Goal: Task Accomplishment & Management: Manage account settings

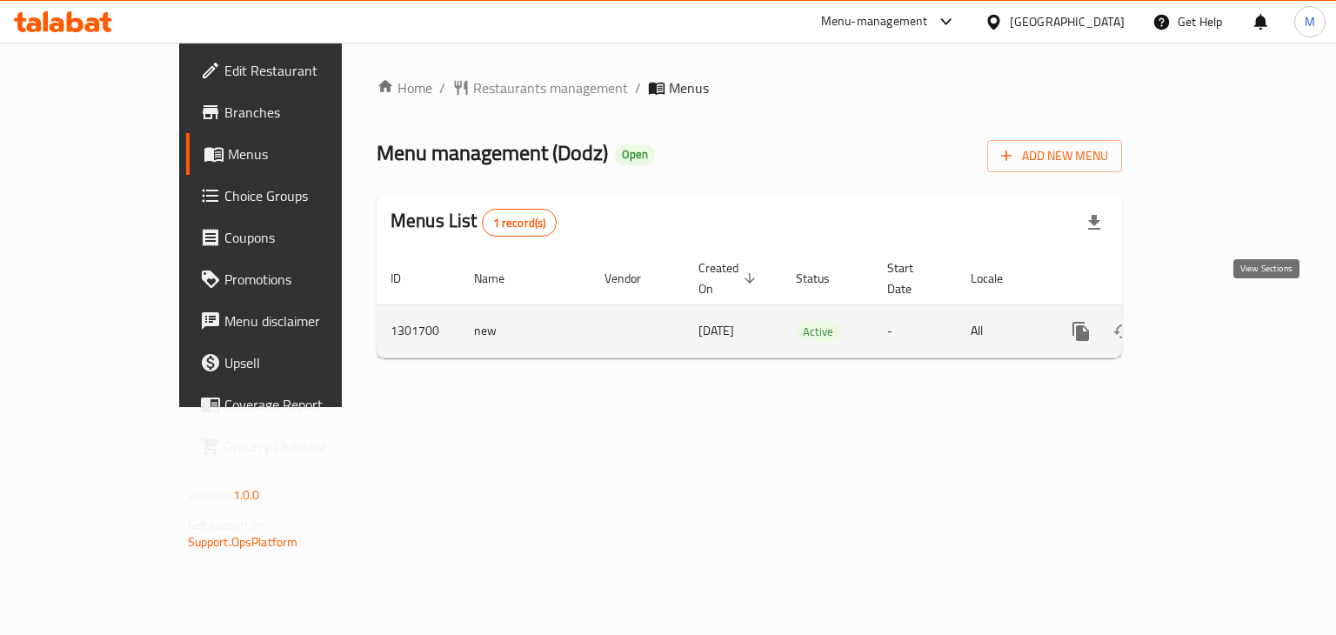
click at [1227, 311] on link "enhanced table" at bounding box center [1207, 332] width 42 height 42
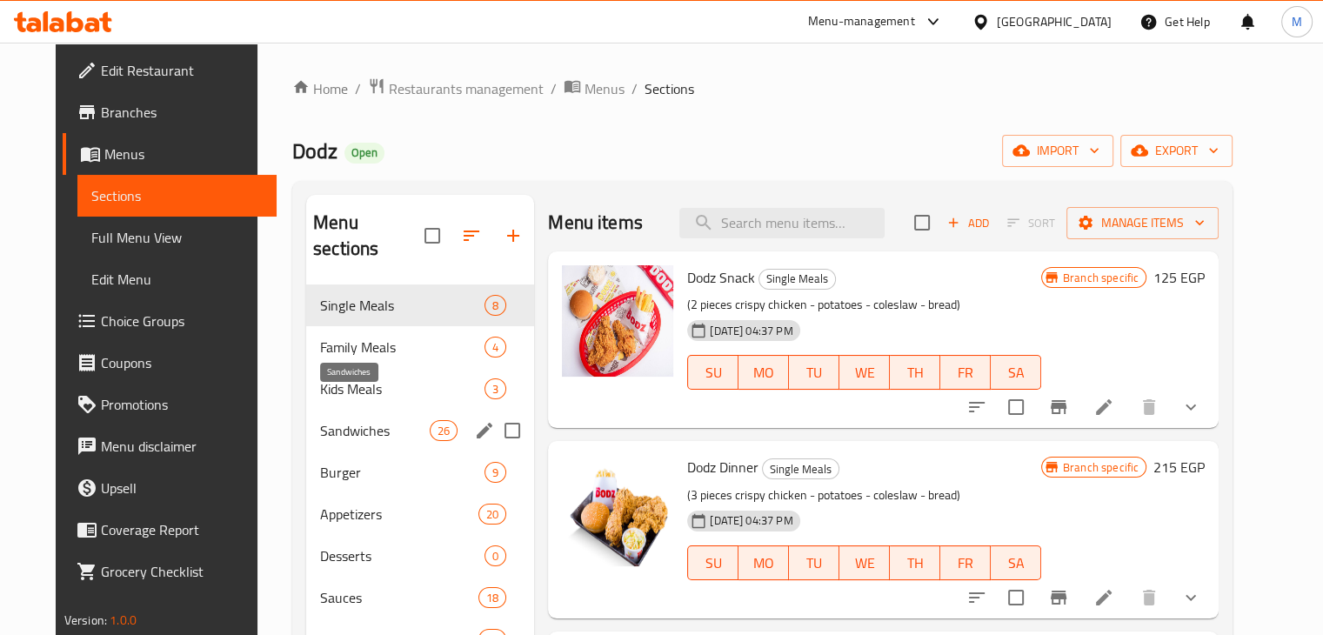
click at [320, 420] on span "Sandwiches" at bounding box center [375, 430] width 110 height 21
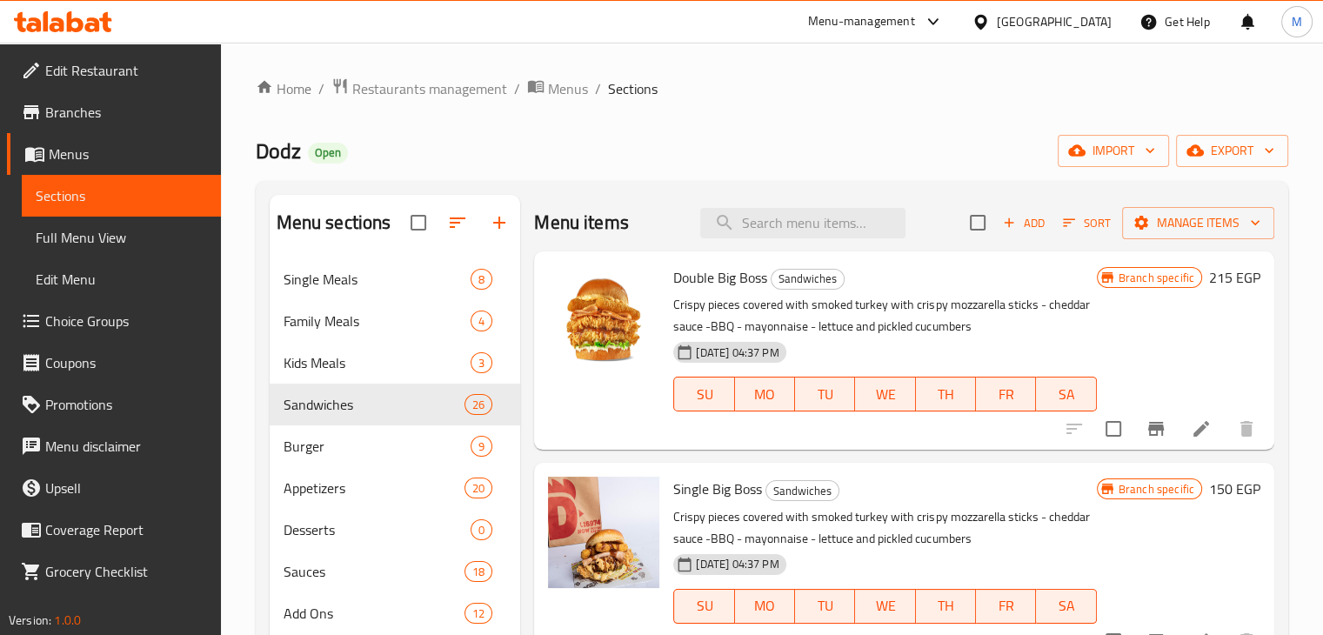
click at [133, 311] on span "Choice Groups" at bounding box center [126, 321] width 162 height 21
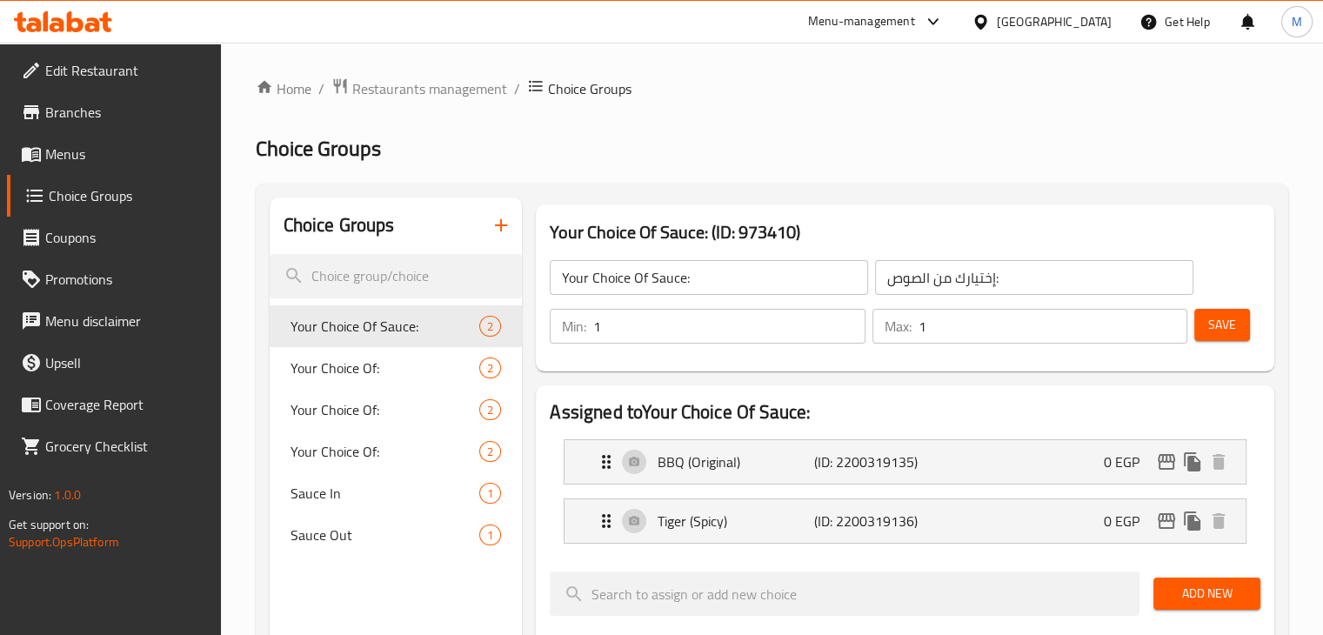
click at [125, 148] on span "Menus" at bounding box center [126, 154] width 162 height 21
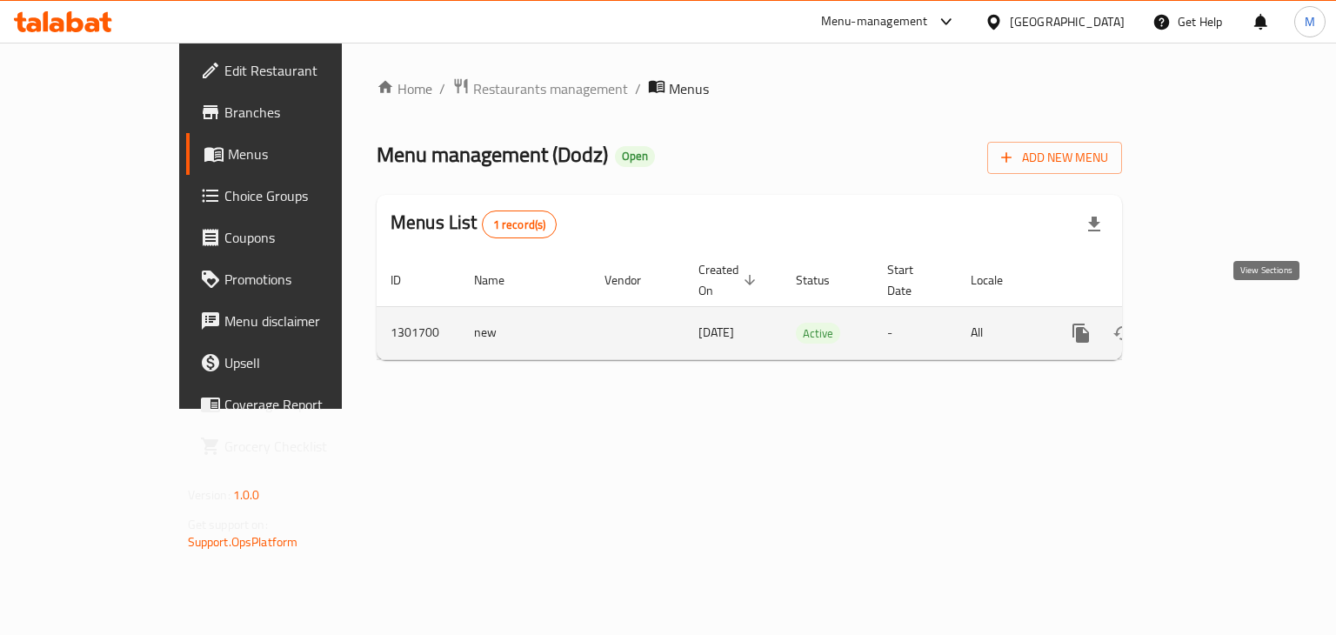
click at [1227, 315] on link "enhanced table" at bounding box center [1207, 333] width 42 height 42
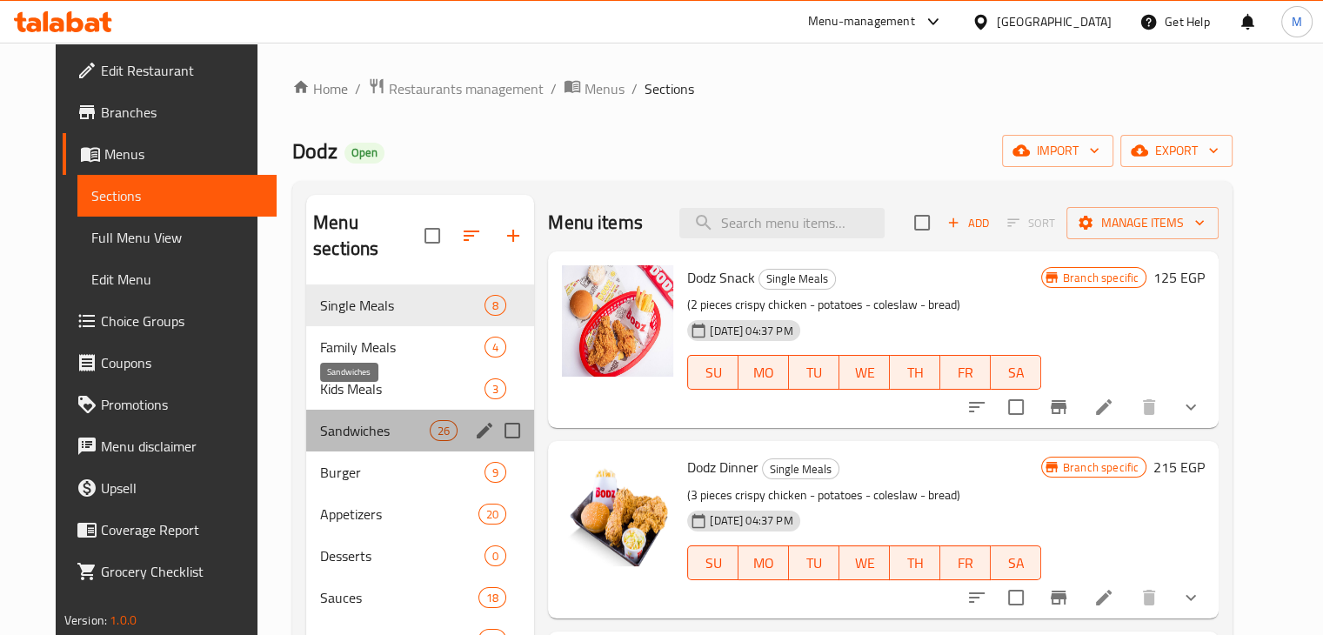
click at [391, 420] on span "Sandwiches" at bounding box center [375, 430] width 110 height 21
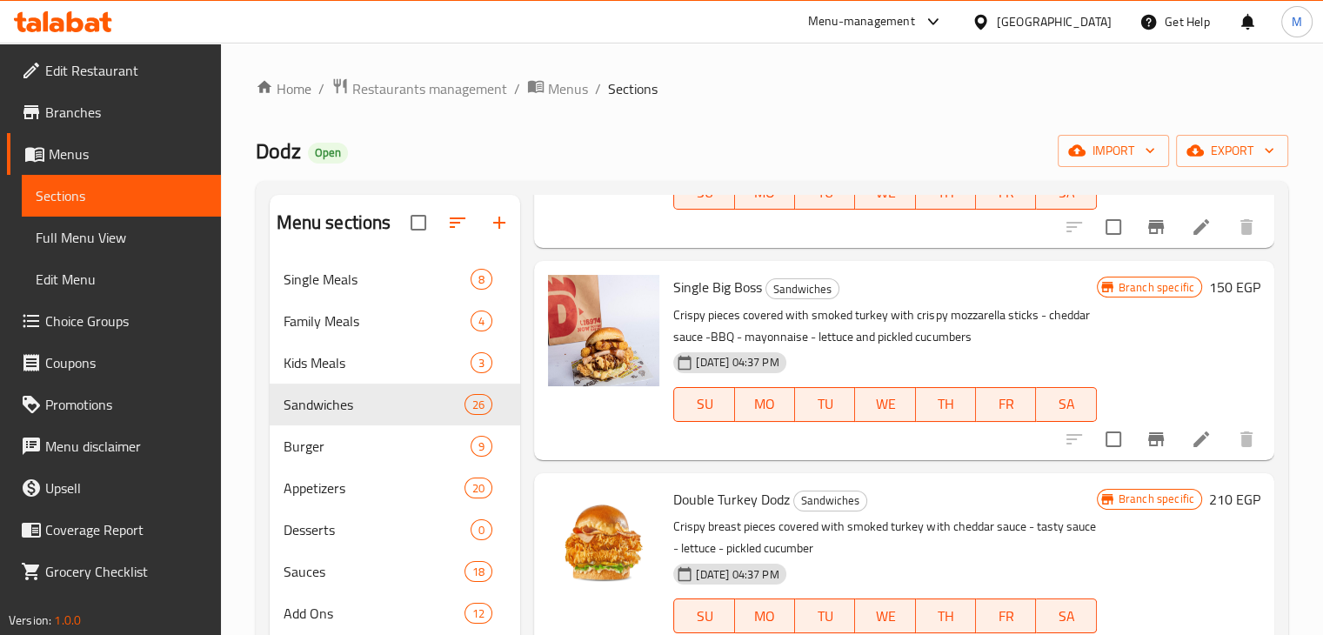
scroll to position [3, 0]
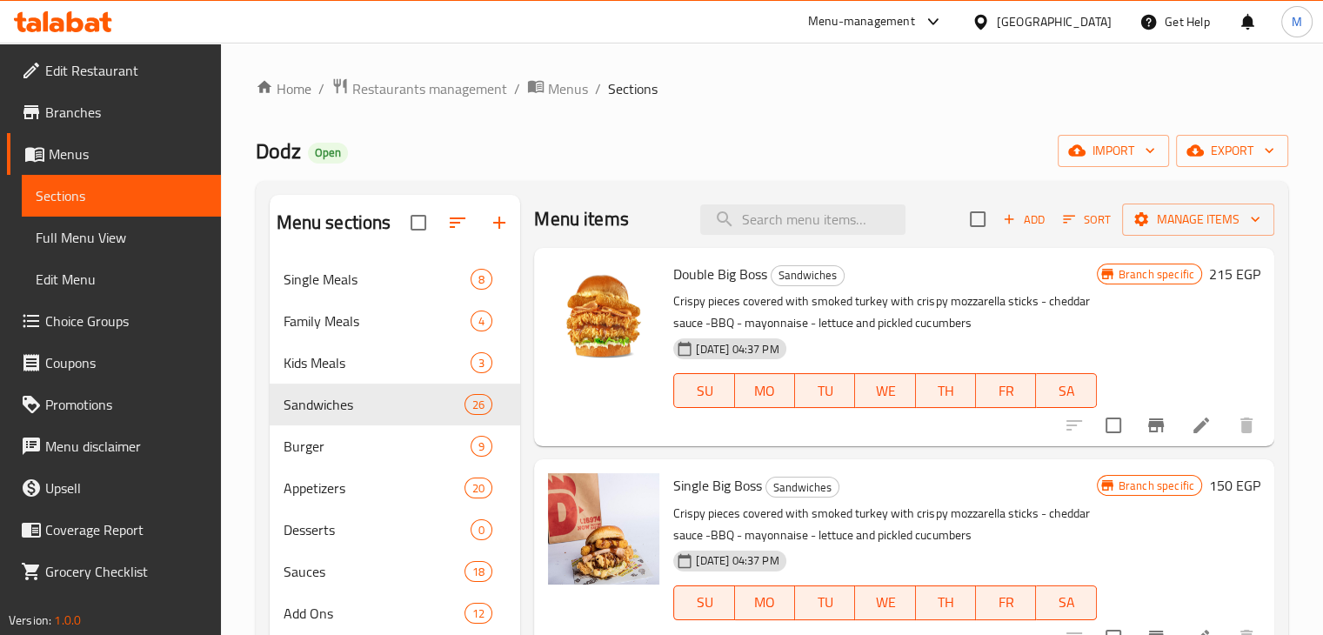
click at [899, 329] on p "Crispy pieces covered with smoked turkey with crispy mozzarella sticks - chedda…" at bounding box center [884, 312] width 423 height 43
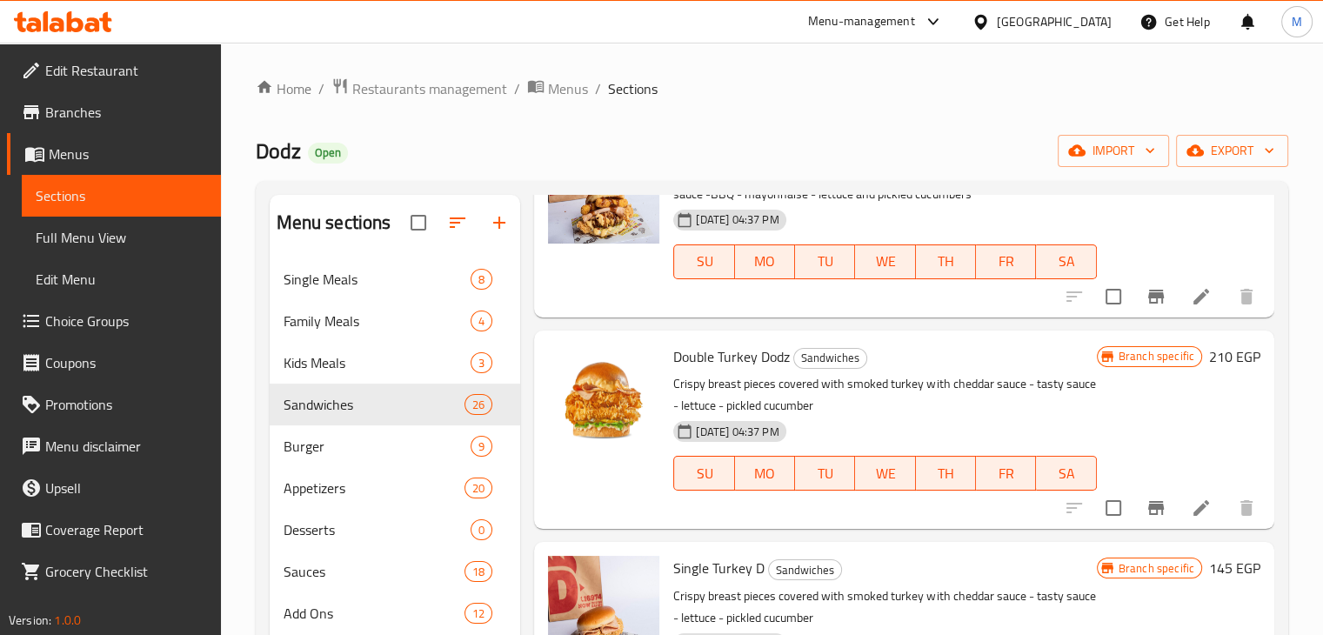
scroll to position [413, 0]
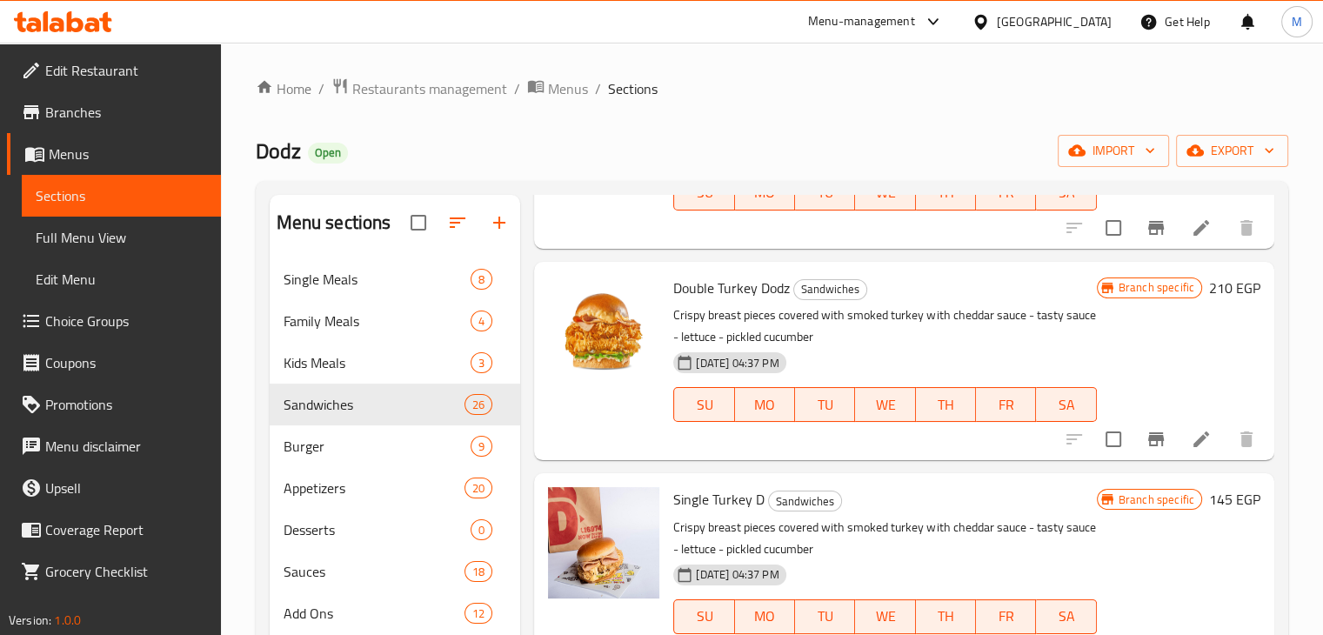
click at [790, 325] on p "Crispy breast pieces covered with smoked turkey with cheddar sauce - tasty sauc…" at bounding box center [884, 325] width 423 height 43
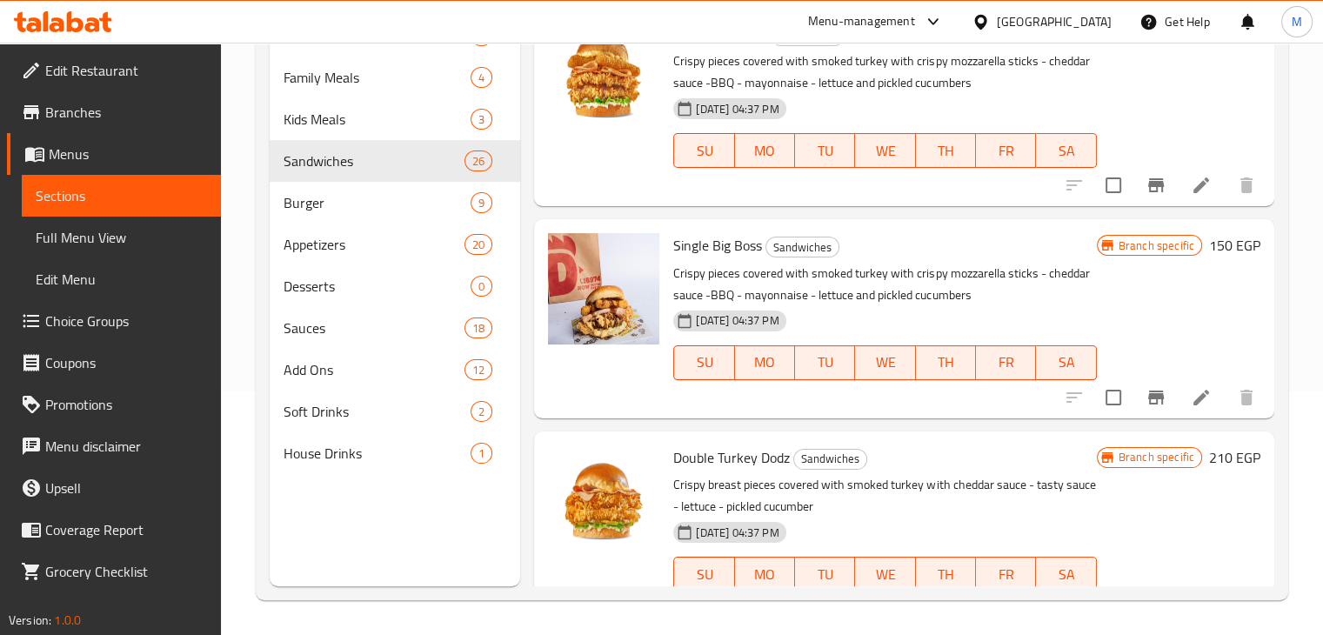
scroll to position [0, 0]
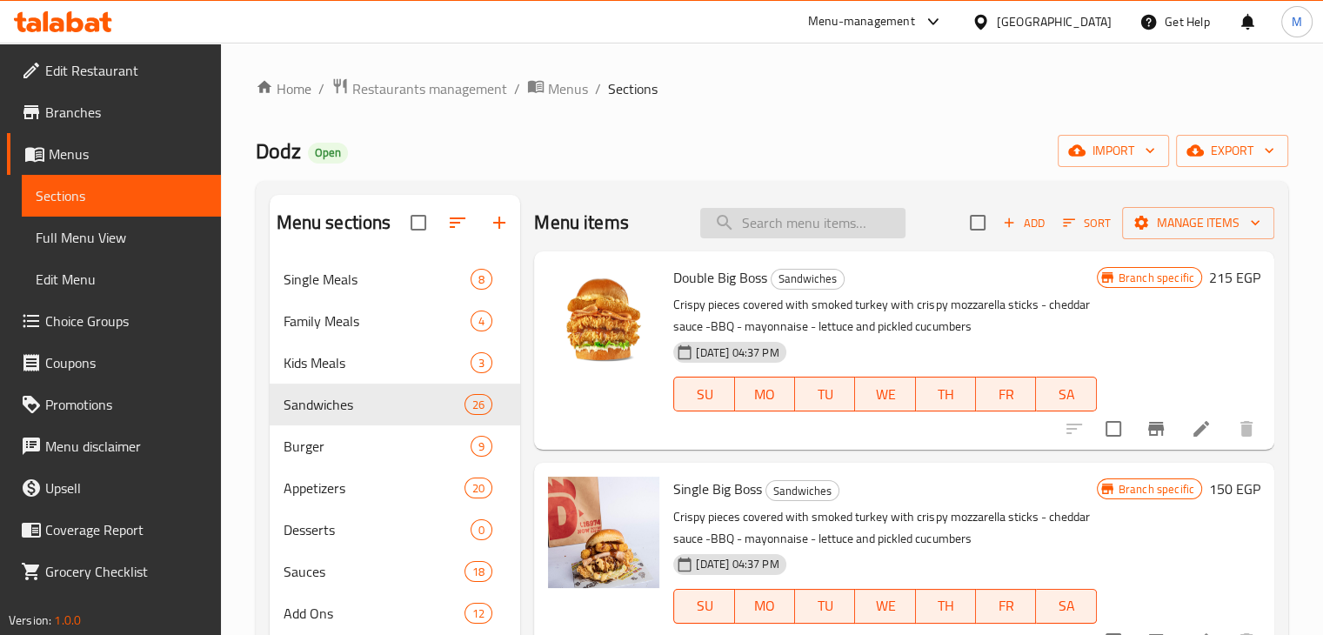
click at [772, 217] on input "search" at bounding box center [802, 223] width 205 height 30
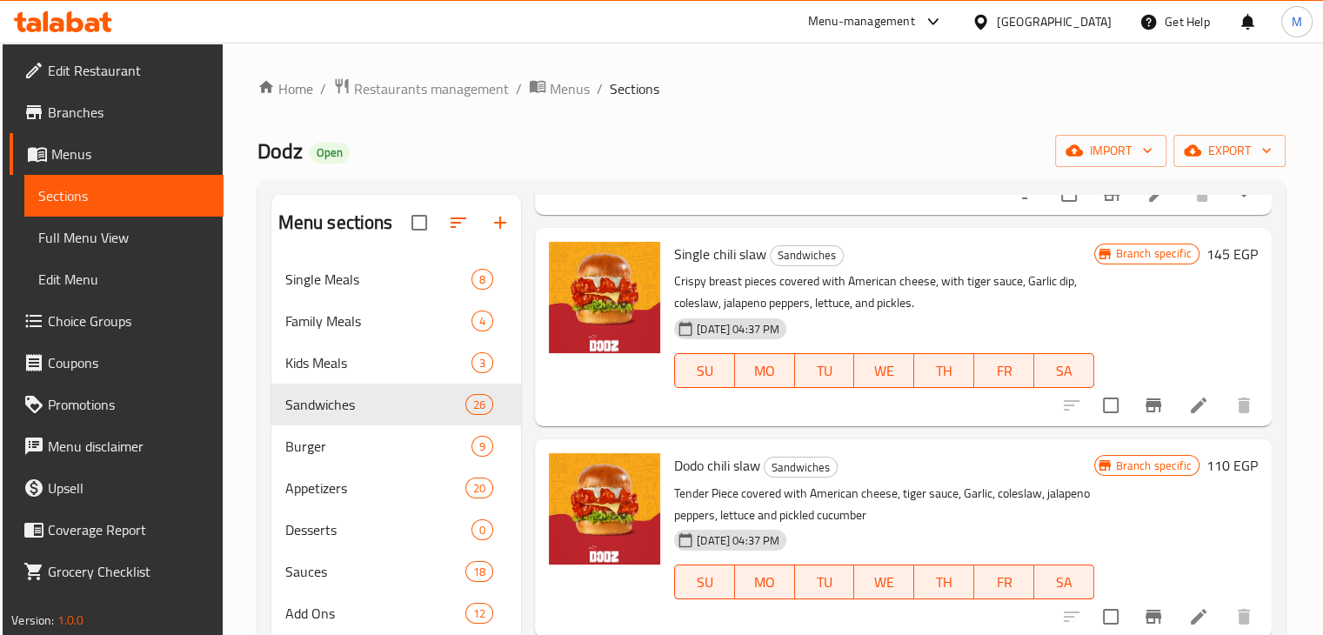
scroll to position [1926, 0]
click at [825, 286] on p "Crispy breast pieces covered with American cheese, with tiger sauce, Garlic dip…" at bounding box center [883, 290] width 419 height 43
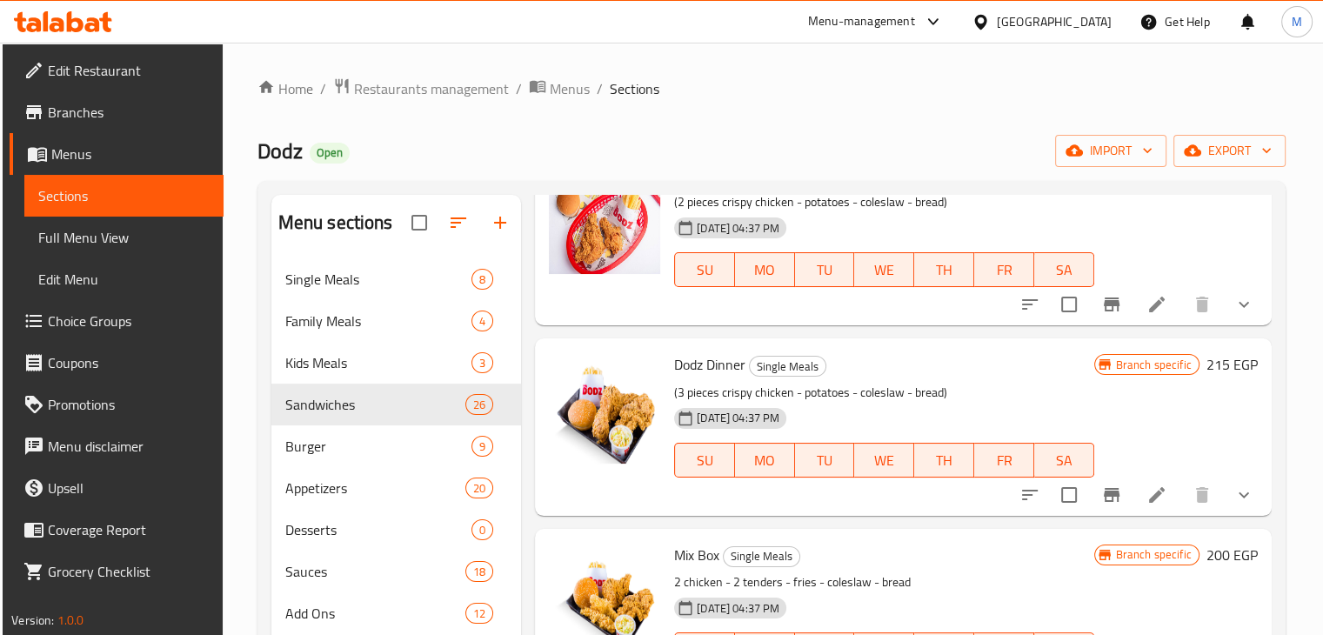
scroll to position [0, 0]
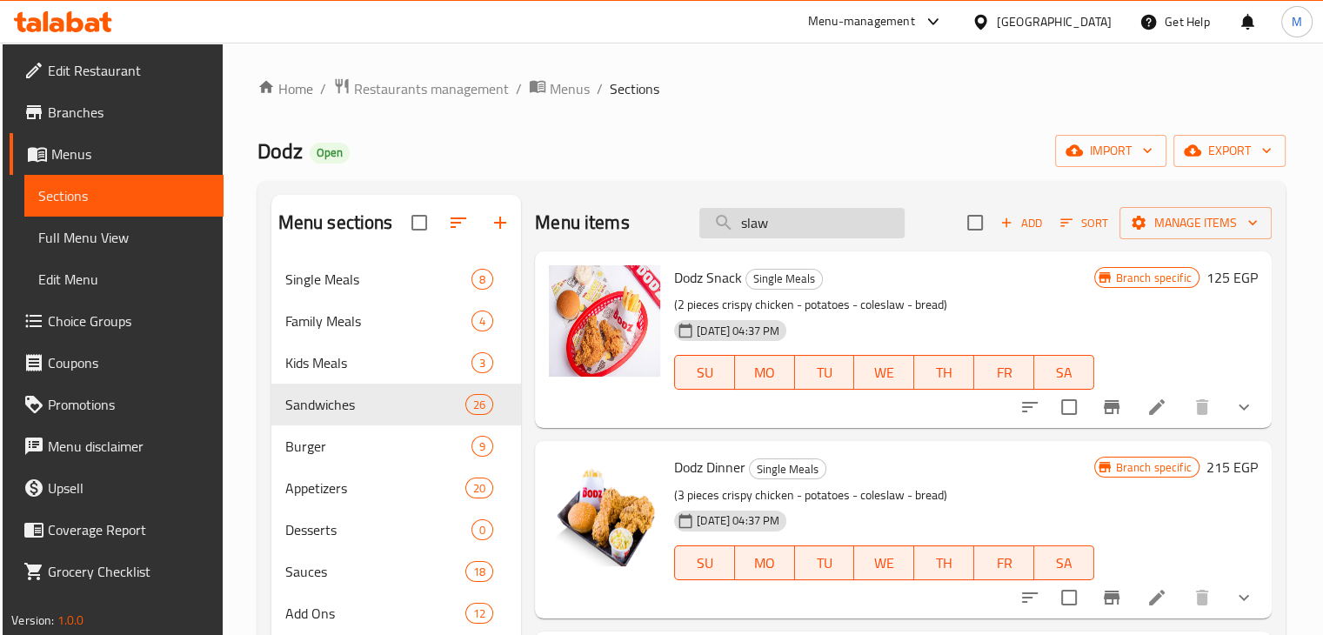
click at [778, 220] on input "slaw" at bounding box center [801, 223] width 205 height 30
type input "mighty d"
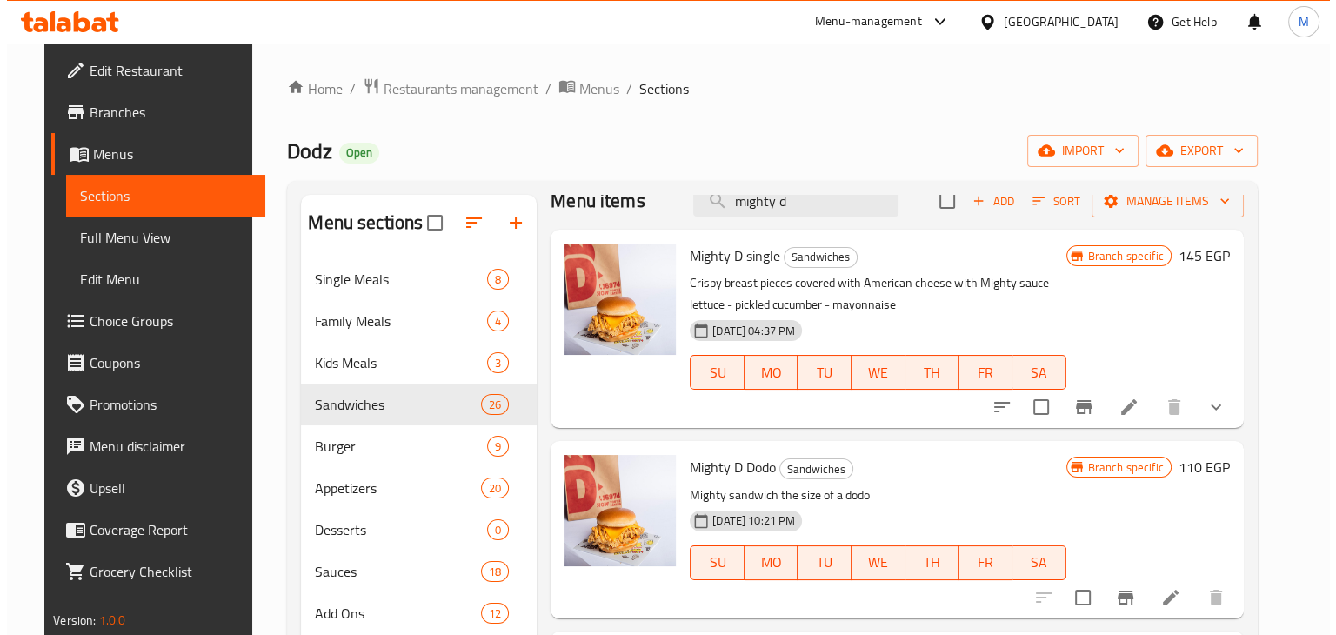
scroll to position [21, 0]
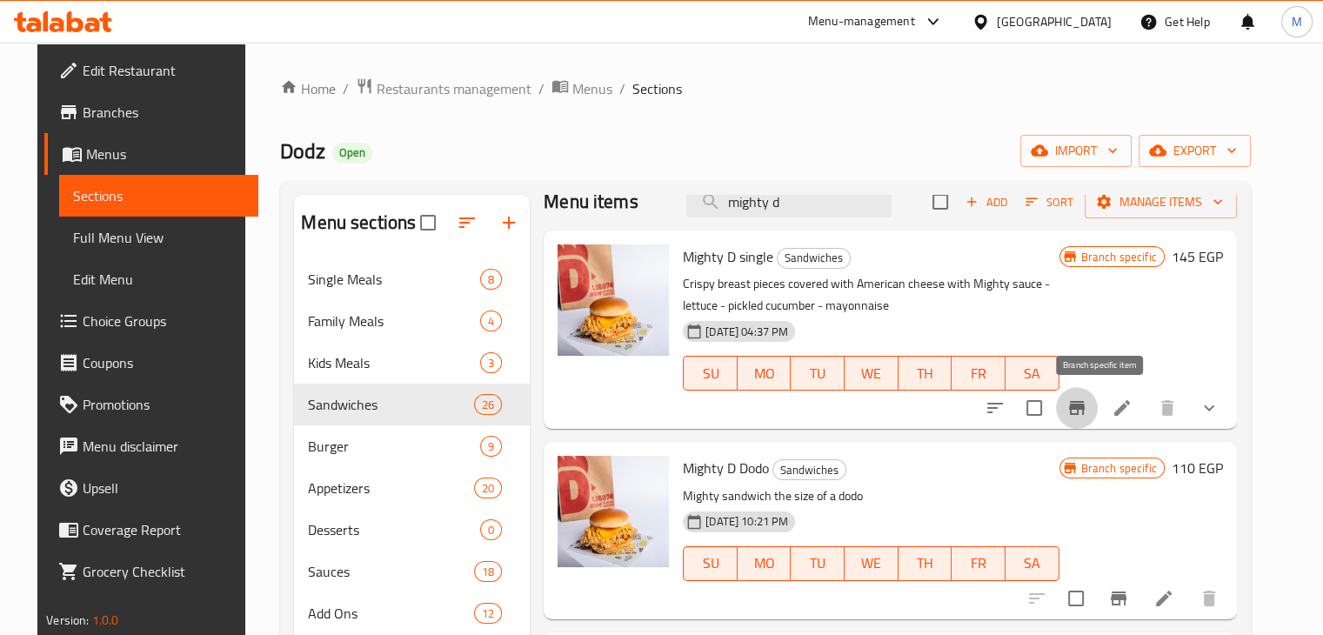
click at [1088, 410] on button "Branch-specific-item" at bounding box center [1077, 408] width 42 height 42
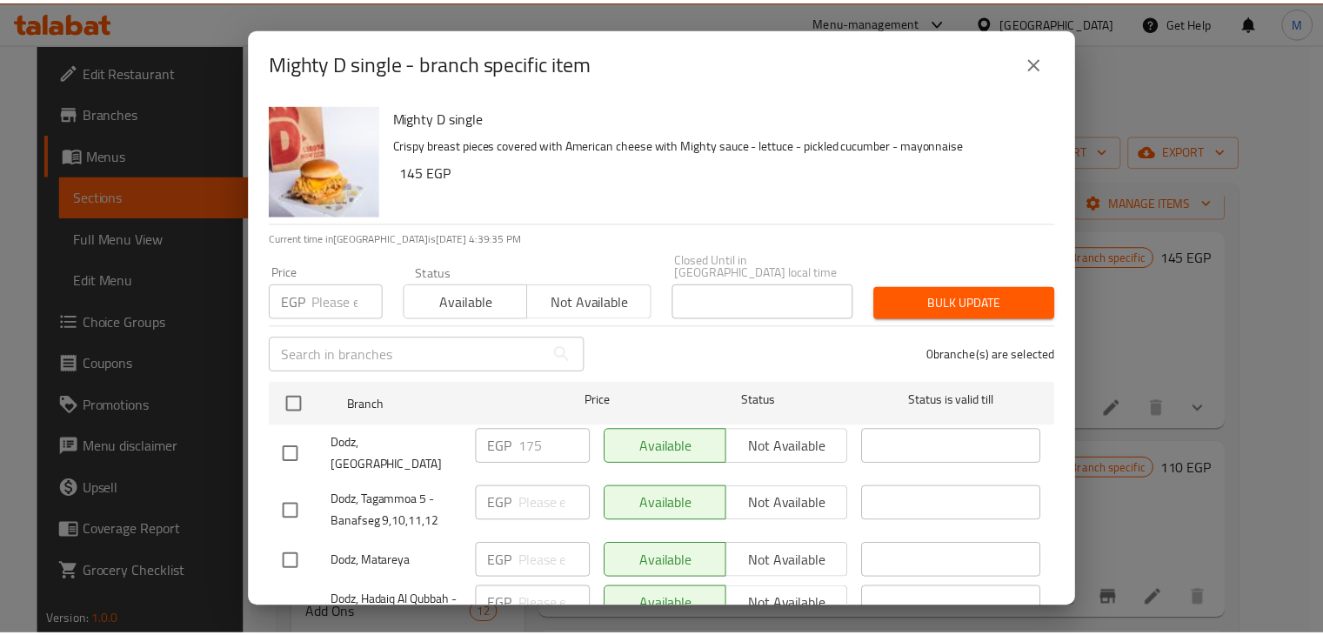
scroll to position [212, 0]
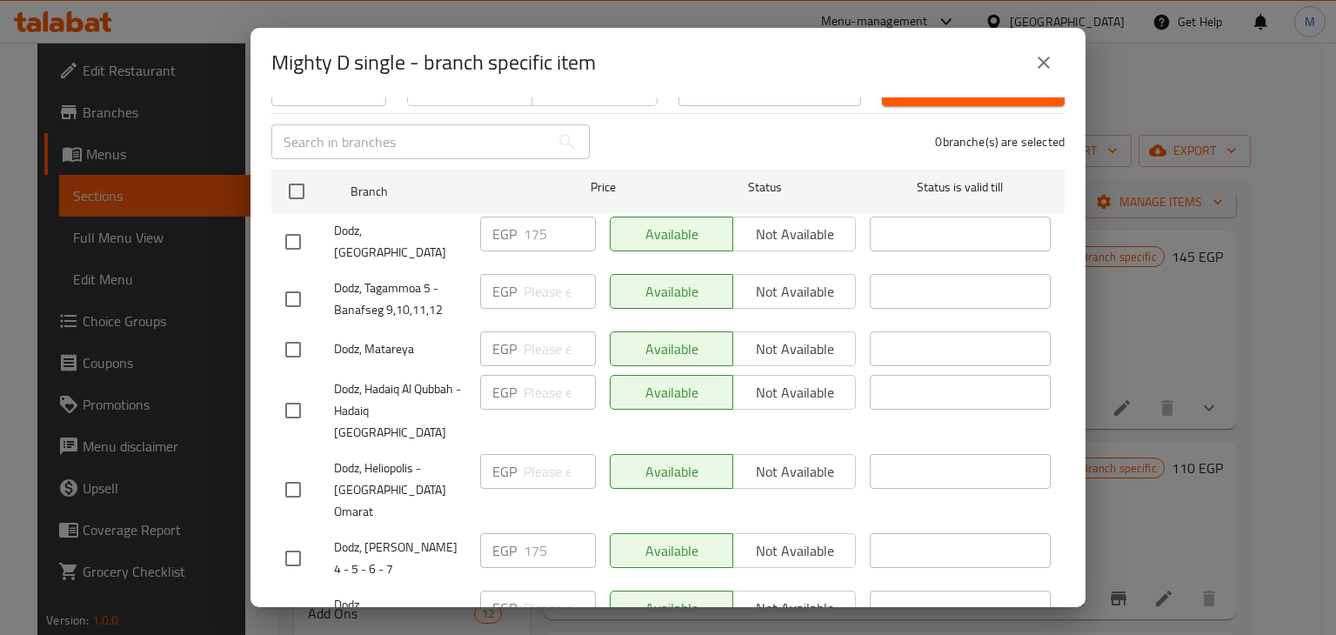
click at [1126, 431] on div "Mighty D single - branch specific item Mighty D single Crispy breast pieces cov…" at bounding box center [668, 317] width 1336 height 635
click at [1052, 74] on button "close" at bounding box center [1044, 63] width 42 height 42
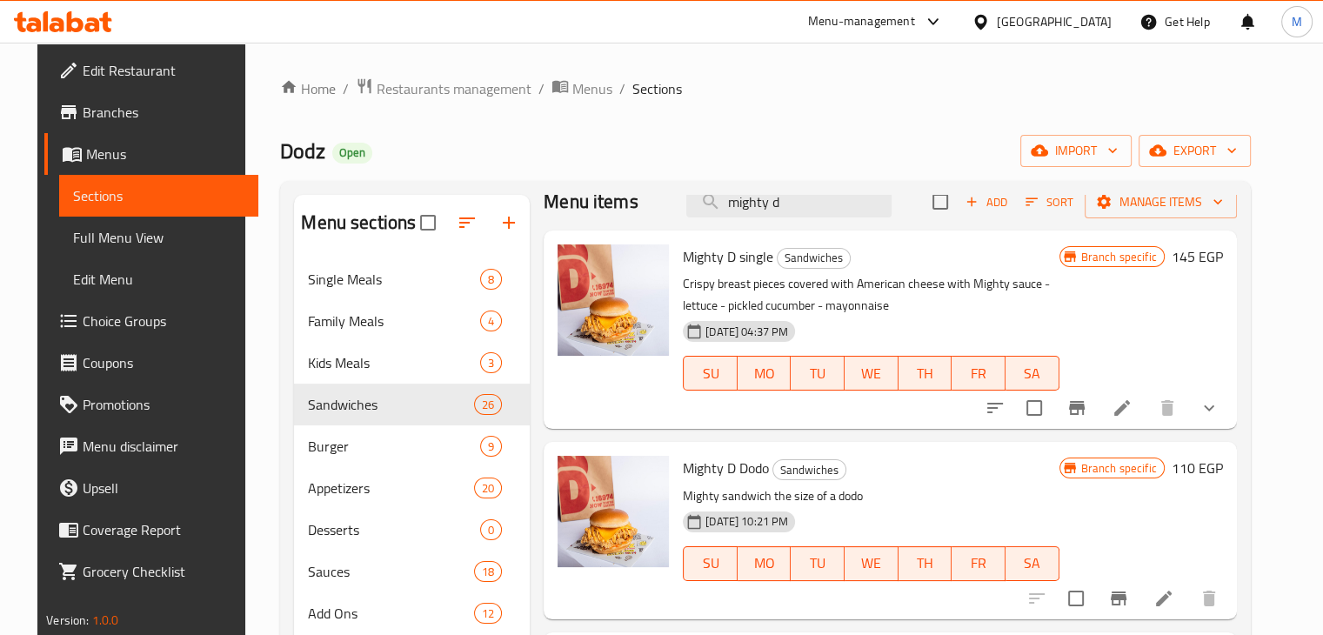
scroll to position [0, 0]
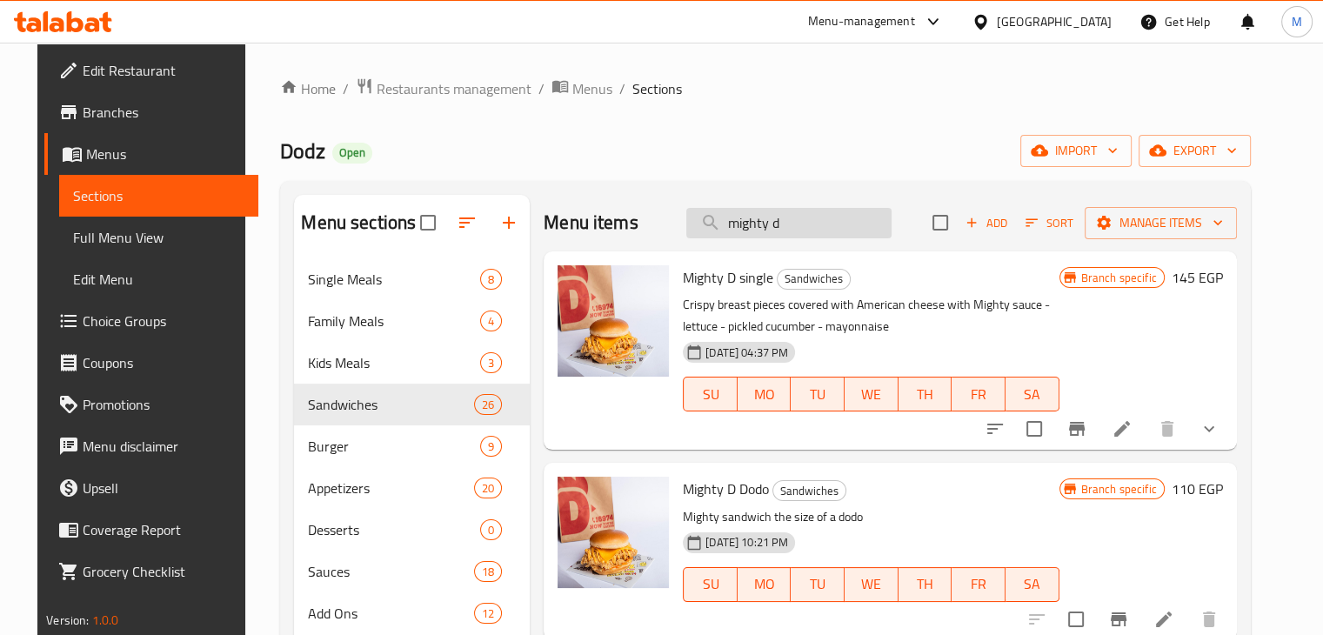
click at [812, 232] on input "mighty d" at bounding box center [788, 223] width 205 height 30
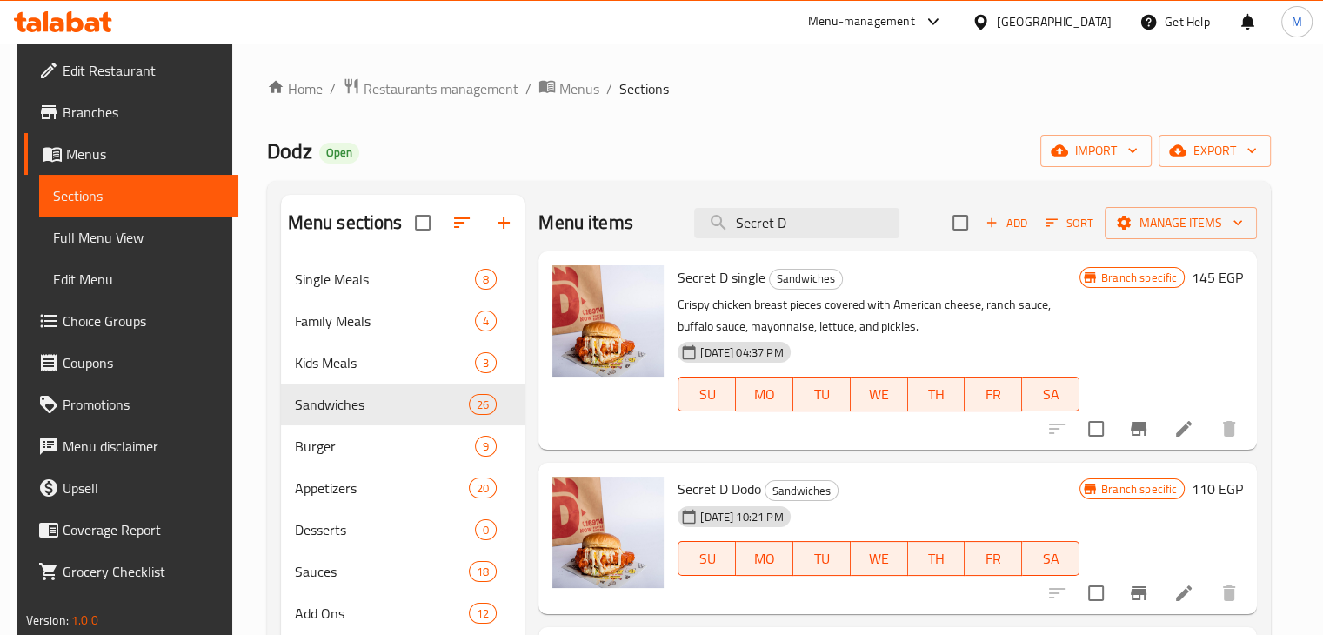
click at [1148, 438] on icon "Branch-specific-item" at bounding box center [1138, 428] width 21 height 21
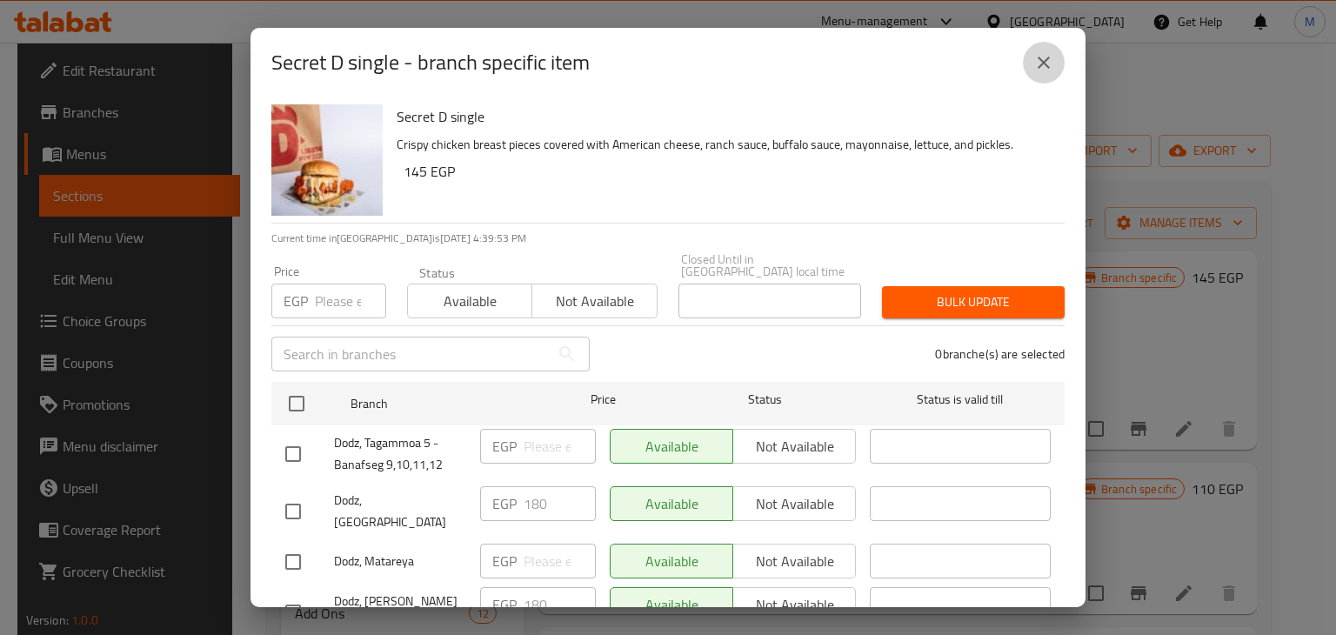
click at [1040, 74] on button "close" at bounding box center [1044, 63] width 42 height 42
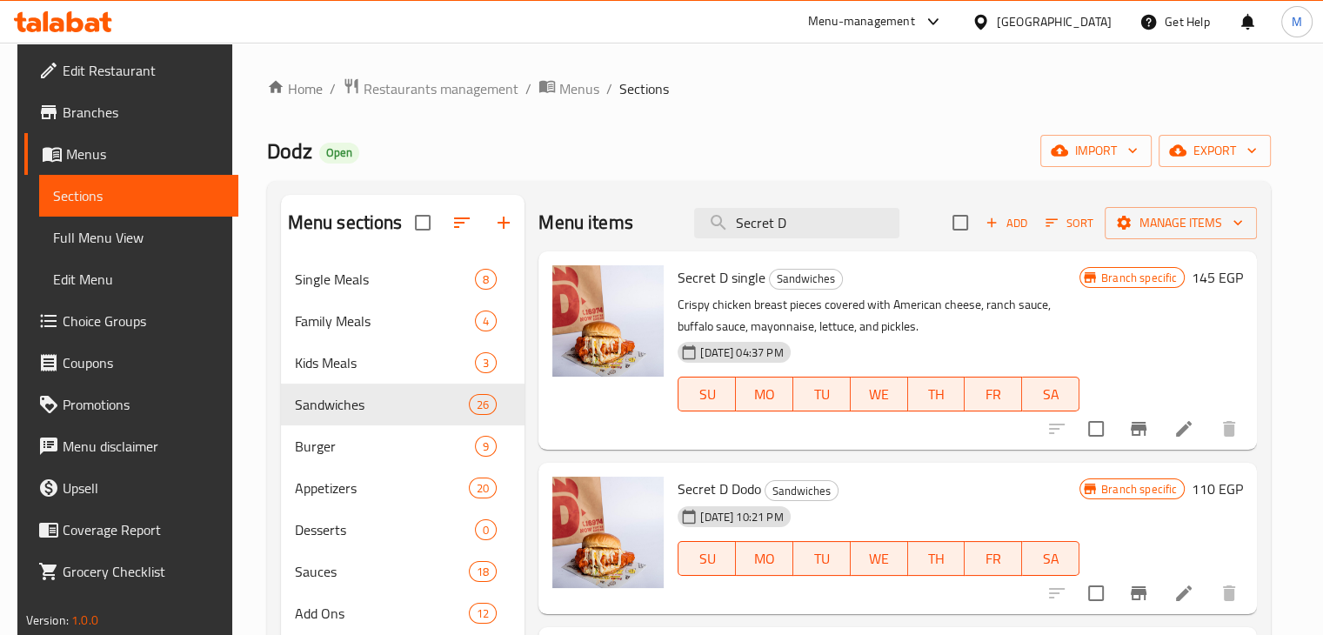
click at [784, 206] on div "Menu items Secret D Add Sort Manage items" at bounding box center [897, 223] width 718 height 57
click at [799, 210] on input "Secret D" at bounding box center [796, 223] width 205 height 30
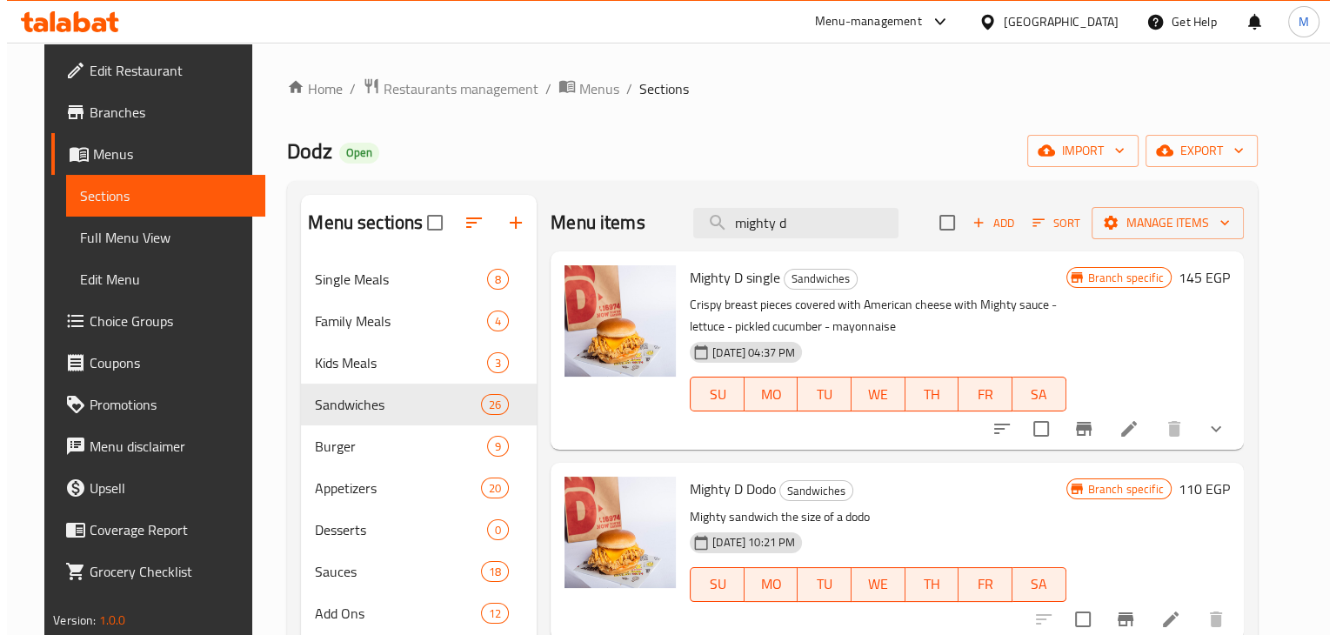
scroll to position [22, 0]
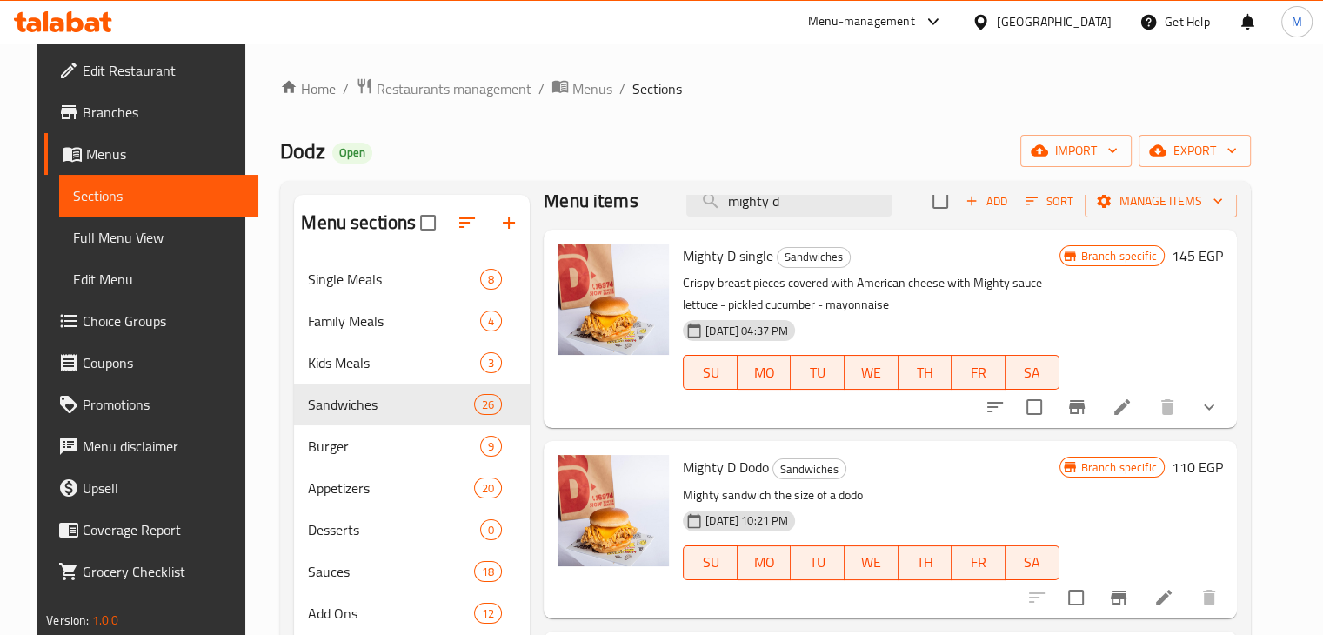
click at [1126, 598] on icon "Branch-specific-item" at bounding box center [1119, 598] width 16 height 14
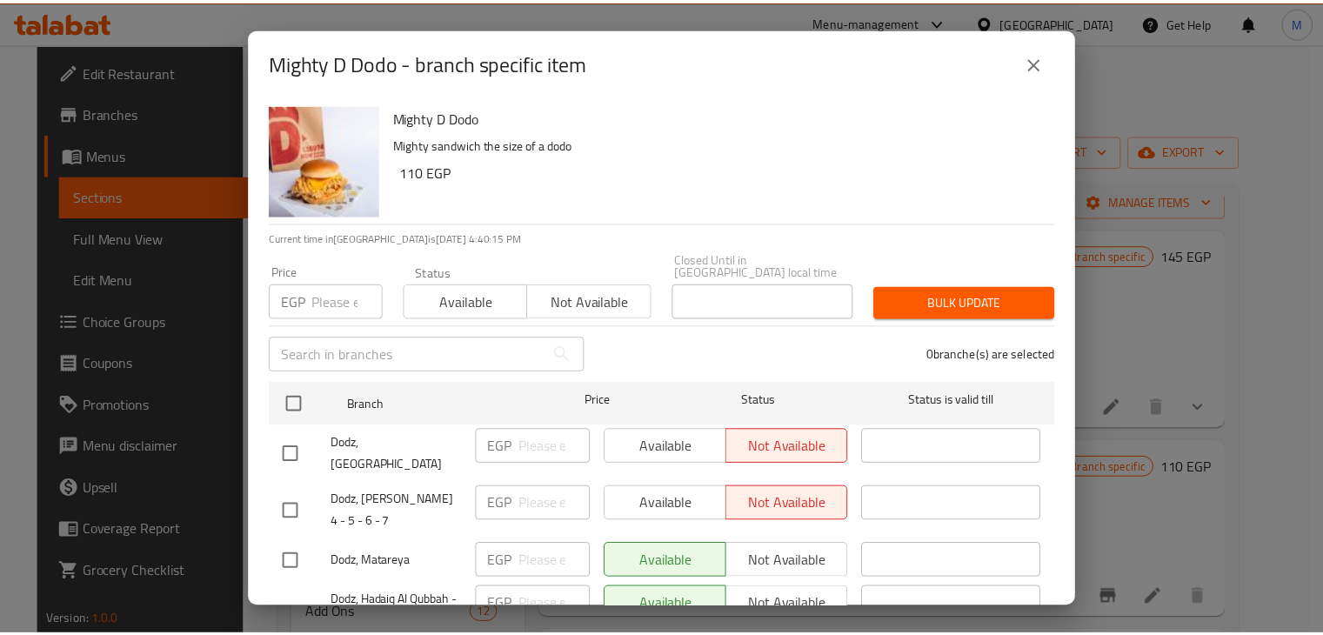
scroll to position [212, 0]
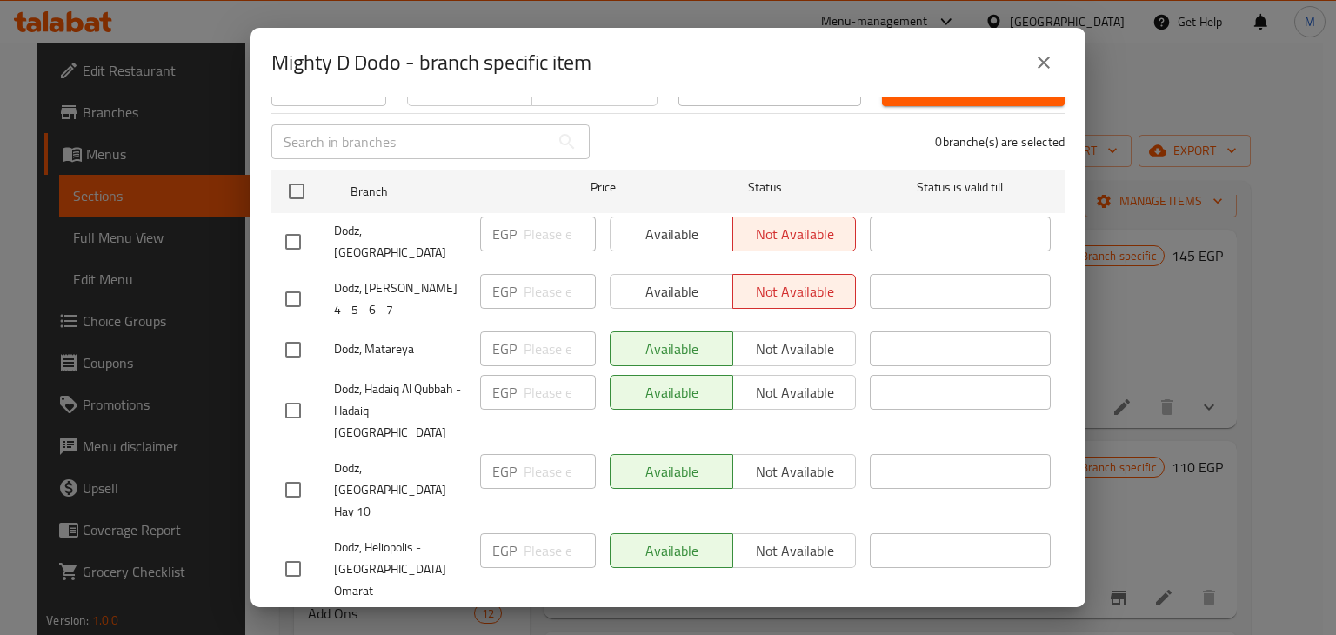
click at [1108, 438] on div "Mighty D Dodo - branch specific item Mighty D Dodo Mighty sandwich the size of …" at bounding box center [668, 317] width 1336 height 635
click at [1046, 68] on icon "close" at bounding box center [1043, 62] width 21 height 21
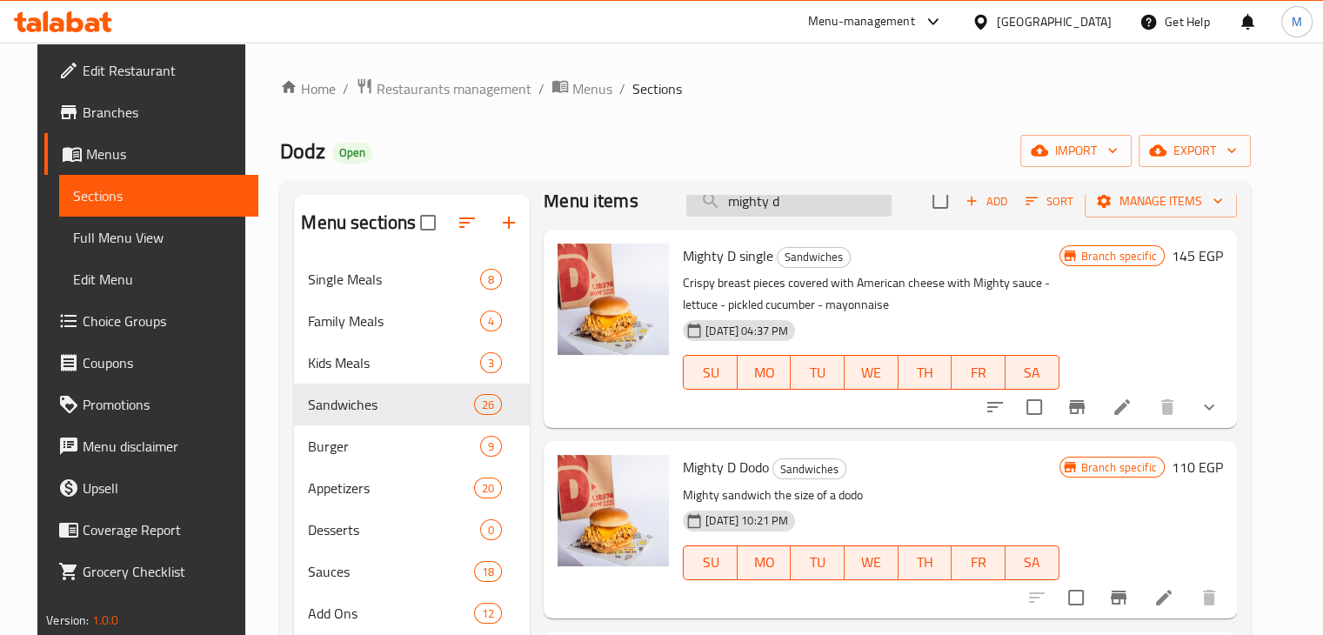
click at [841, 200] on input "mighty d" at bounding box center [788, 201] width 205 height 30
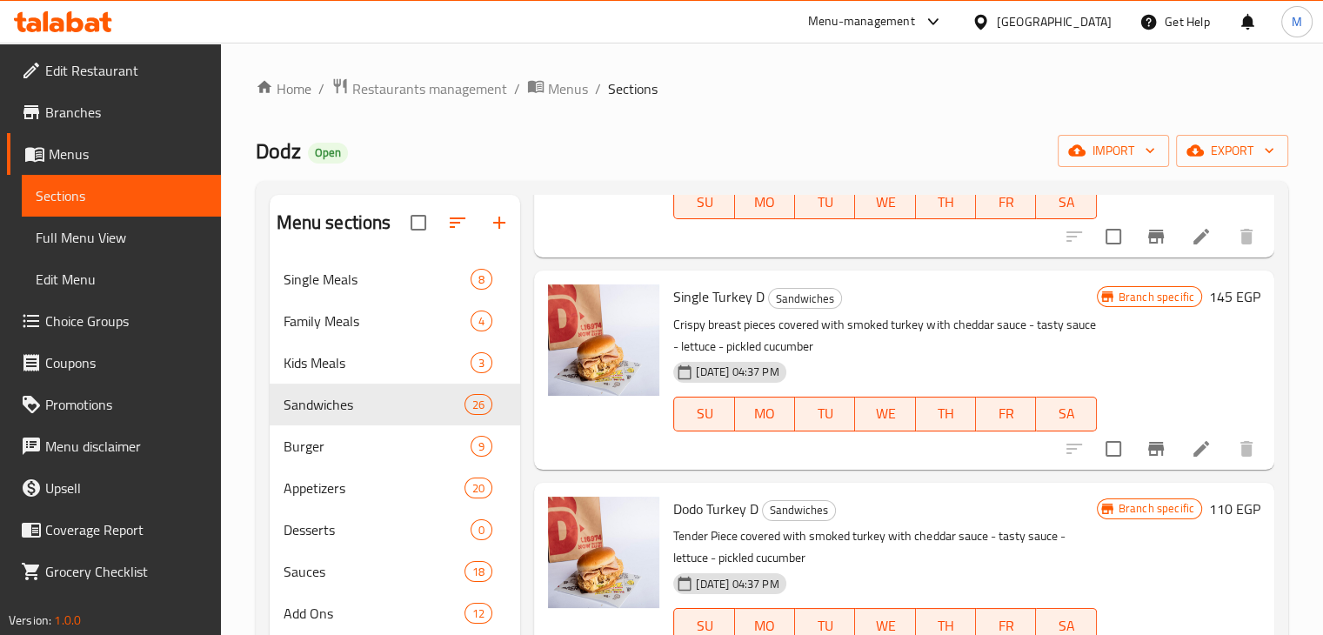
scroll to position [616, 0]
type input "turkey"
click at [1146, 439] on icon "Branch-specific-item" at bounding box center [1156, 448] width 21 height 21
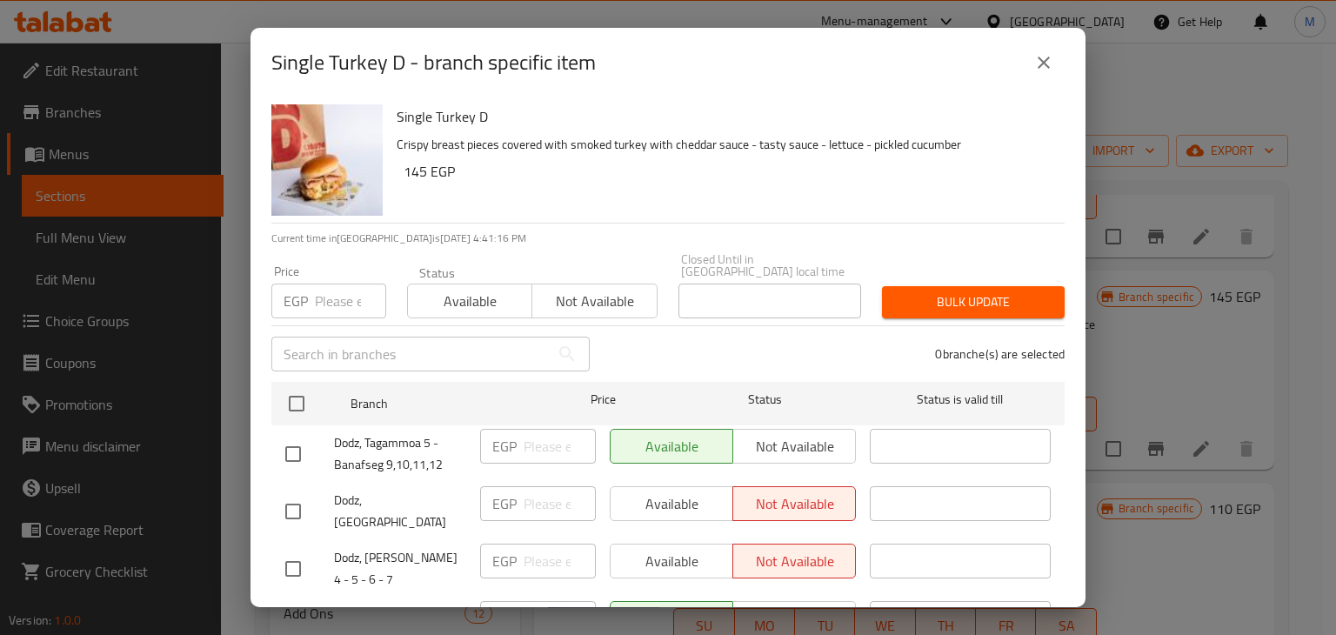
click at [1155, 410] on div "Single Turkey D - branch specific item Single Turkey D Crispy breast pieces cov…" at bounding box center [668, 317] width 1336 height 635
click at [1033, 74] on button "close" at bounding box center [1044, 63] width 42 height 42
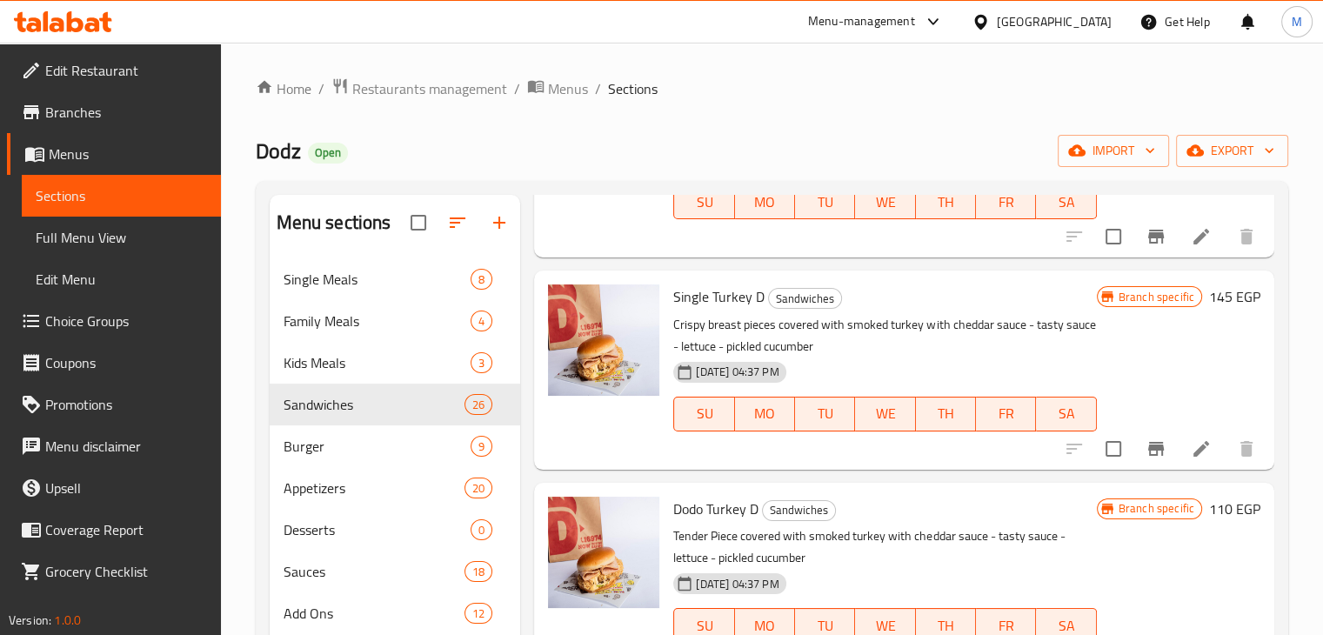
click at [144, 321] on span "Choice Groups" at bounding box center [126, 321] width 162 height 21
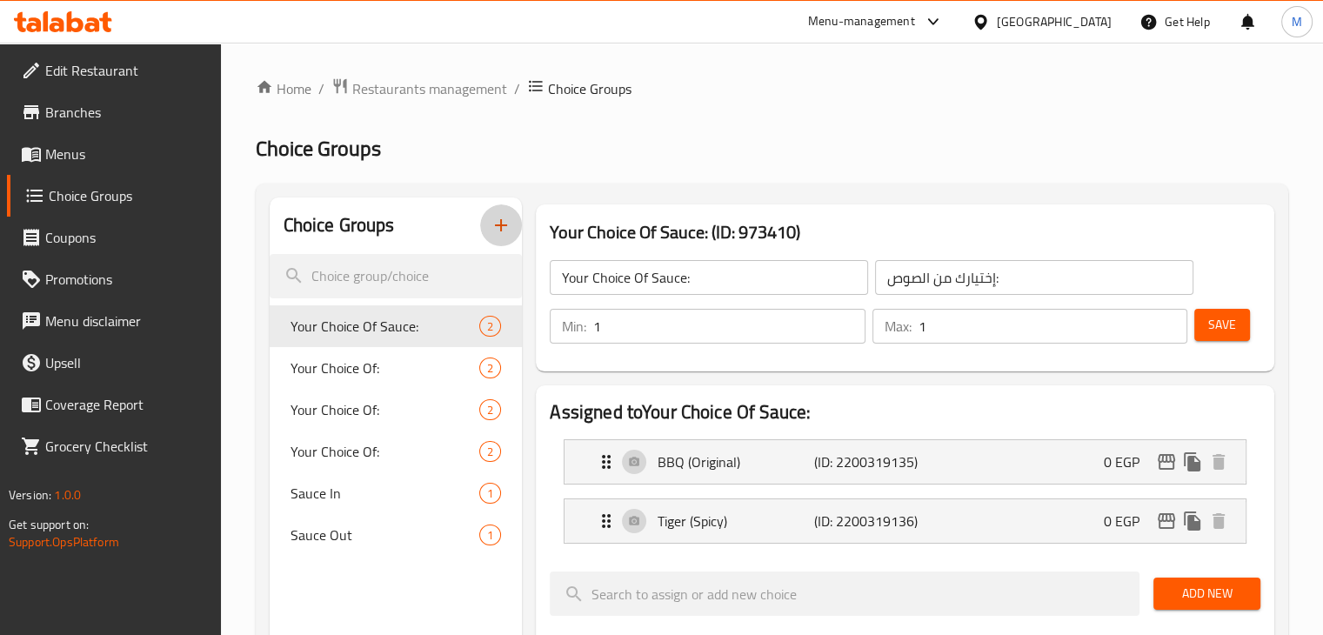
click at [502, 221] on icon "button" at bounding box center [501, 225] width 21 height 21
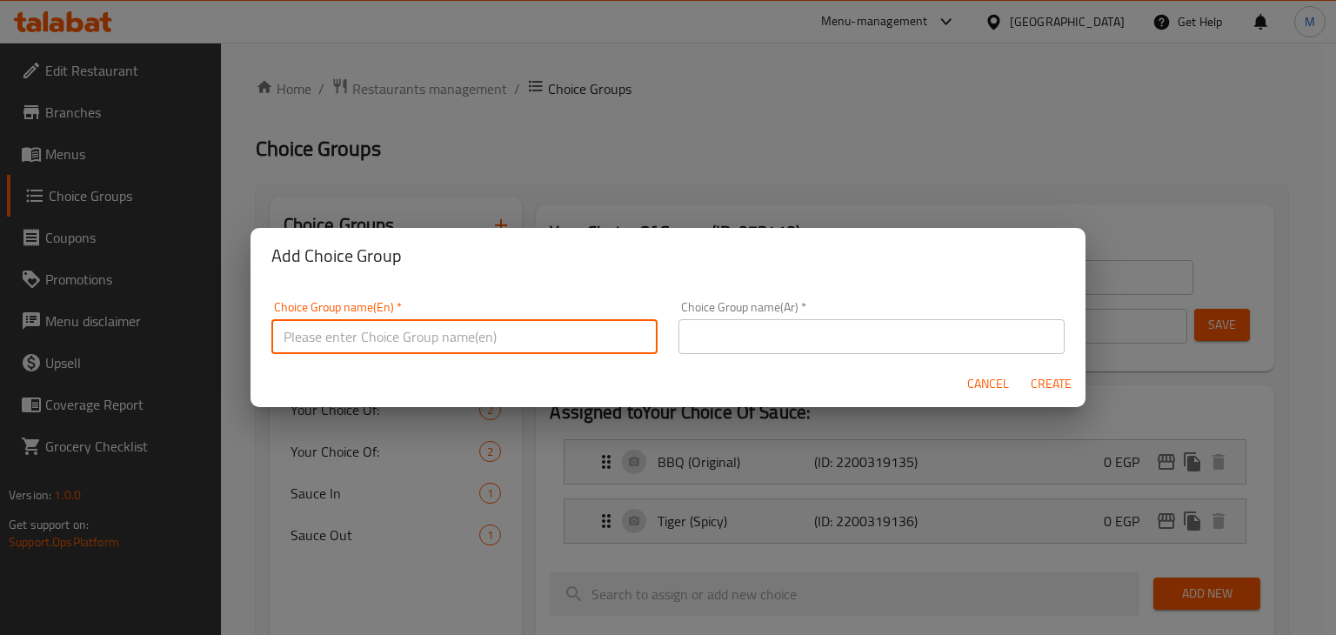
click at [427, 331] on input "text" at bounding box center [464, 336] width 386 height 35
type input "Sandwich Size (5)"
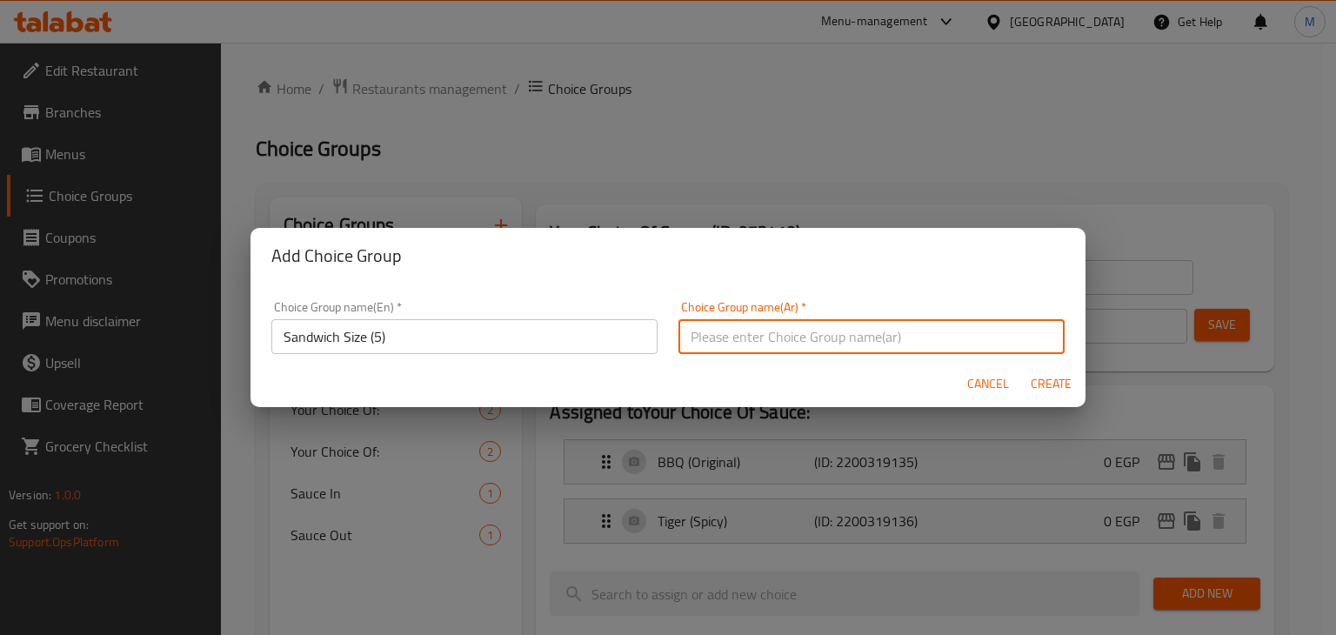
click at [763, 325] on input "text" at bounding box center [871, 336] width 386 height 35
type input "حجم الساندوتش (5)"
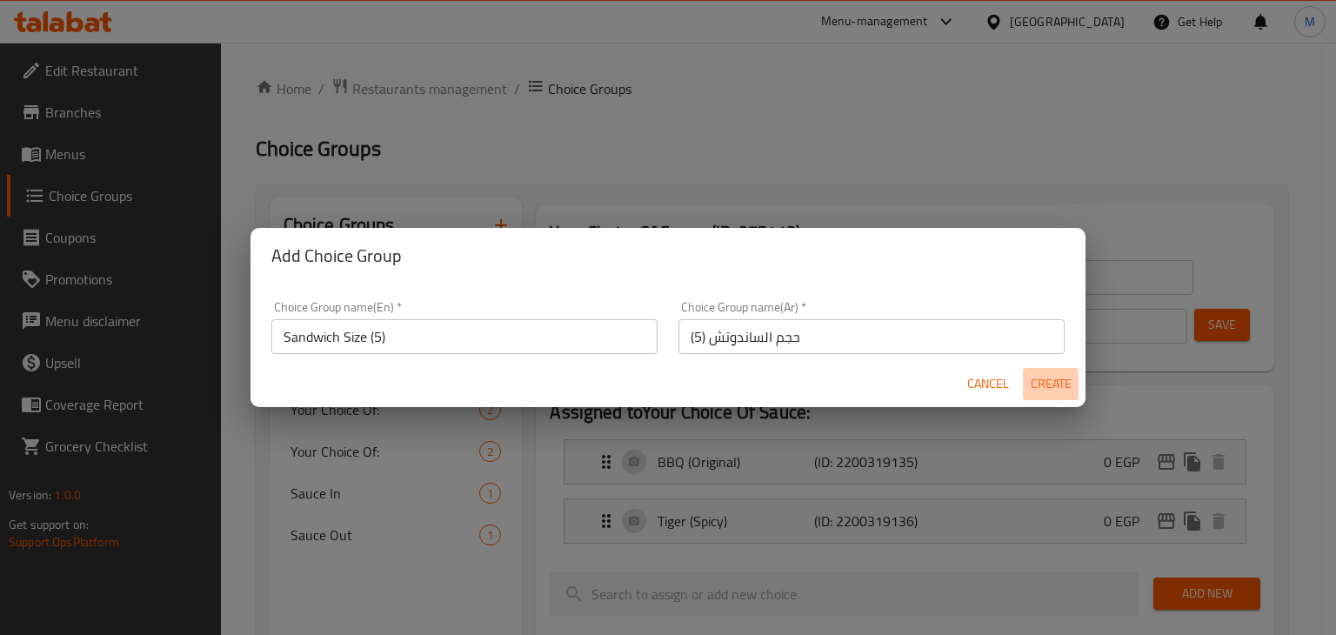
click at [1046, 391] on span "Create" at bounding box center [1051, 384] width 42 height 22
type input "Sandwich Size (5)"
type input "حجم الساندوتش (5)"
type input "0"
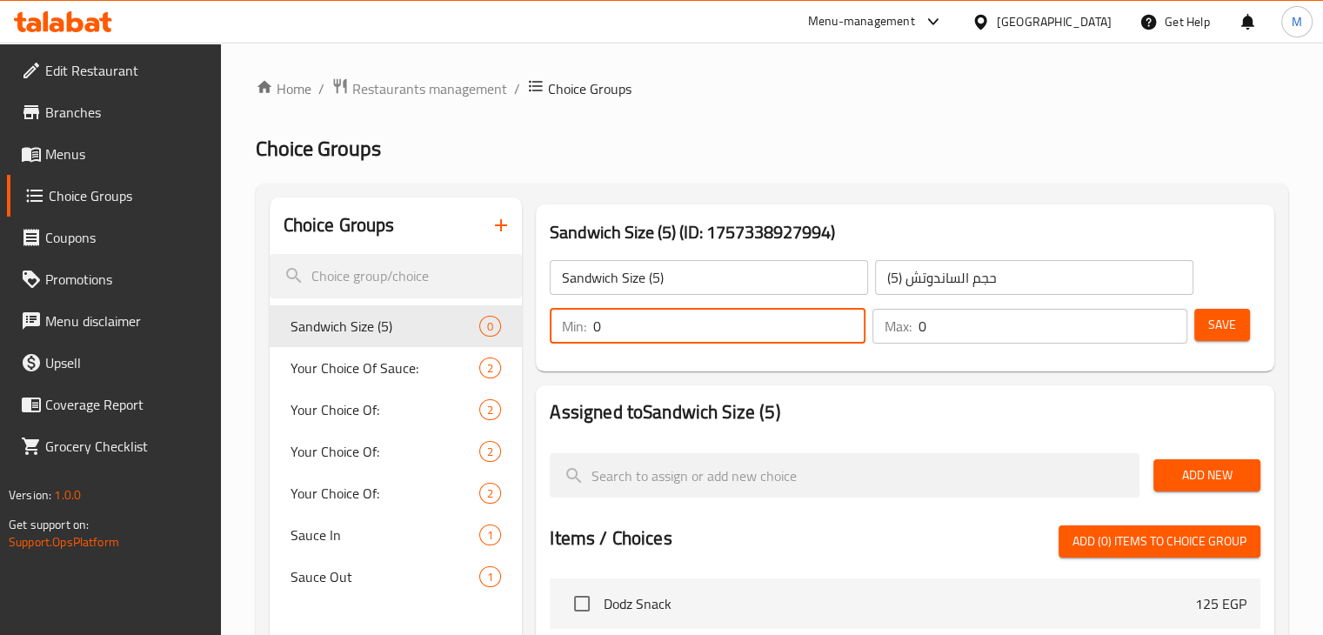
click at [654, 324] on input "0" at bounding box center [728, 326] width 271 height 35
type input "1"
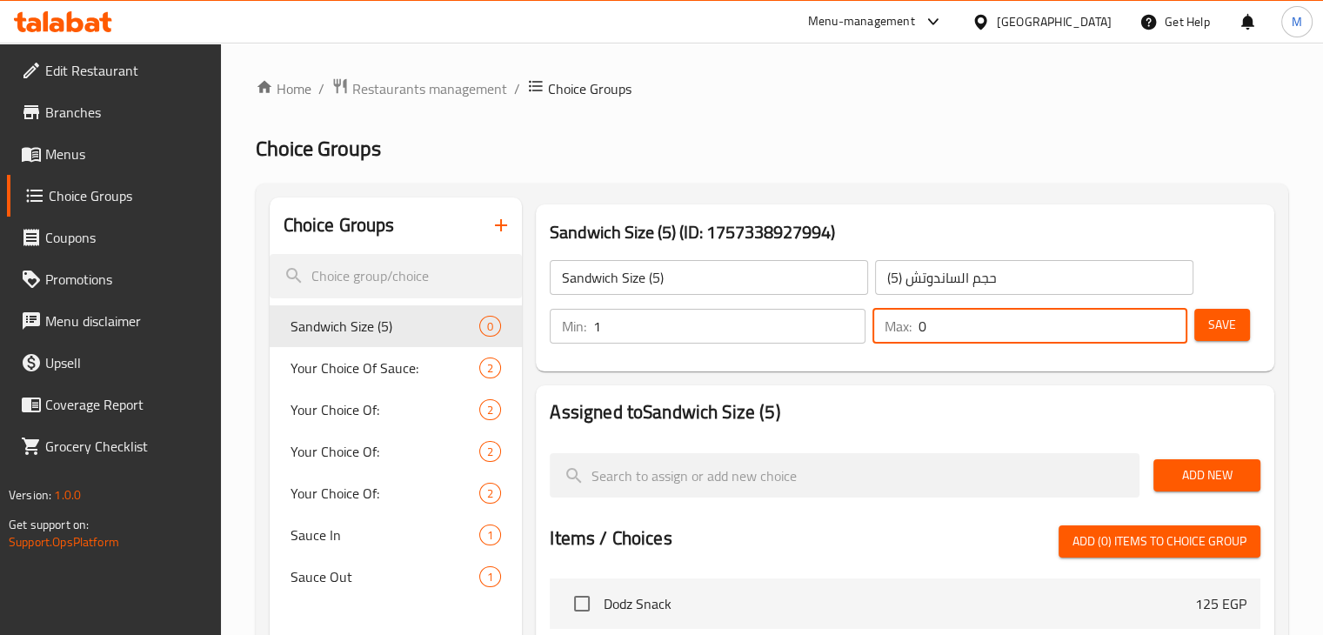
click at [969, 326] on input "0" at bounding box center [1053, 326] width 269 height 35
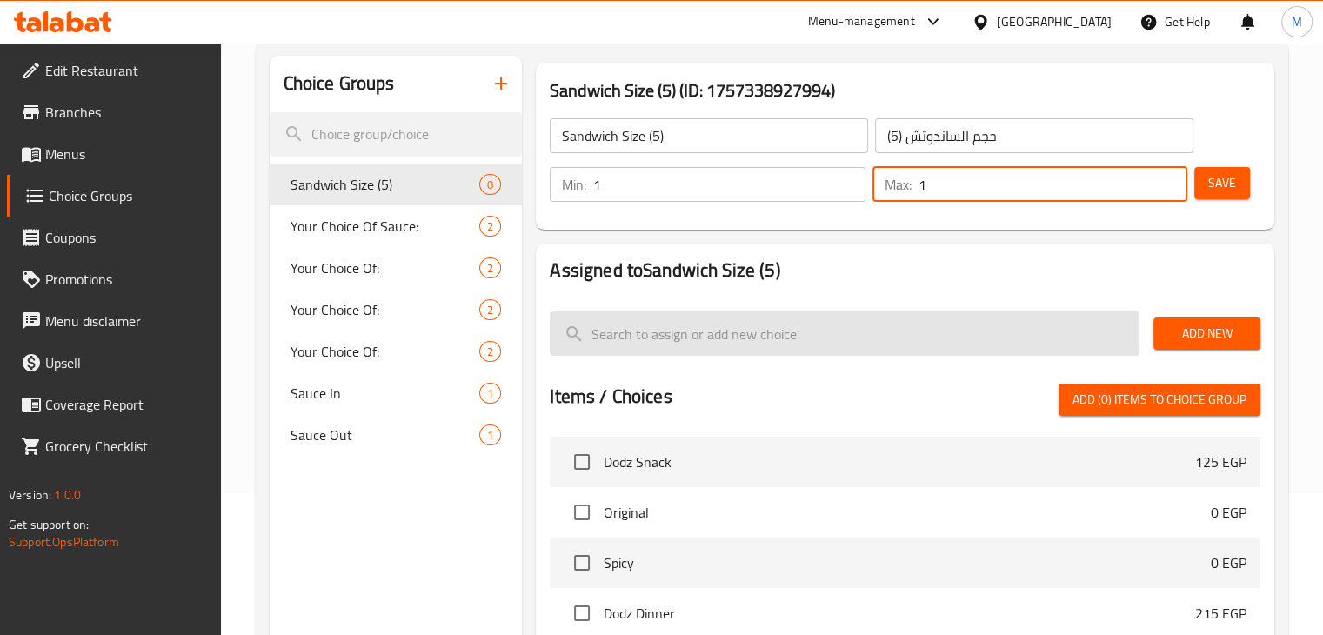
scroll to position [145, 0]
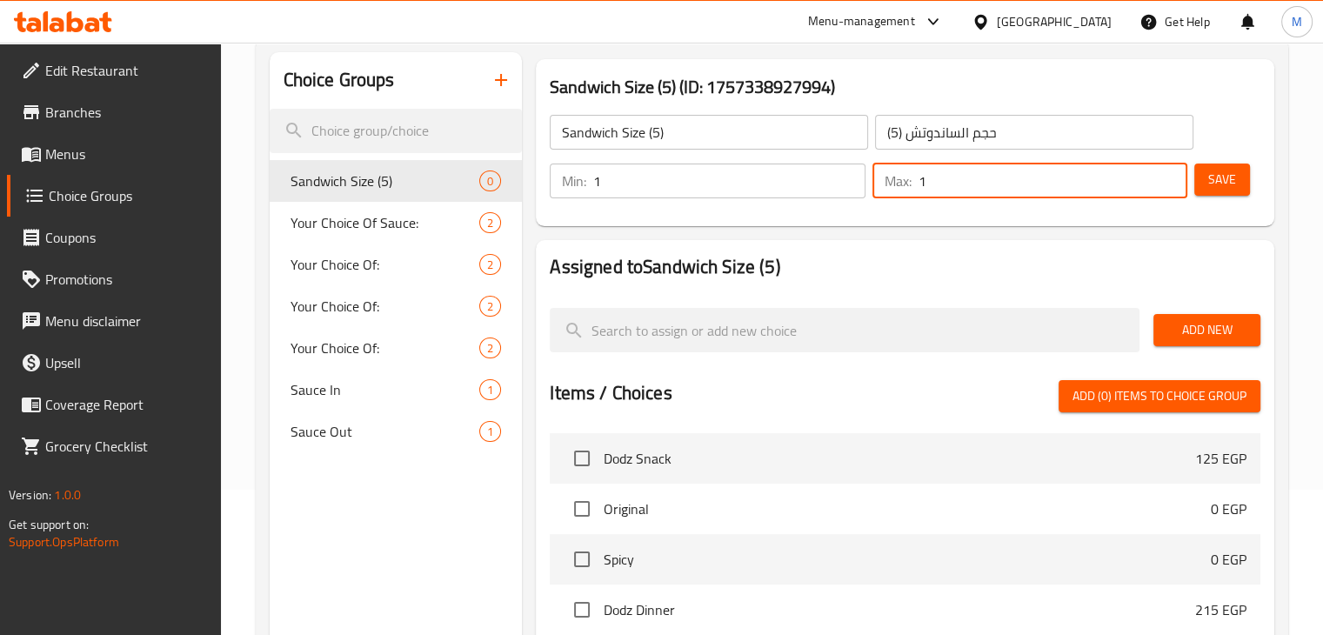
type input "1"
click at [1192, 335] on span "Add New" at bounding box center [1206, 330] width 79 height 22
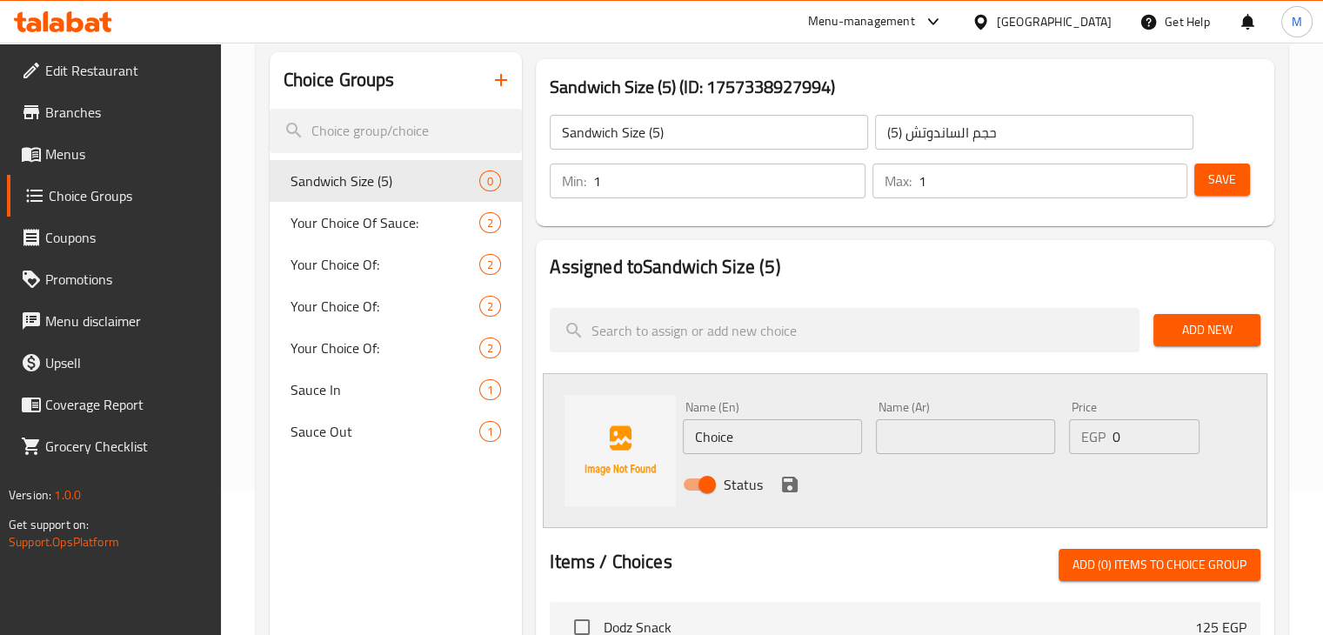
click at [1201, 341] on span "Add New" at bounding box center [1206, 330] width 79 height 22
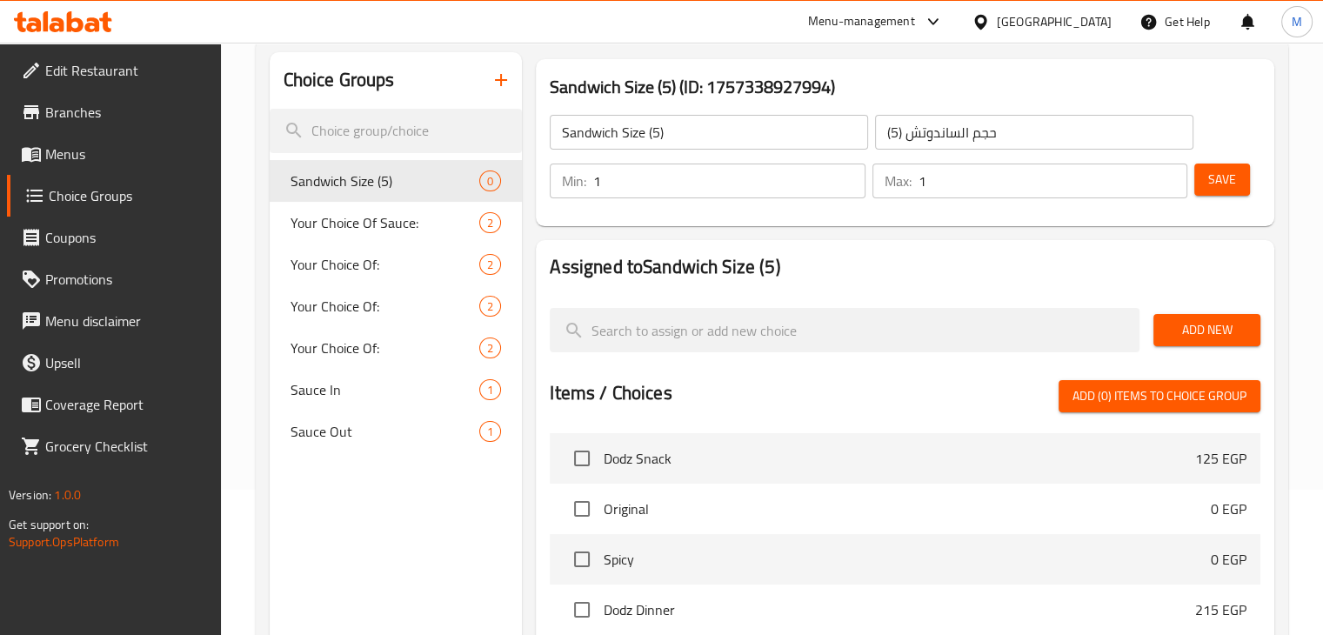
click at [1201, 341] on span "Add New" at bounding box center [1206, 330] width 79 height 22
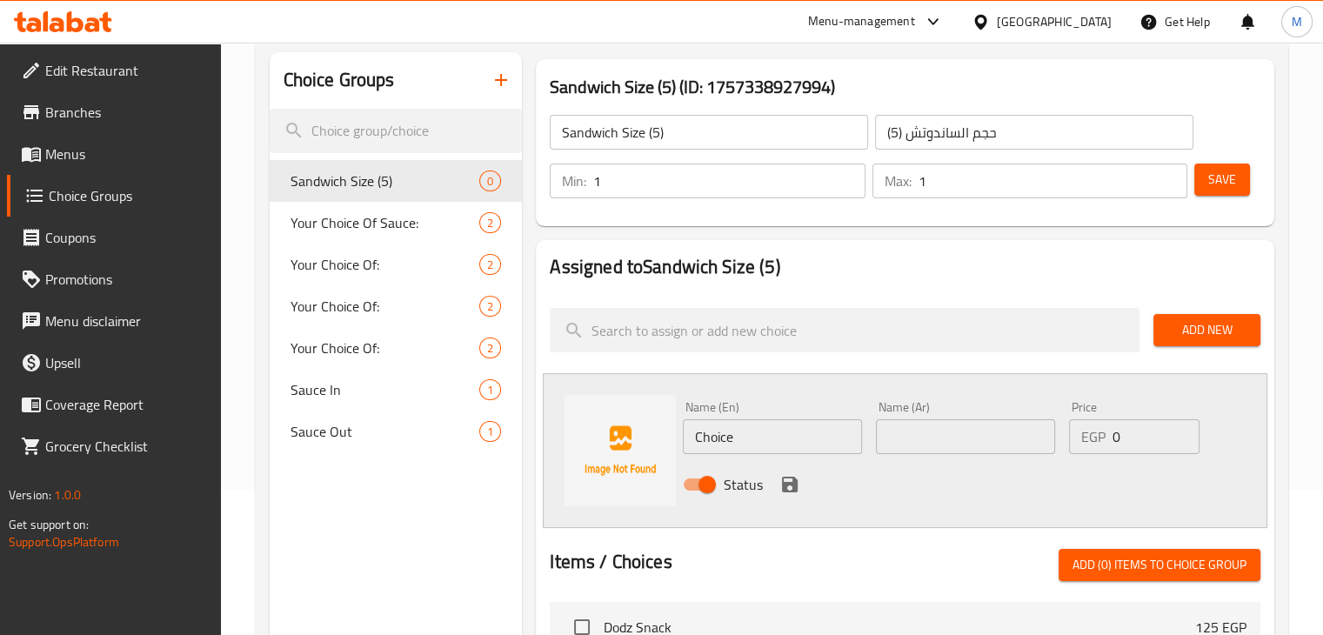
click at [797, 432] on input "Choice" at bounding box center [772, 436] width 179 height 35
type input "Dodo"
click at [919, 432] on input "text" at bounding box center [965, 436] width 179 height 35
type input "دودو"
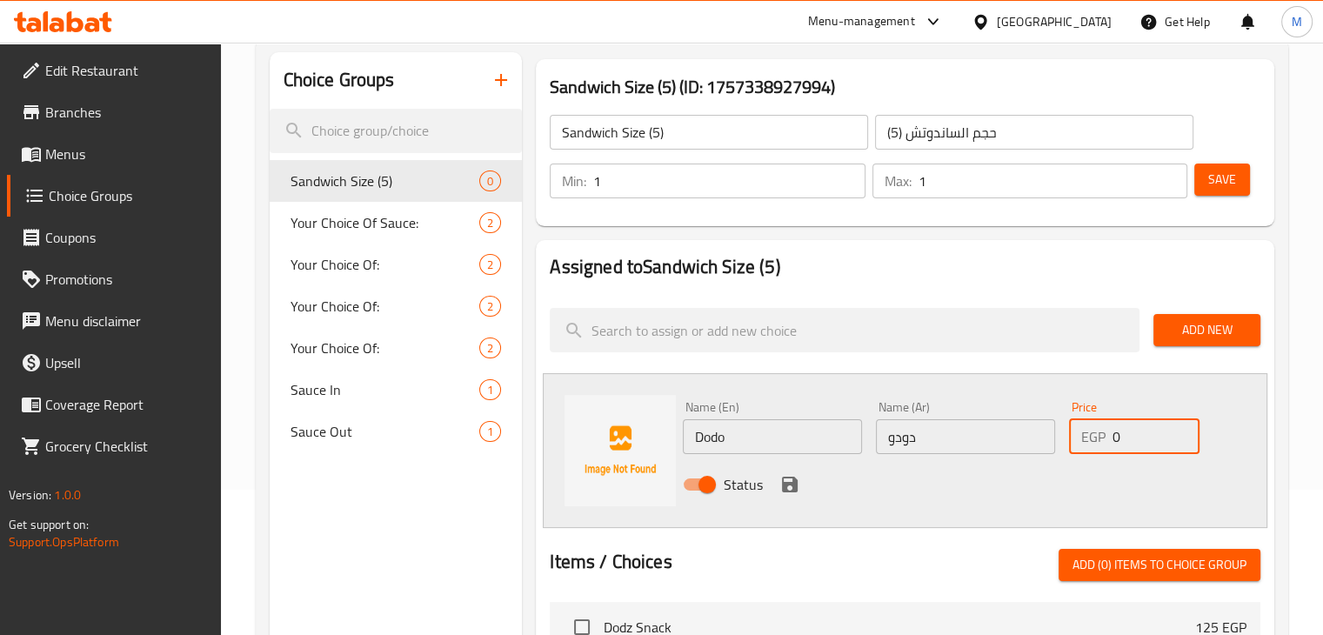
click at [1157, 436] on input "0" at bounding box center [1155, 436] width 87 height 35
type input "110"
click at [796, 490] on icon "save" at bounding box center [790, 485] width 16 height 16
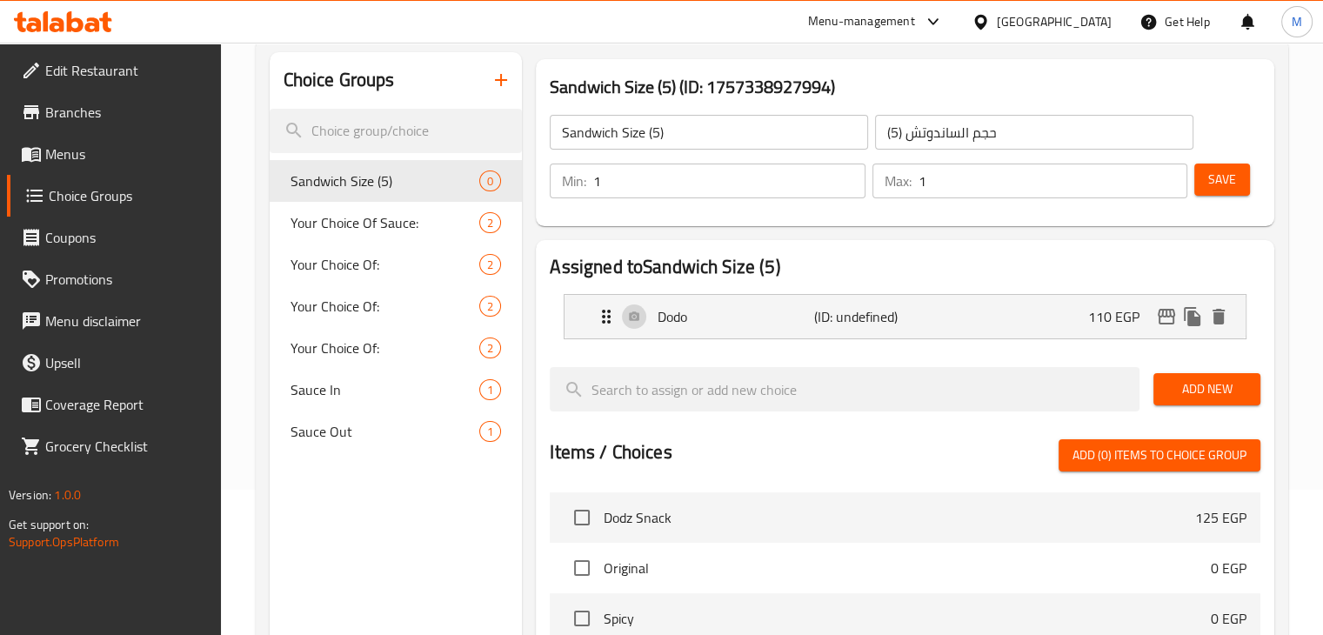
click at [1186, 383] on span "Add New" at bounding box center [1206, 389] width 79 height 22
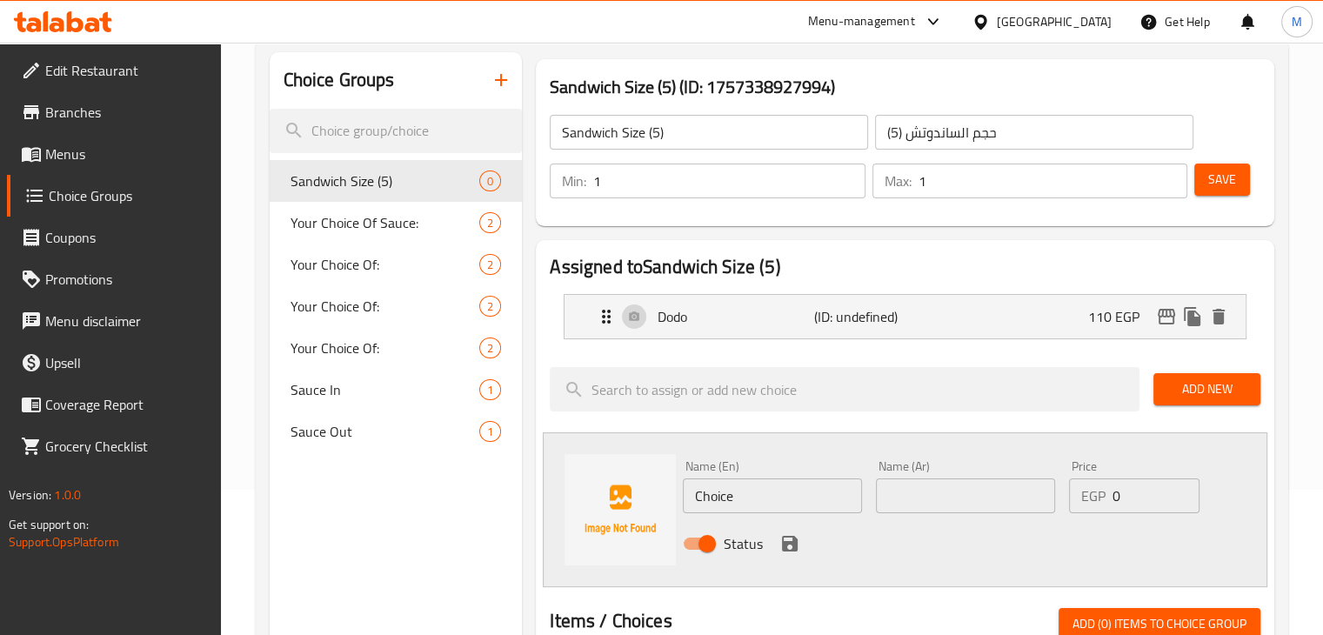
click at [741, 495] on input "Choice" at bounding box center [772, 495] width 179 height 35
type input "Single"
click at [949, 495] on input "text" at bounding box center [965, 495] width 179 height 35
click at [1005, 497] on input "سينجل" at bounding box center [965, 495] width 179 height 35
type input "سينجل"
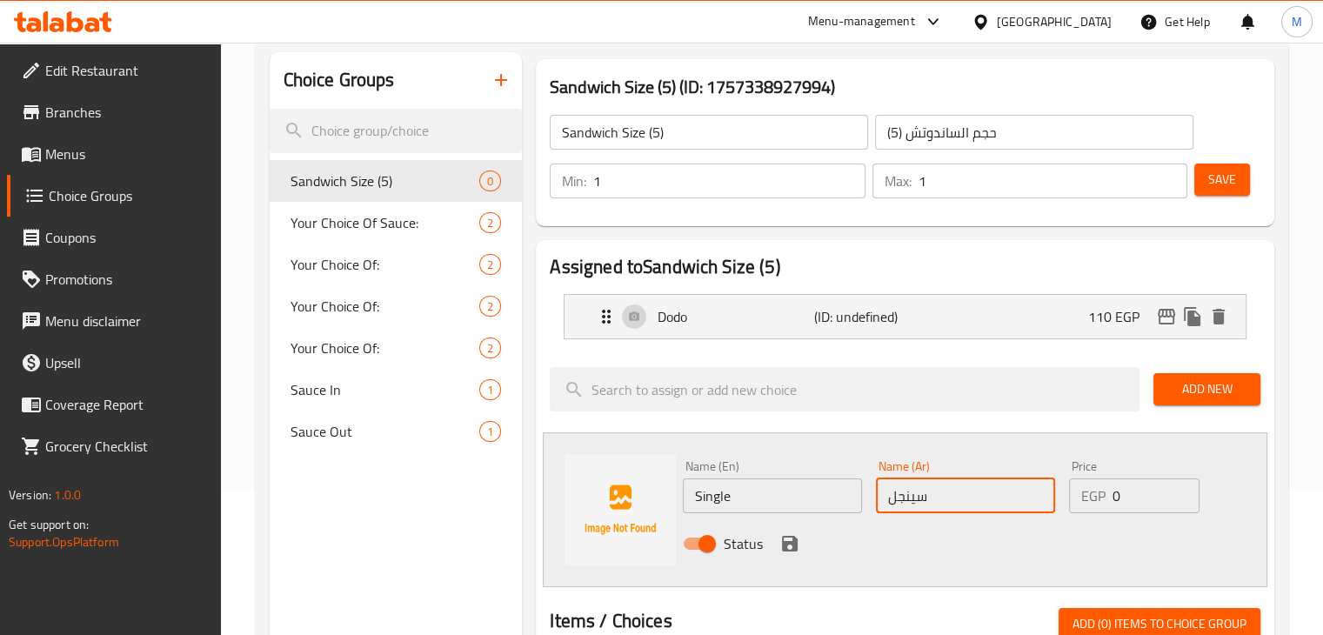
click at [1145, 485] on input "0" at bounding box center [1155, 495] width 87 height 35
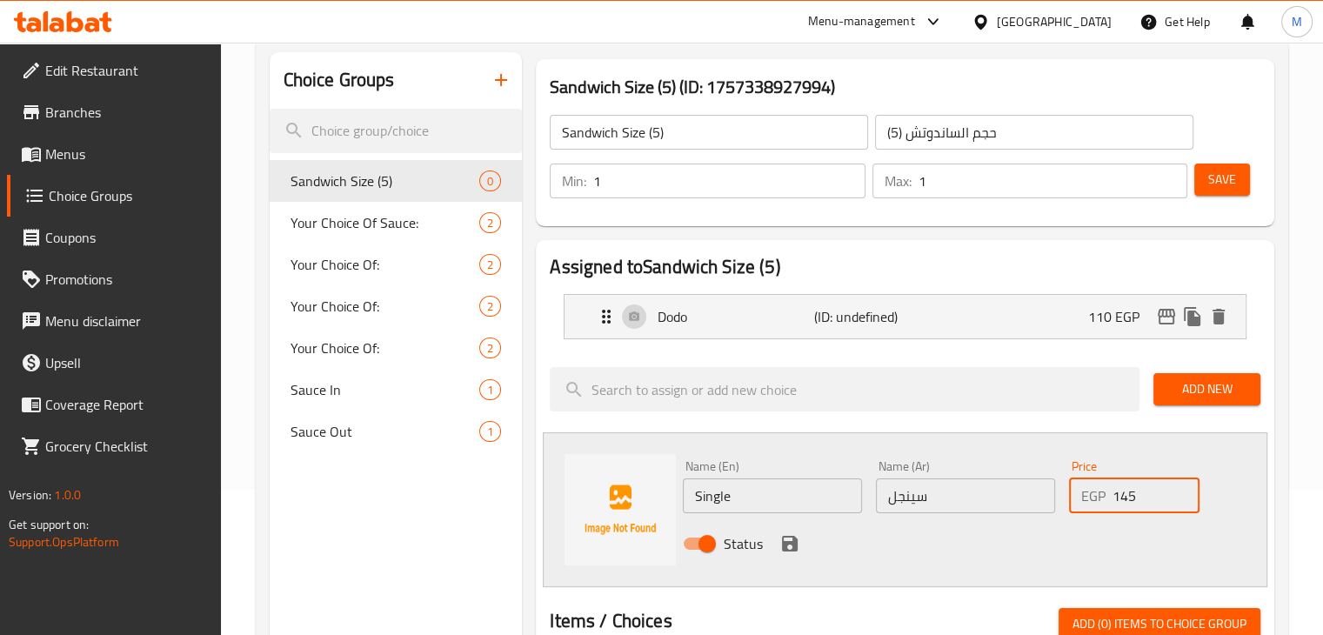
type input "145"
click at [784, 552] on icon "save" at bounding box center [789, 543] width 21 height 21
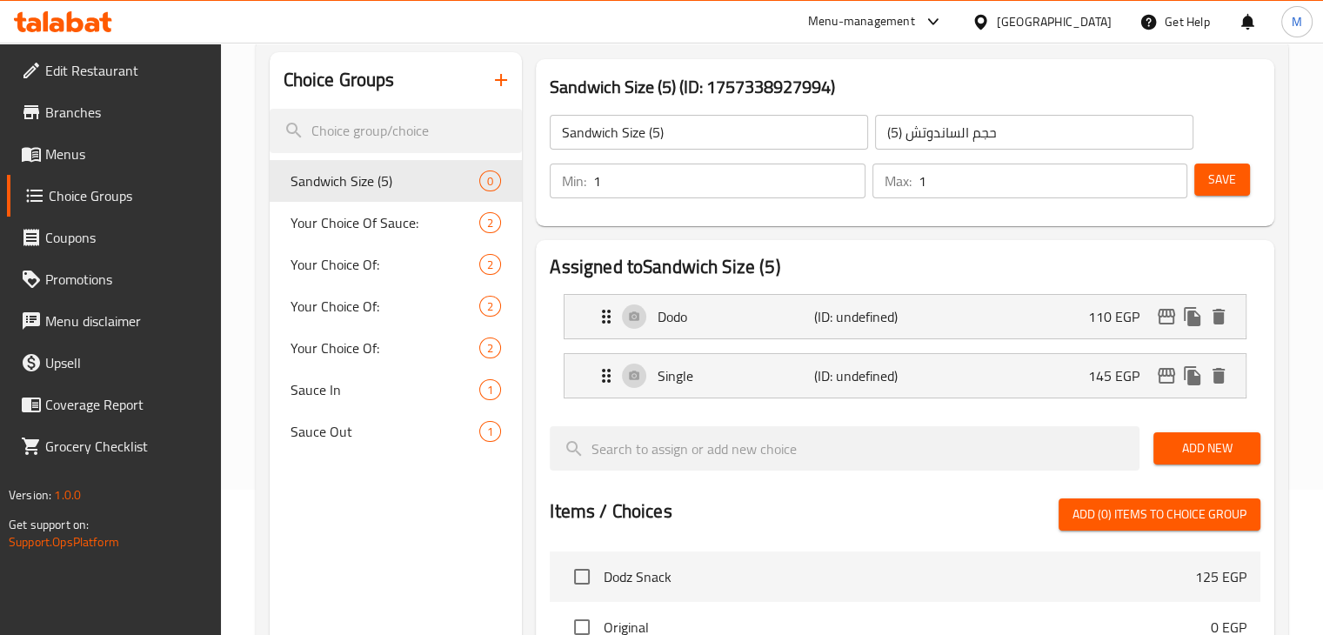
click at [1221, 186] on span "Save" at bounding box center [1222, 180] width 28 height 22
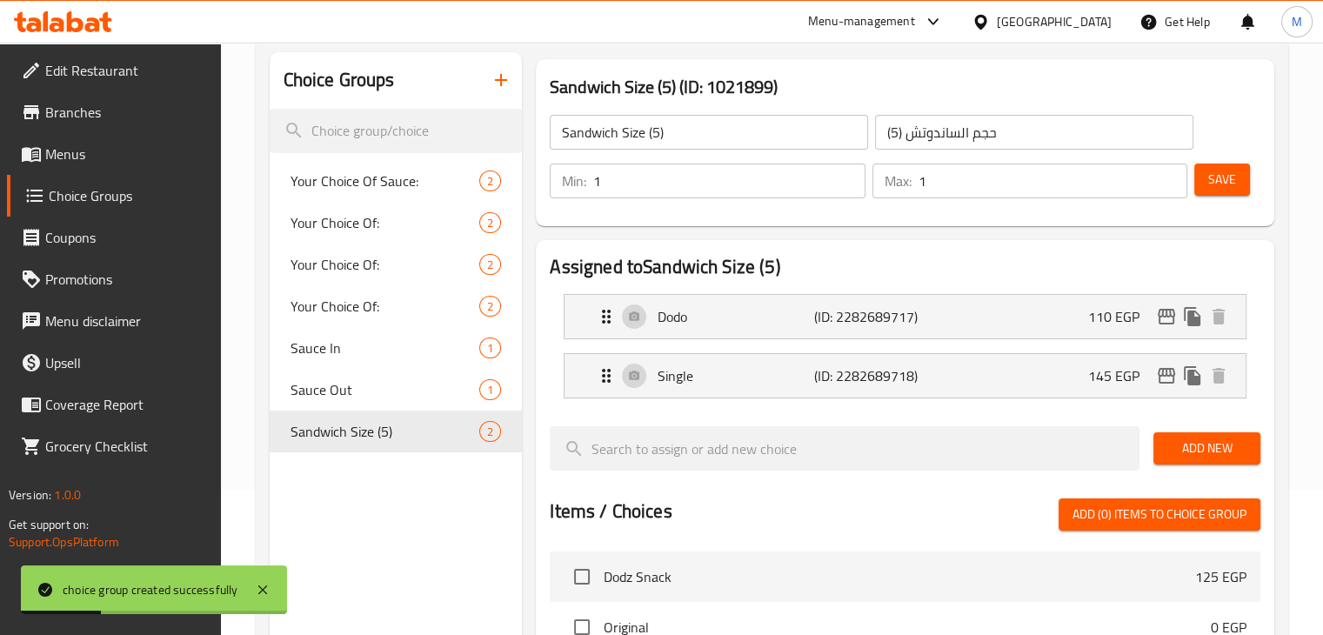
click at [504, 92] on button "button" at bounding box center [501, 80] width 42 height 42
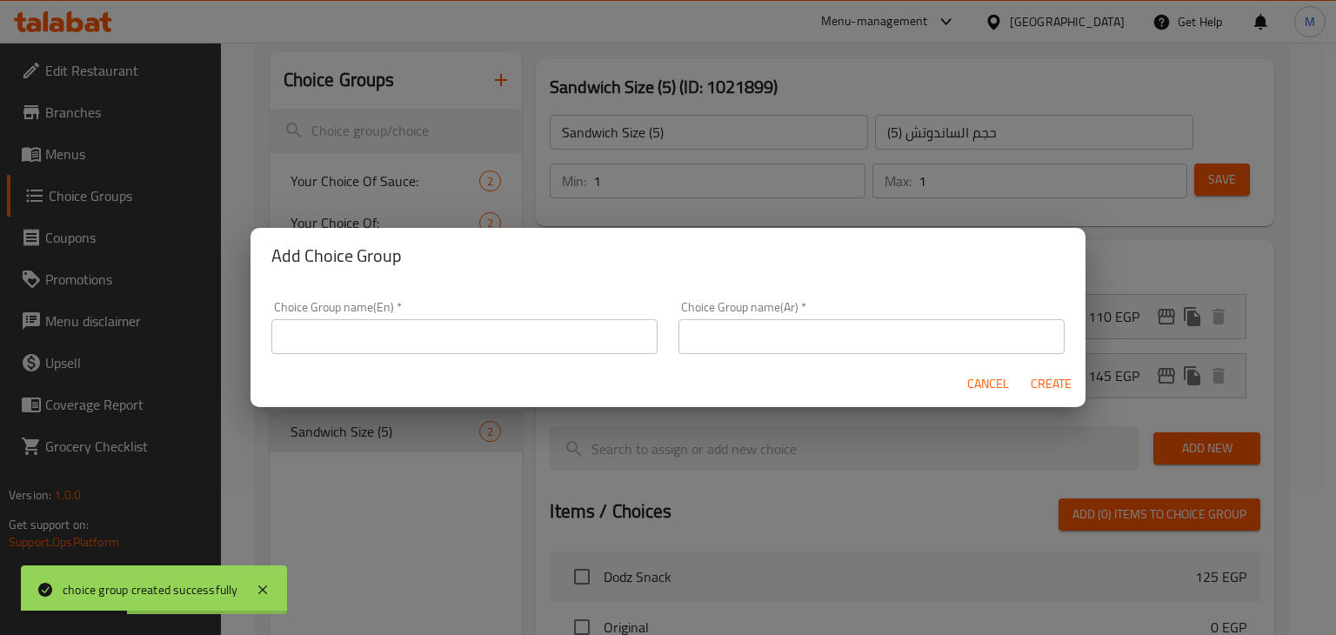
click at [447, 336] on input "text" at bounding box center [464, 336] width 386 height 35
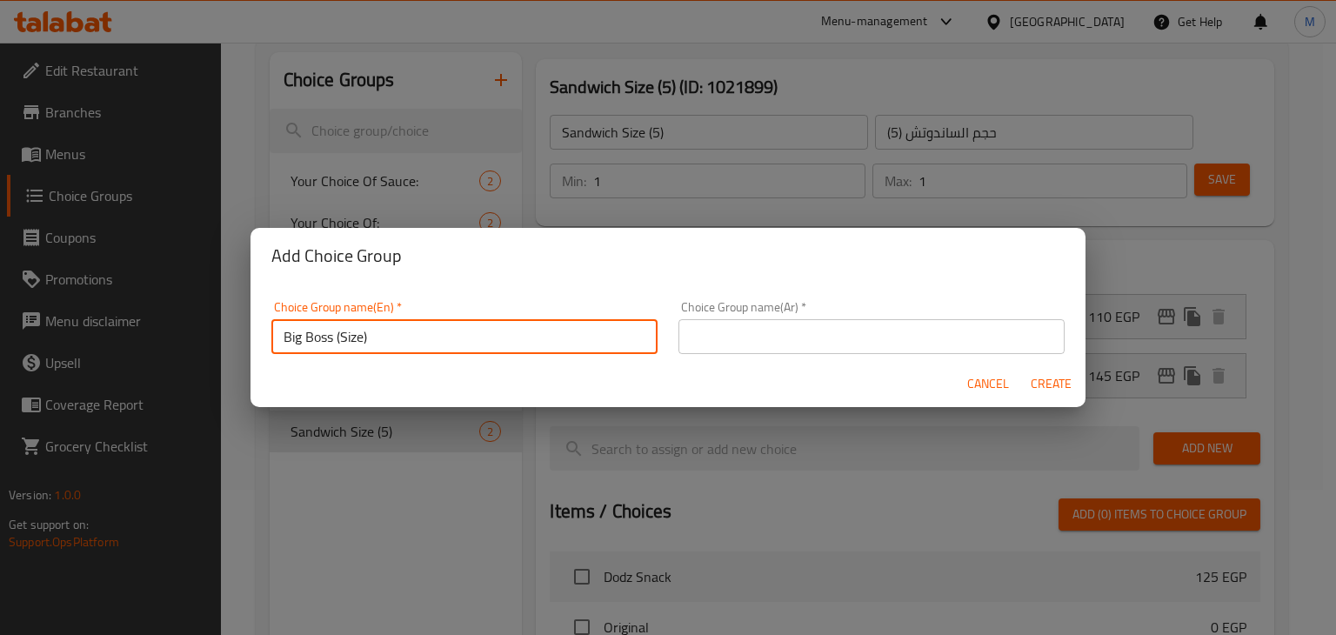
type input "Big Boss (Size)"
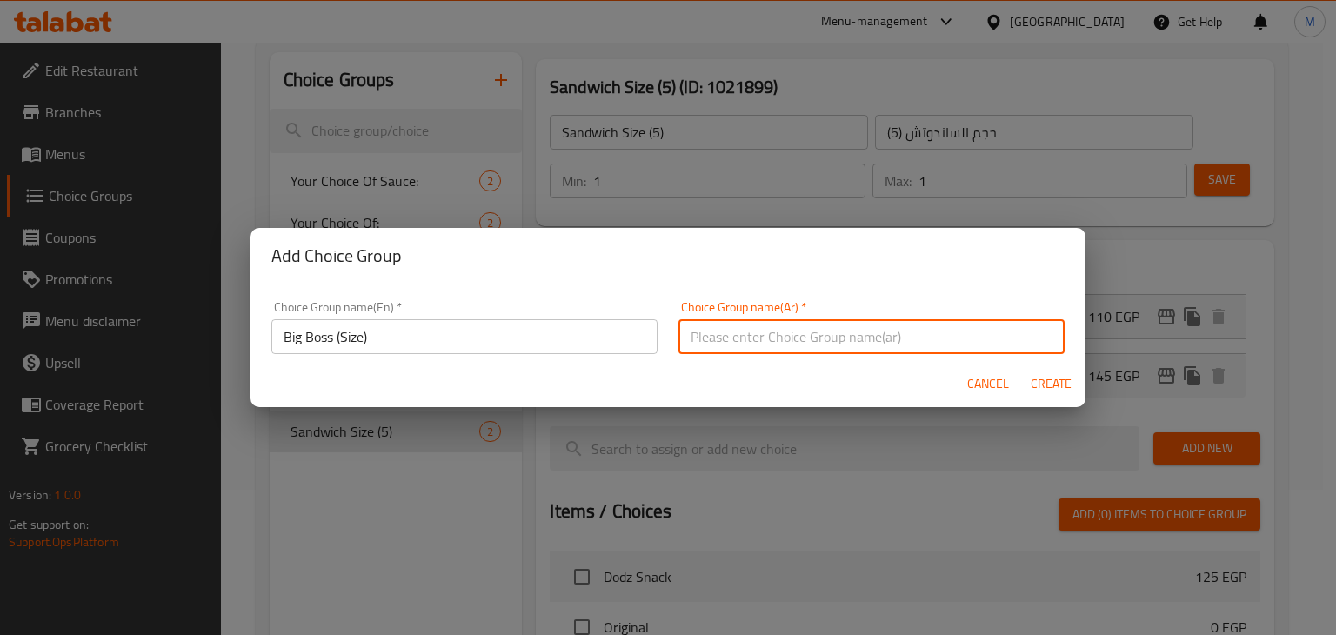
click at [762, 334] on input "text" at bounding box center [871, 336] width 386 height 35
type input "بيج بوس (حجم)"
click at [1054, 378] on span "Create" at bounding box center [1051, 384] width 42 height 22
type input "Big Boss (Size)"
type input "بيج بوس (حجم)"
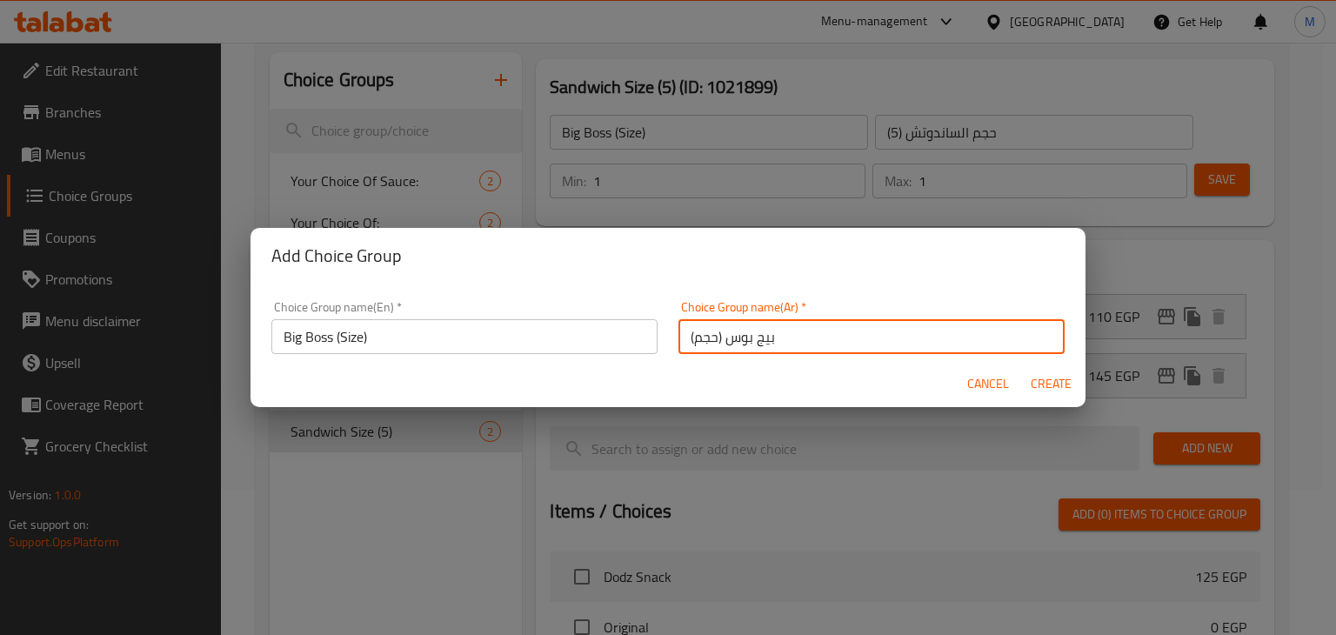
type input "0"
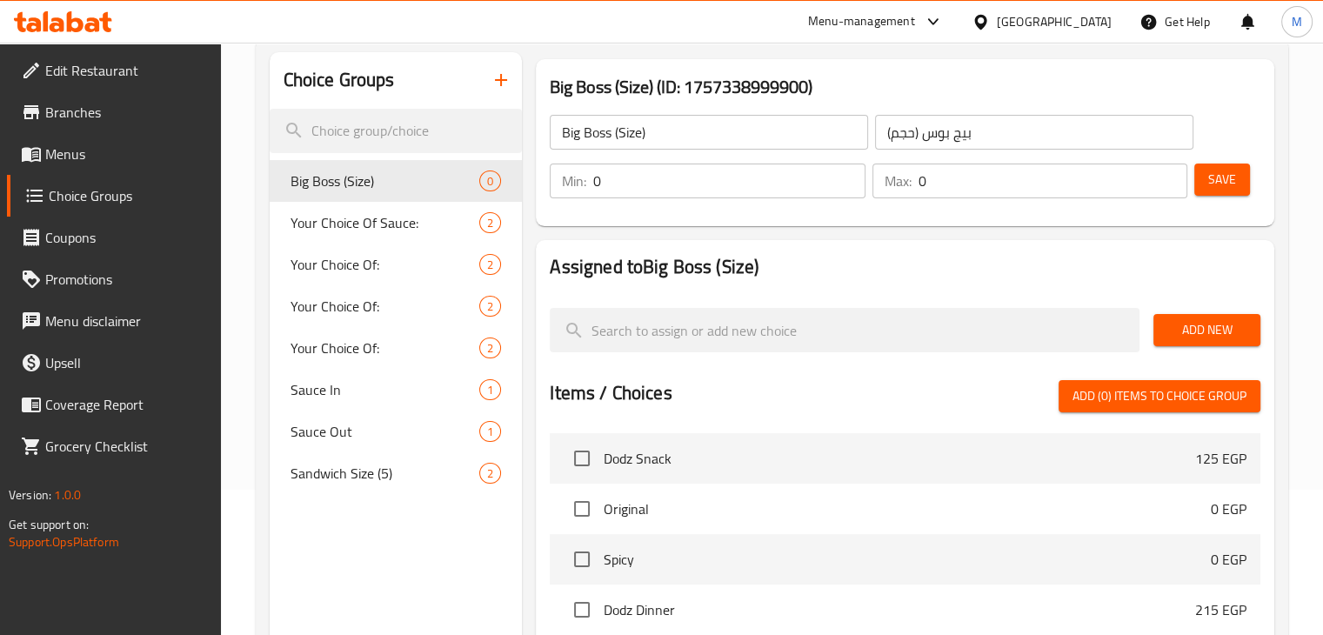
click at [679, 190] on input "0" at bounding box center [728, 181] width 271 height 35
type input "1"
click at [962, 176] on input "0" at bounding box center [1053, 181] width 269 height 35
type input "1"
click at [1214, 331] on span "Add New" at bounding box center [1206, 330] width 79 height 22
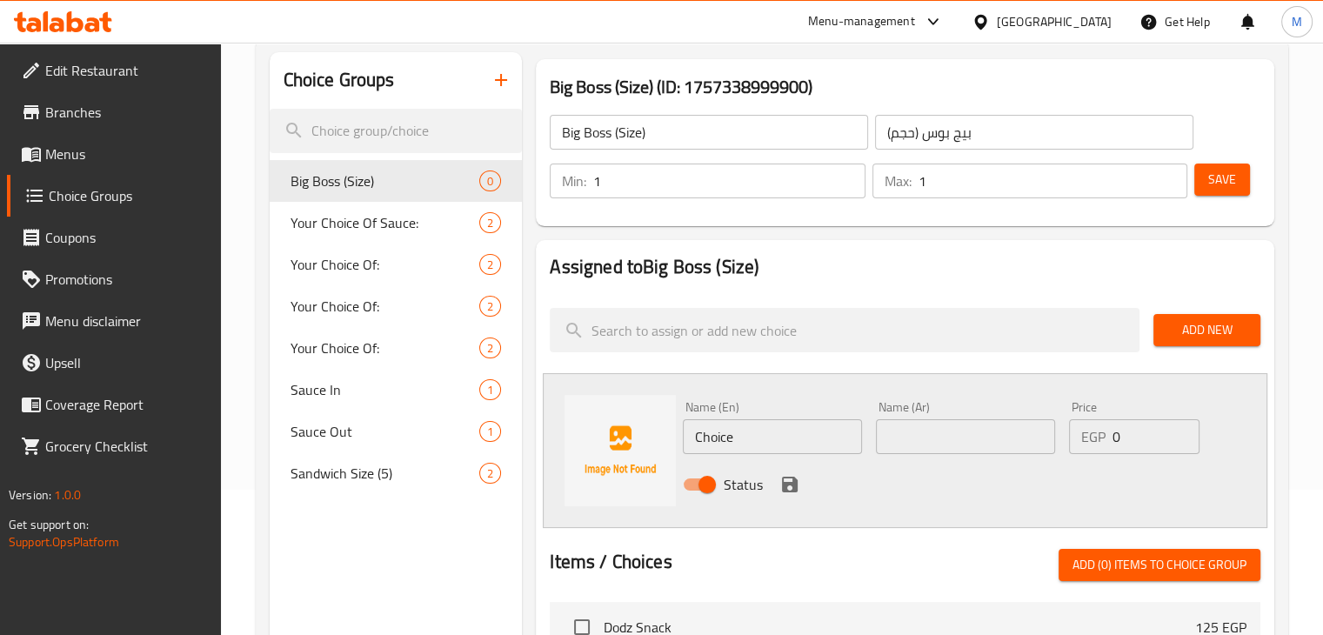
click at [741, 427] on input "Choice" at bounding box center [772, 436] width 179 height 35
click at [809, 432] on input "Single" at bounding box center [772, 436] width 179 height 35
type input "Single"
click at [953, 425] on input "text" at bounding box center [965, 436] width 179 height 35
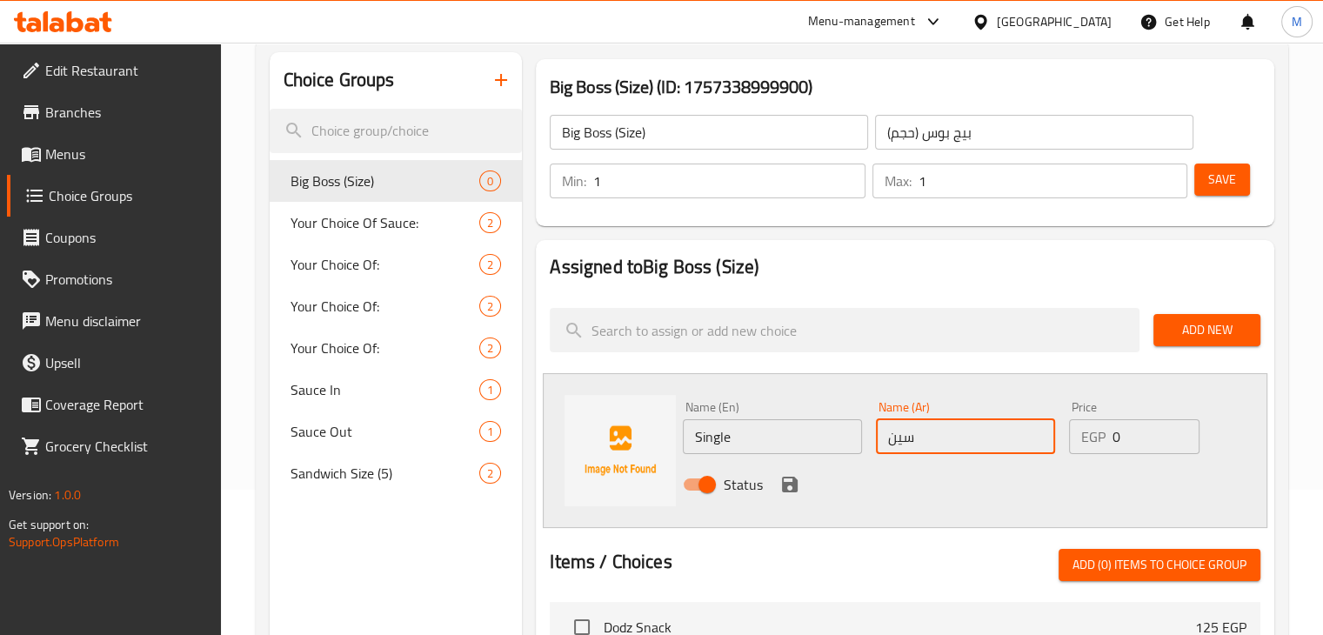
type input "سينجل"
click at [1122, 434] on input "0" at bounding box center [1155, 436] width 87 height 35
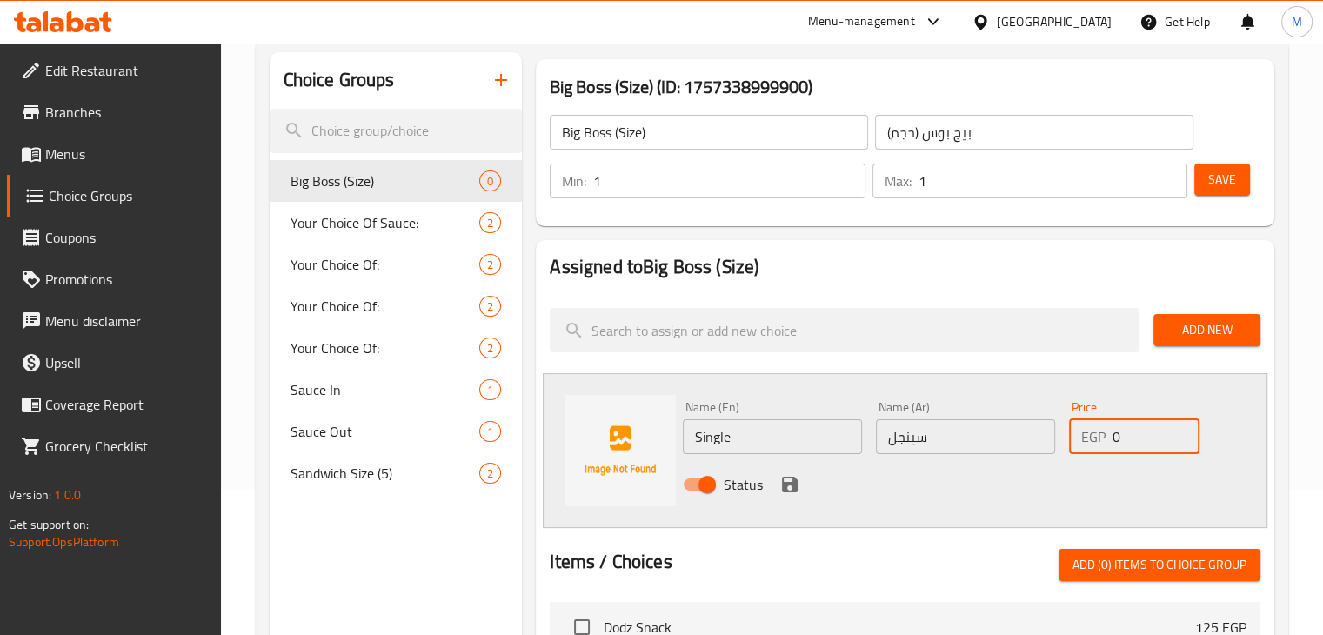
click at [1122, 434] on input "0" at bounding box center [1155, 436] width 87 height 35
type input "150"
click at [786, 491] on icon "save" at bounding box center [790, 485] width 16 height 16
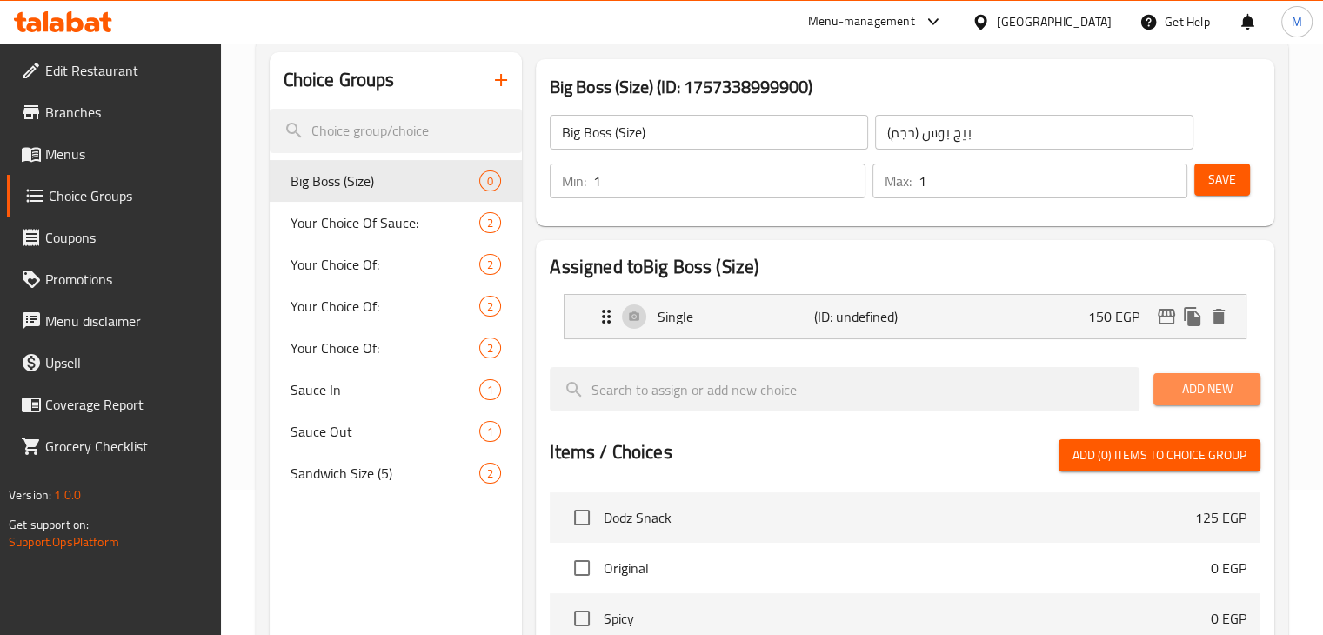
click at [1179, 397] on span "Add New" at bounding box center [1206, 389] width 79 height 22
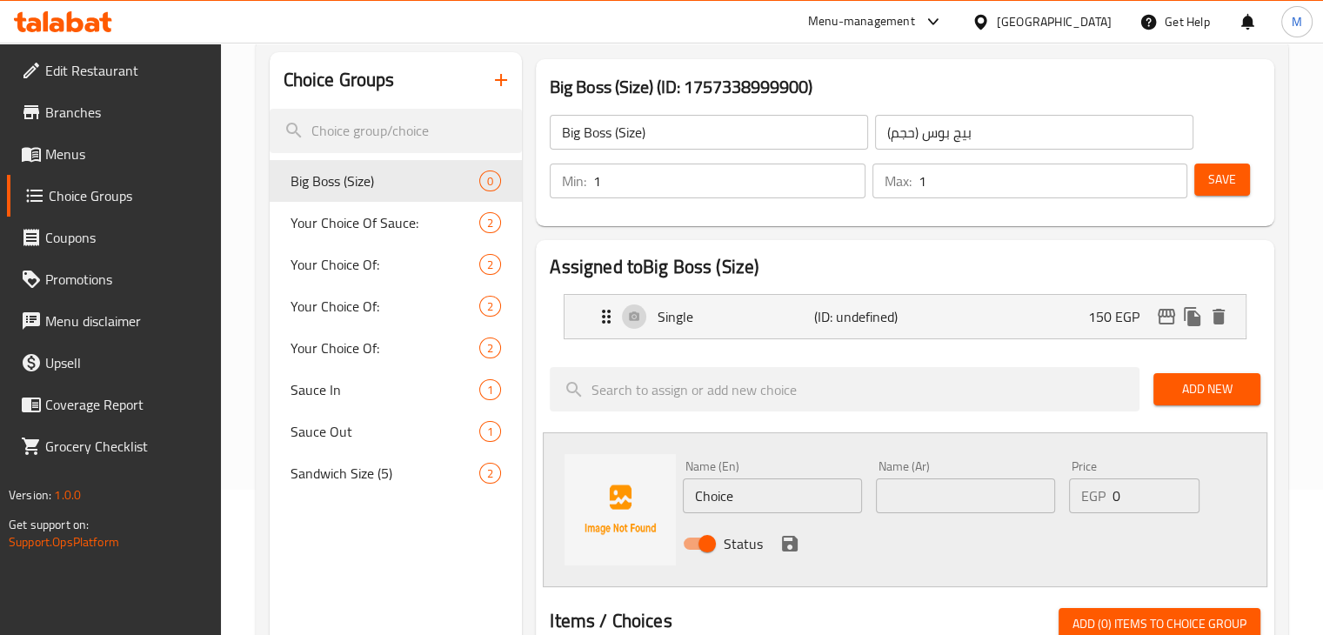
click at [756, 505] on input "Choice" at bounding box center [772, 495] width 179 height 35
type input "Double"
click at [923, 499] on input "text" at bounding box center [965, 495] width 179 height 35
type input "دوبل"
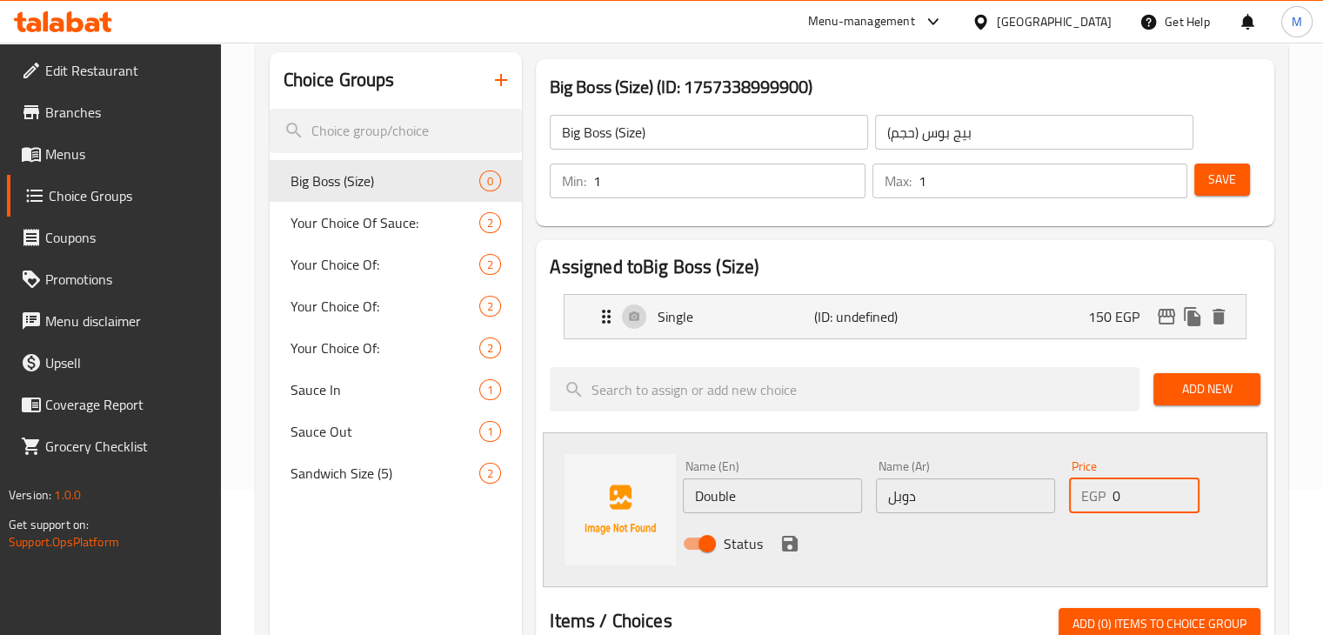
click at [1138, 503] on input "0" at bounding box center [1155, 495] width 87 height 35
type input "210"
click at [777, 542] on button "save" at bounding box center [790, 544] width 26 height 26
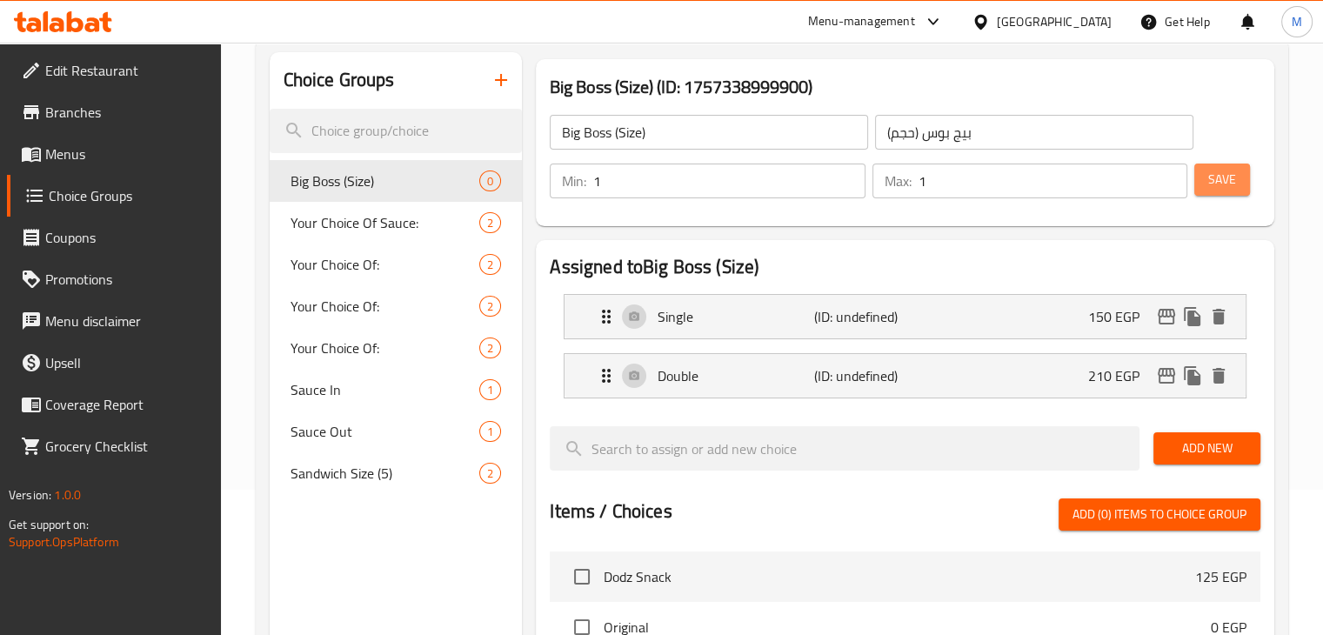
click at [1211, 187] on span "Save" at bounding box center [1222, 180] width 28 height 22
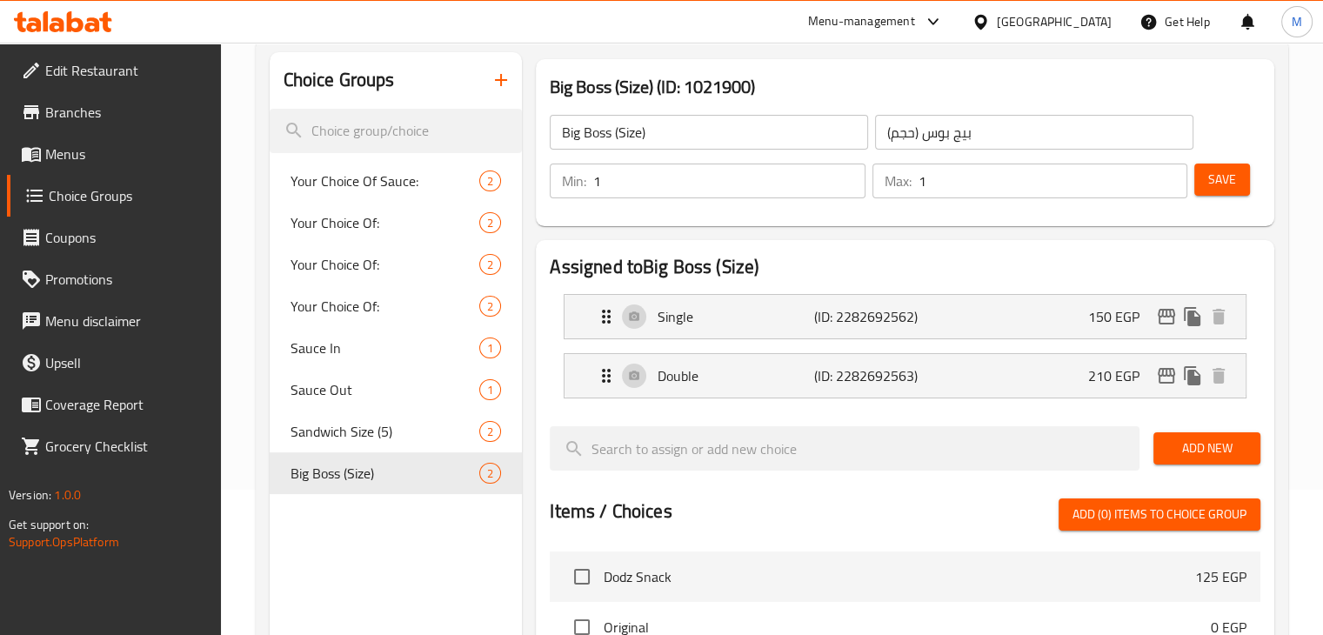
click at [514, 88] on button "button" at bounding box center [501, 80] width 42 height 42
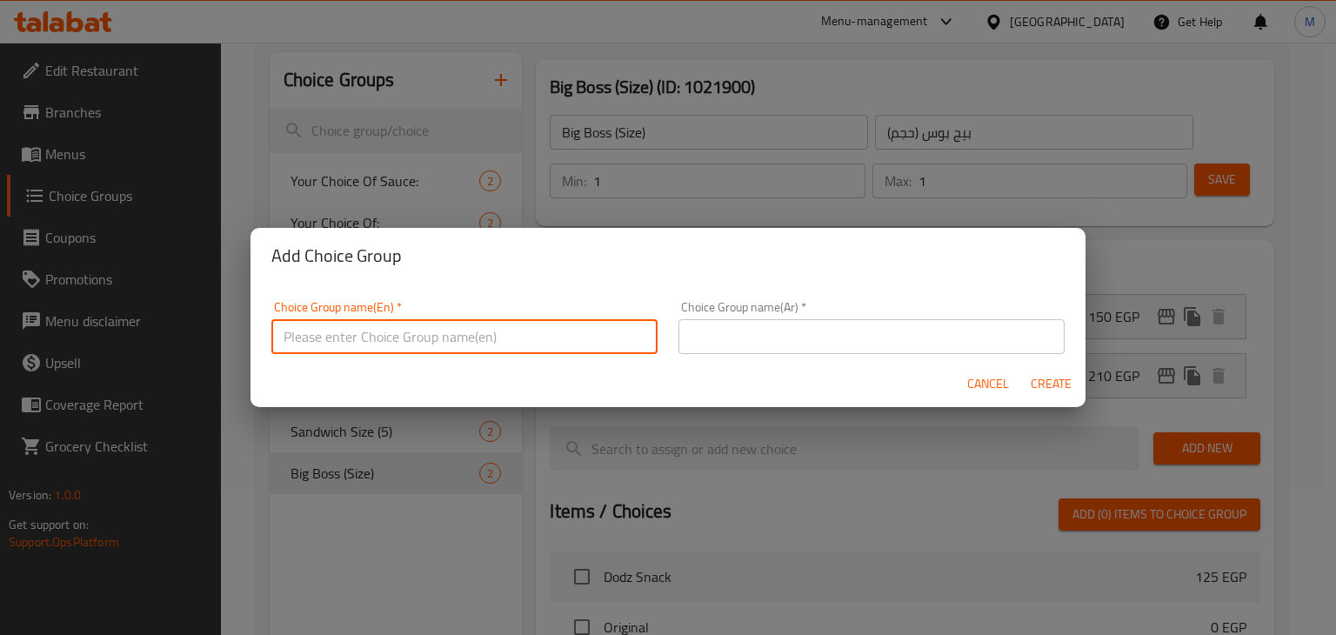
click at [448, 331] on input "text" at bounding box center [464, 336] width 386 height 35
type input "Sandwich Size (2)"
click at [790, 350] on input "text" at bounding box center [871, 336] width 386 height 35
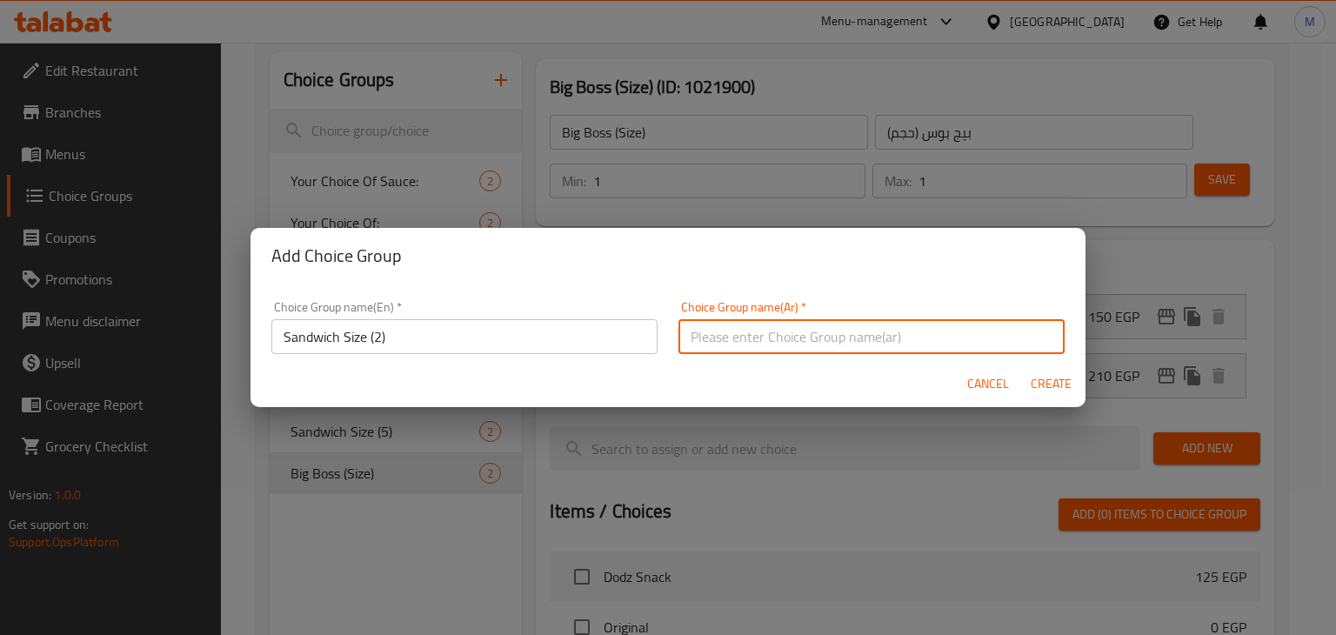
type input "س"
click at [691, 339] on input "حجم الساندوتش (5)" at bounding box center [871, 336] width 386 height 35
type input "حجم الساندوتش (2)"
click at [1054, 378] on span "Create" at bounding box center [1051, 384] width 42 height 22
type input "Sandwich Size (2)"
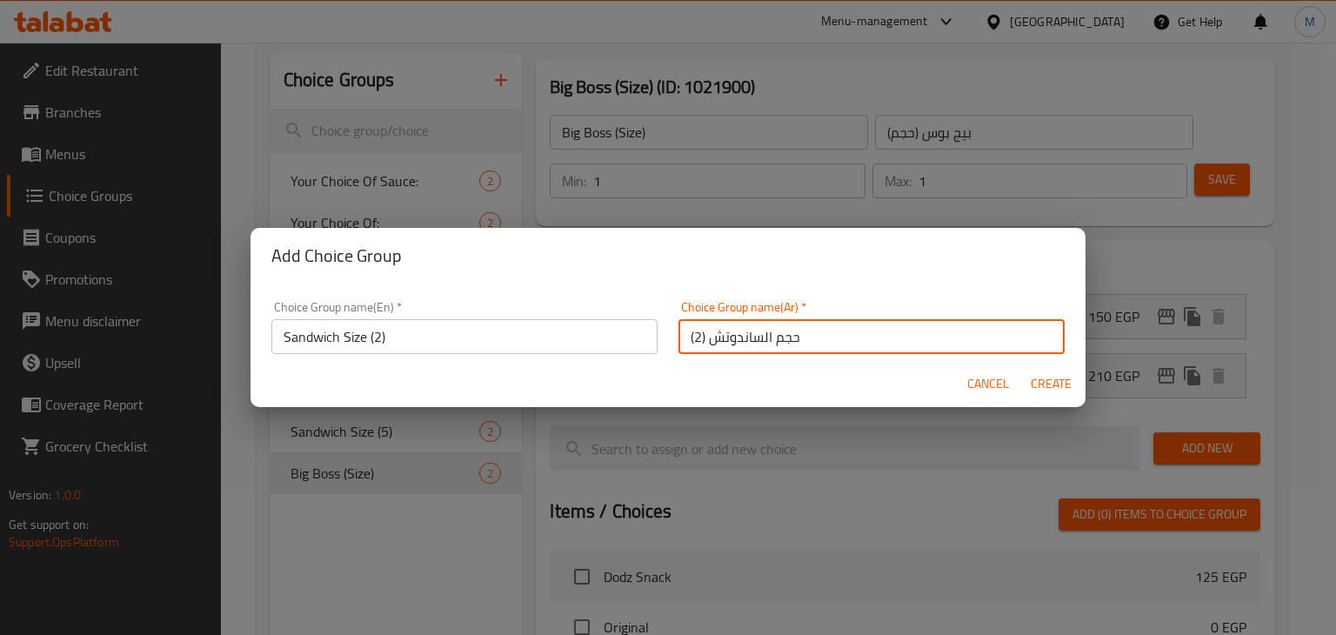
type input "حجم الساندوتش (2)"
type input "0"
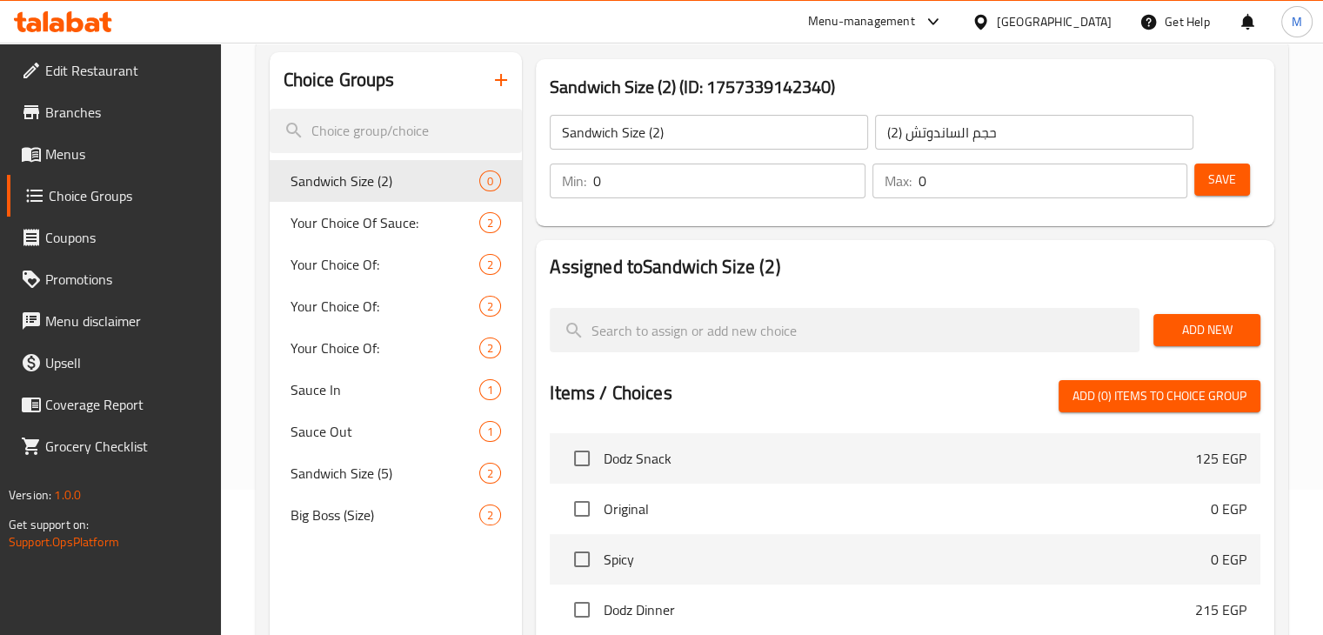
click at [508, 81] on icon "button" at bounding box center [501, 80] width 21 height 21
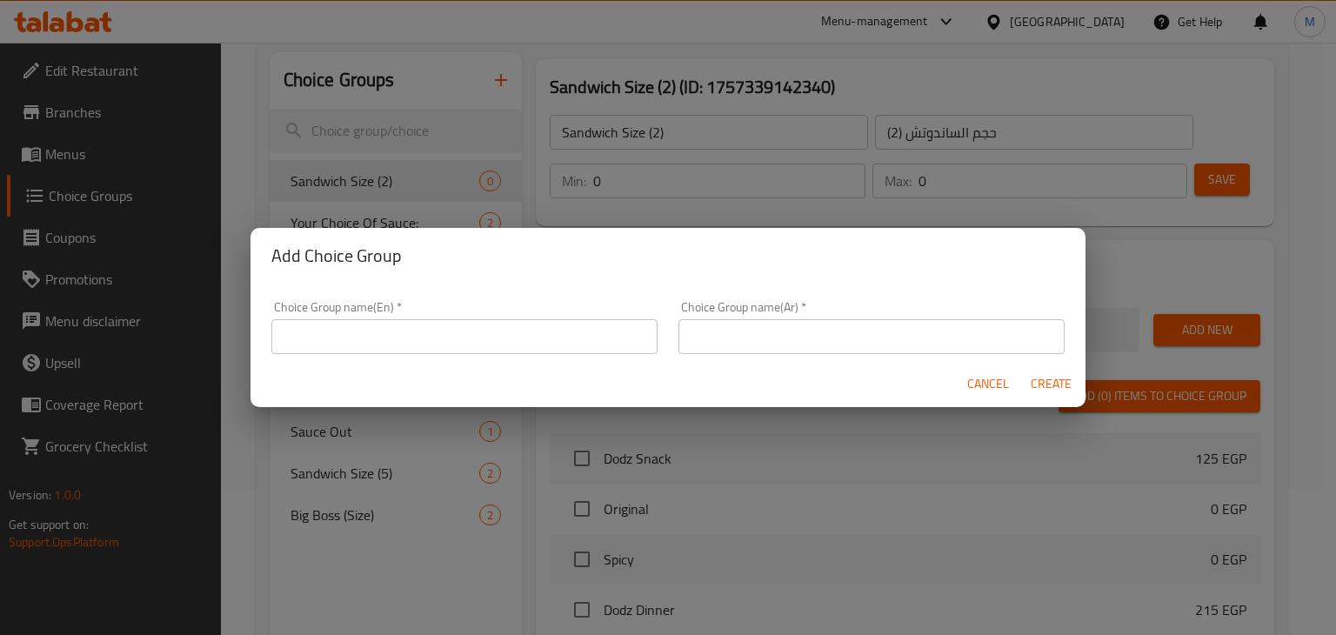
click at [493, 342] on input "text" at bounding box center [464, 336] width 386 height 35
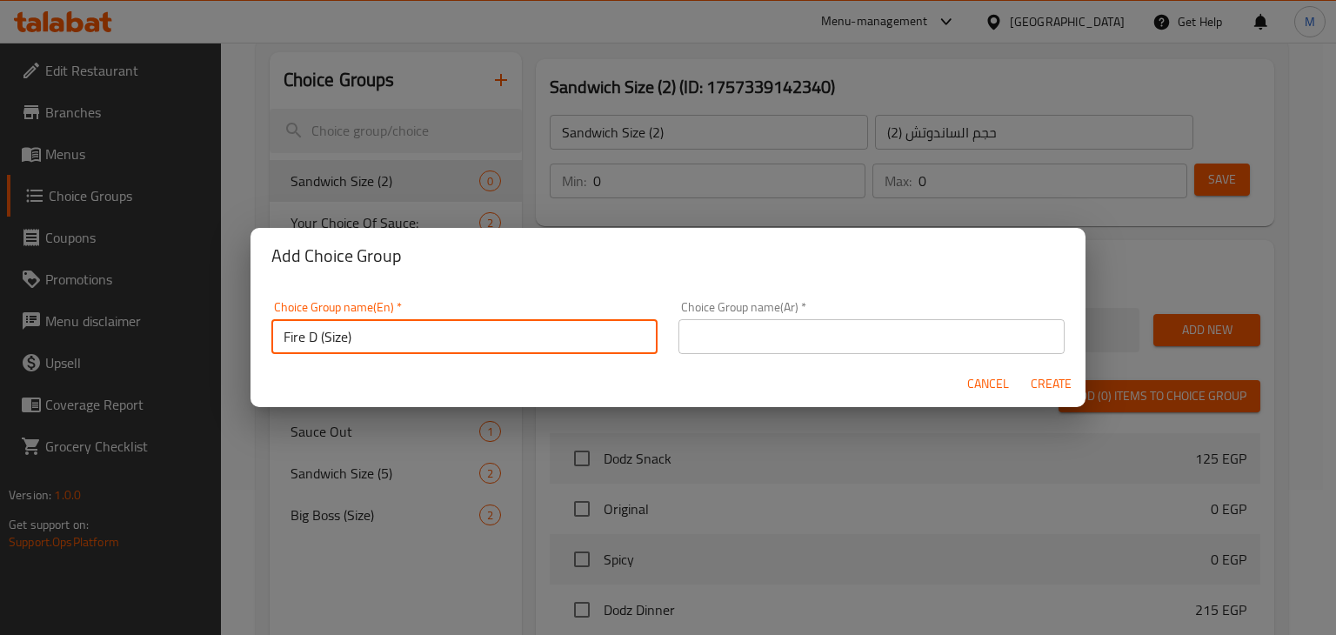
type input "Fire D (Size)"
click at [975, 394] on span "Cancel" at bounding box center [988, 384] width 42 height 22
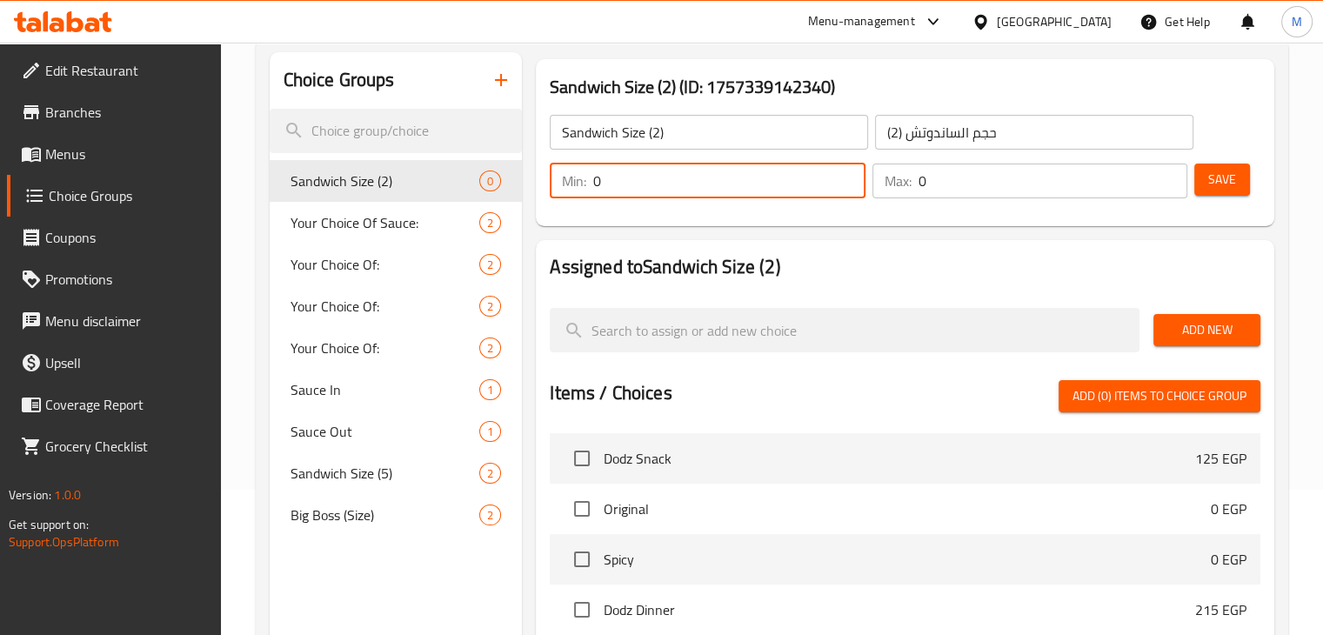
click at [696, 190] on input "0" at bounding box center [728, 181] width 271 height 35
type input "1"
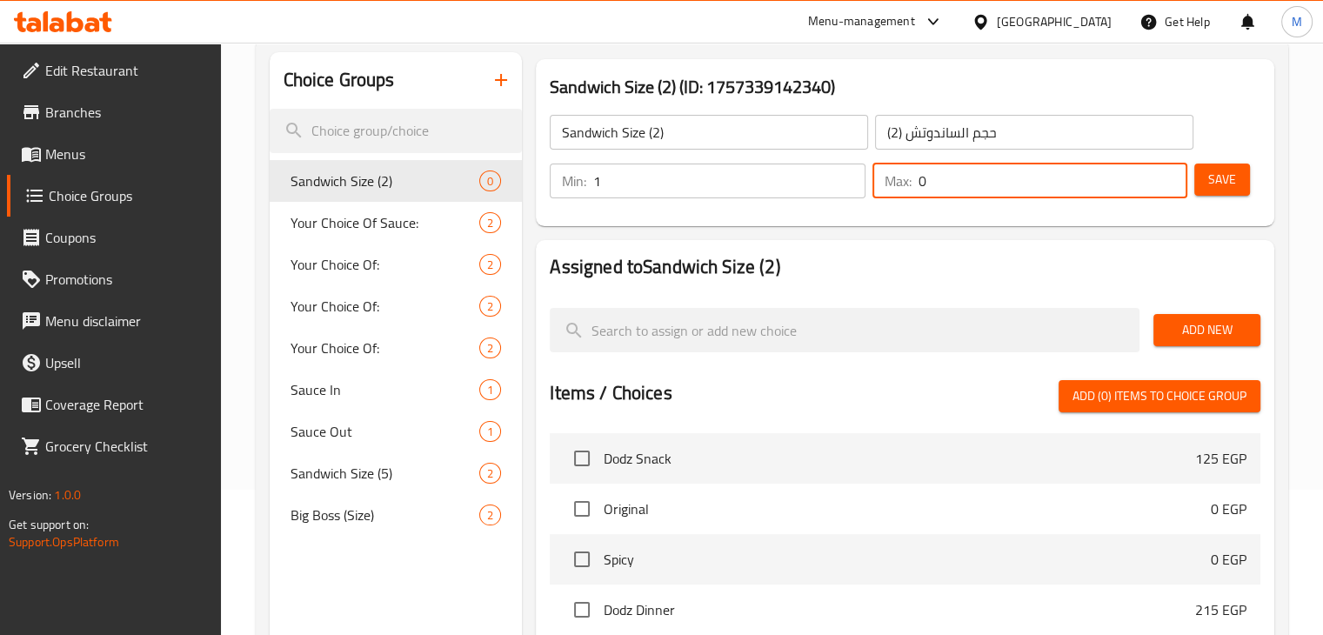
click at [1009, 175] on input "0" at bounding box center [1053, 181] width 269 height 35
type input "1"
click at [1235, 331] on span "Add New" at bounding box center [1206, 330] width 79 height 22
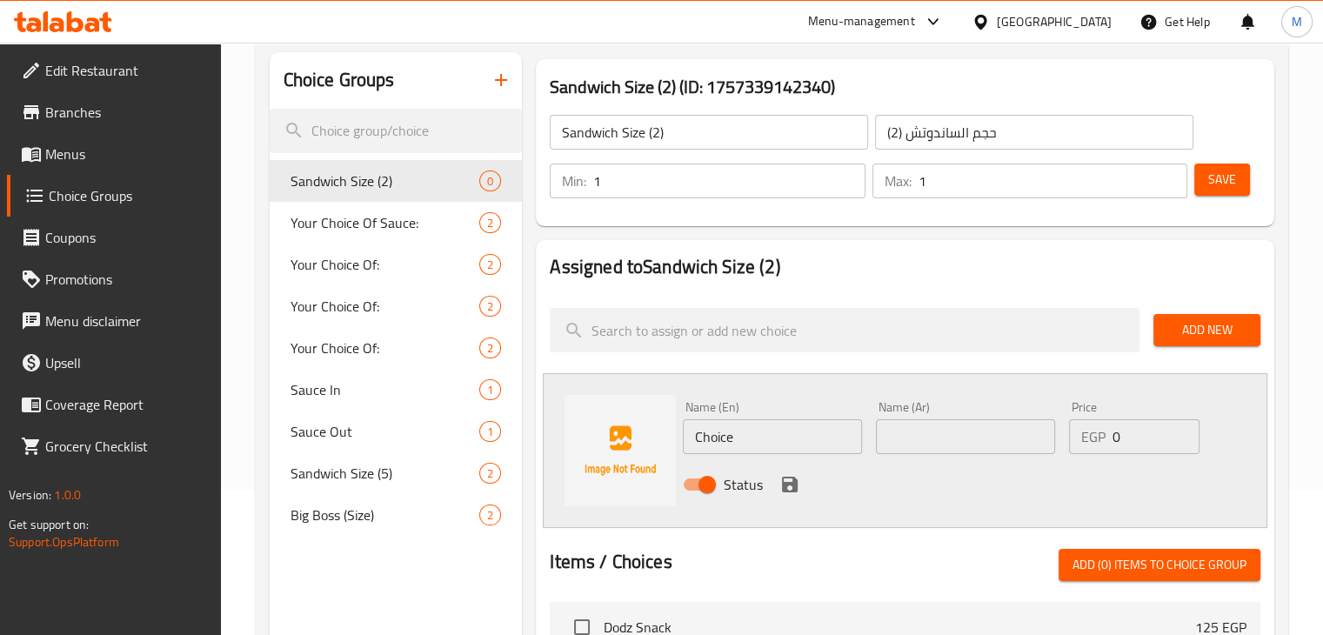
click at [757, 447] on input "Choice" at bounding box center [772, 436] width 179 height 35
type input "Single"
click at [939, 431] on input "text" at bounding box center [965, 436] width 179 height 35
type input "سينجل"
click at [1133, 437] on input "0" at bounding box center [1155, 436] width 87 height 35
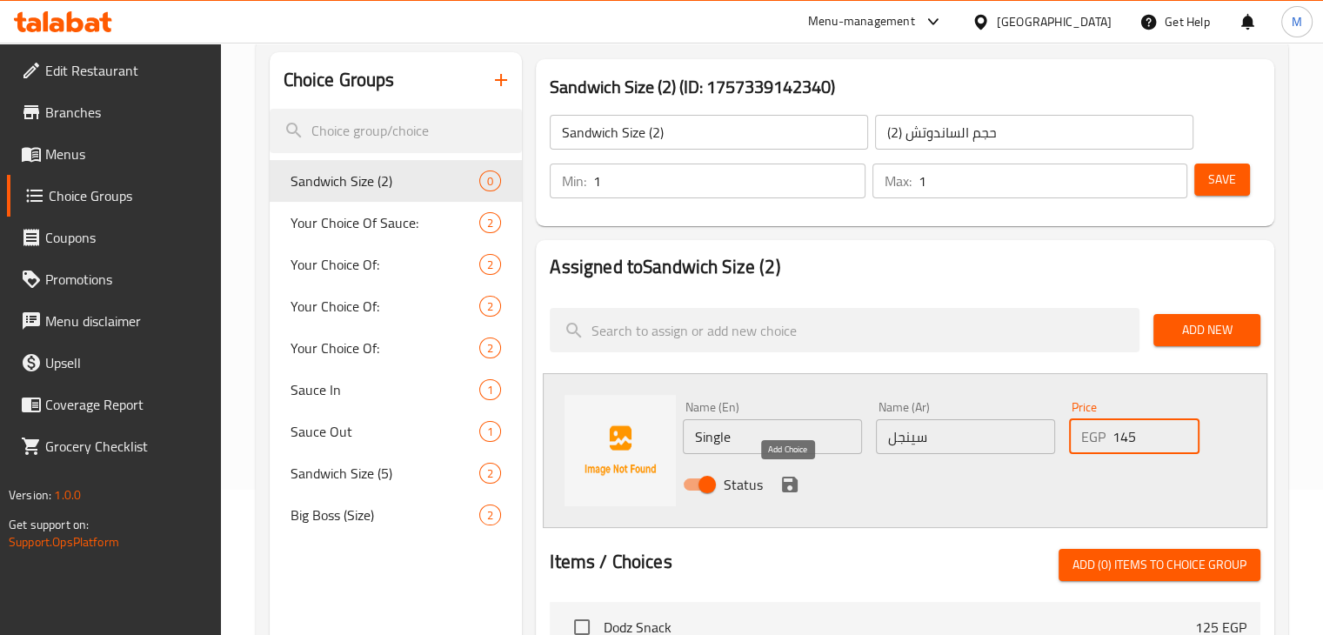
type input "145"
click at [786, 484] on icon "save" at bounding box center [790, 485] width 16 height 16
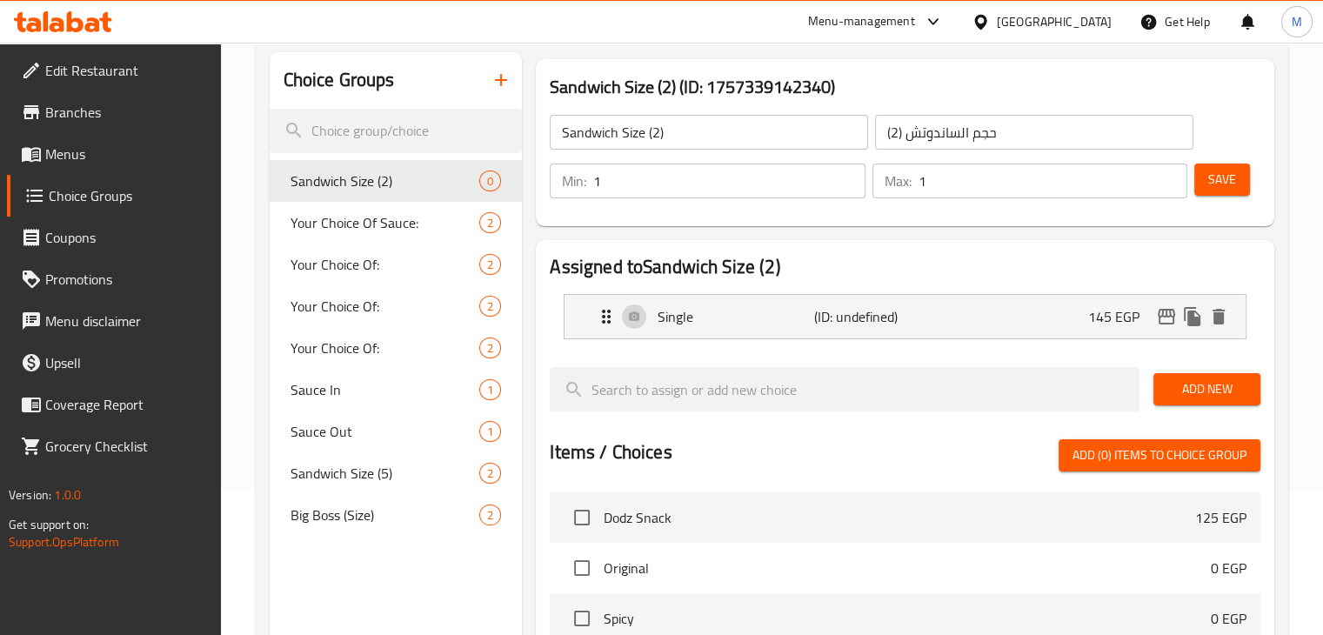
click at [1234, 366] on div "Add New" at bounding box center [1206, 389] width 121 height 58
click at [1210, 384] on span "Add New" at bounding box center [1206, 389] width 79 height 22
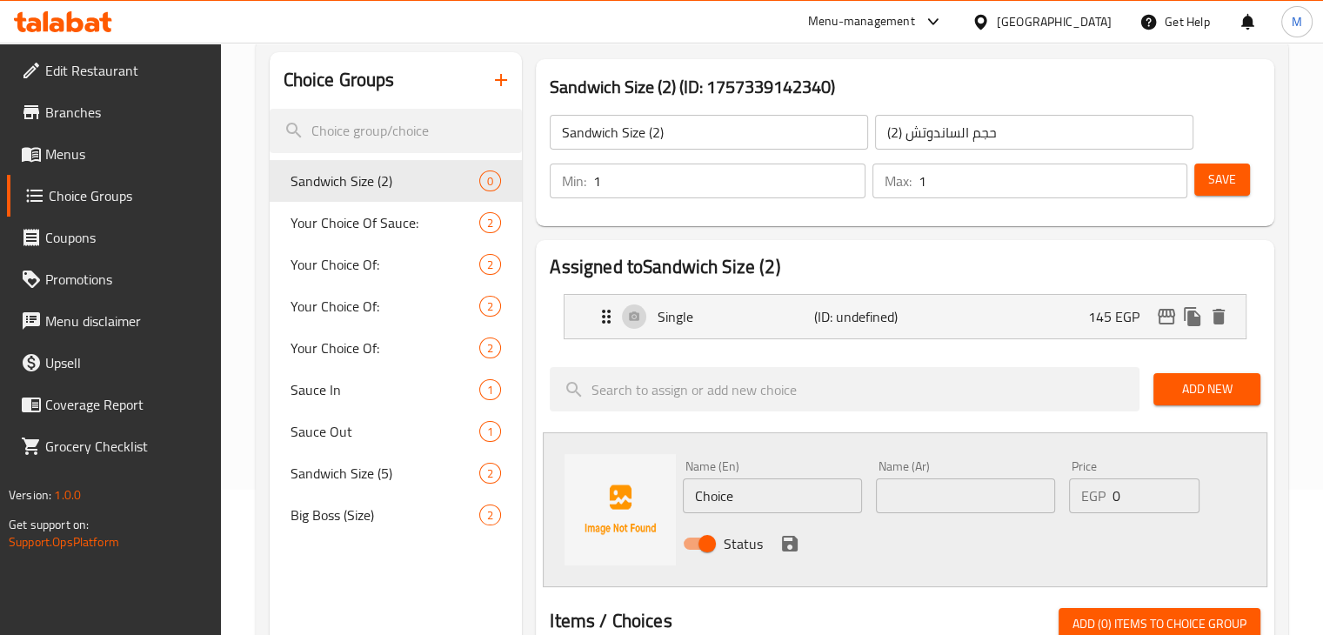
click at [760, 490] on input "Choice" at bounding box center [772, 495] width 179 height 35
type input "Double"
click at [946, 491] on input "text" at bounding box center [965, 495] width 179 height 35
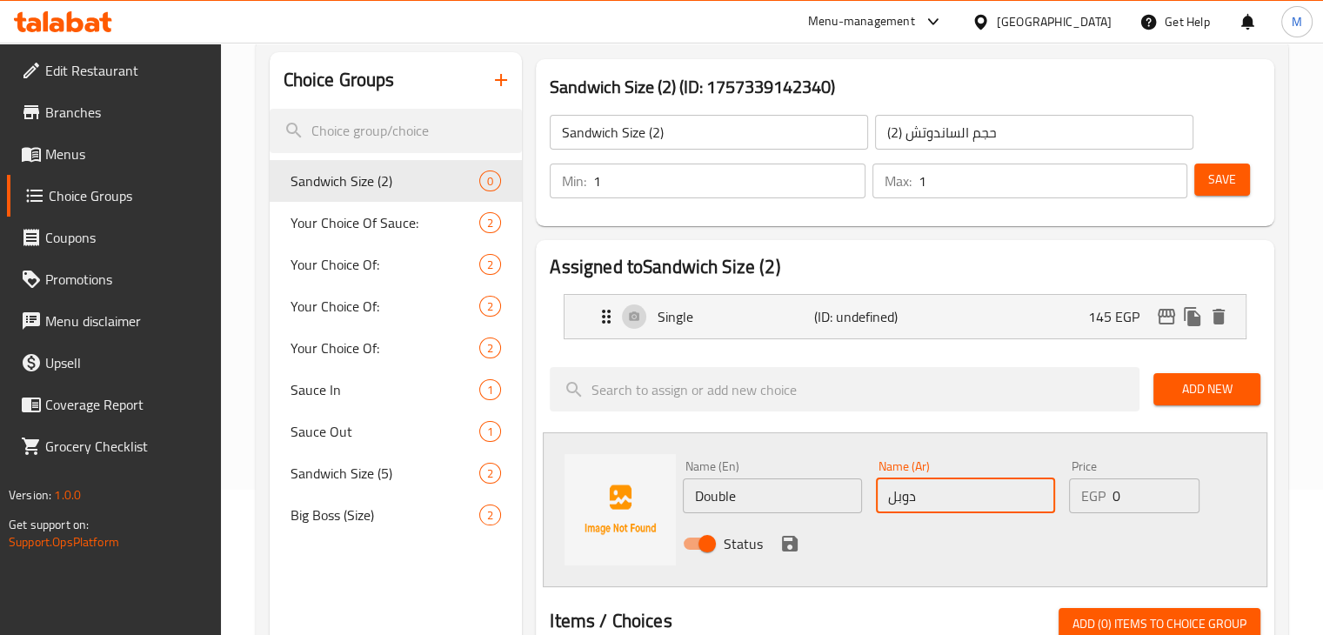
type input "دوبل"
click at [1142, 495] on input "0" at bounding box center [1155, 495] width 87 height 35
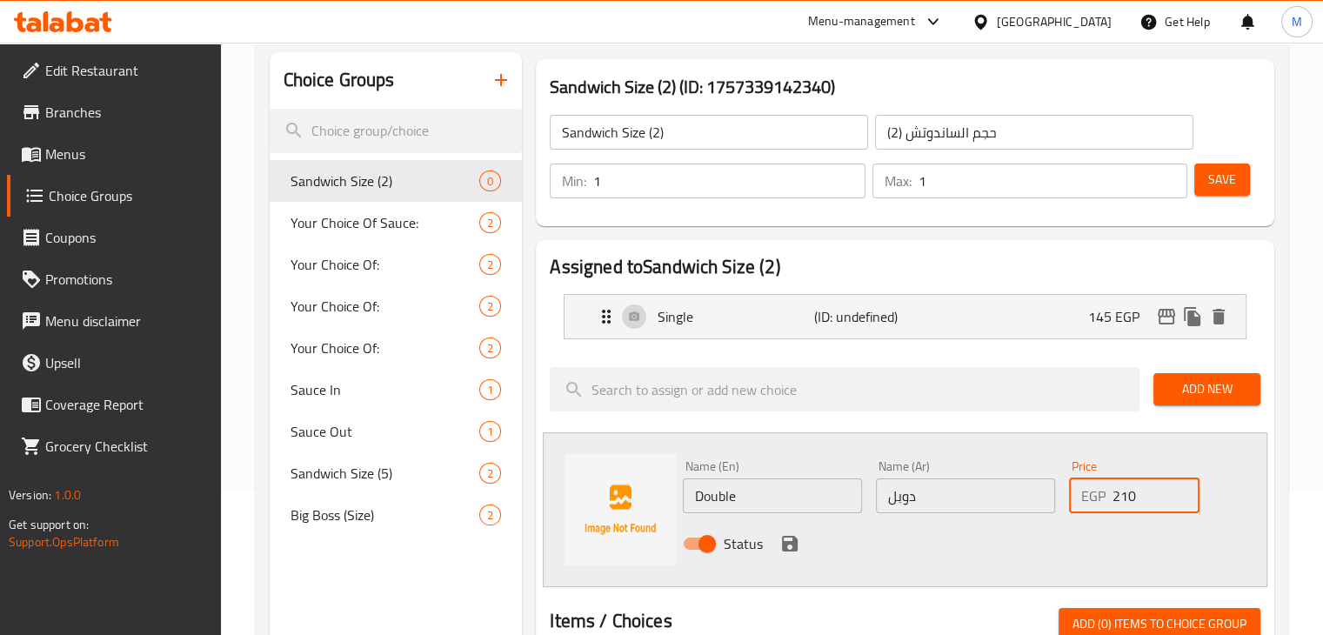
type input "210"
click at [800, 539] on button "save" at bounding box center [790, 544] width 26 height 26
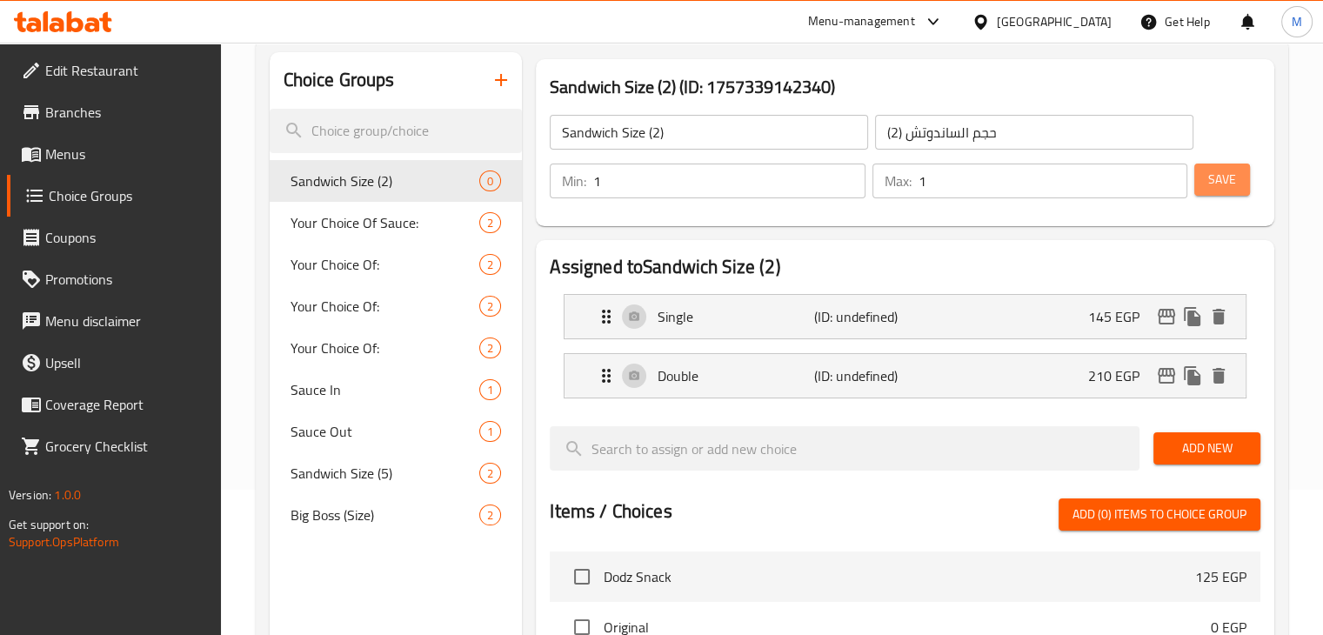
click at [1228, 176] on span "Save" at bounding box center [1222, 180] width 28 height 22
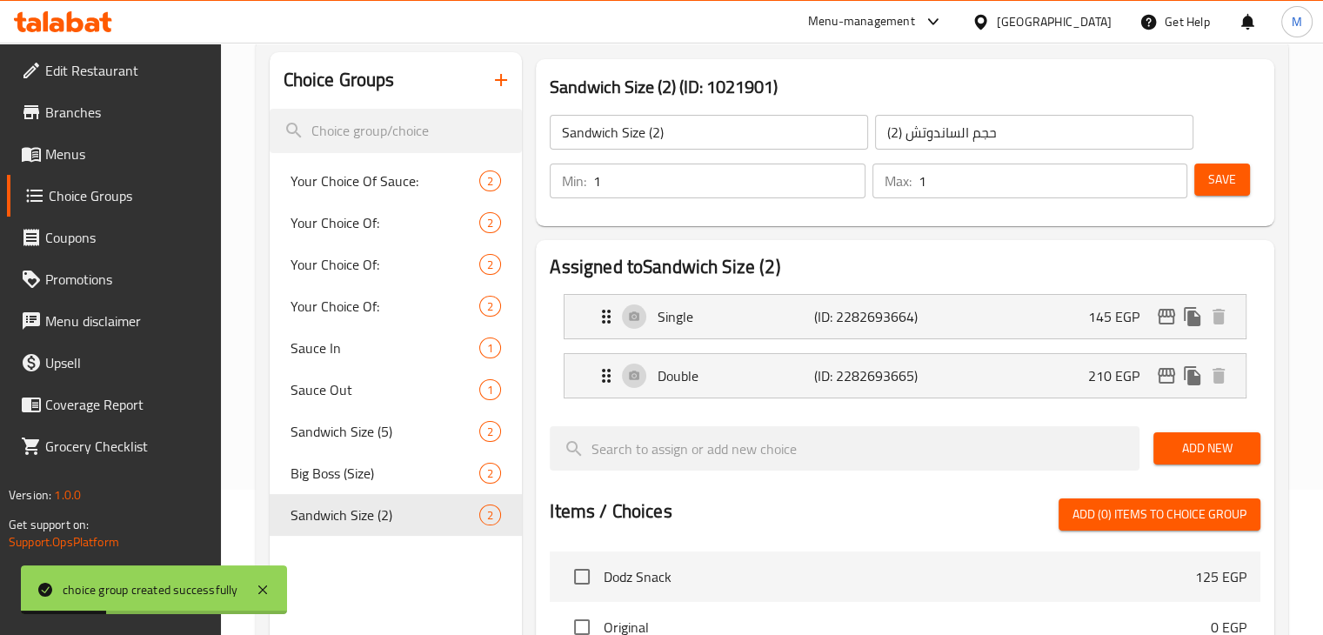
click at [511, 74] on button "button" at bounding box center [501, 80] width 42 height 42
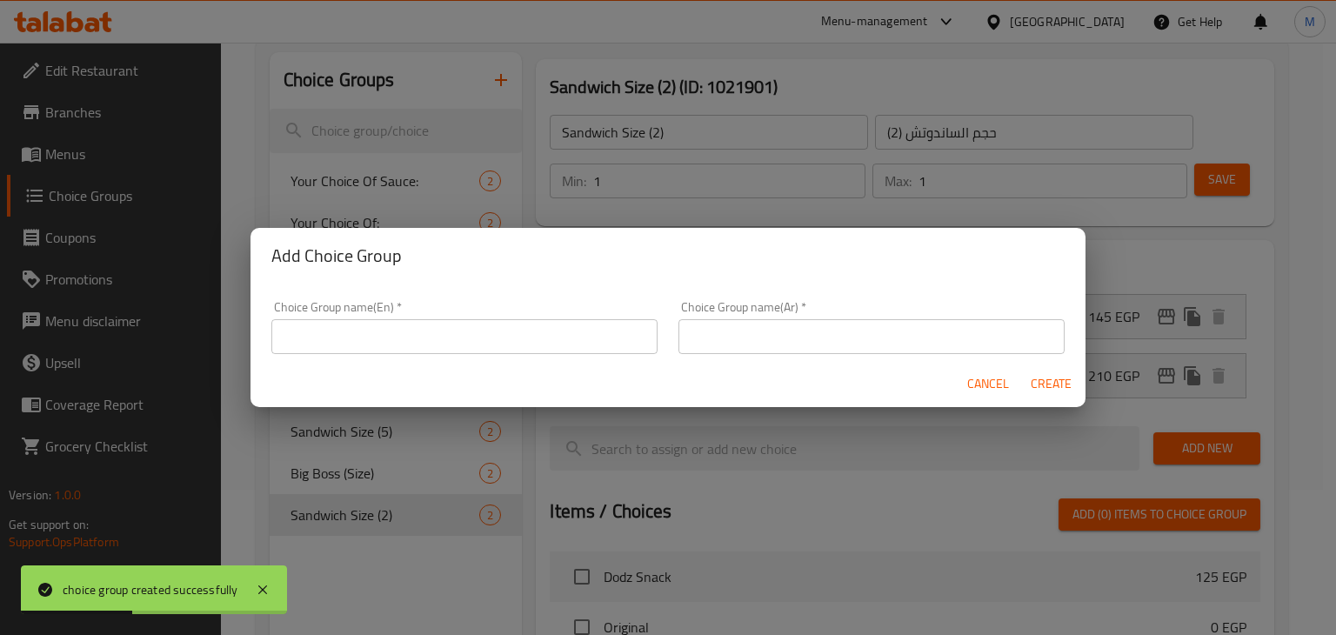
click at [398, 338] on input "text" at bounding box center [464, 336] width 386 height 35
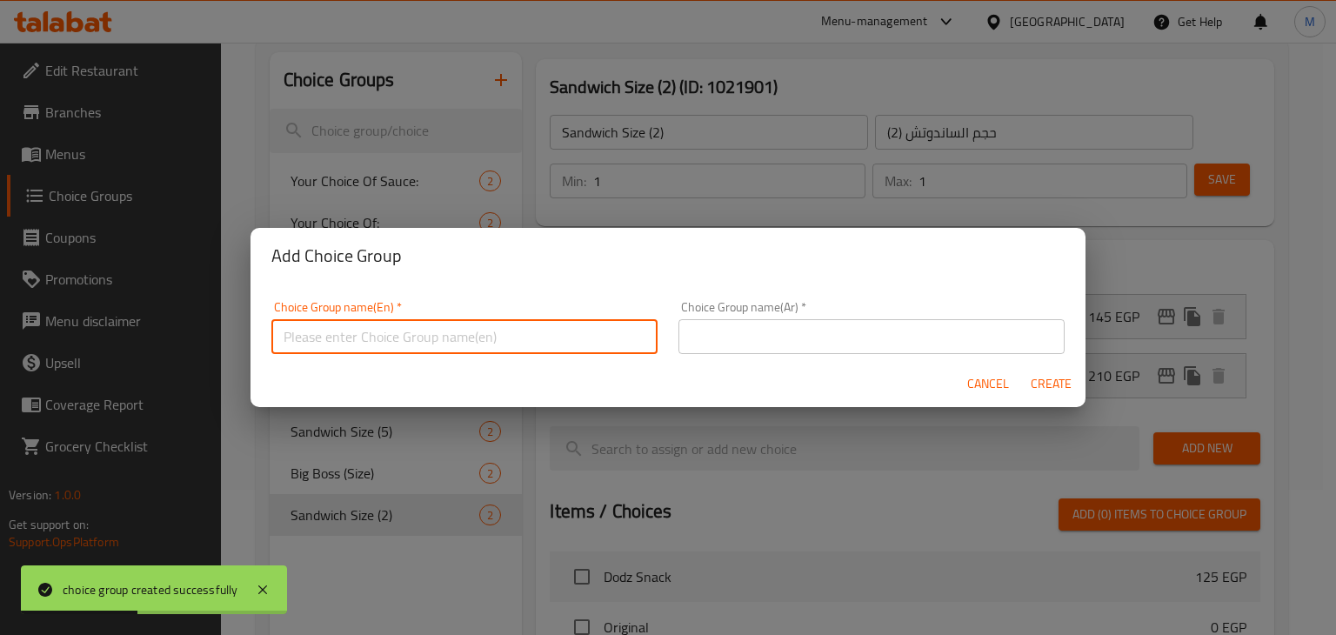
type input "D"
type input "Fire D (Size)"
click at [741, 345] on input "text" at bounding box center [871, 336] width 386 height 35
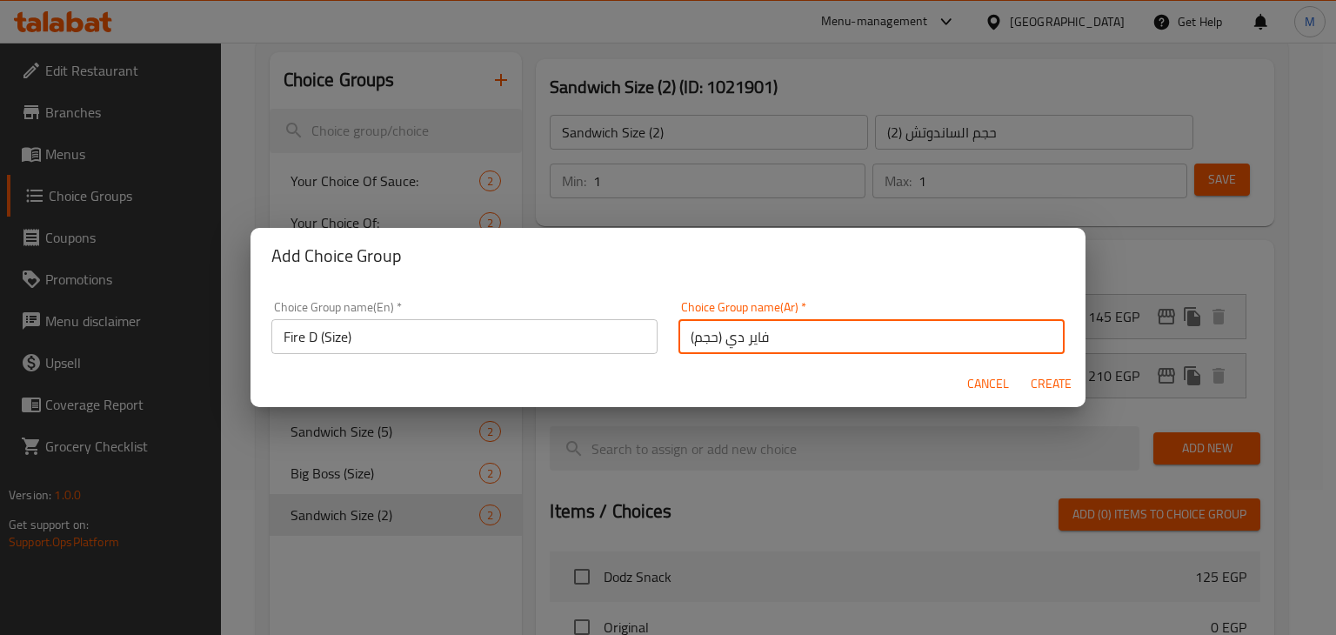
type input "فاير دي (حجم)"
click at [1045, 378] on span "Create" at bounding box center [1051, 384] width 42 height 22
type input "Fire D (Size)"
type input "فاير دي (حجم)"
type input "0"
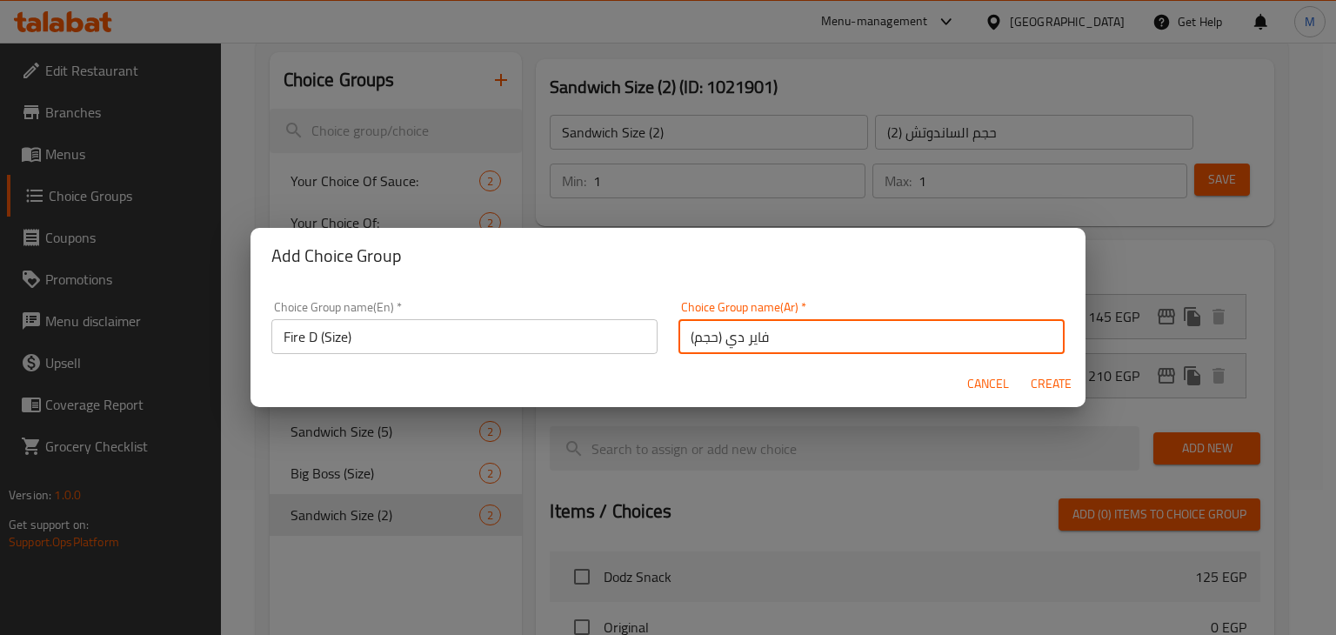
type input "0"
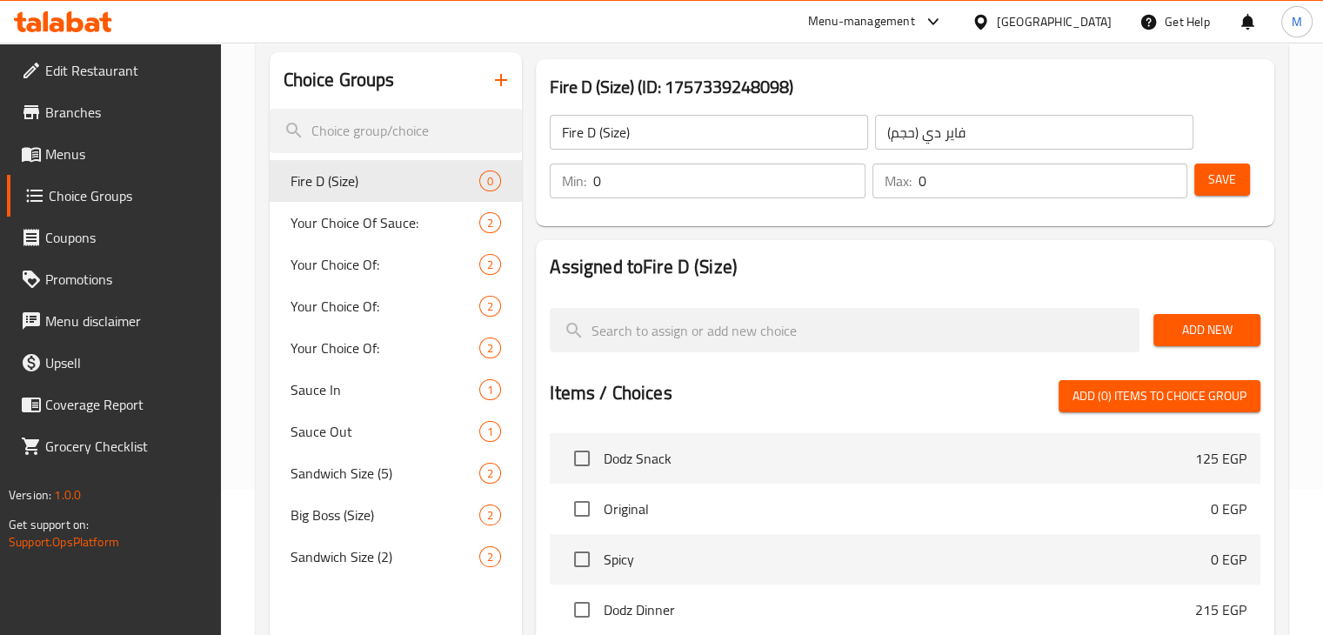
click at [629, 200] on div "Min: 0 ​" at bounding box center [707, 181] width 322 height 42
click at [667, 171] on input "0" at bounding box center [728, 181] width 271 height 35
type input "1"
click at [960, 185] on input "0" at bounding box center [1053, 181] width 269 height 35
type input "1"
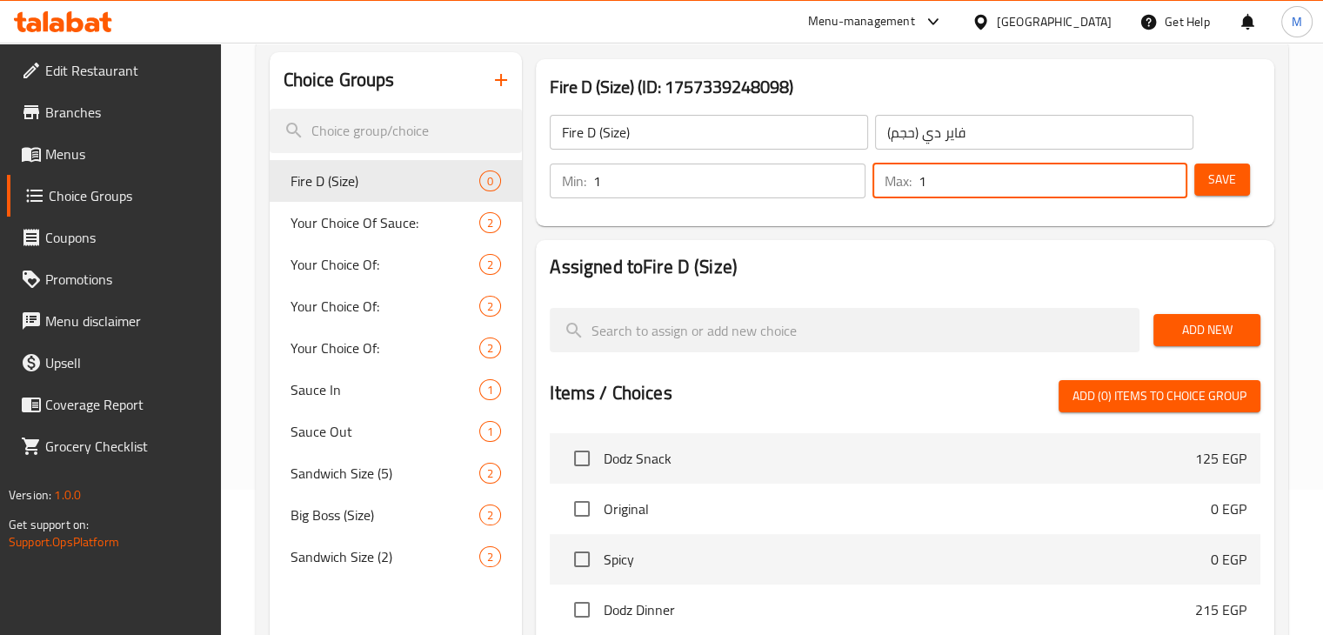
click at [1204, 174] on button "Save" at bounding box center [1222, 180] width 56 height 32
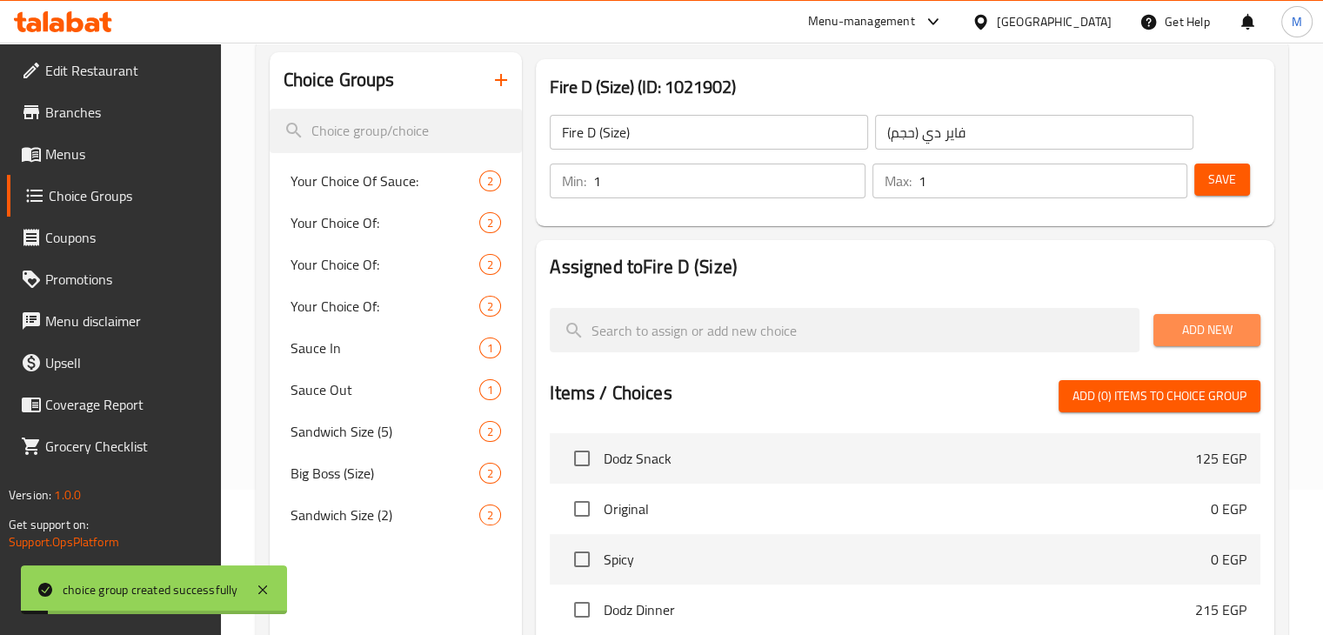
click at [1190, 329] on span "Add New" at bounding box center [1206, 330] width 79 height 22
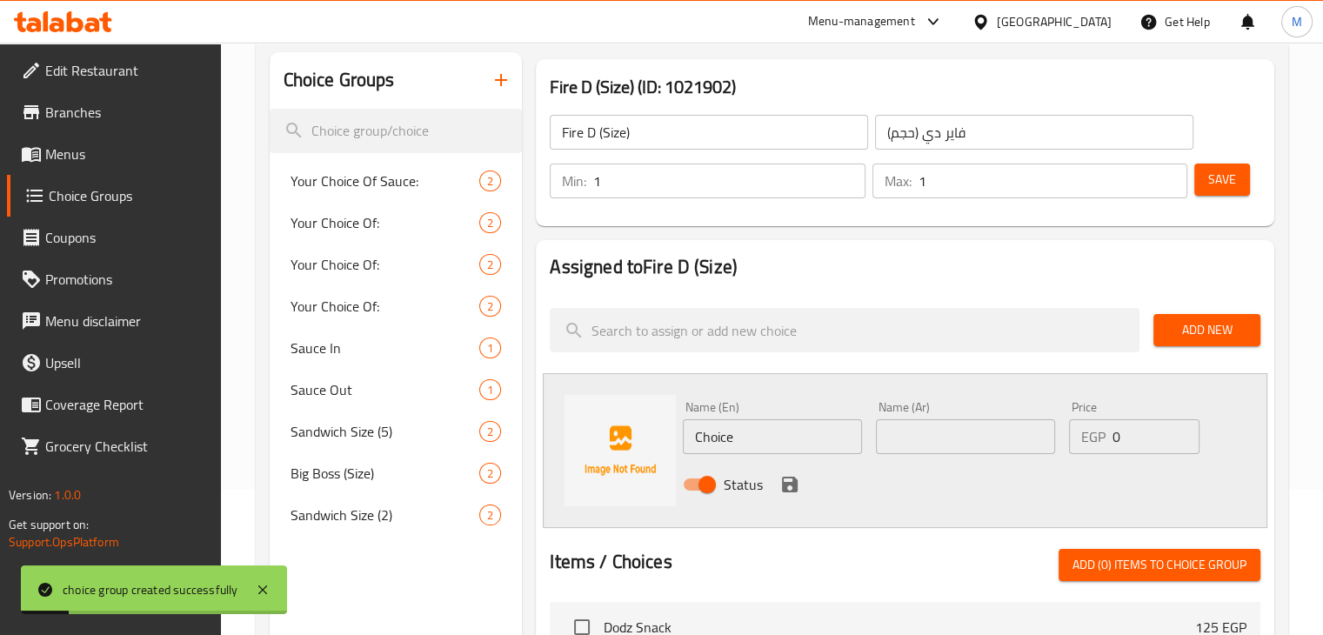
click at [787, 435] on input "Choice" at bounding box center [772, 436] width 179 height 35
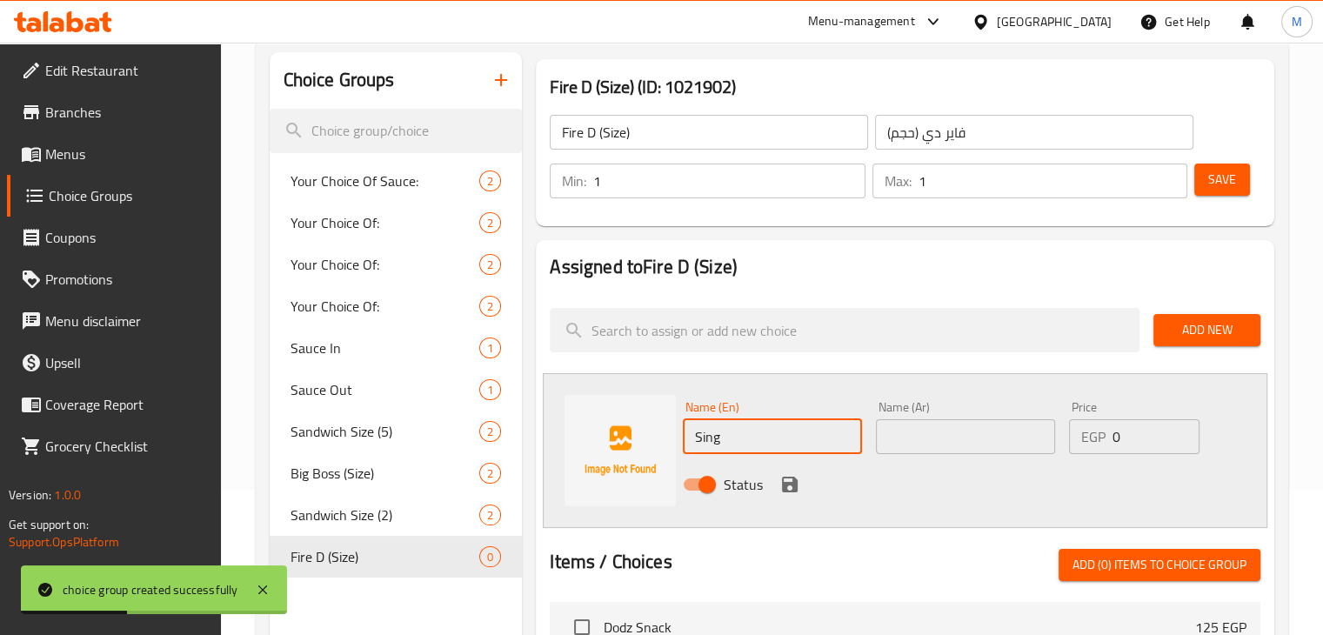
type input "Single"
click at [888, 441] on input "text" at bounding box center [965, 436] width 179 height 35
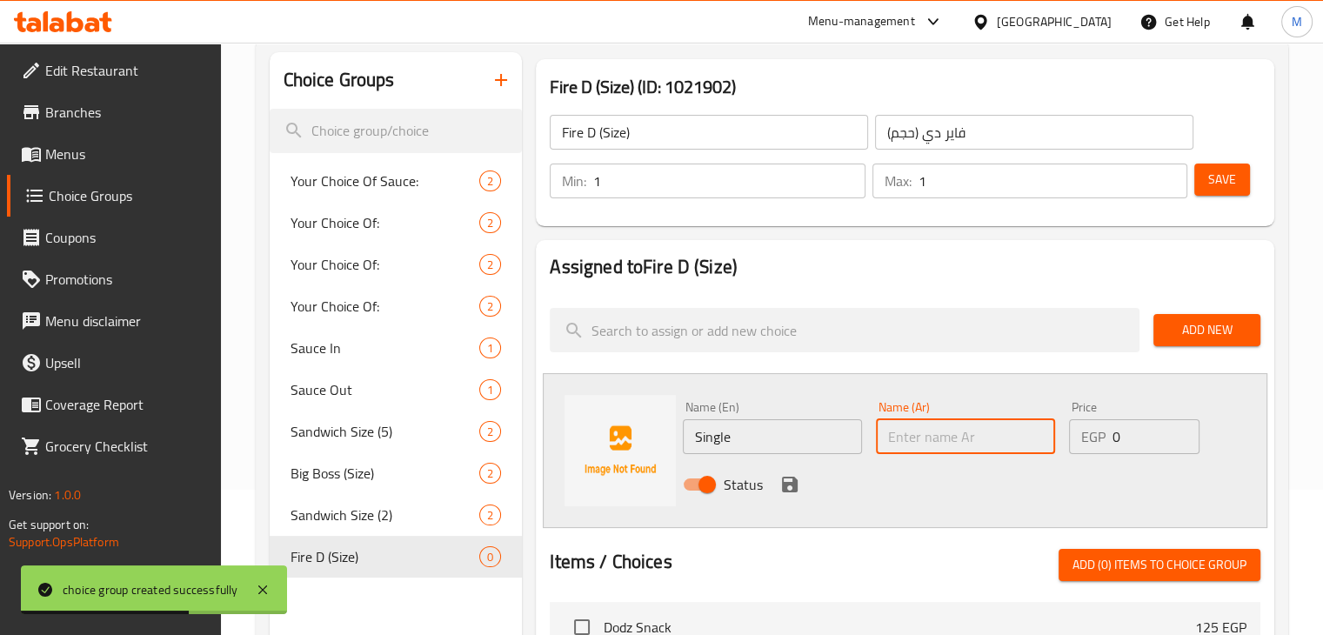
type input "سينجل"
click at [1112, 439] on input "0" at bounding box center [1155, 436] width 87 height 35
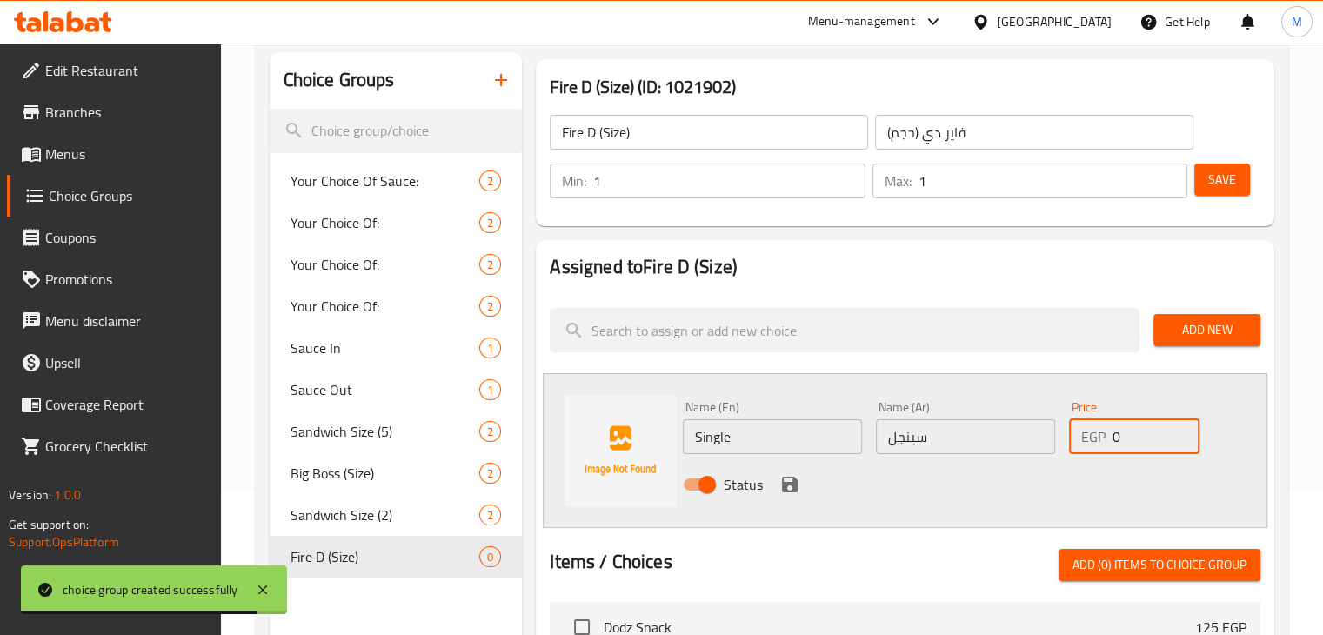
click at [1112, 439] on input "0" at bounding box center [1155, 436] width 87 height 35
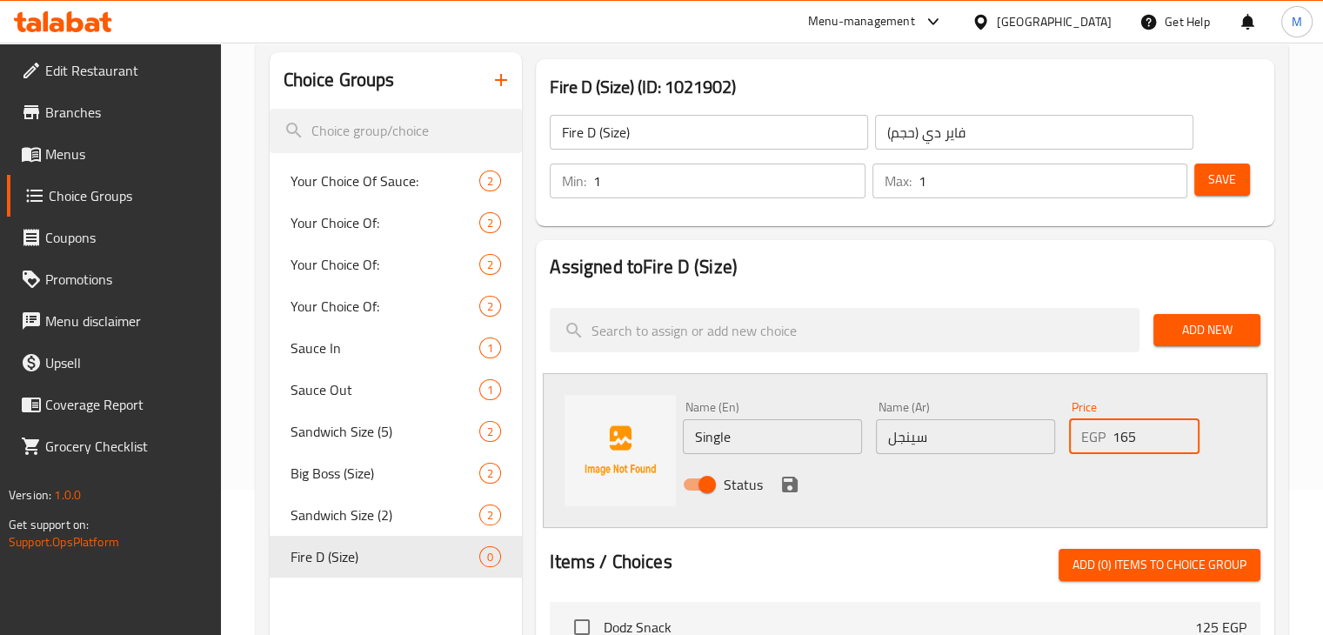
type input "165"
click at [800, 480] on button "save" at bounding box center [790, 484] width 26 height 26
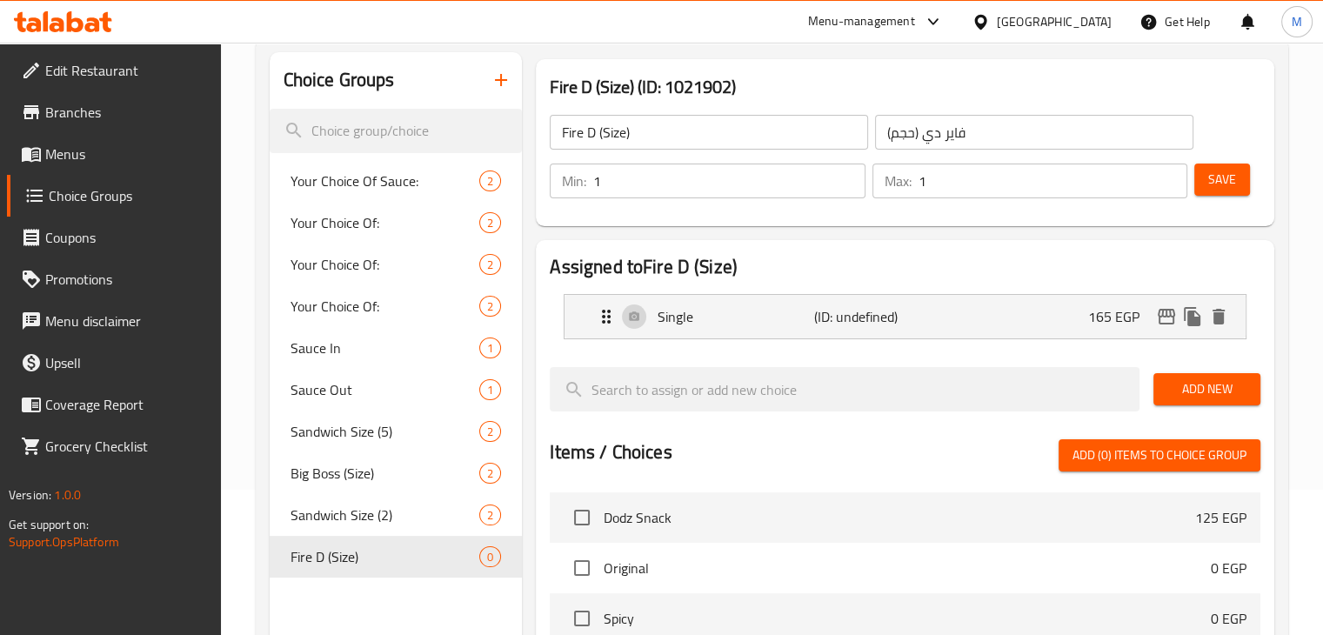
click at [1187, 384] on span "Add New" at bounding box center [1206, 389] width 79 height 22
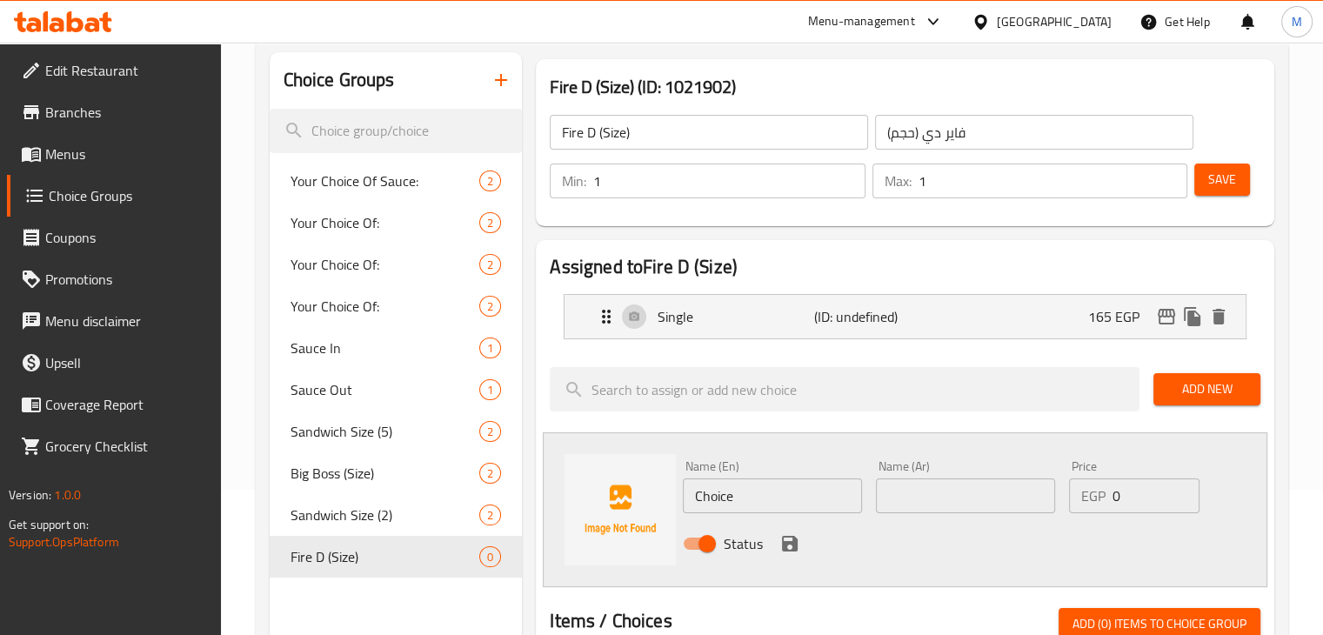
click at [731, 520] on div "Status" at bounding box center [965, 543] width 579 height 47
click at [772, 488] on input "Choice" at bounding box center [772, 495] width 179 height 35
type input "Double"
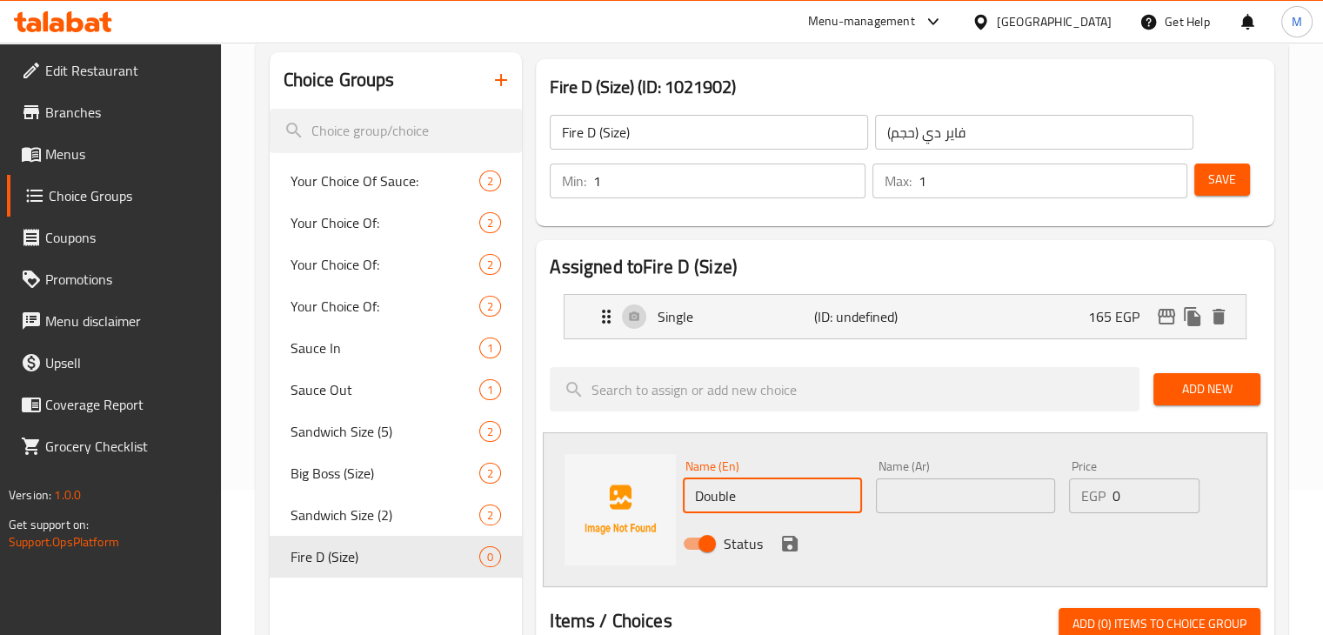
click at [896, 497] on input "text" at bounding box center [965, 495] width 179 height 35
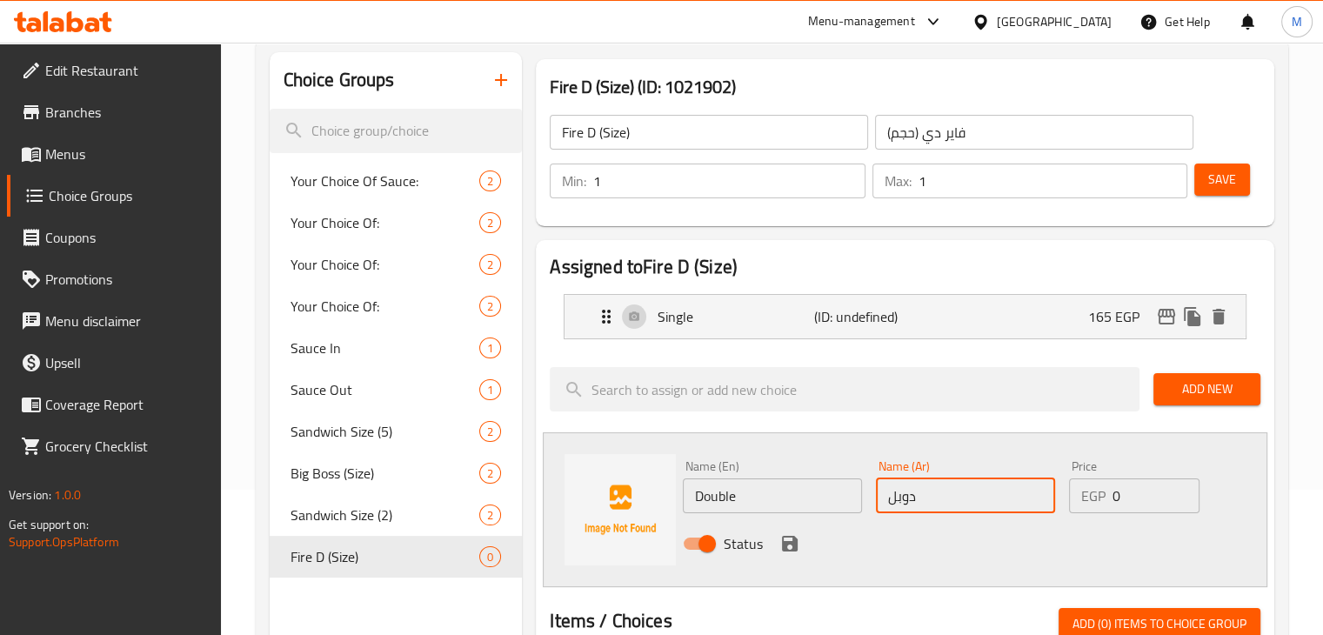
type input "دوبل"
click at [1119, 498] on input "0" at bounding box center [1155, 495] width 87 height 35
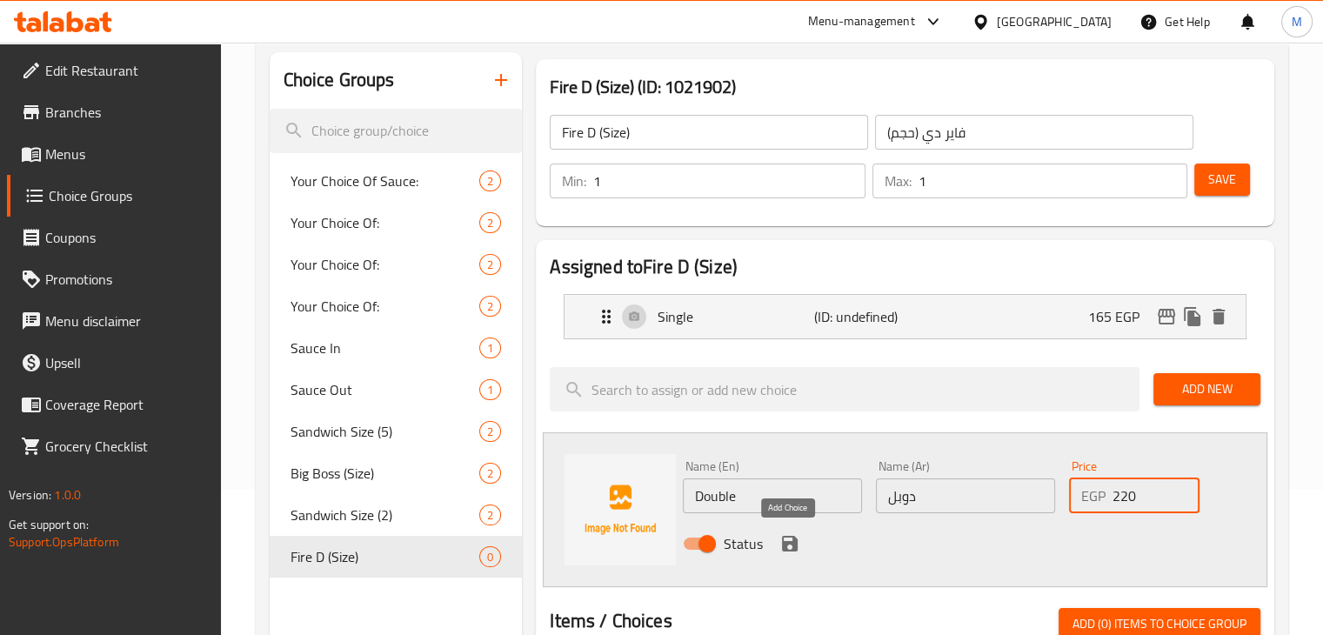
type input "220"
click at [795, 548] on icon "save" at bounding box center [790, 544] width 16 height 16
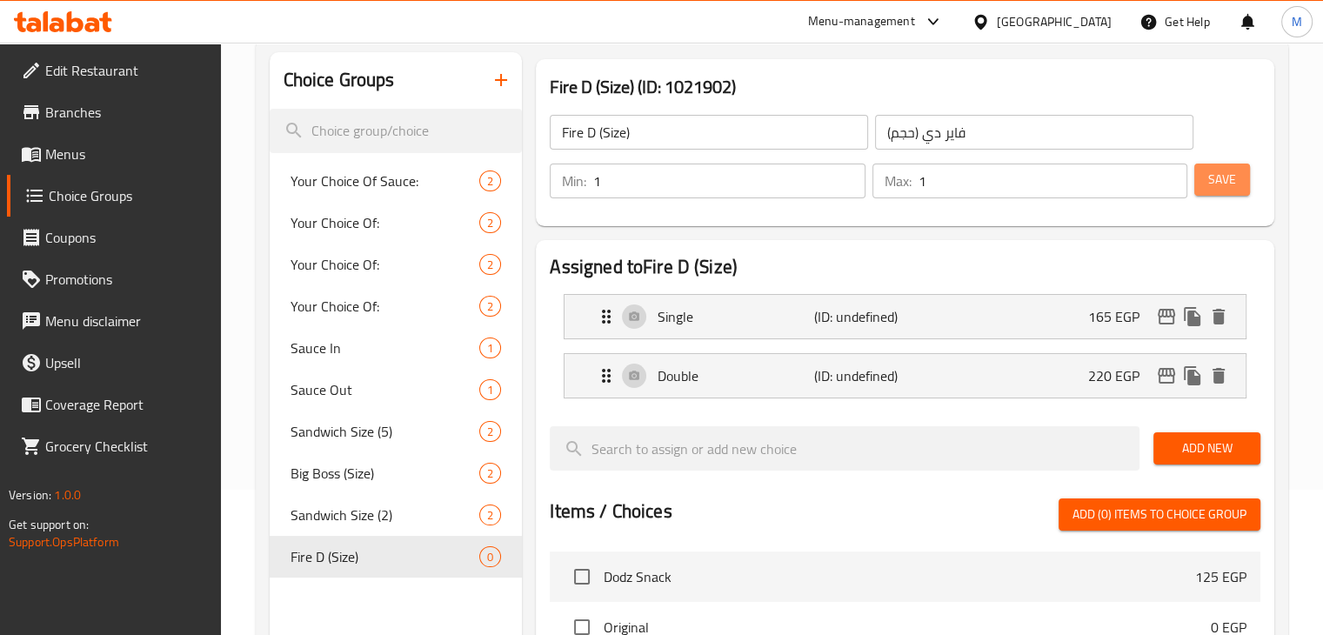
click at [1216, 193] on button "Save" at bounding box center [1222, 180] width 56 height 32
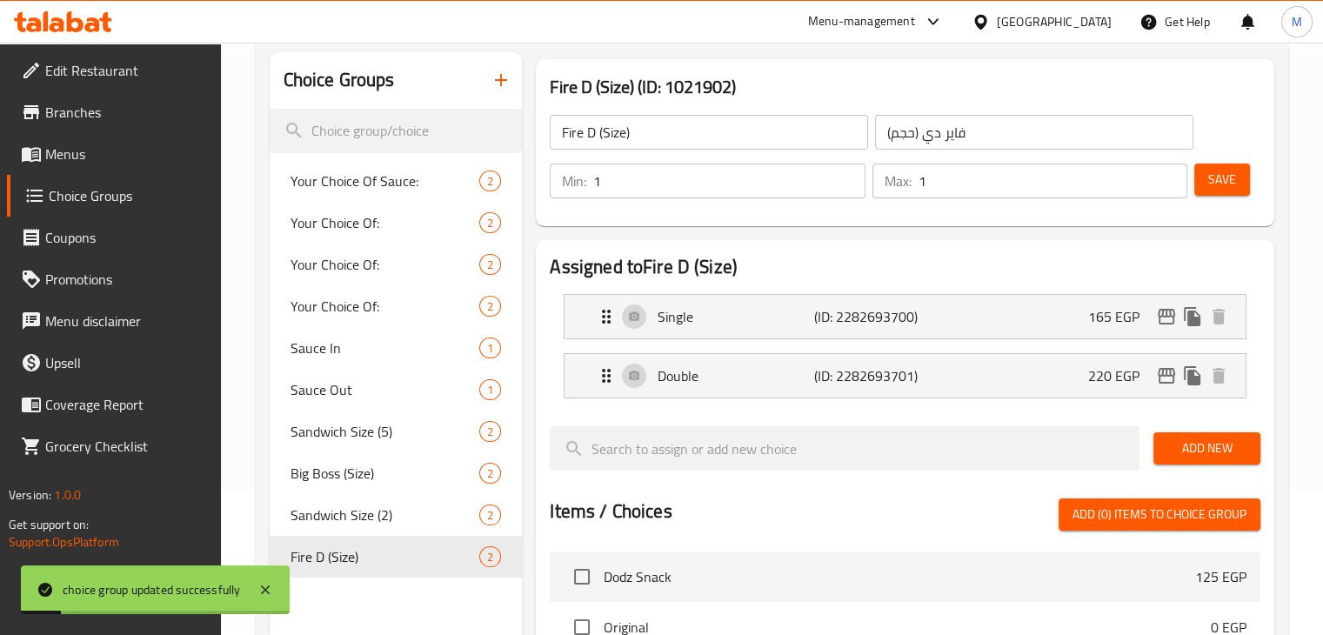
click at [118, 157] on span "Menus" at bounding box center [126, 154] width 162 height 21
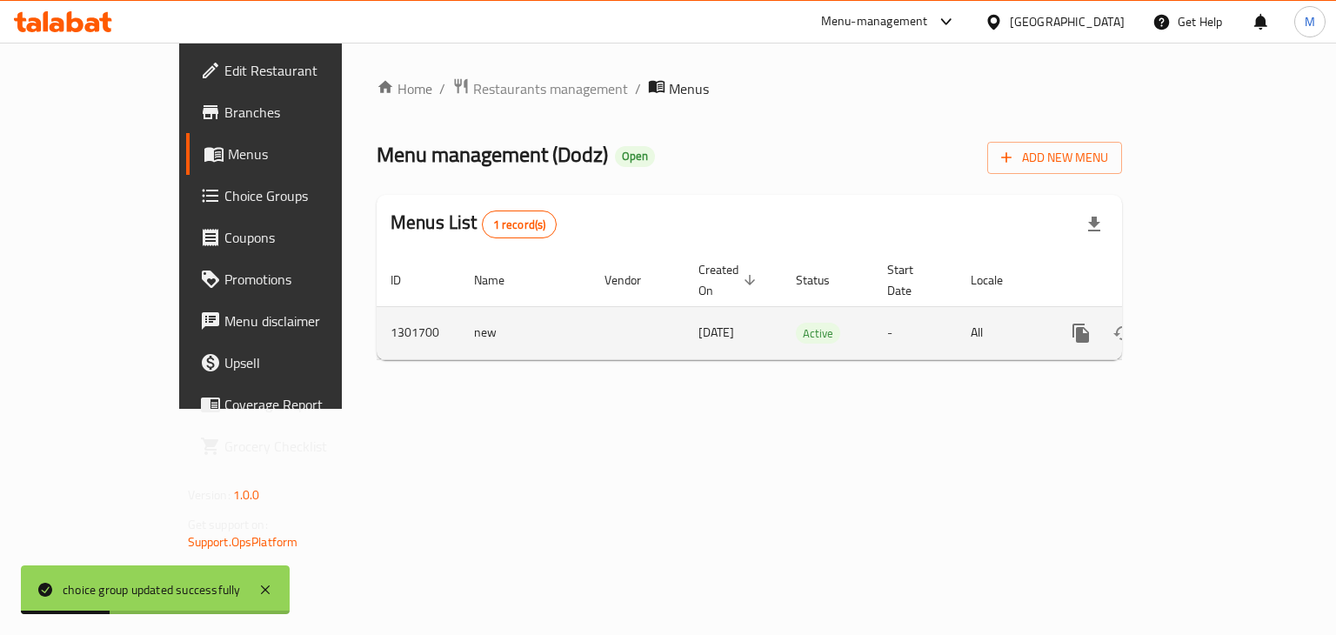
click at [1217, 323] on icon "enhanced table" at bounding box center [1206, 333] width 21 height 21
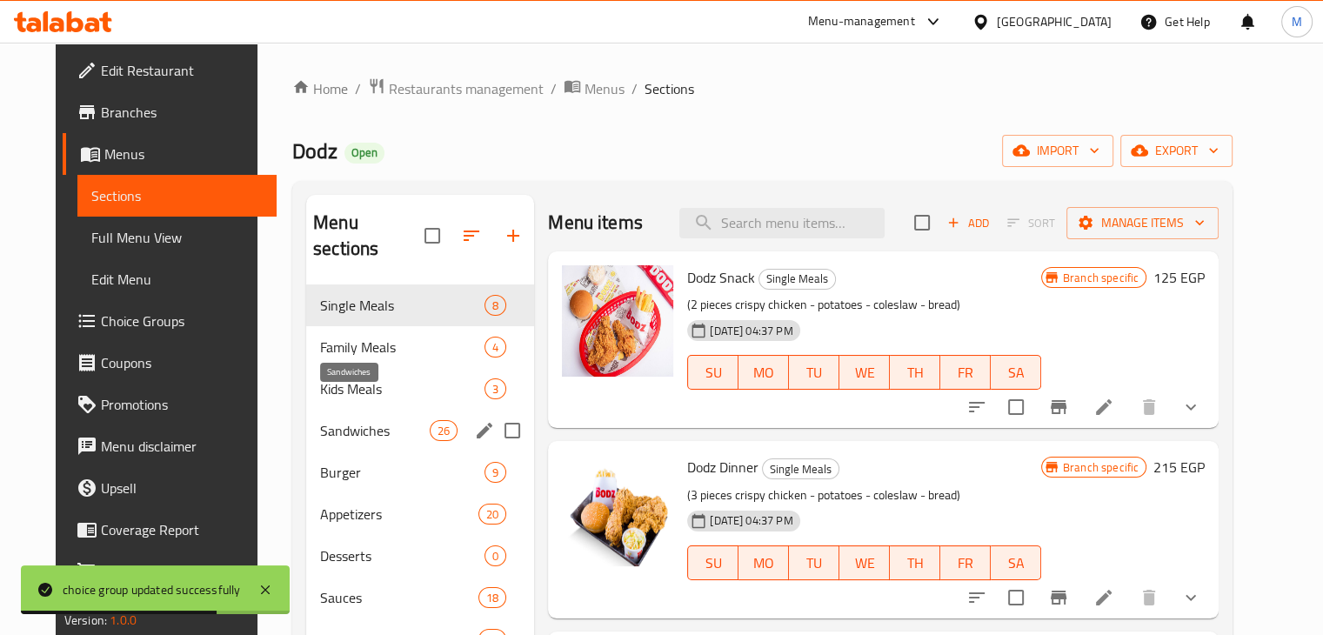
click at [324, 420] on span "Sandwiches" at bounding box center [375, 430] width 110 height 21
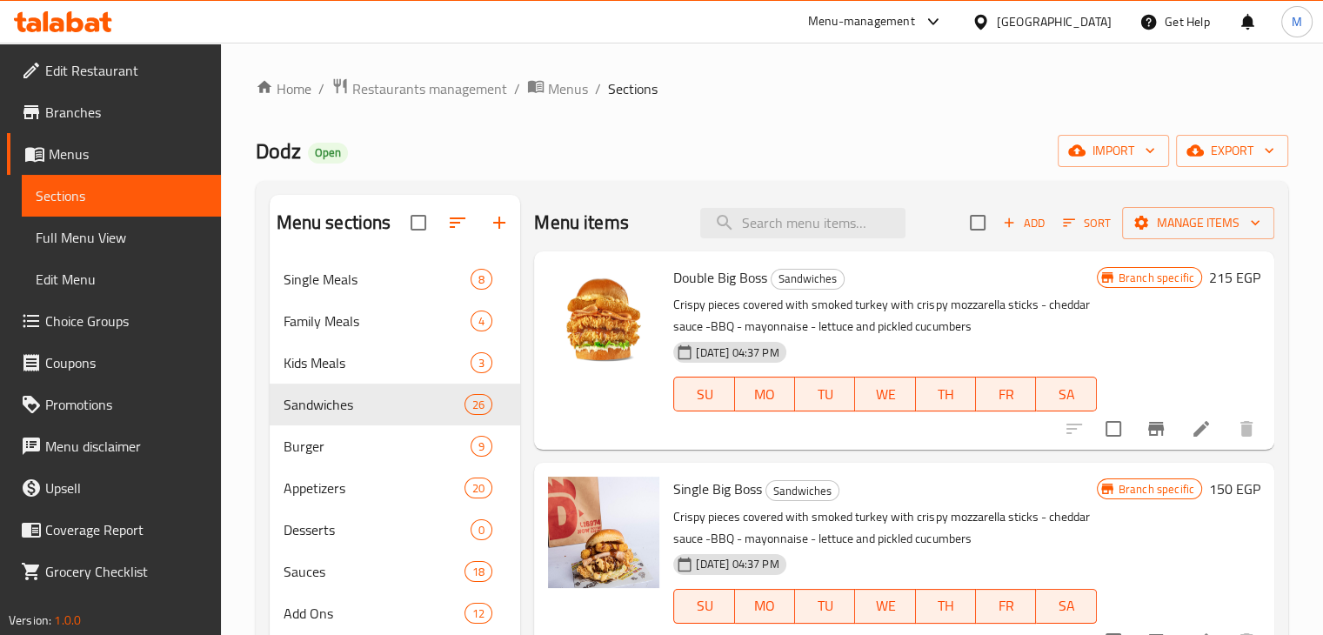
click at [1146, 418] on button "Branch-specific-item" at bounding box center [1156, 429] width 42 height 42
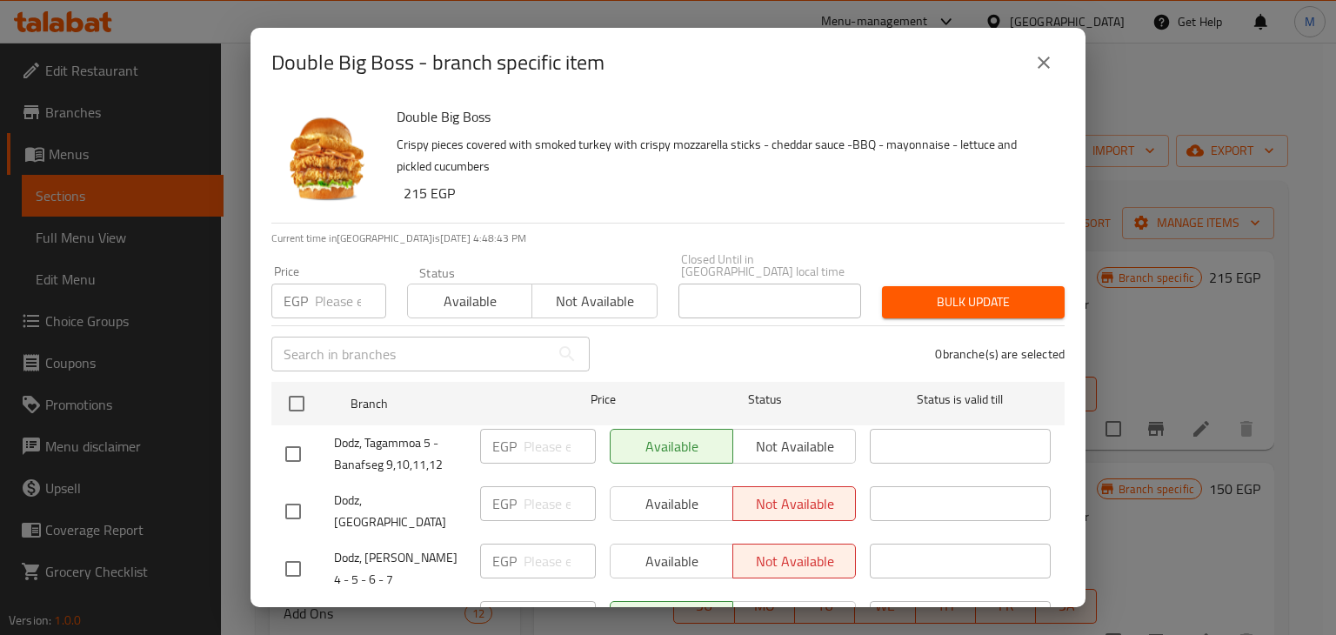
click at [619, 289] on span "Not available" at bounding box center [594, 301] width 110 height 25
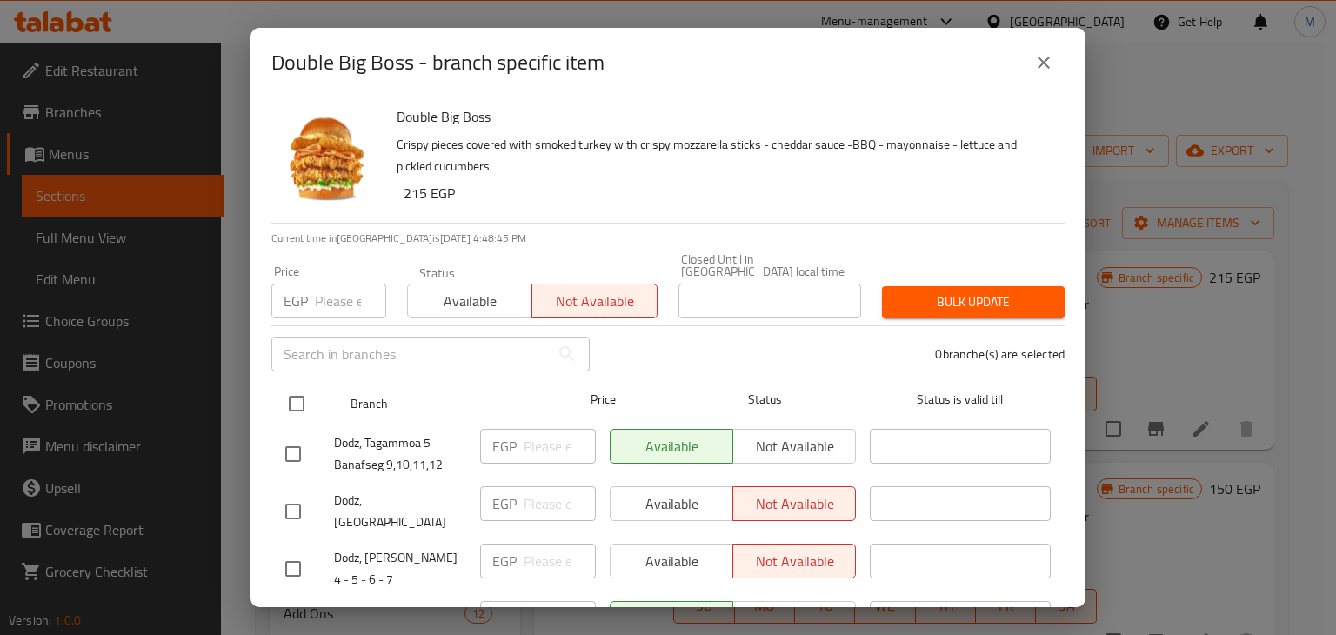
click at [281, 391] on input "checkbox" at bounding box center [296, 403] width 37 height 37
checkbox input "true"
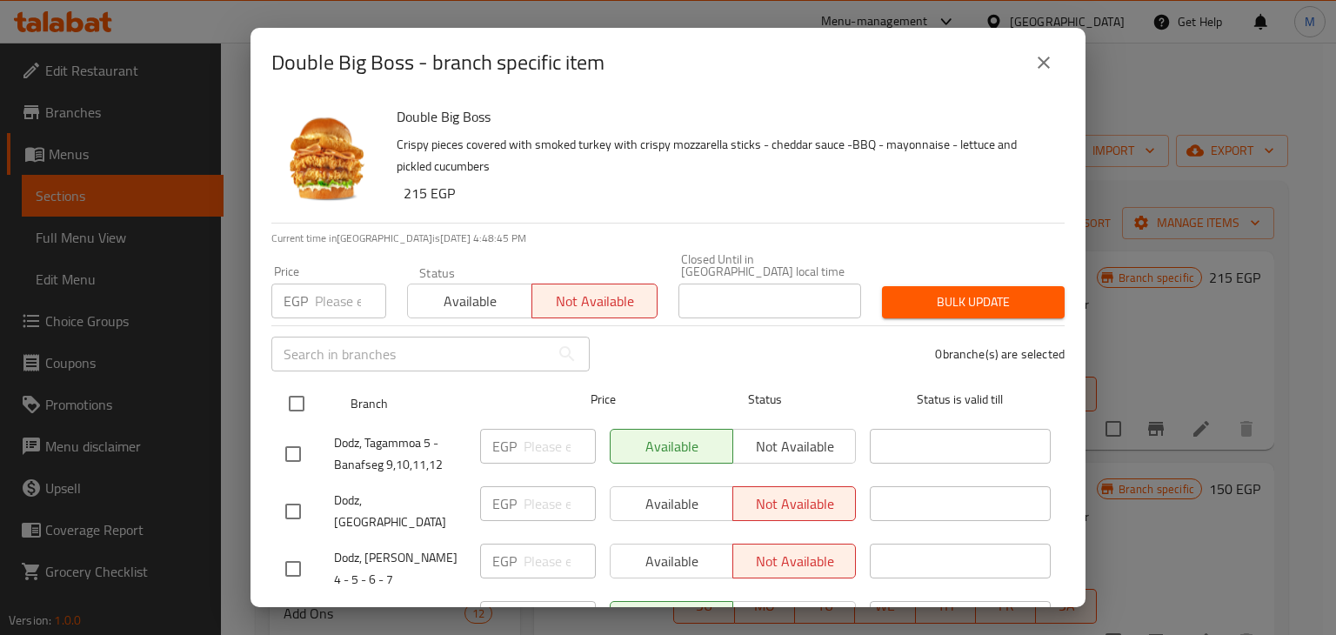
checkbox input "true"
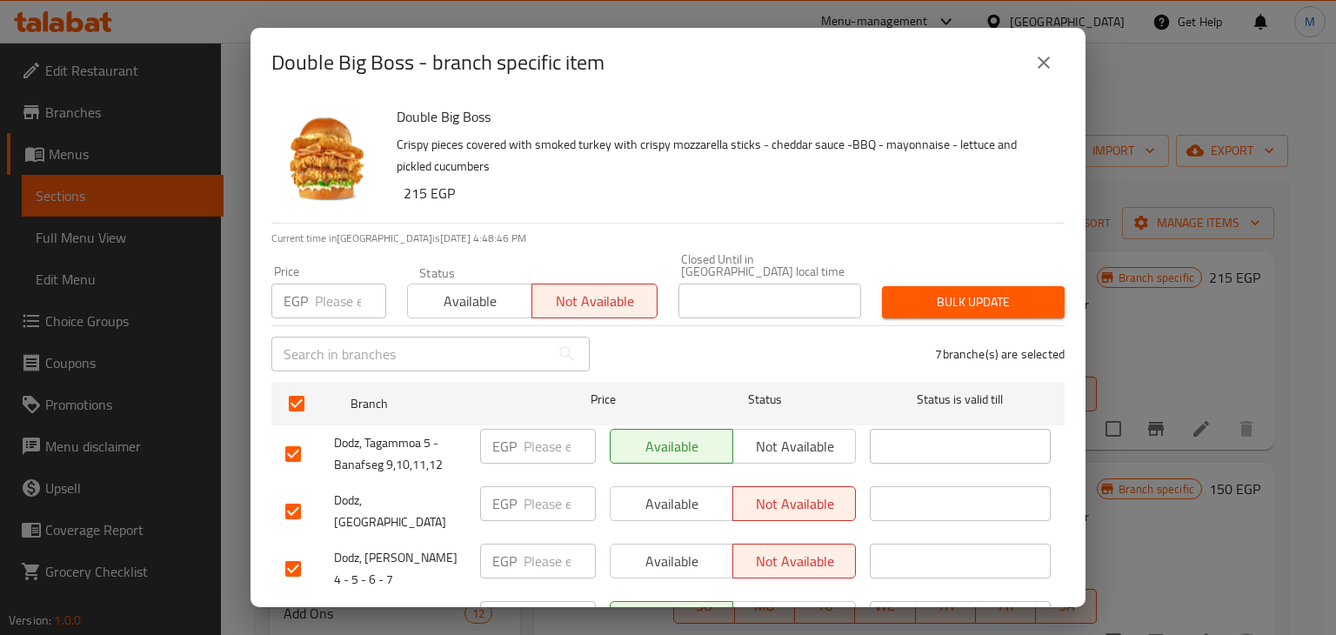
click at [952, 291] on span "Bulk update" at bounding box center [973, 302] width 155 height 22
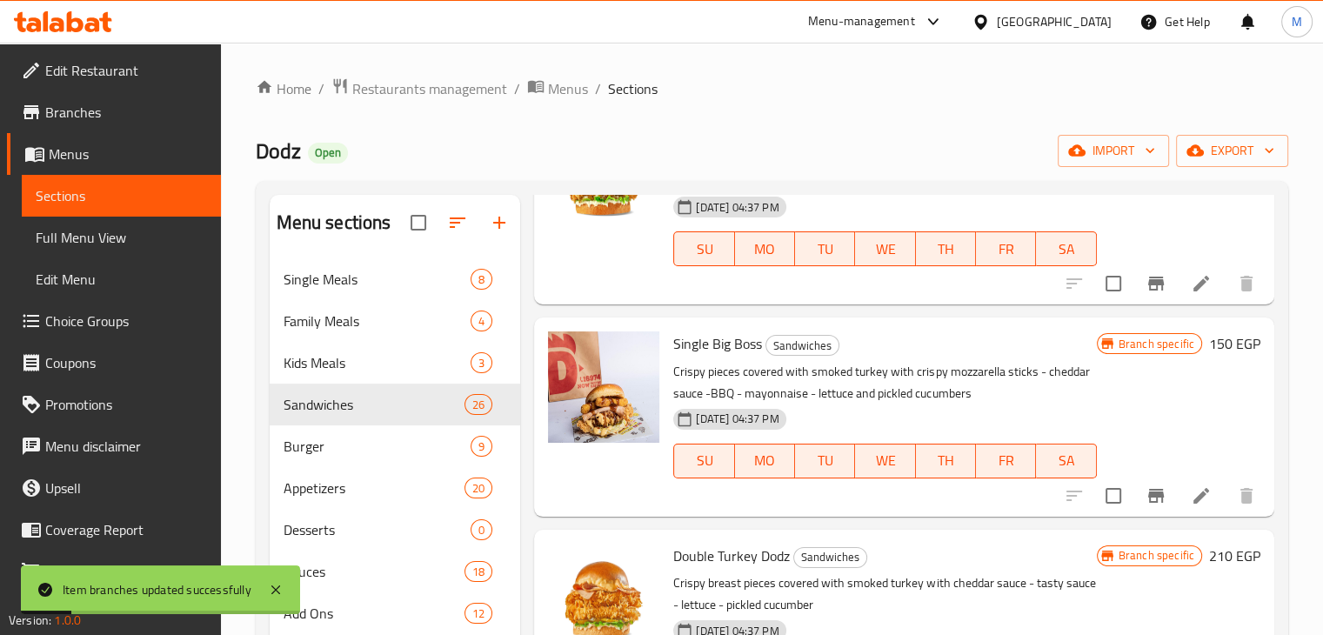
scroll to position [146, 0]
click at [1191, 490] on icon at bounding box center [1201, 494] width 21 height 21
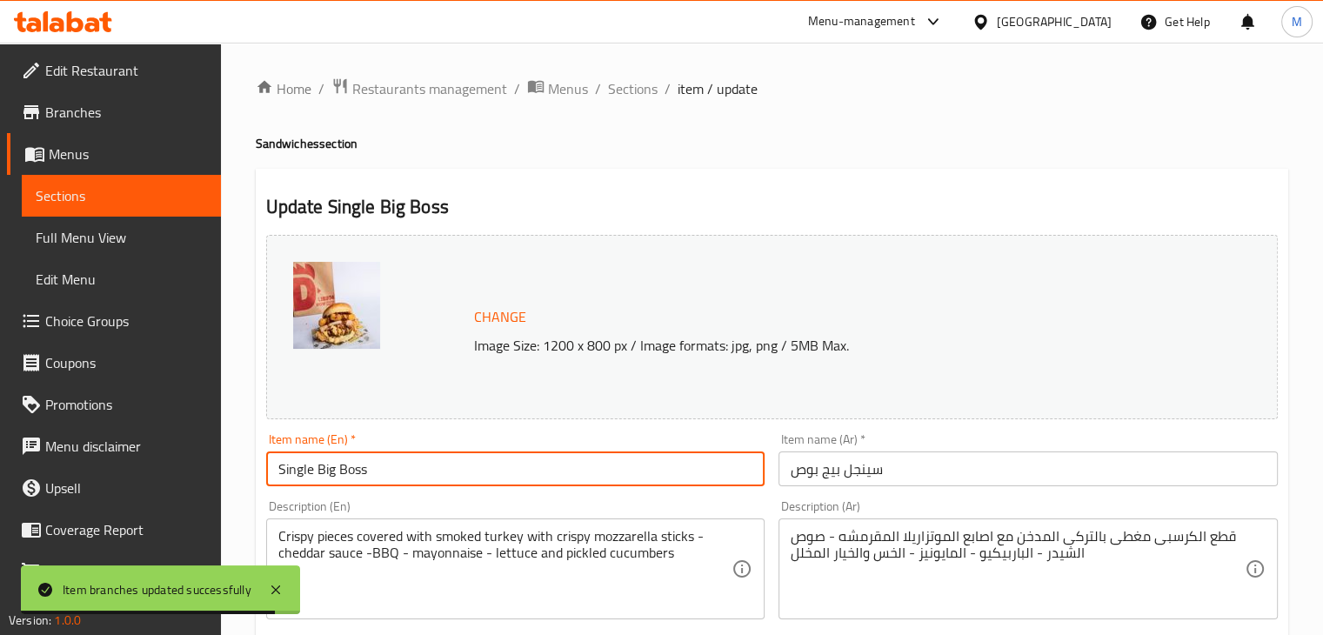
drag, startPoint x: 313, startPoint y: 471, endPoint x: 256, endPoint y: 478, distance: 57.8
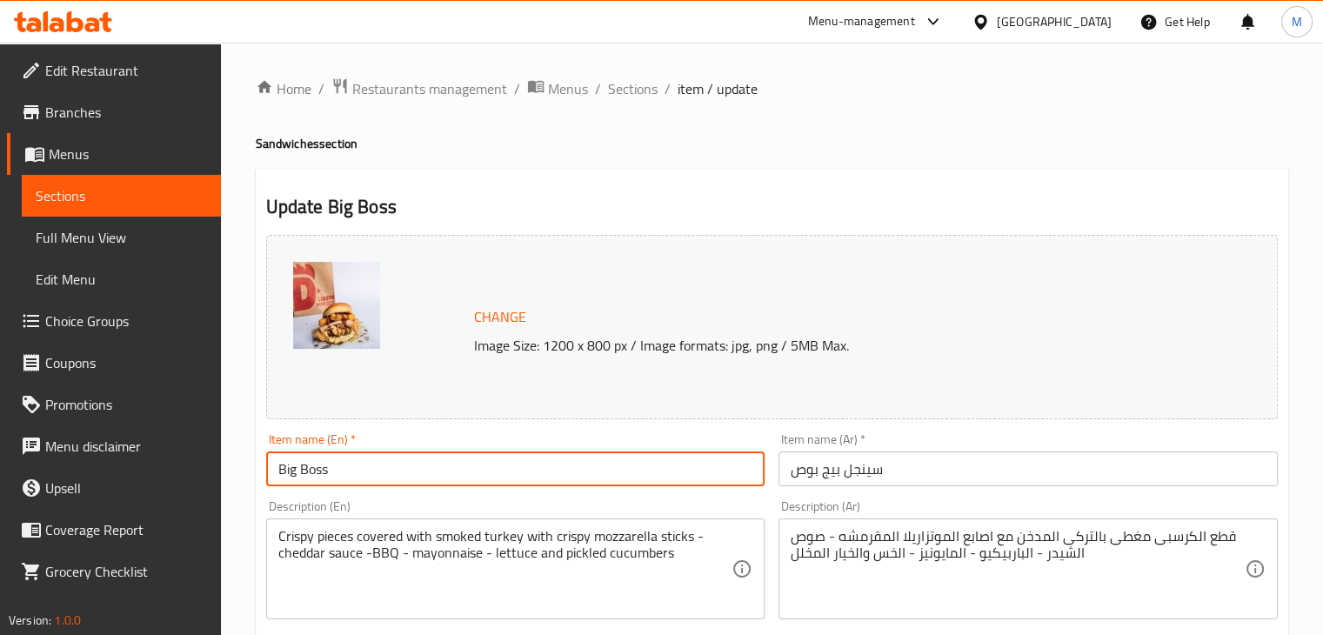
type input "Big Boss"
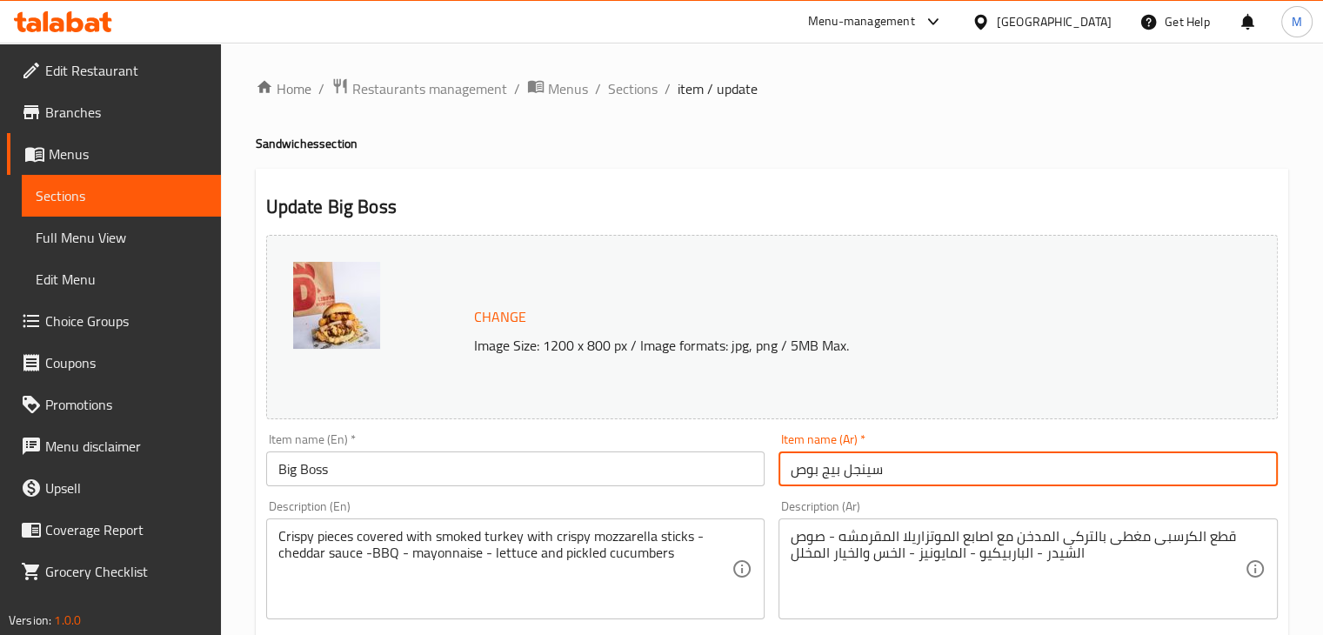
drag, startPoint x: 846, startPoint y: 473, endPoint x: 940, endPoint y: 471, distance: 94.0
click at [940, 471] on input "سينجل بیج بوص" at bounding box center [1027, 468] width 499 height 35
type input "بیج بوص"
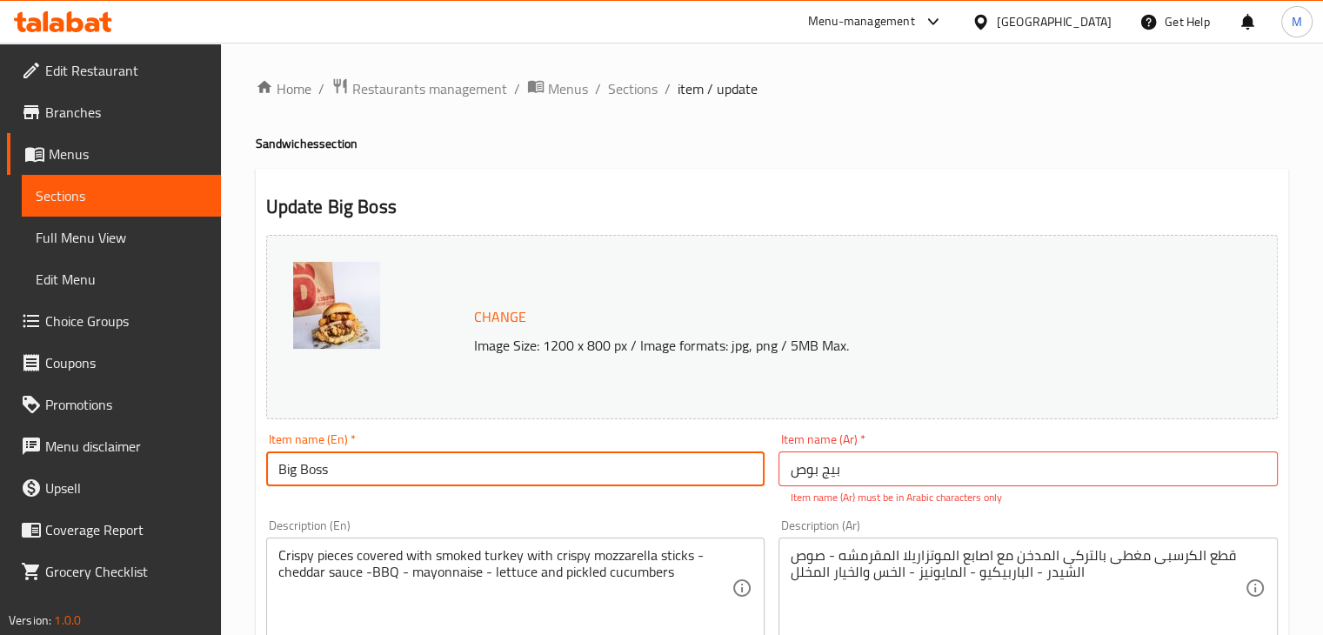
click at [583, 463] on input "Big Boss" at bounding box center [515, 468] width 499 height 35
type input "B"
type input "Big Boss Sandwich"
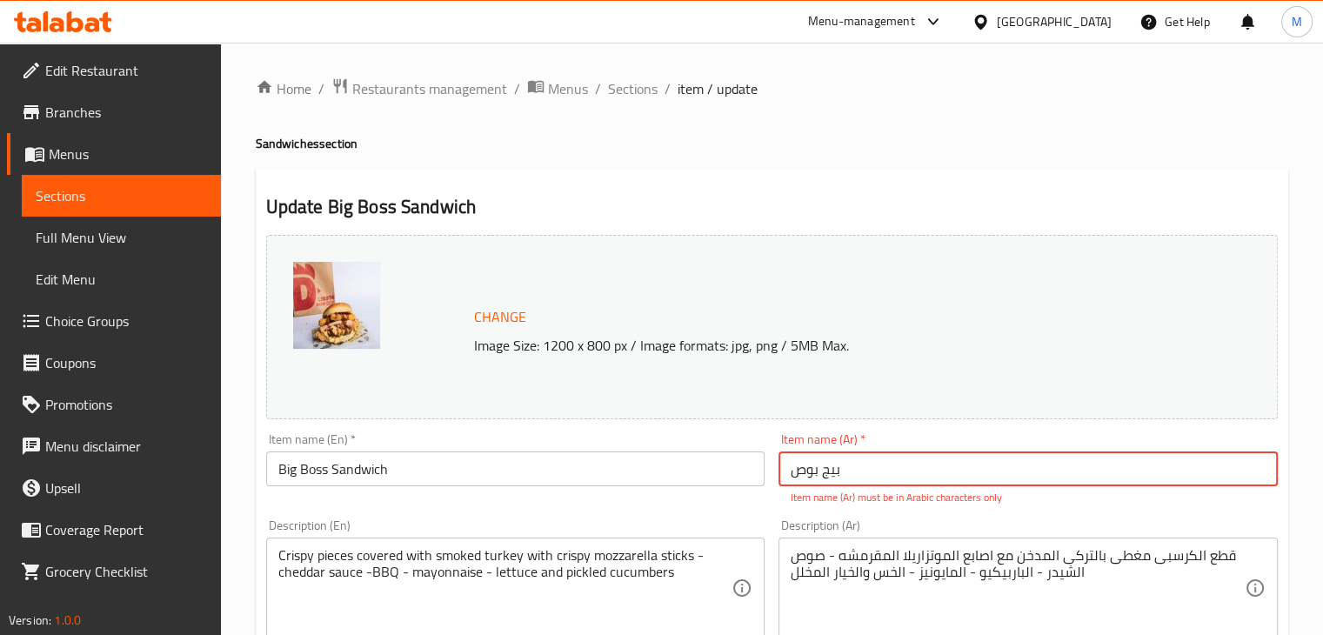
click at [918, 472] on input "بیج بوص" at bounding box center [1027, 468] width 499 height 35
type input "بيج بوص ساندوتش"
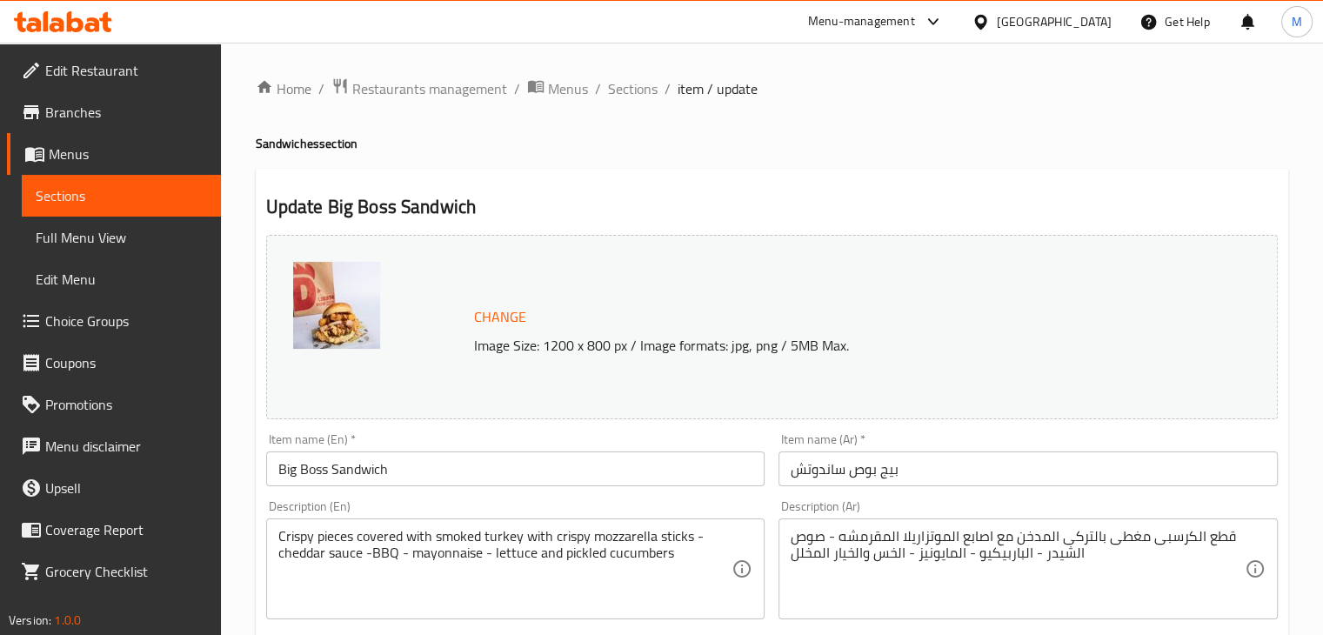
click at [709, 511] on div "Change Image Size: 1200 x 800 px / Image formats: jpg, png / 5MB Max. Item name…" at bounding box center [772, 615] width 1026 height 775
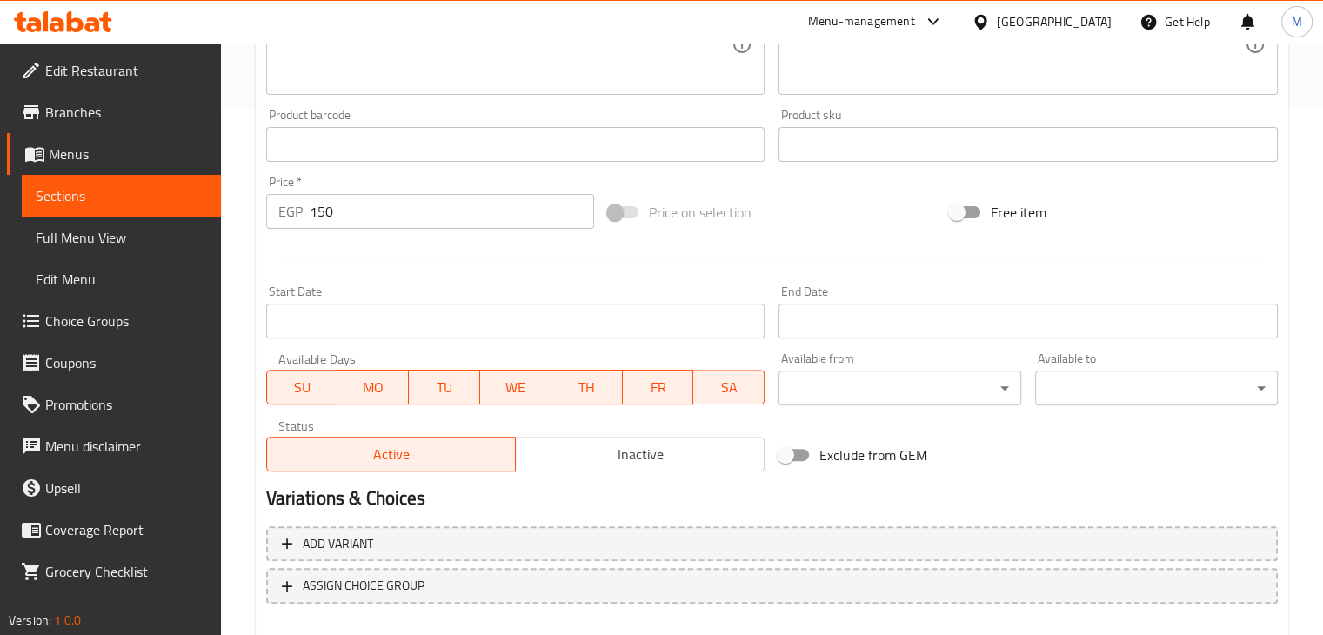
scroll to position [529, 0]
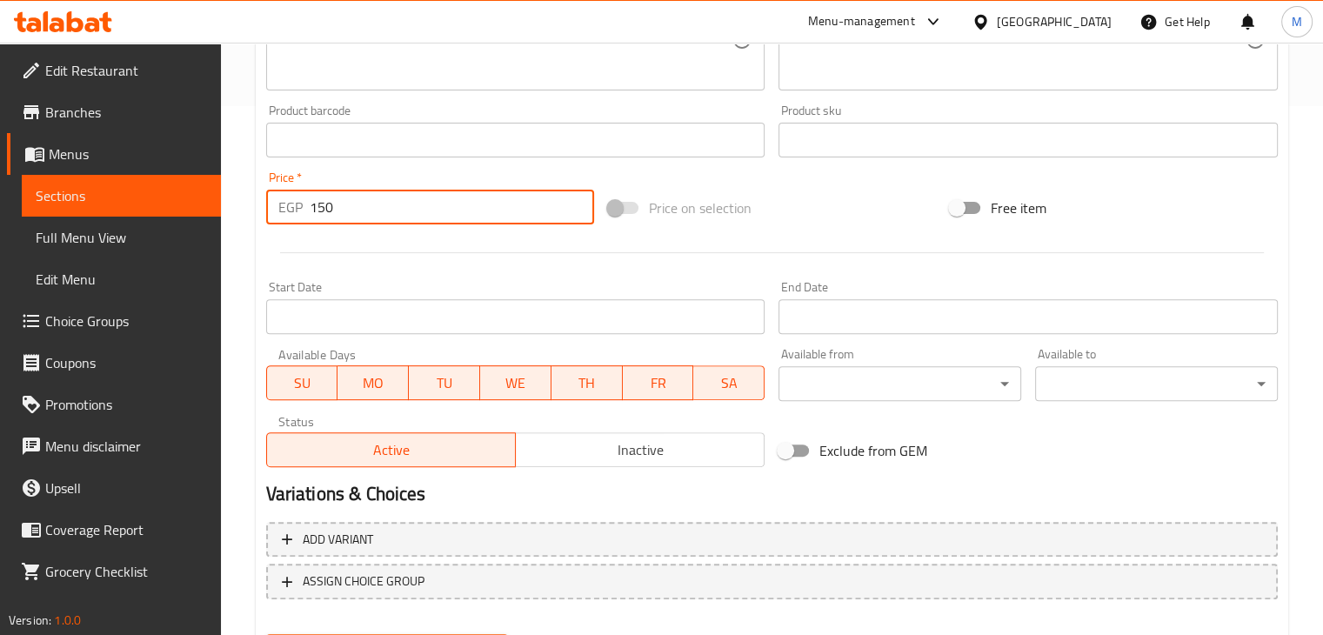
click at [428, 221] on input "150" at bounding box center [452, 207] width 284 height 35
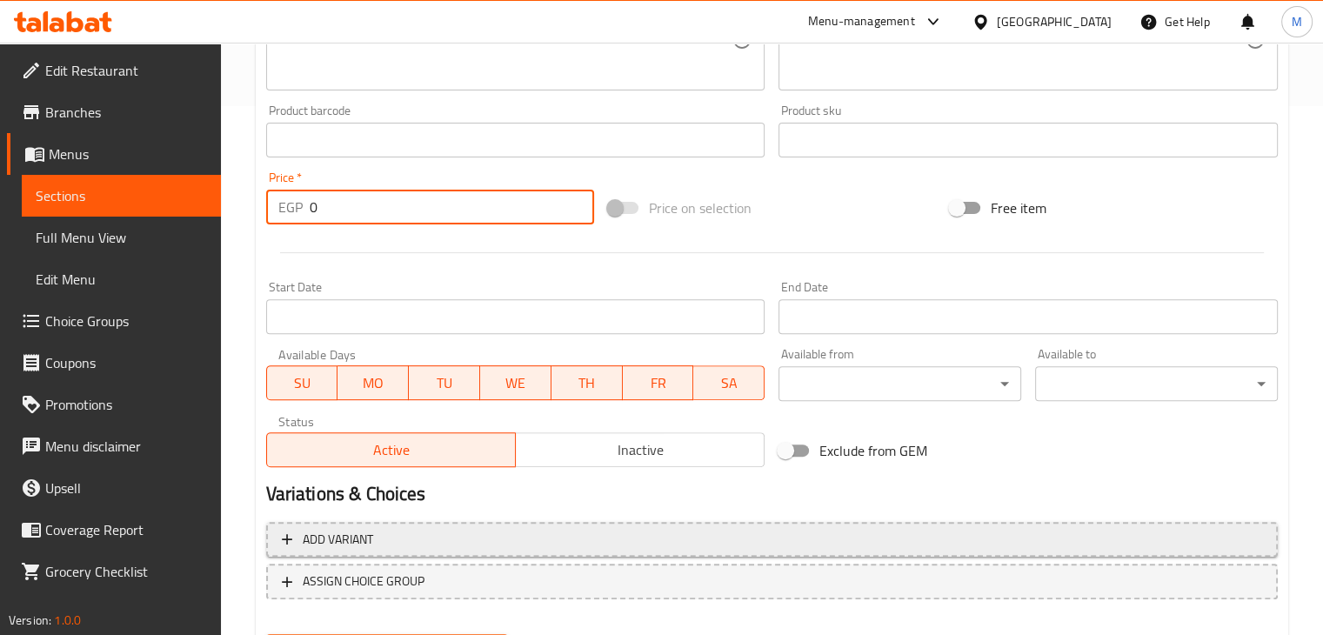
type input "0"
click at [429, 550] on button "Add variant" at bounding box center [772, 540] width 1012 height 36
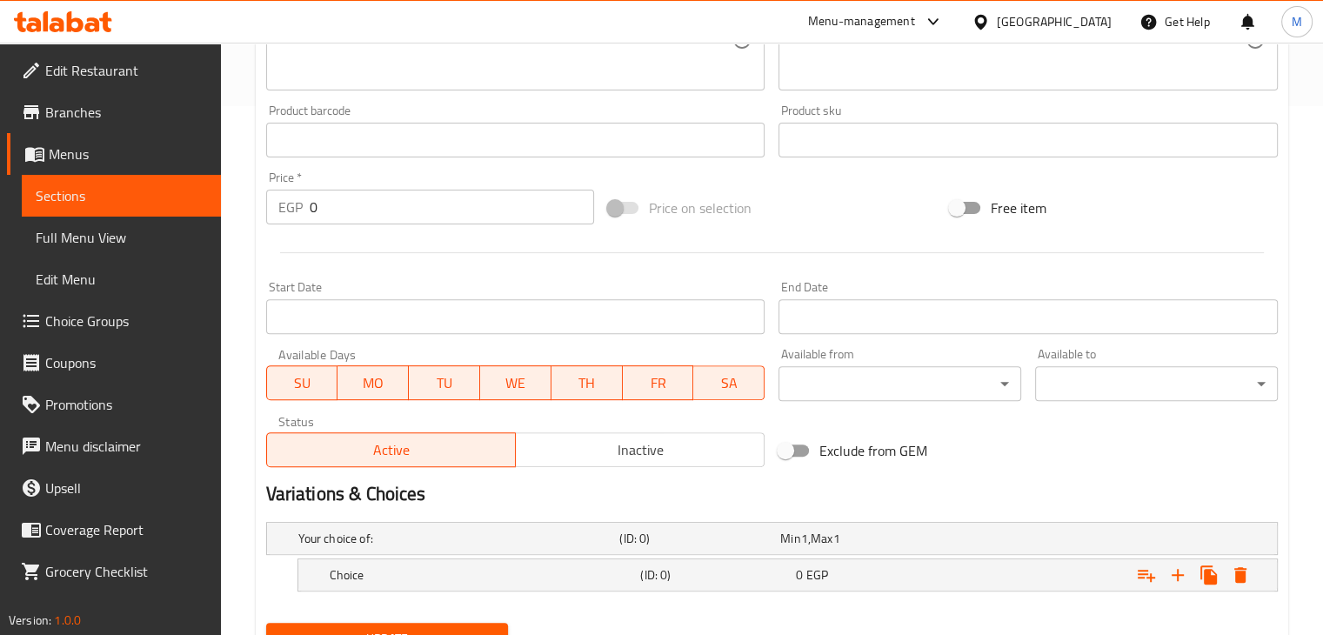
scroll to position [607, 0]
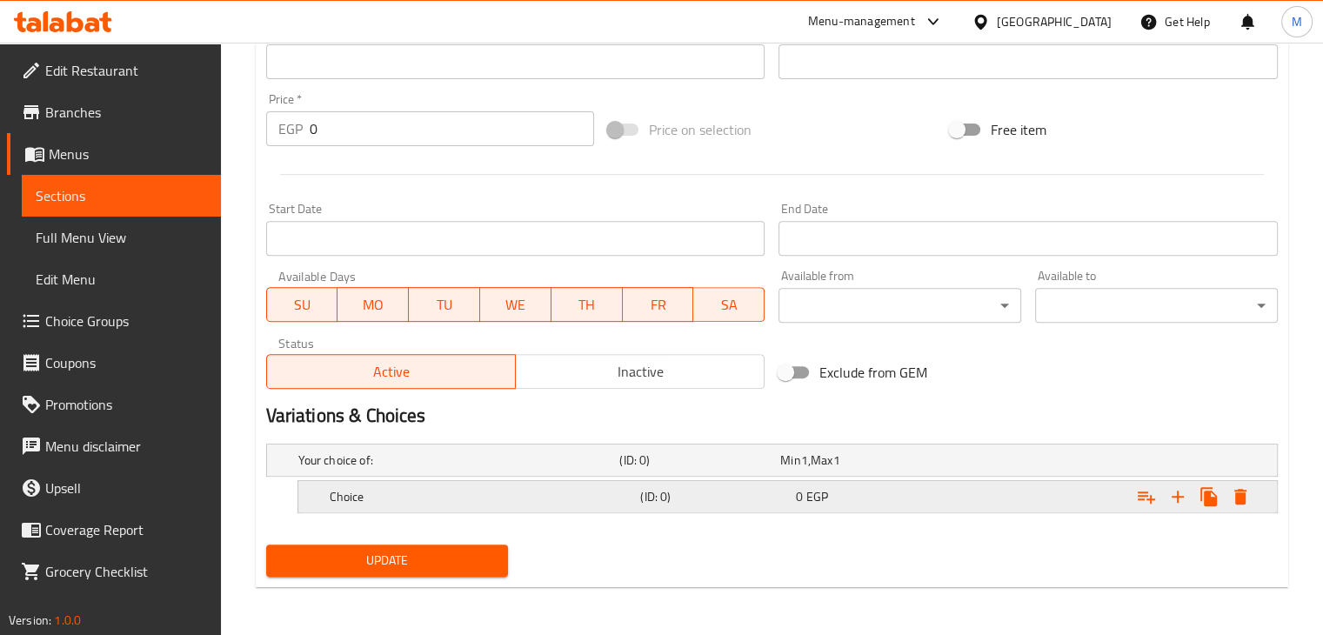
click at [1051, 500] on div "Expand" at bounding box center [1103, 497] width 311 height 38
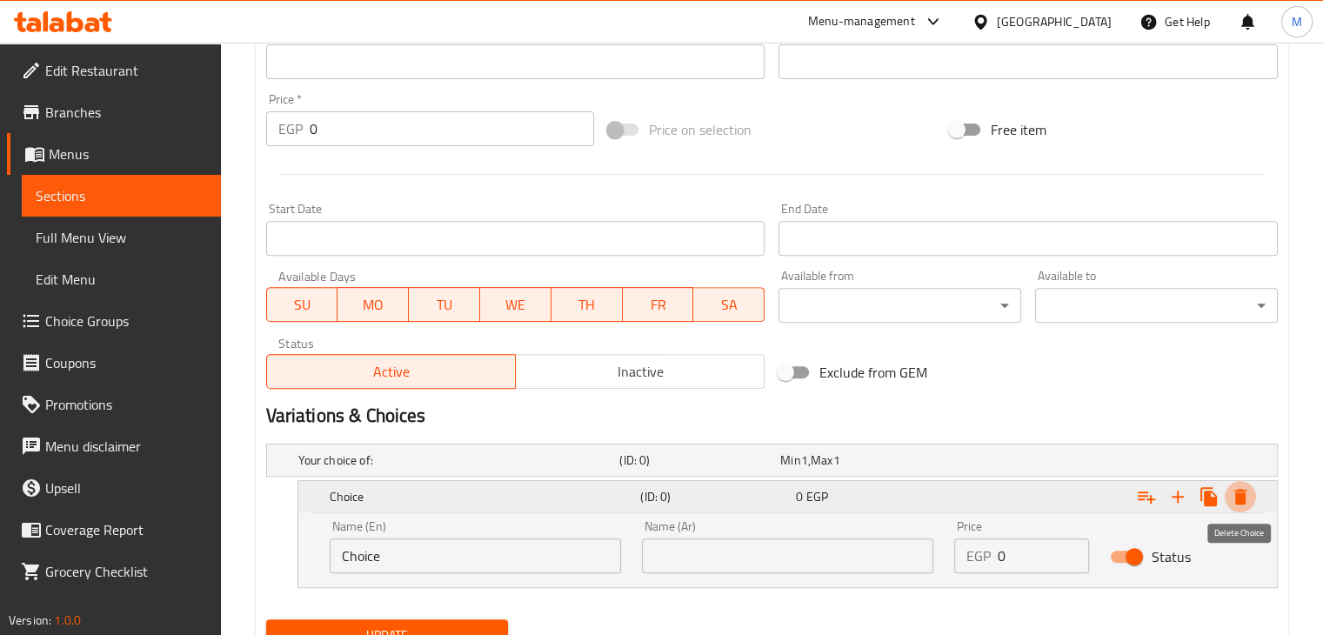
click at [1235, 495] on icon "Expand" at bounding box center [1240, 497] width 12 height 16
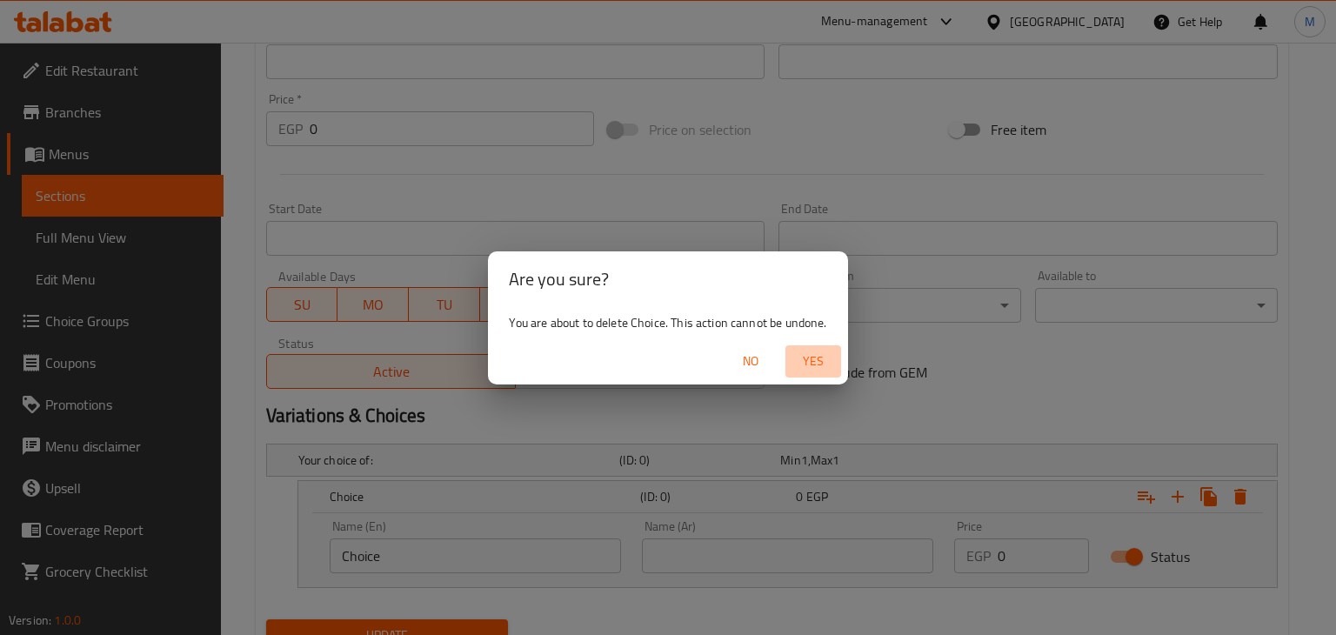
click at [817, 372] on button "Yes" at bounding box center [813, 361] width 56 height 32
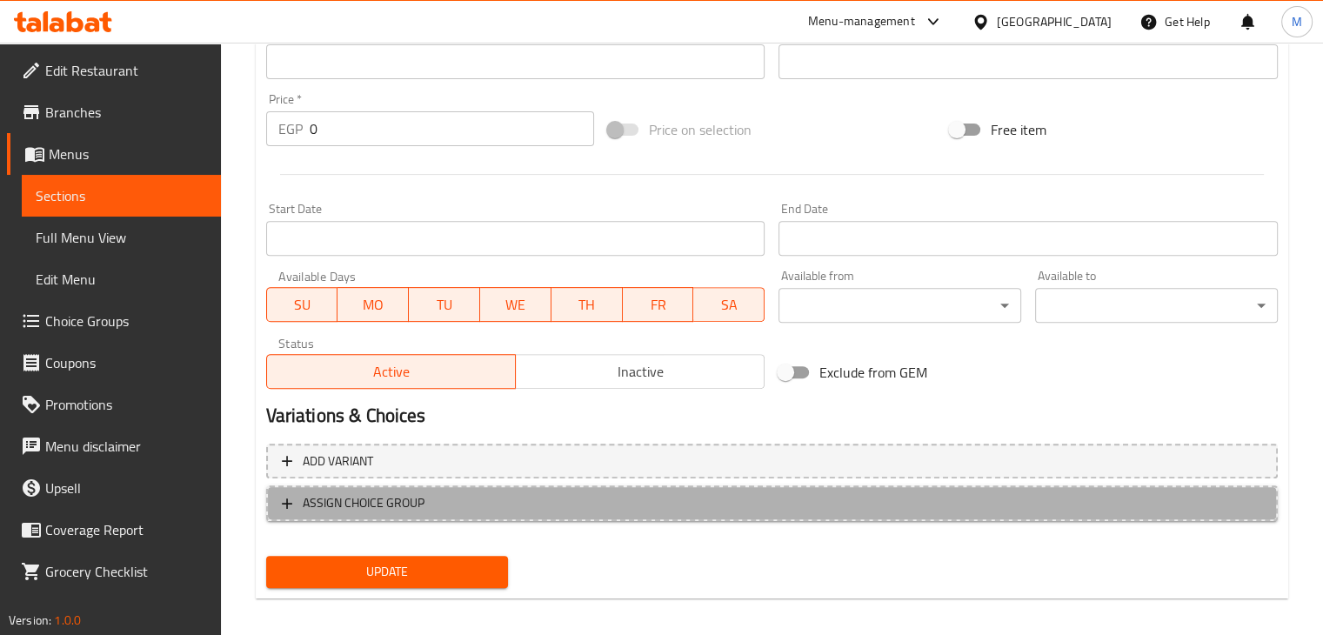
click at [519, 512] on span "ASSIGN CHOICE GROUP" at bounding box center [772, 503] width 980 height 22
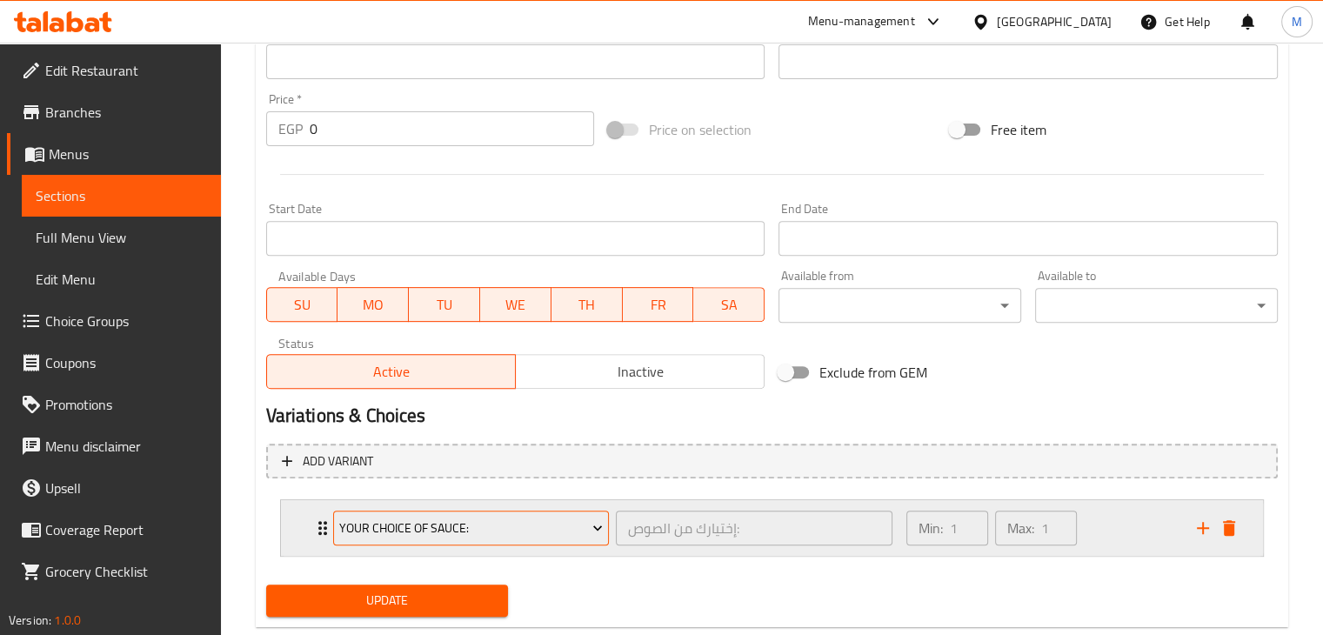
click at [591, 523] on icon "Expand" at bounding box center [597, 527] width 17 height 17
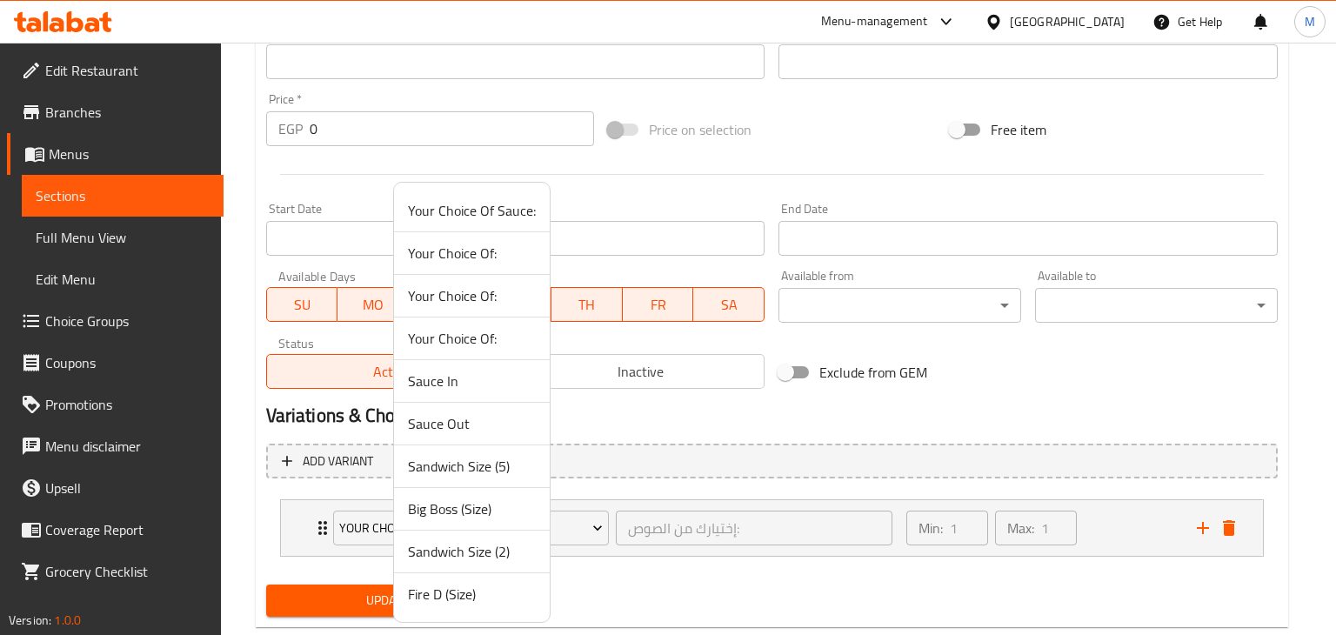
click at [498, 519] on li "Big Boss (Size)" at bounding box center [472, 509] width 156 height 43
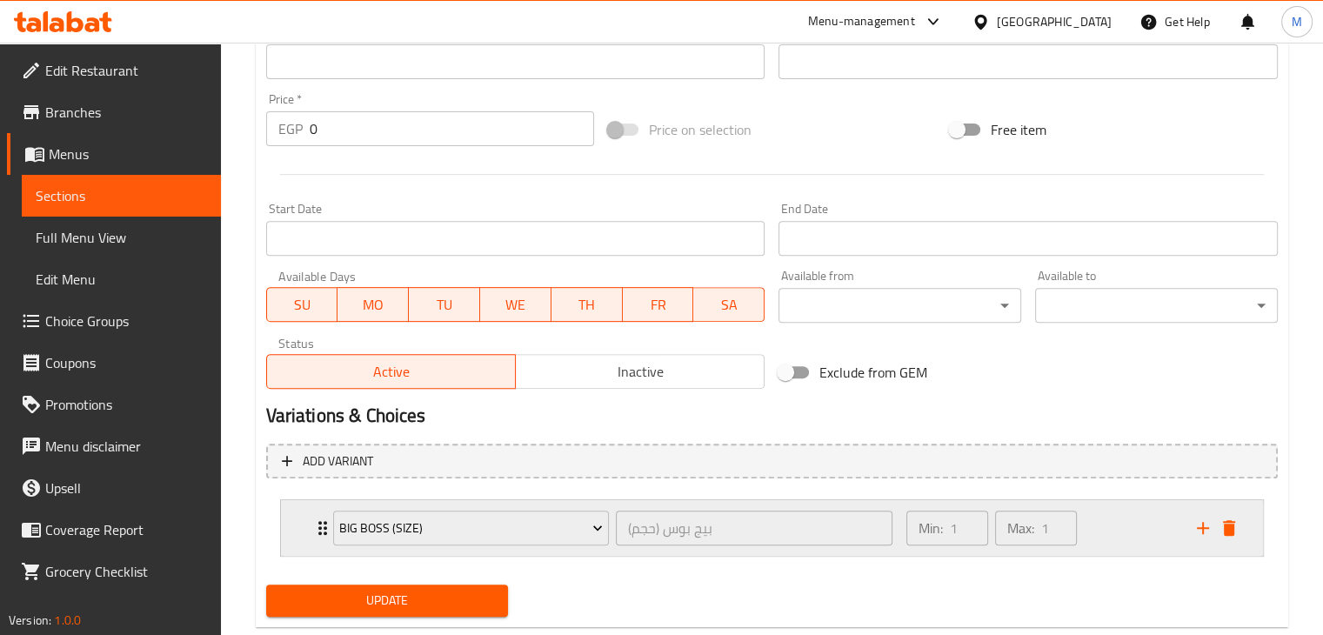
click at [1127, 521] on div "Min: 1 ​ Max: 1 ​" at bounding box center [1041, 528] width 291 height 56
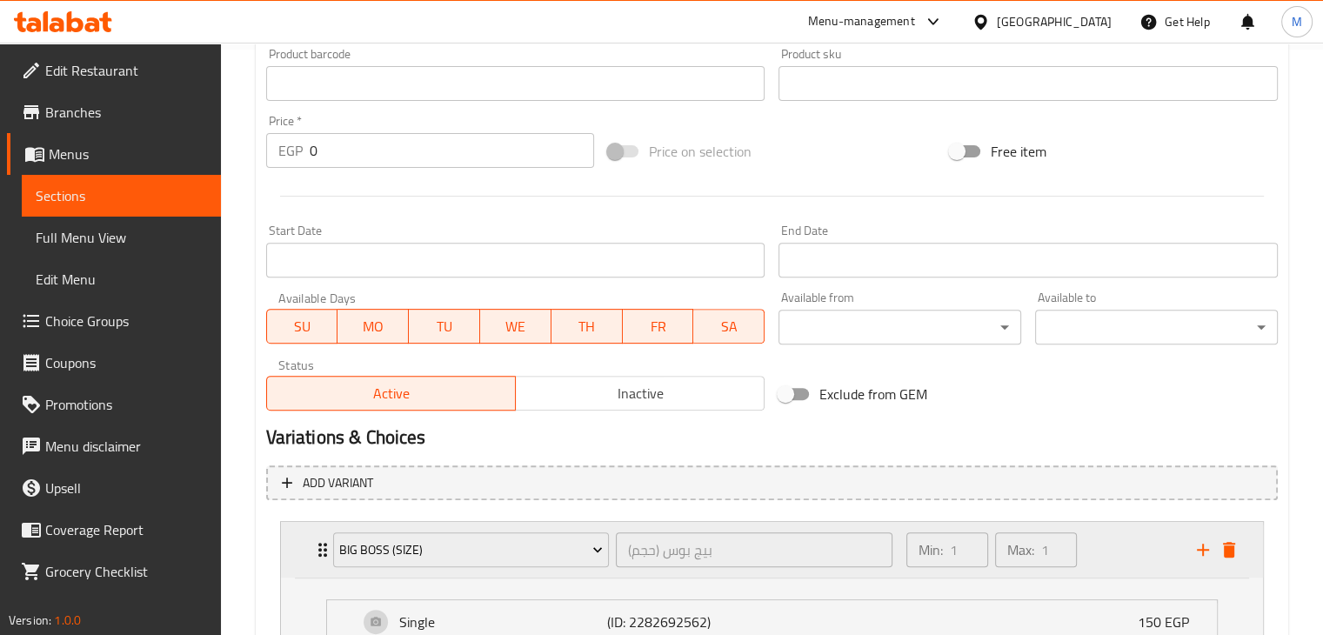
scroll to position [585, 0]
click at [1091, 452] on div "Variations & Choices" at bounding box center [772, 438] width 1026 height 40
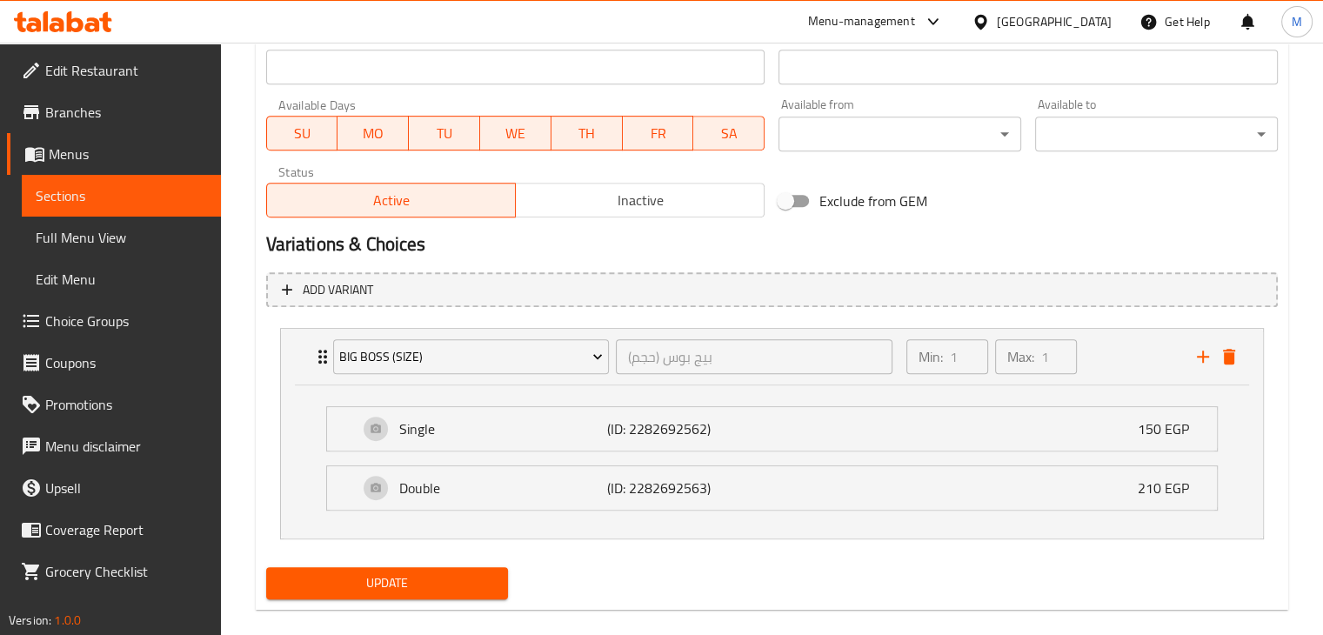
scroll to position [800, 0]
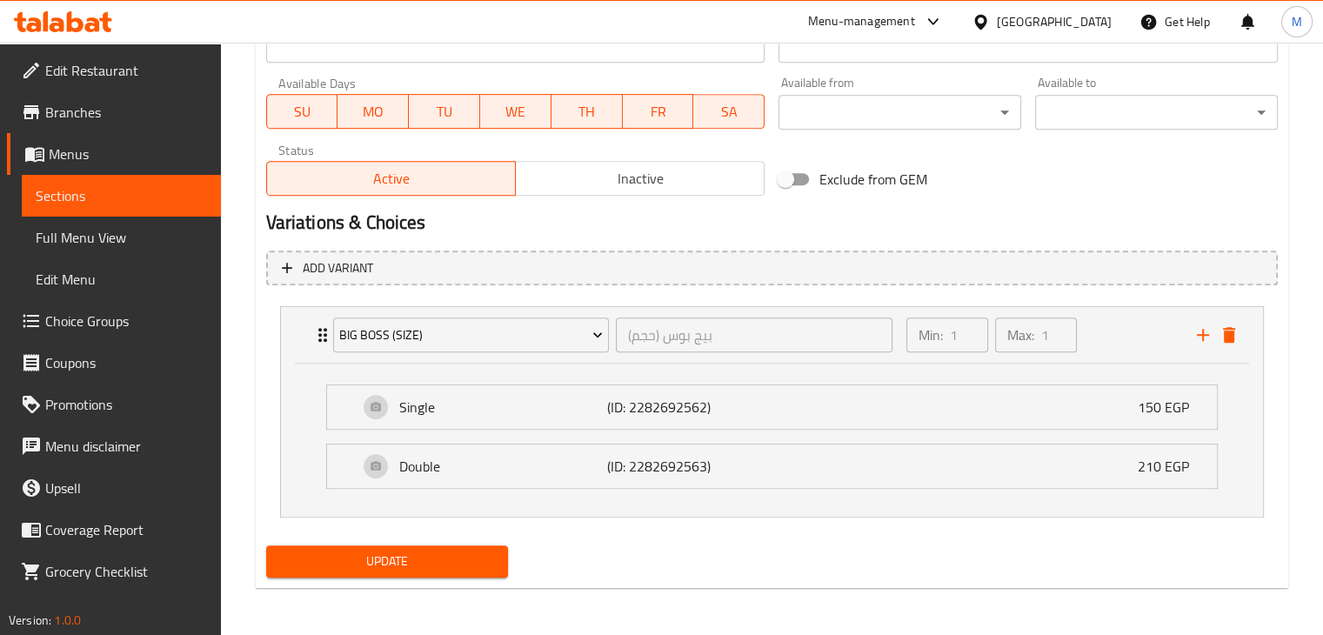
click at [421, 562] on span "Update" at bounding box center [387, 562] width 215 height 22
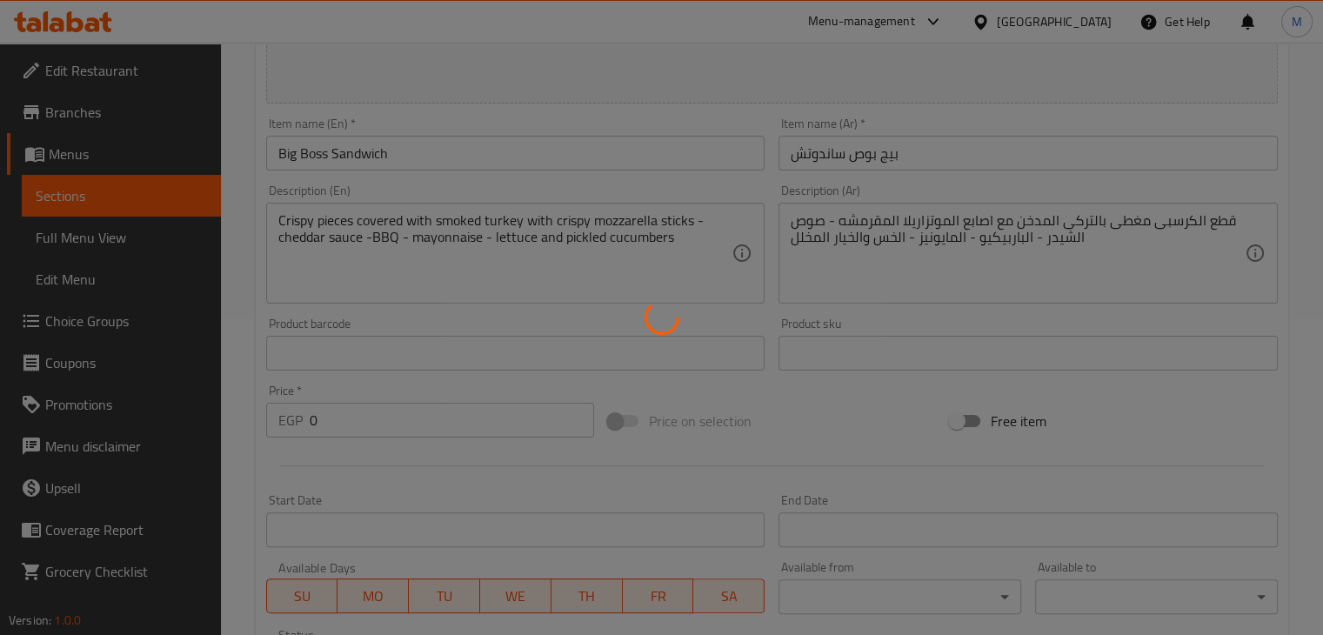
scroll to position [0, 0]
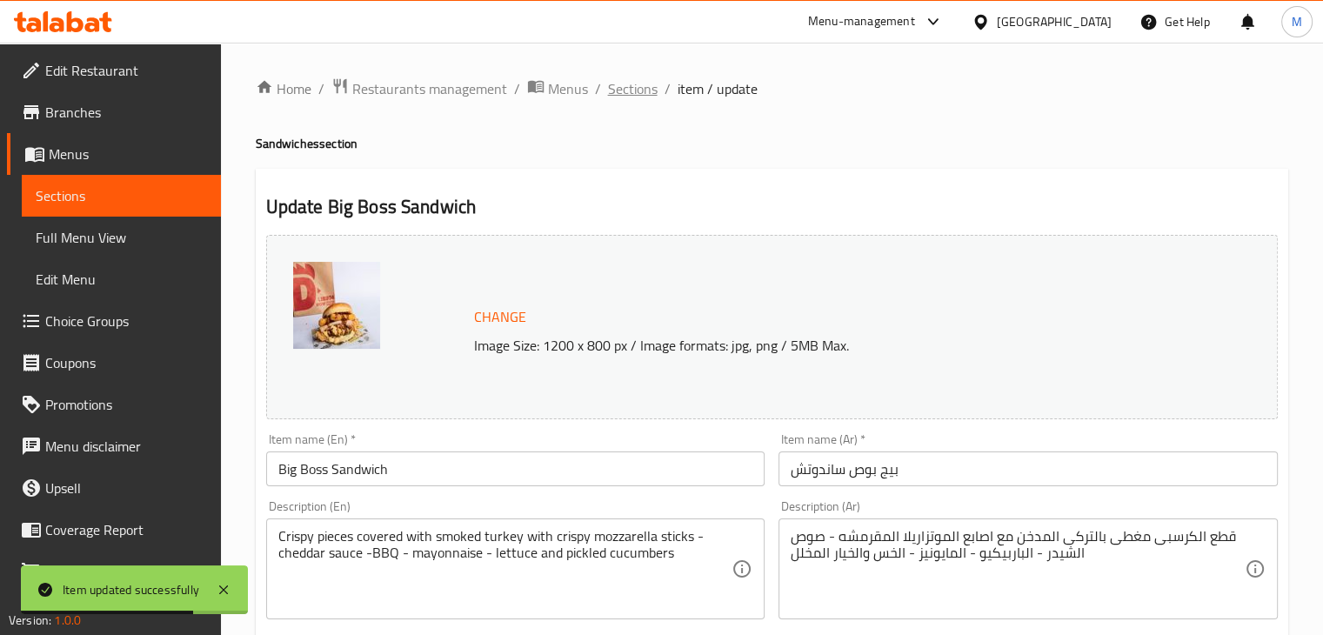
click at [634, 88] on span "Sections" at bounding box center [633, 88] width 50 height 21
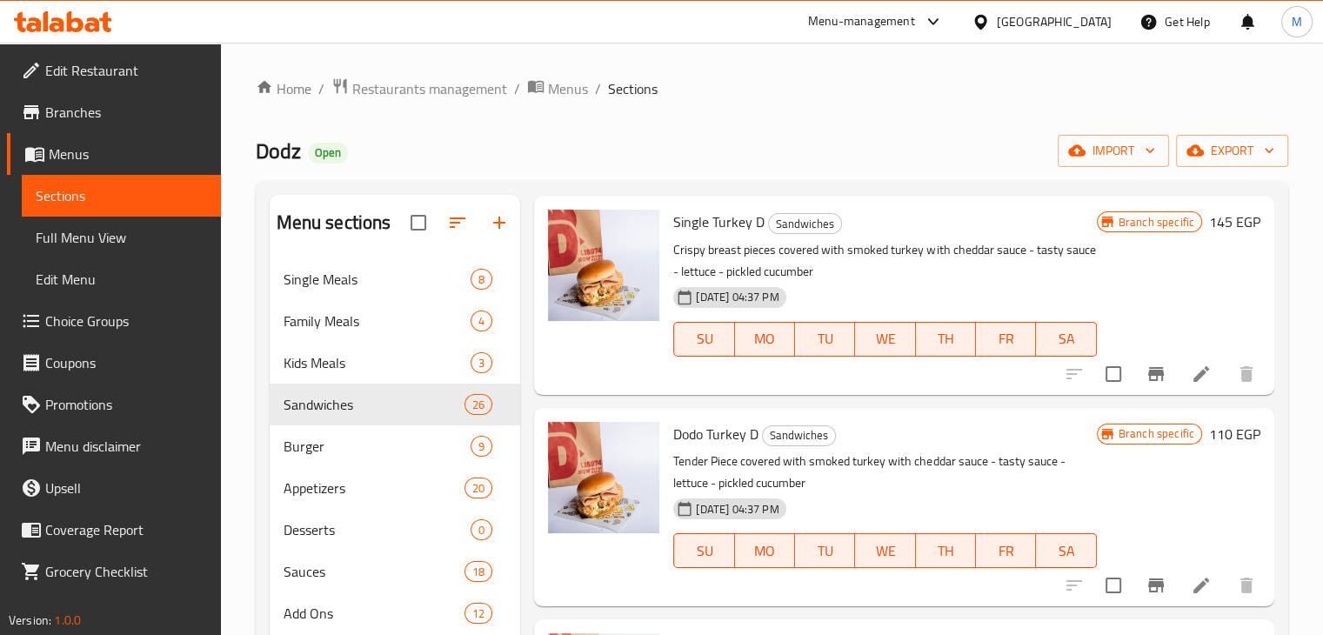
scroll to position [692, 0]
click at [1148, 583] on icon "Branch-specific-item" at bounding box center [1156, 585] width 16 height 14
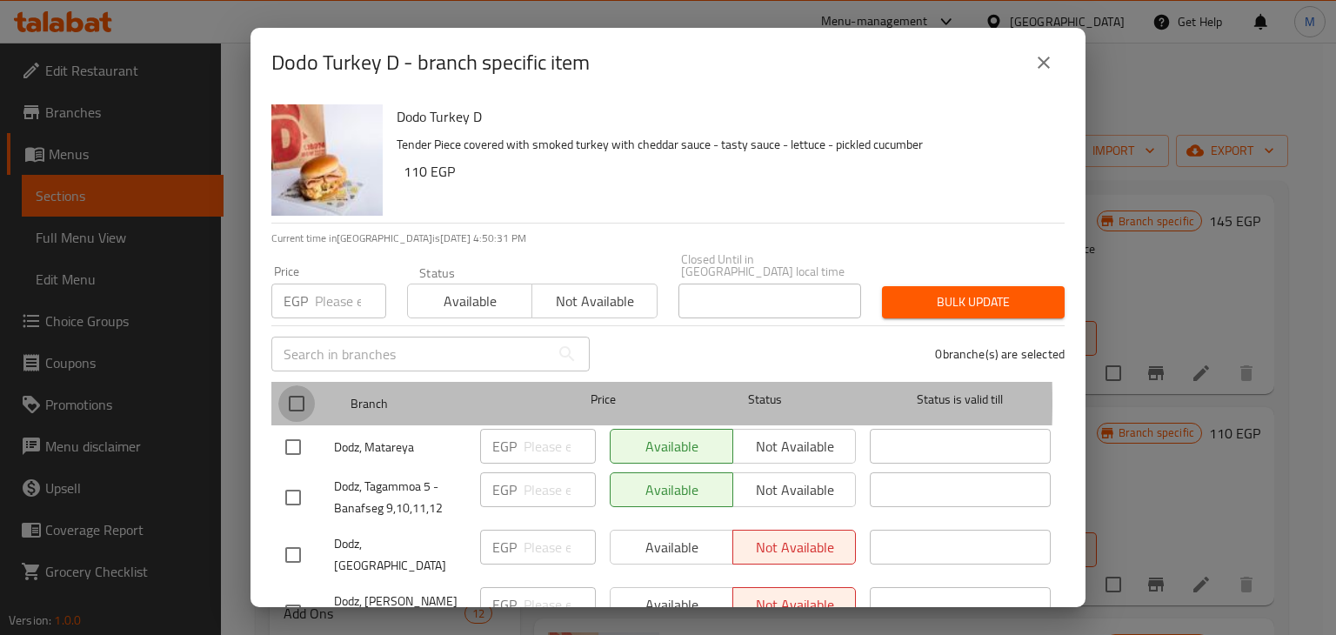
click at [303, 391] on input "checkbox" at bounding box center [296, 403] width 37 height 37
checkbox input "true"
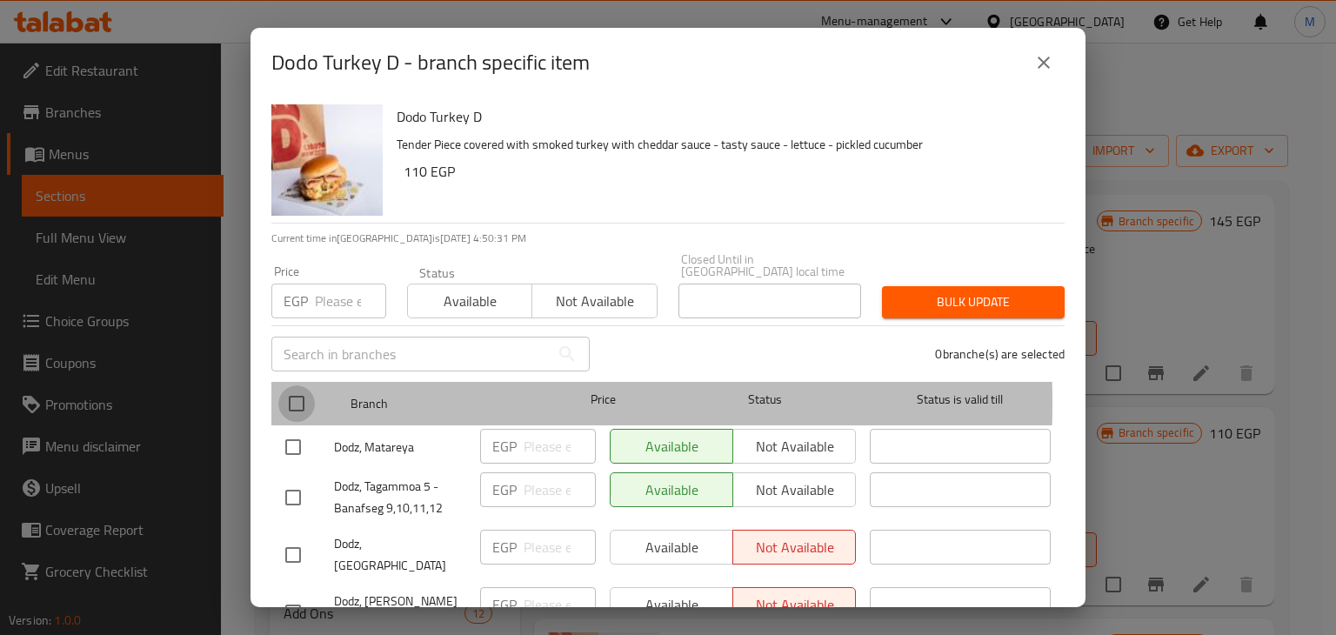
checkbox input "true"
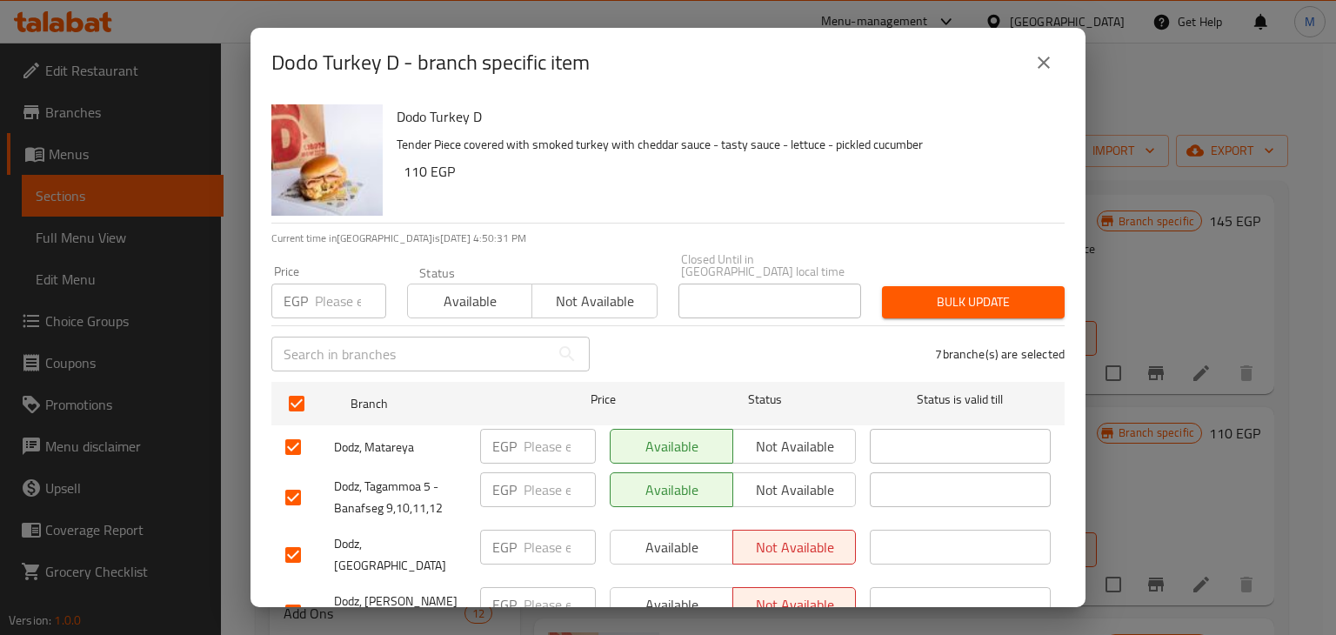
click at [615, 303] on button "Not available" at bounding box center [593, 301] width 125 height 35
click at [939, 294] on span "Bulk update" at bounding box center [973, 302] width 155 height 22
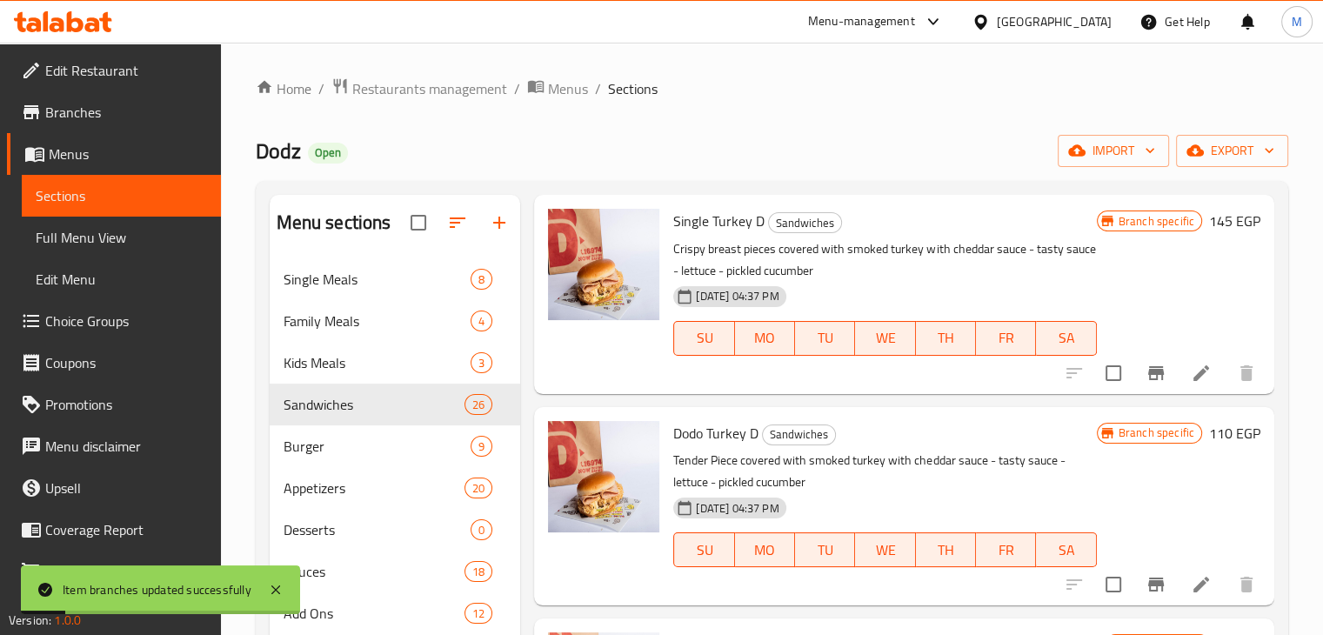
click at [1193, 377] on icon at bounding box center [1201, 373] width 21 height 21
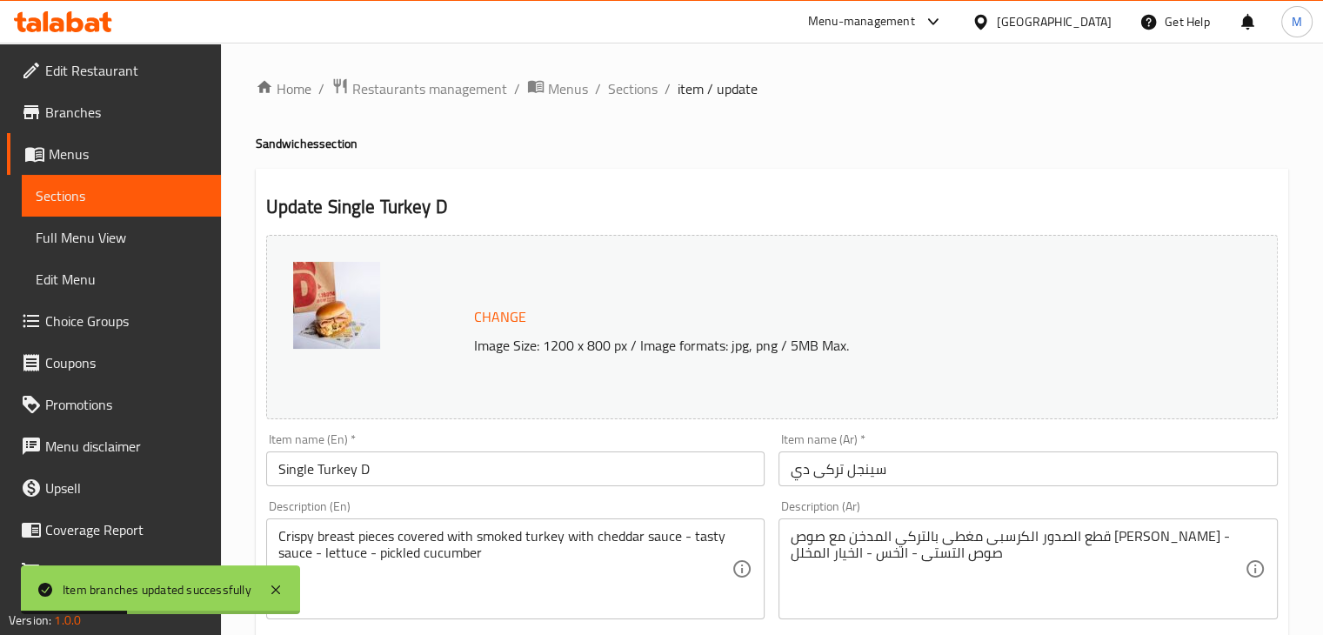
drag, startPoint x: 383, startPoint y: 471, endPoint x: 155, endPoint y: 484, distance: 228.3
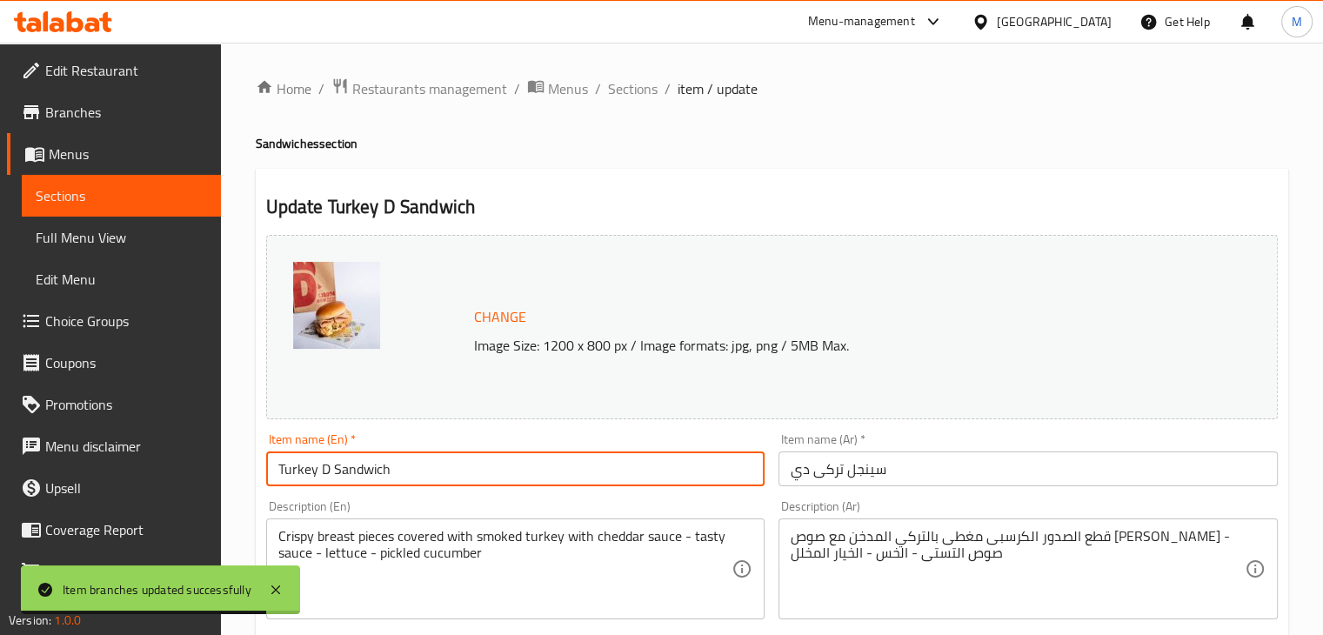
type input "Turkey D Sandwich"
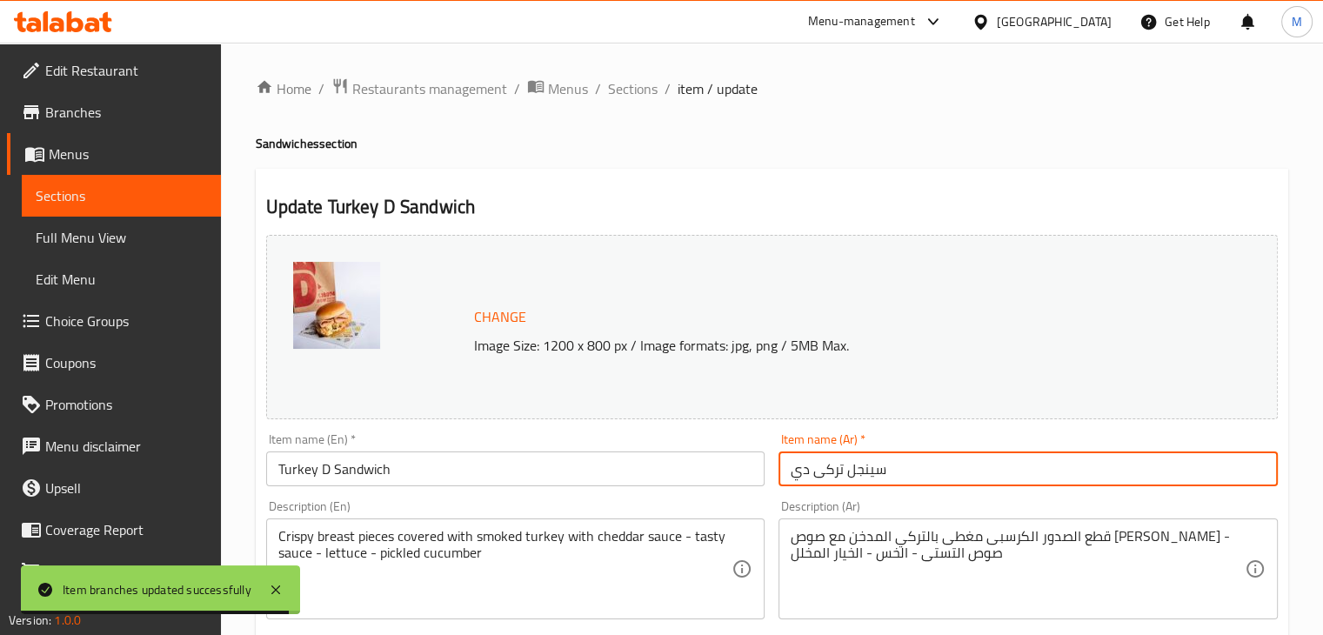
drag, startPoint x: 912, startPoint y: 471, endPoint x: 784, endPoint y: 490, distance: 130.1
click at [784, 490] on div "Item name (Ar)   * [PERSON_NAME] تركى دي Item name (Ar) *" at bounding box center [1028, 459] width 513 height 67
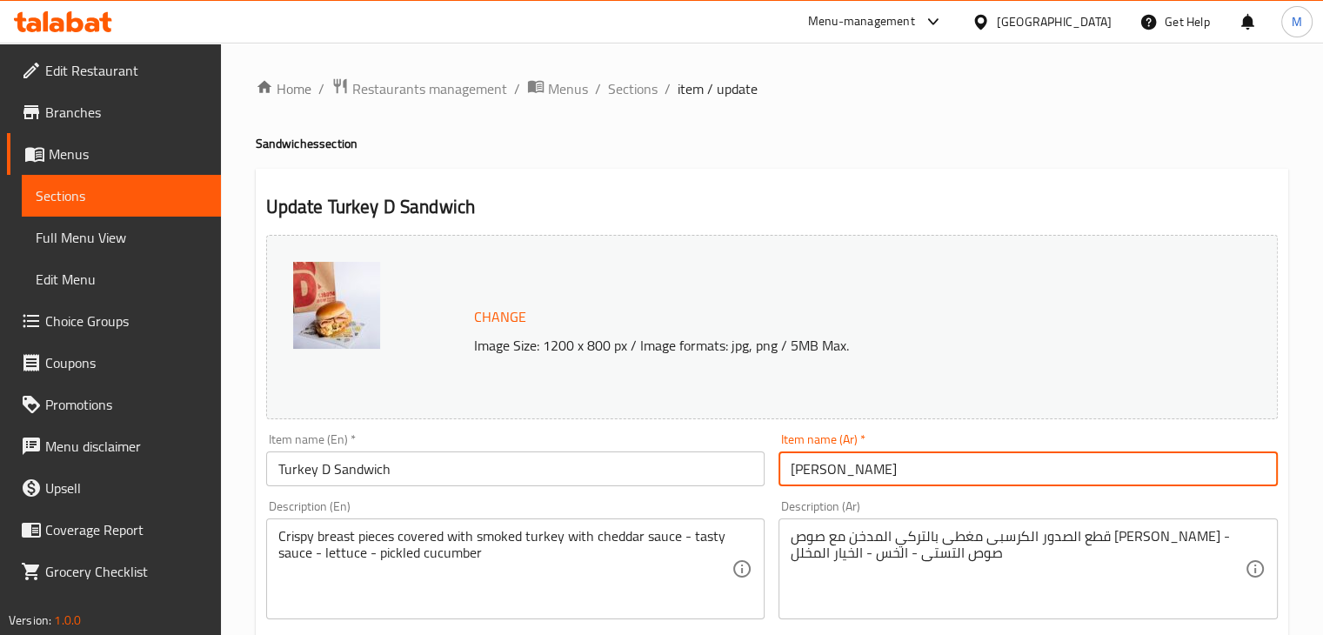
type input "[PERSON_NAME]"
click at [714, 496] on div "Description (En) Crispy breast pieces covered with smoked turkey with cheddar s…" at bounding box center [515, 559] width 513 height 133
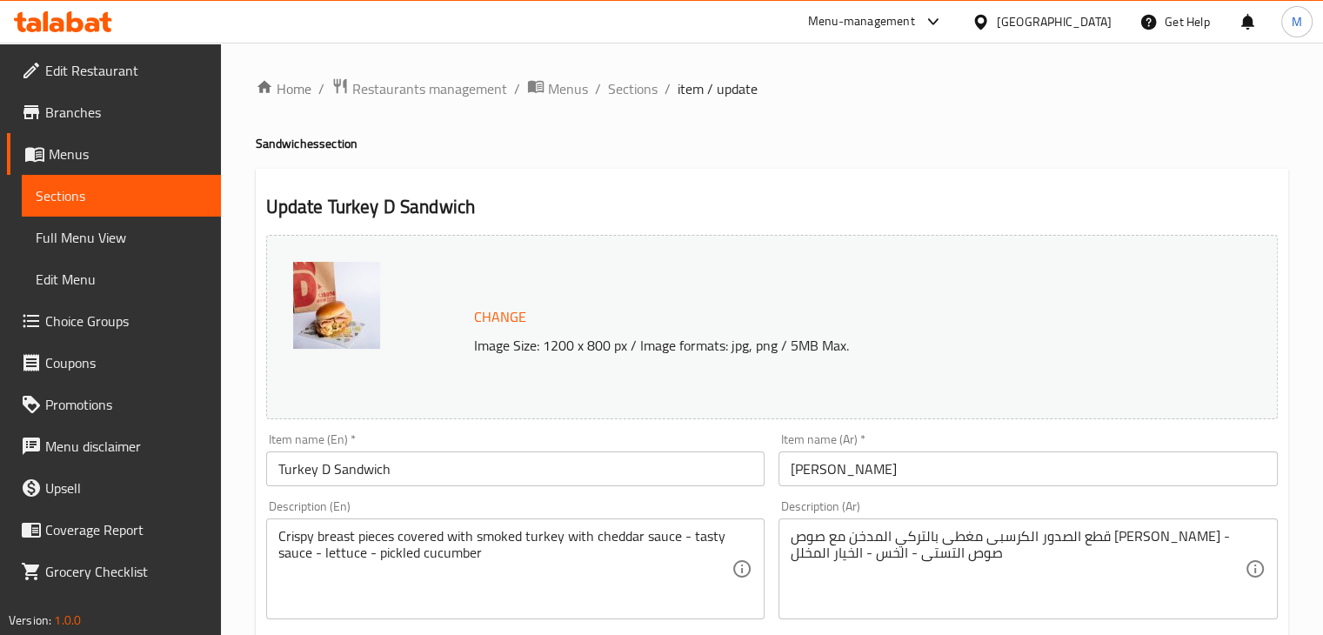
scroll to position [618, 0]
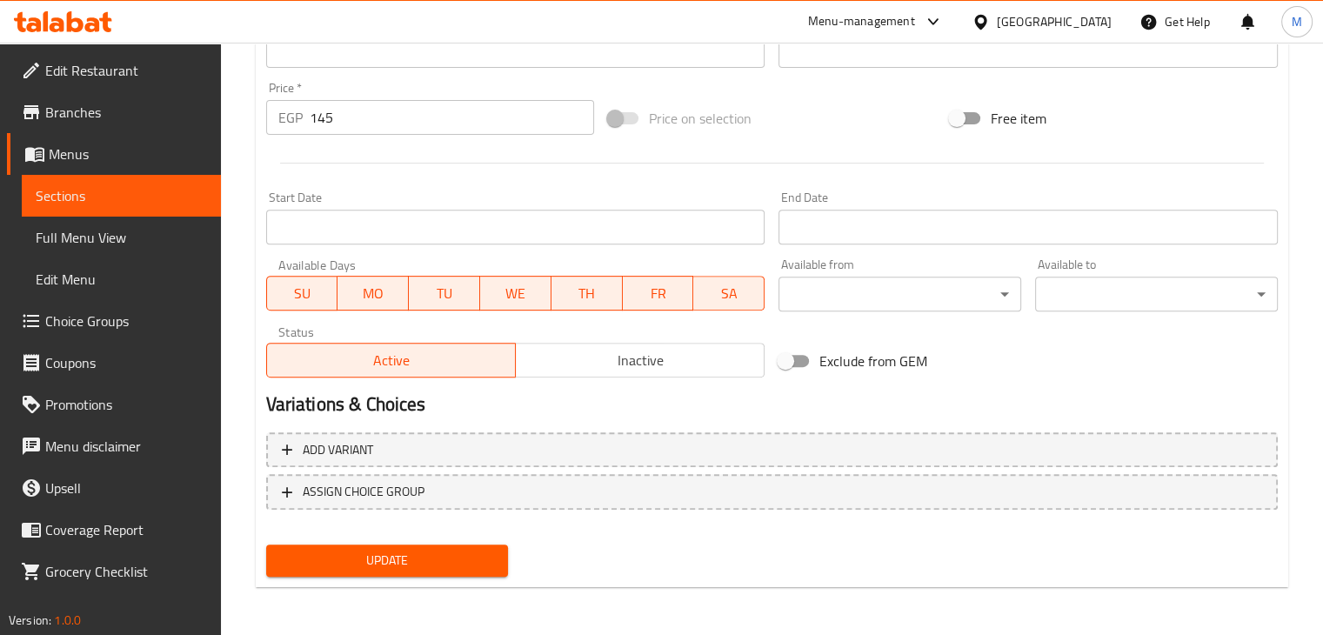
click at [366, 126] on input "145" at bounding box center [452, 117] width 284 height 35
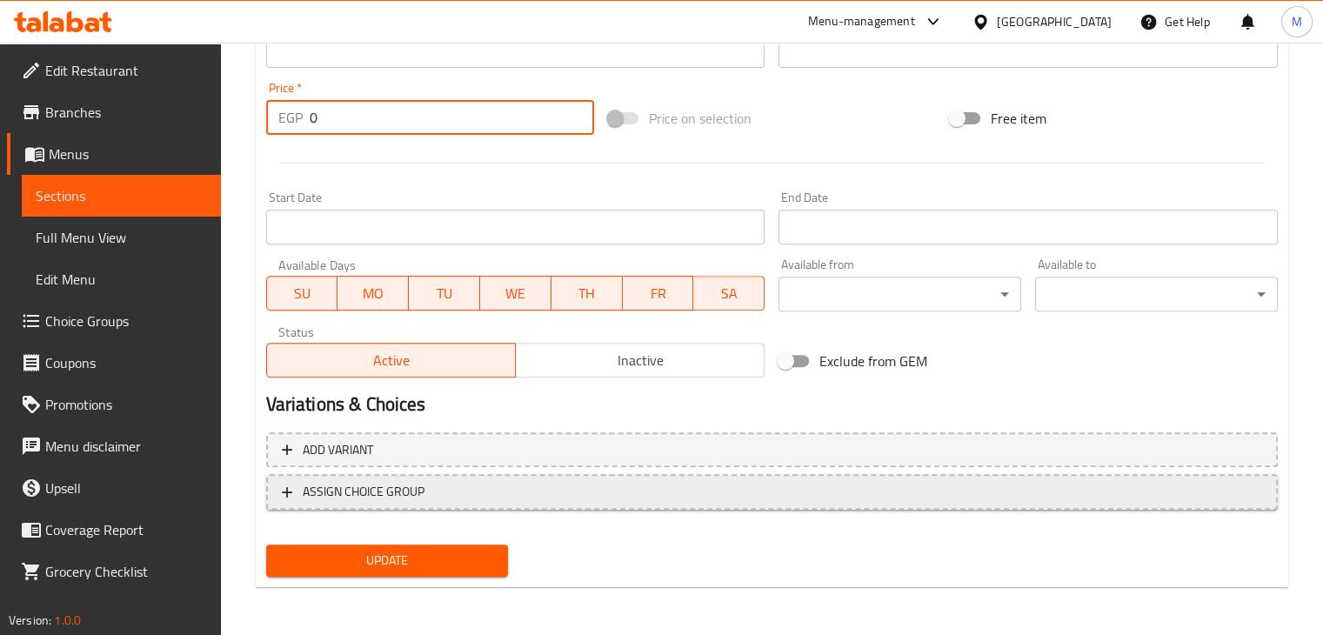
type input "0"
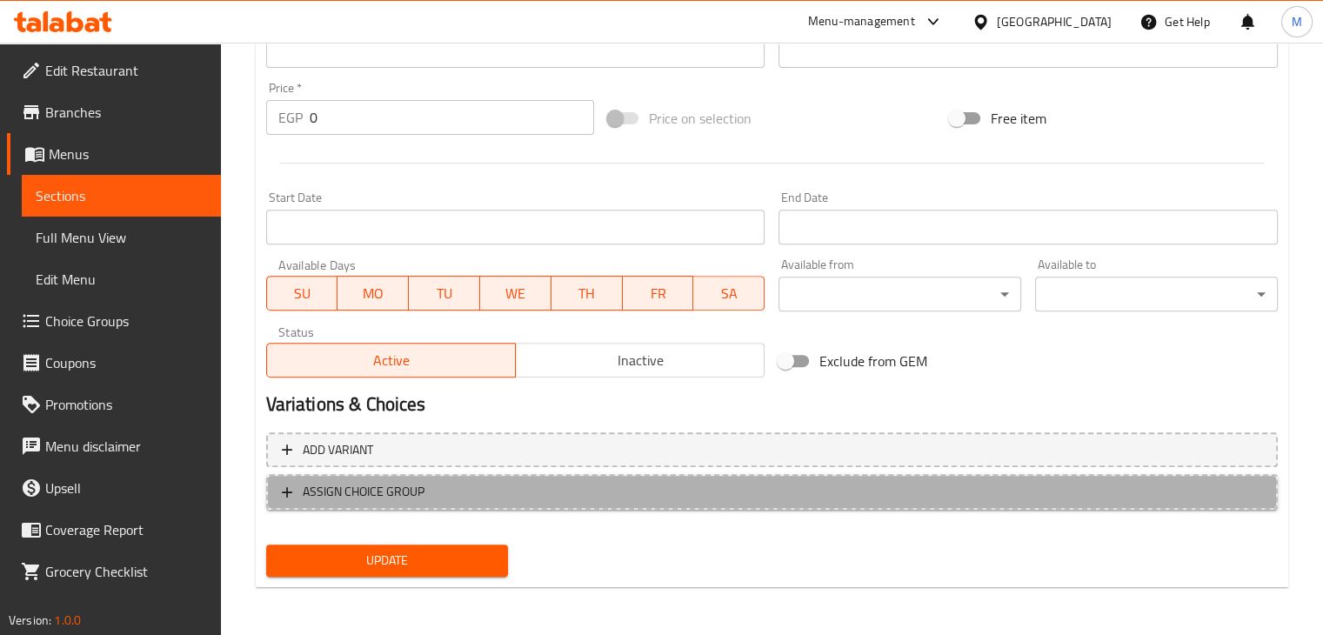
click at [530, 500] on span "ASSIGN CHOICE GROUP" at bounding box center [772, 492] width 980 height 22
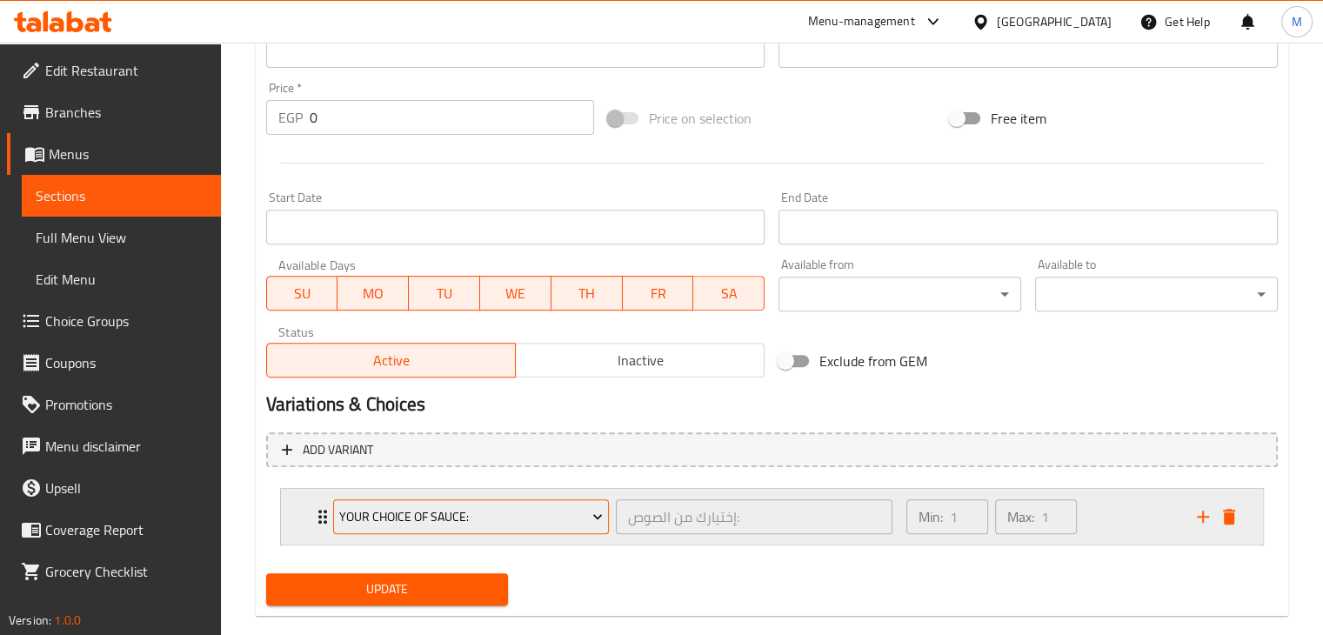
click at [571, 508] on span "Your Choice Of Sauce:" at bounding box center [471, 517] width 264 height 22
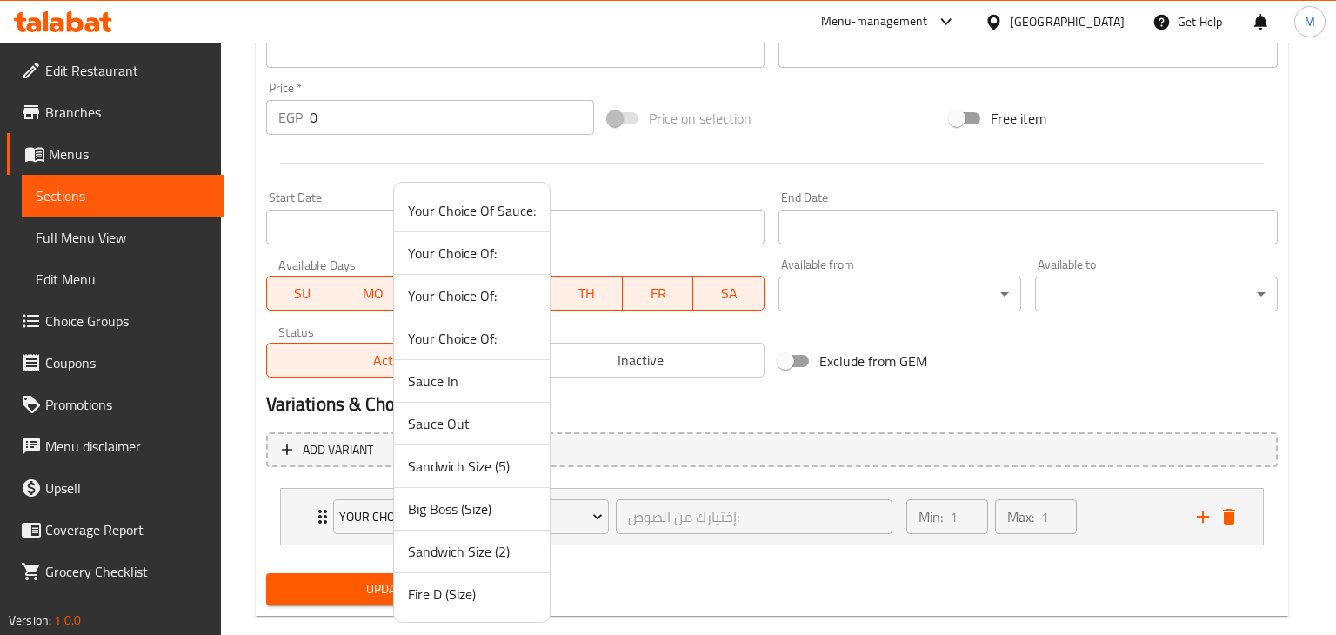
click at [496, 546] on span "Sandwich Size (2)" at bounding box center [472, 551] width 128 height 21
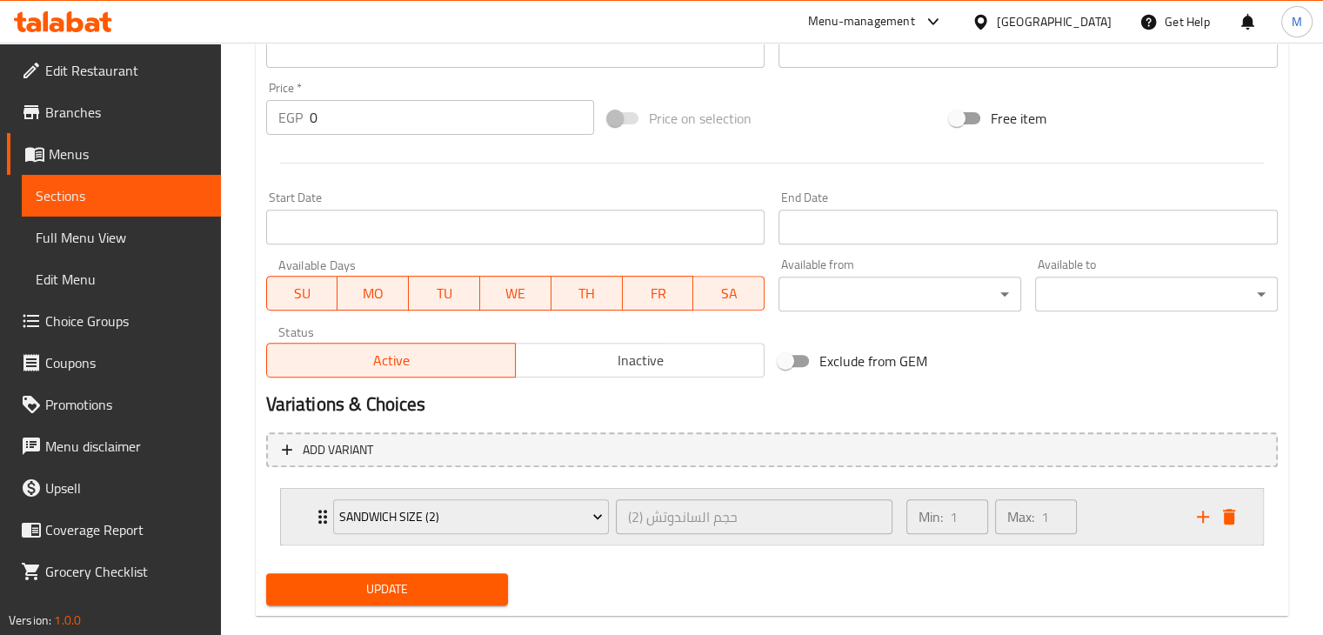
click at [1090, 519] on div "Min: 1 ​ Max: 1 ​" at bounding box center [1041, 517] width 291 height 56
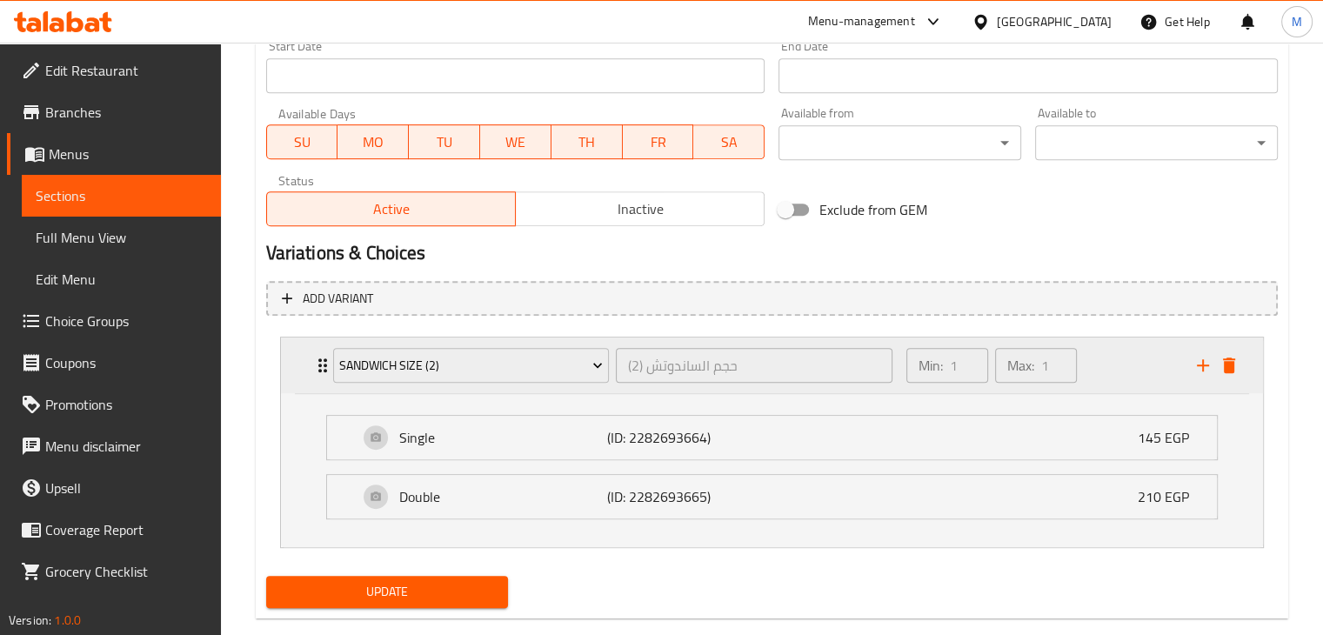
scroll to position [771, 0]
click at [402, 599] on span "Update" at bounding box center [387, 591] width 215 height 22
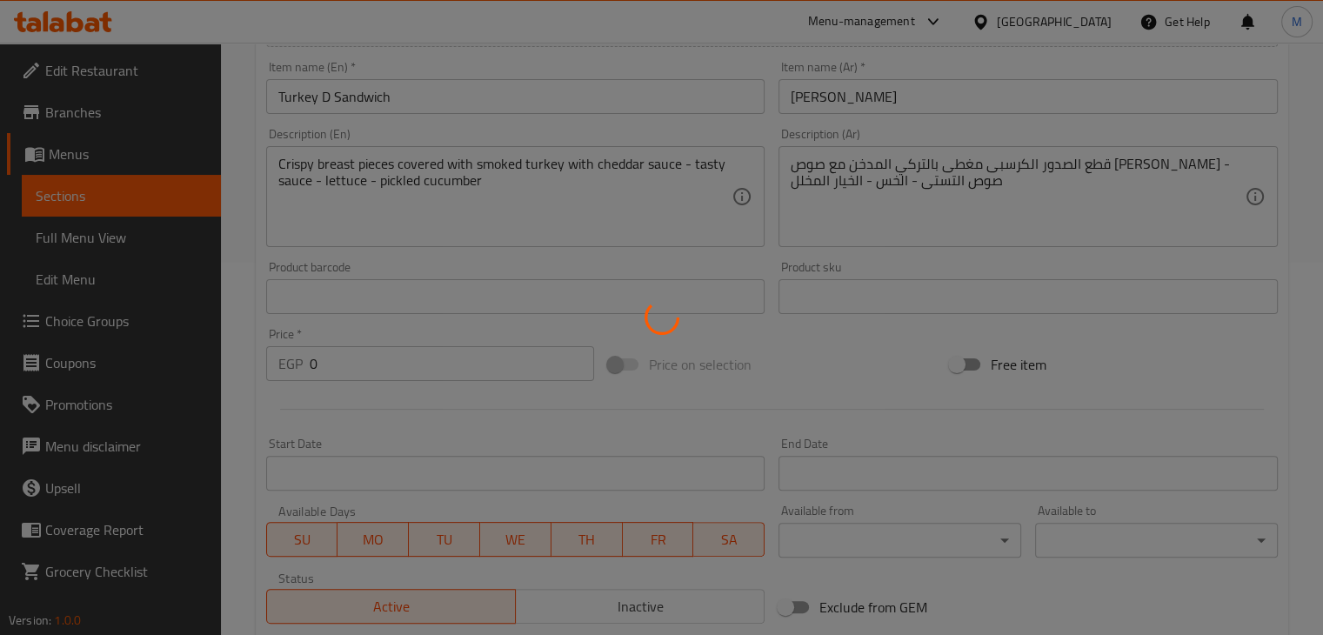
scroll to position [0, 0]
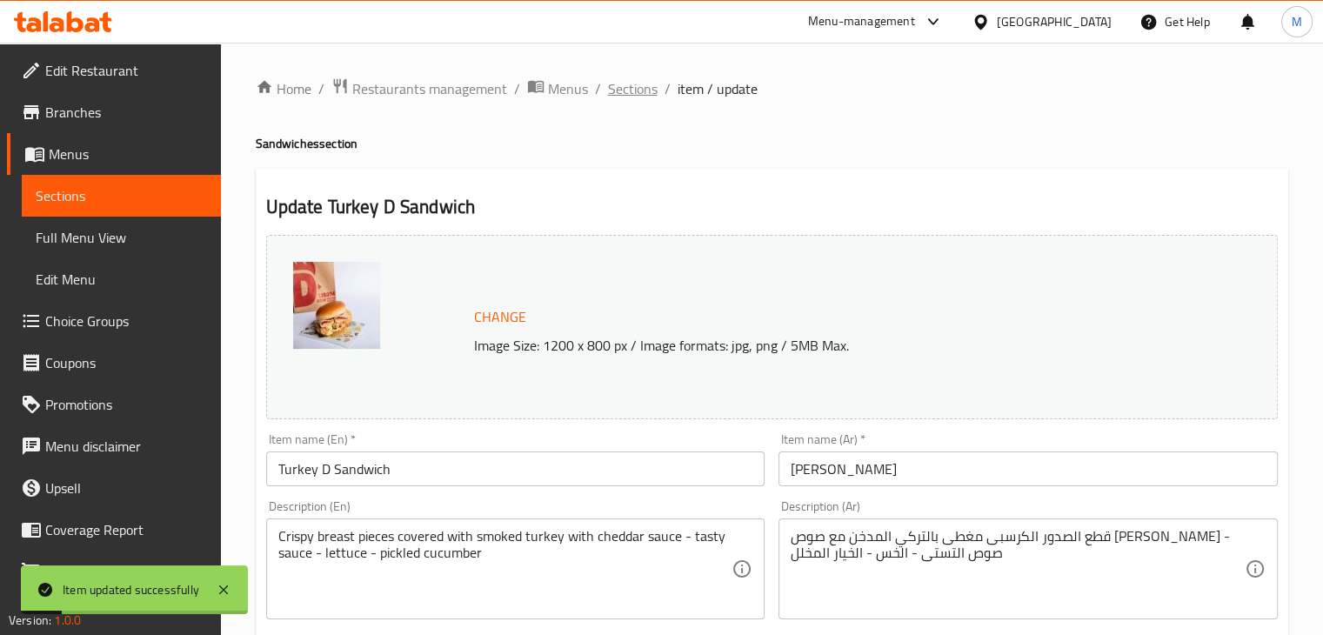
click at [647, 88] on span "Sections" at bounding box center [633, 88] width 50 height 21
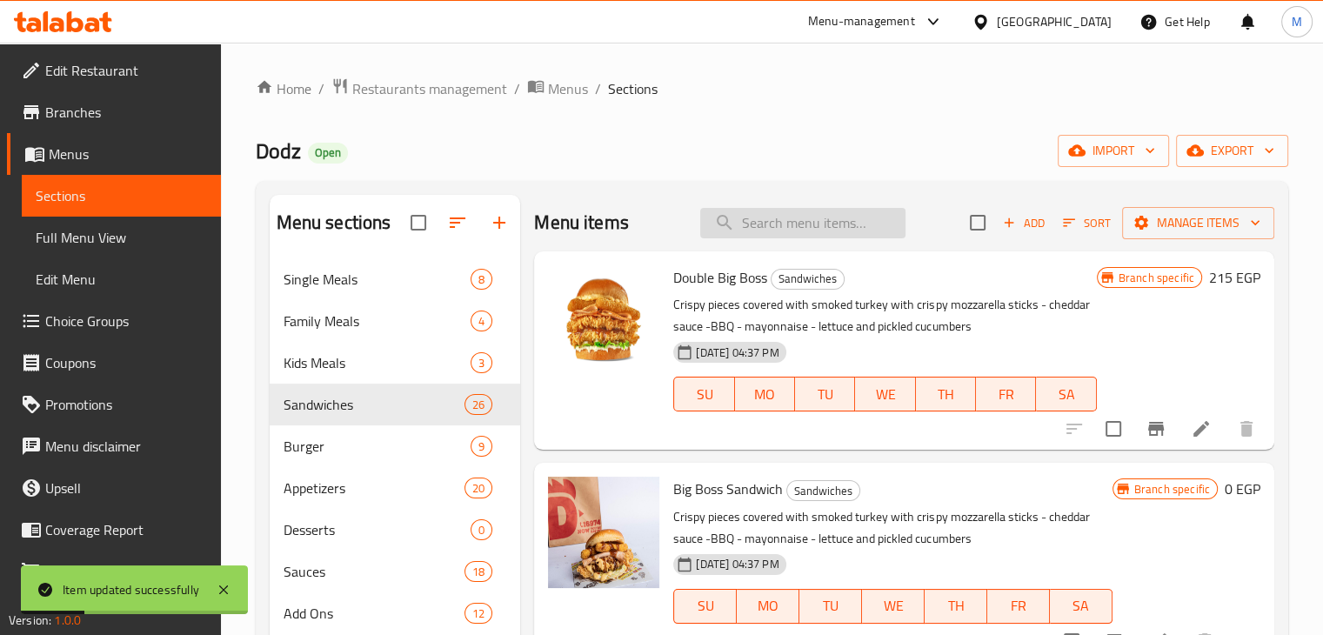
click at [753, 219] on input "search" at bounding box center [802, 223] width 205 height 30
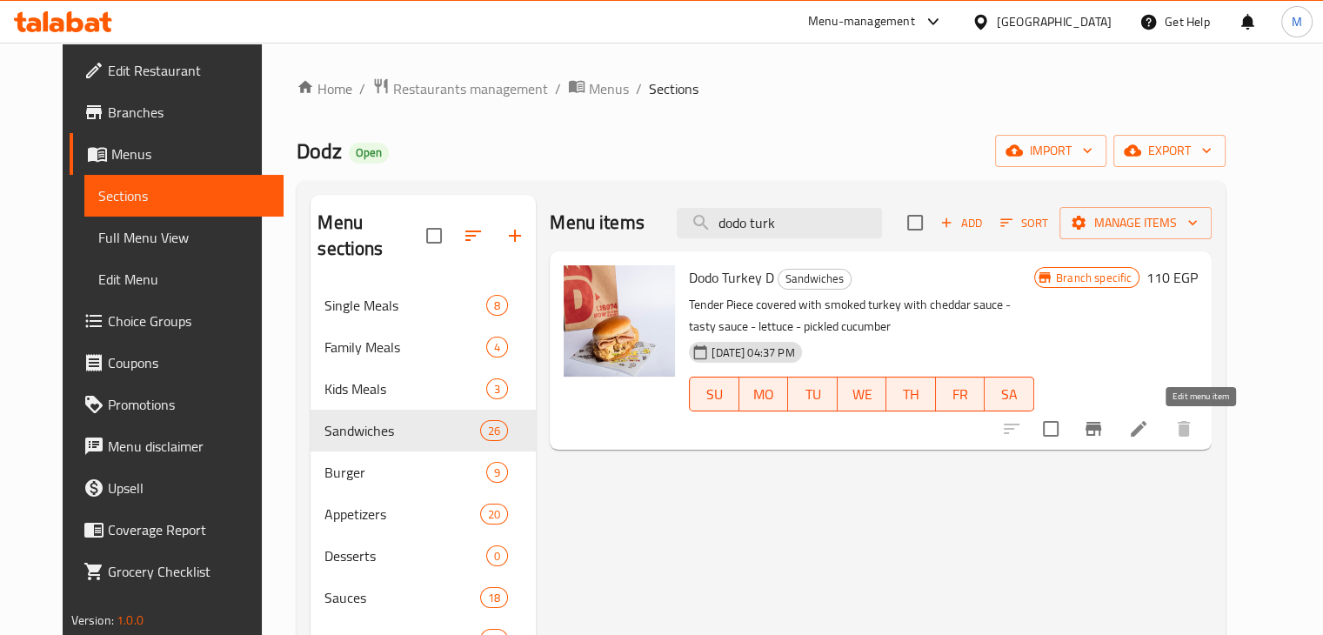
type input "dodo turk"
click at [1146, 429] on icon at bounding box center [1139, 429] width 16 height 16
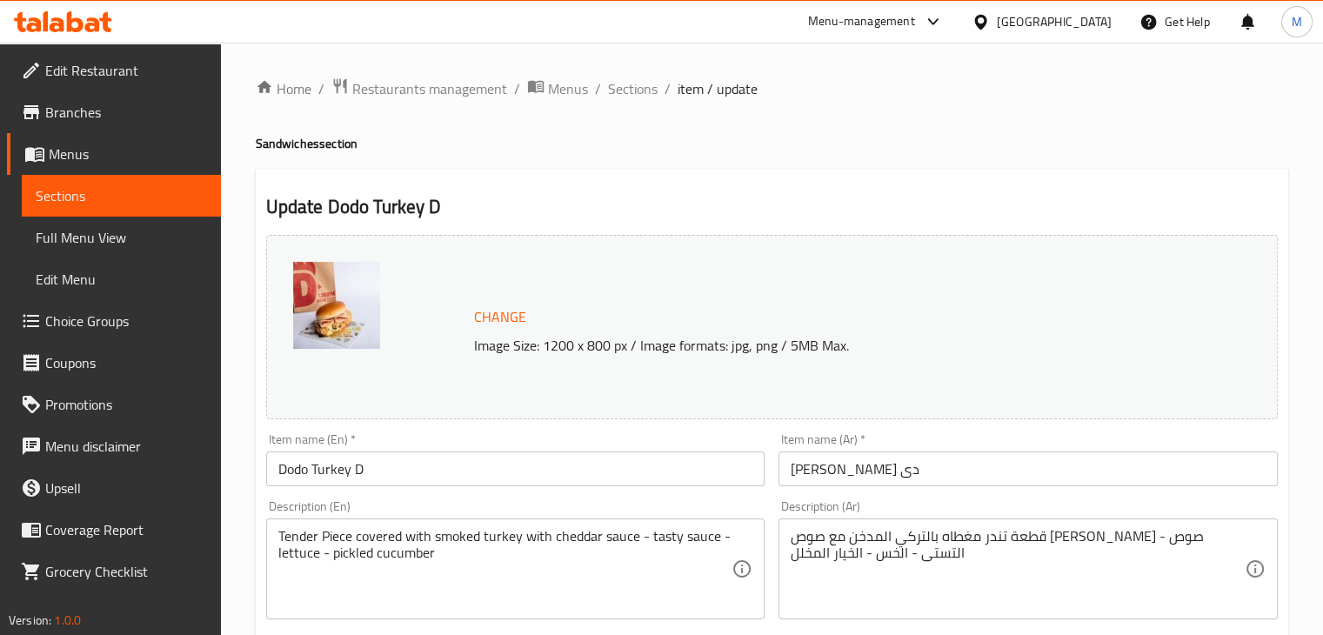
drag, startPoint x: 618, startPoint y: 84, endPoint x: 449, endPoint y: 0, distance: 189.4
click at [618, 84] on span "Sections" at bounding box center [633, 88] width 50 height 21
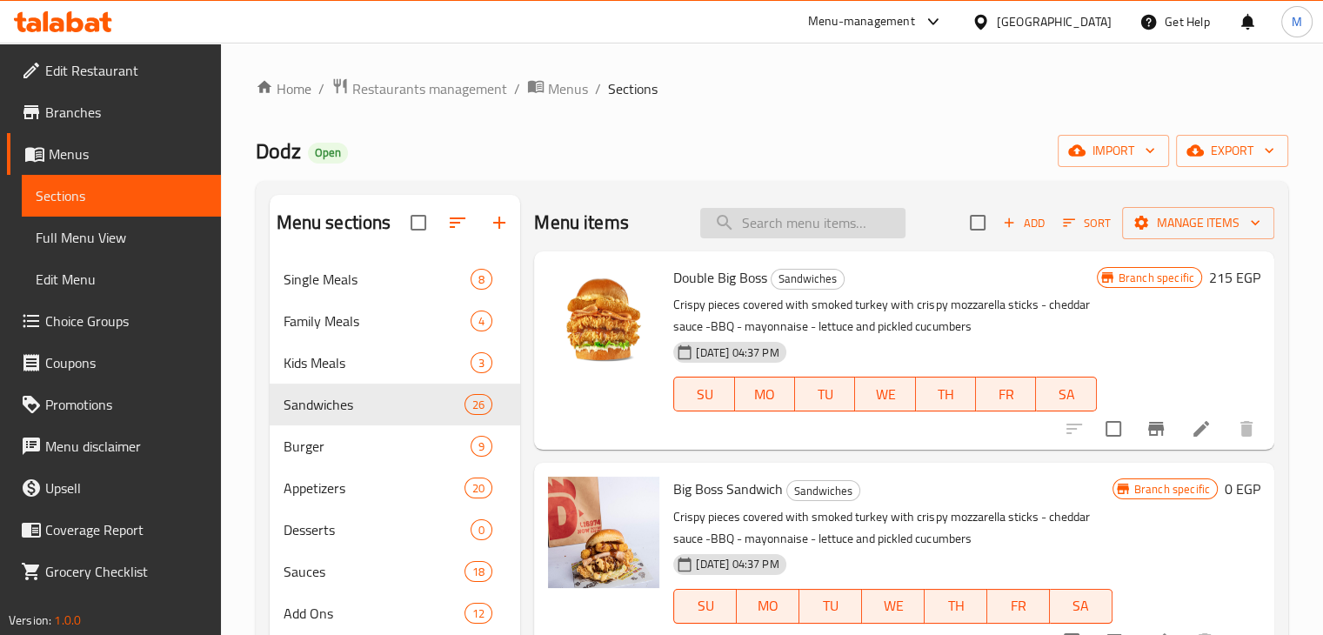
click at [785, 222] on input "search" at bounding box center [802, 223] width 205 height 30
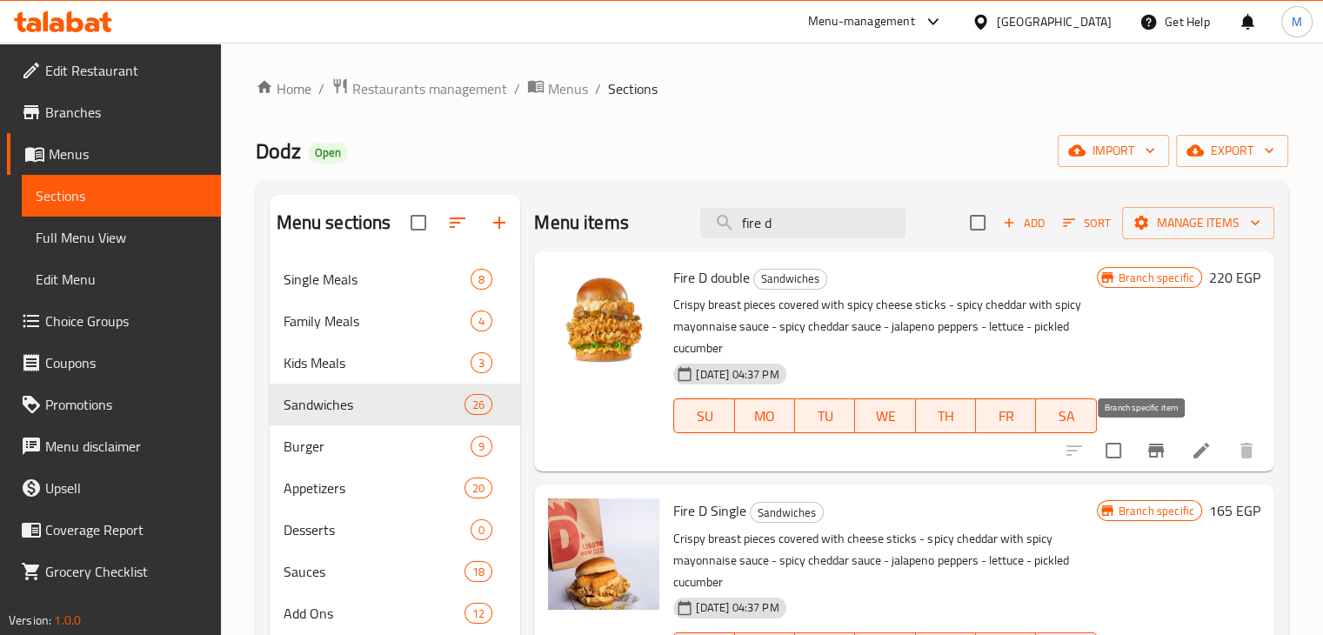
type input "fire d"
click at [1152, 450] on icon "Branch-specific-item" at bounding box center [1156, 450] width 21 height 21
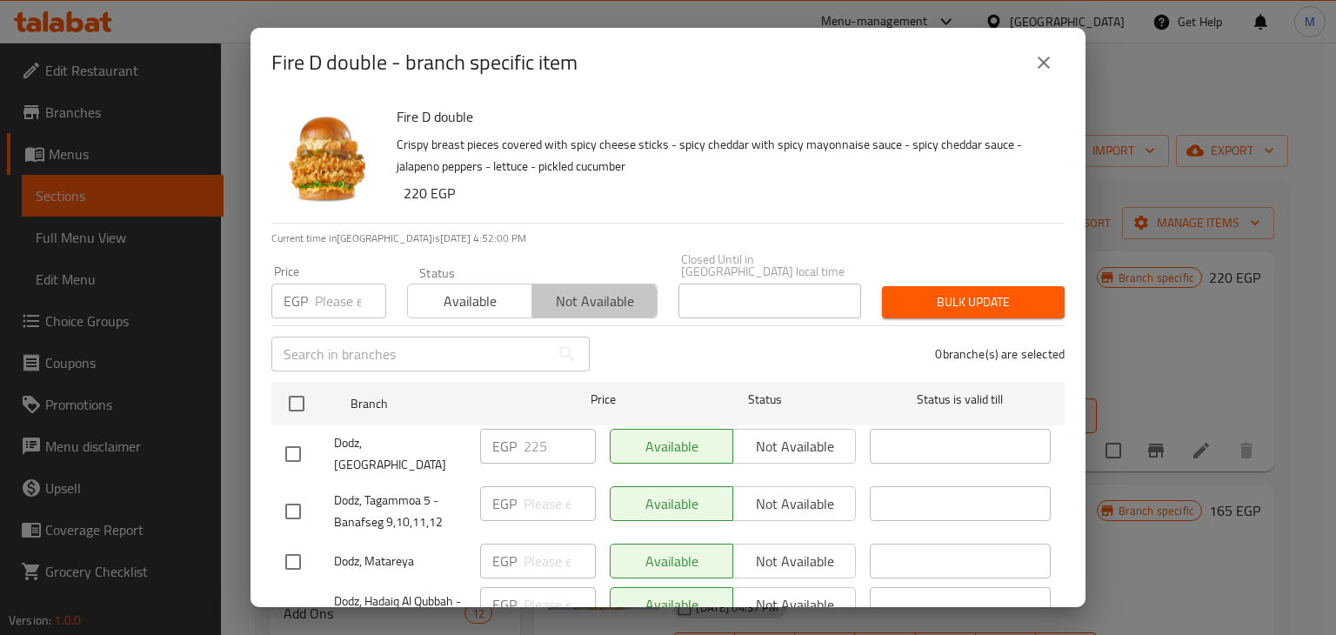
click at [545, 293] on span "Not available" at bounding box center [594, 301] width 110 height 25
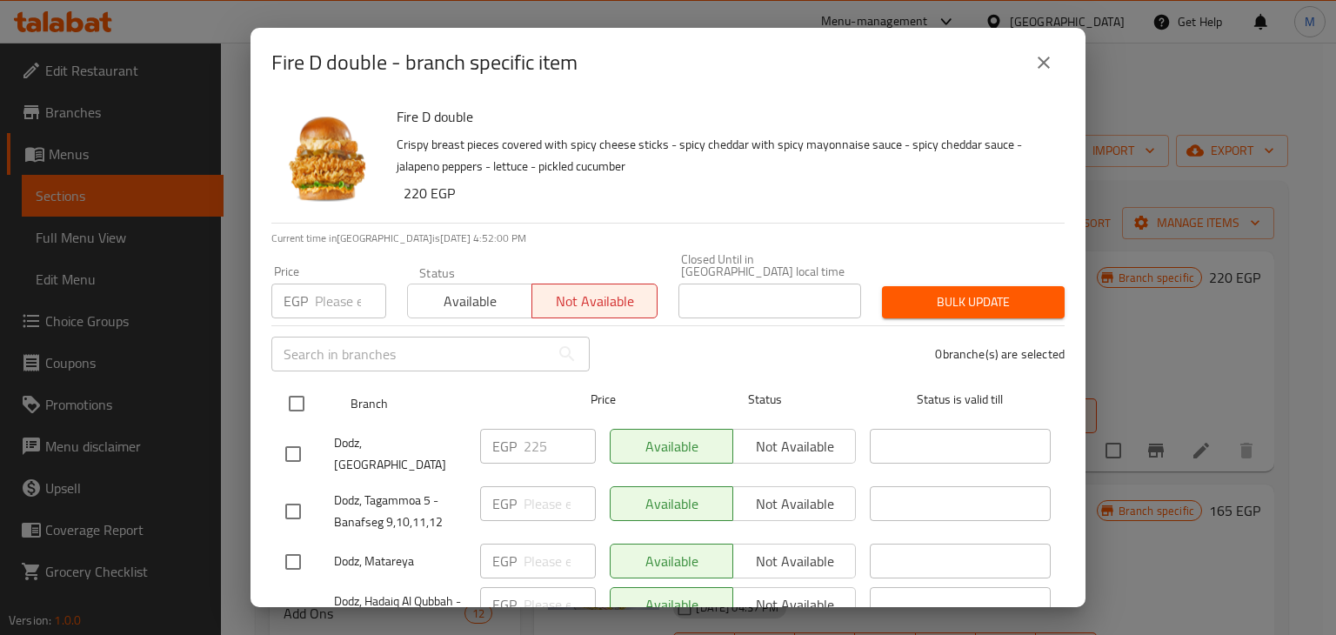
click at [314, 398] on input "checkbox" at bounding box center [296, 403] width 37 height 37
checkbox input "true"
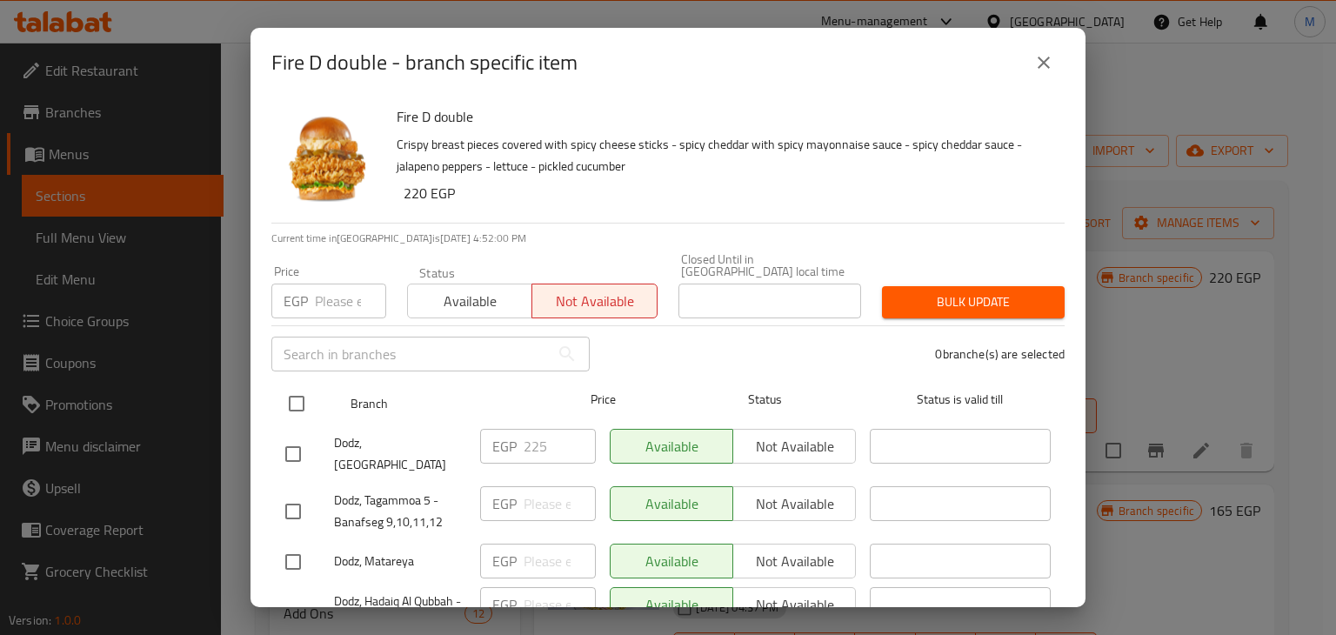
checkbox input "true"
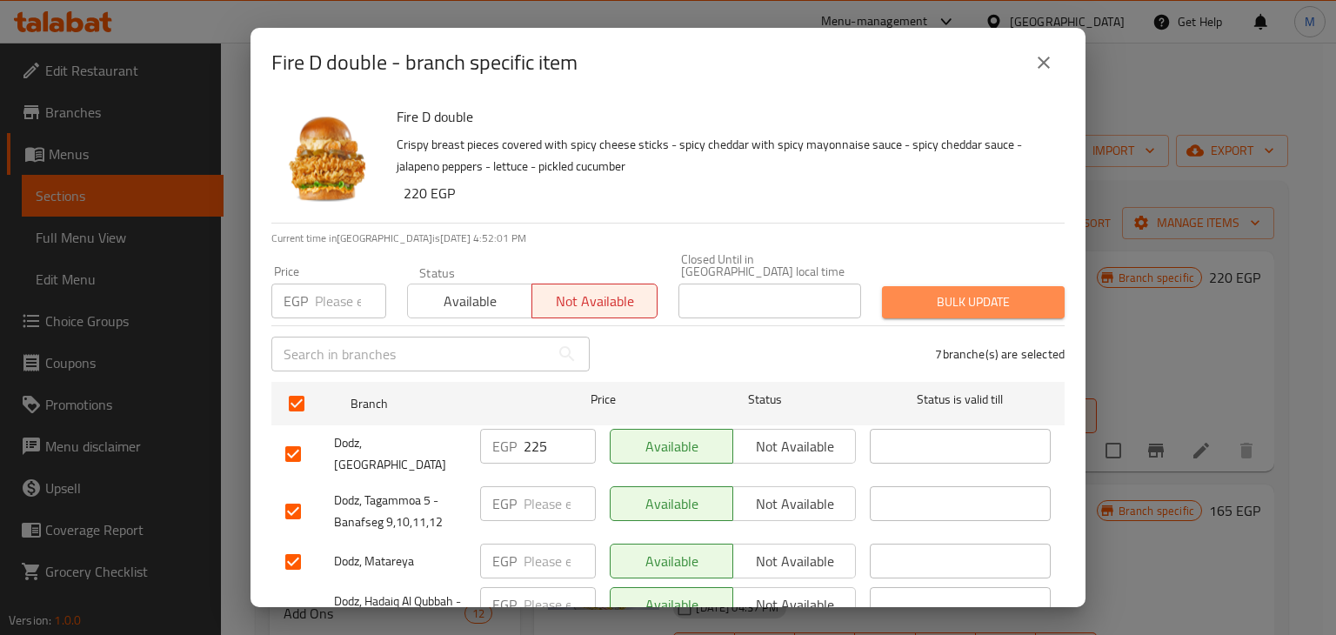
click at [973, 291] on span "Bulk update" at bounding box center [973, 302] width 155 height 22
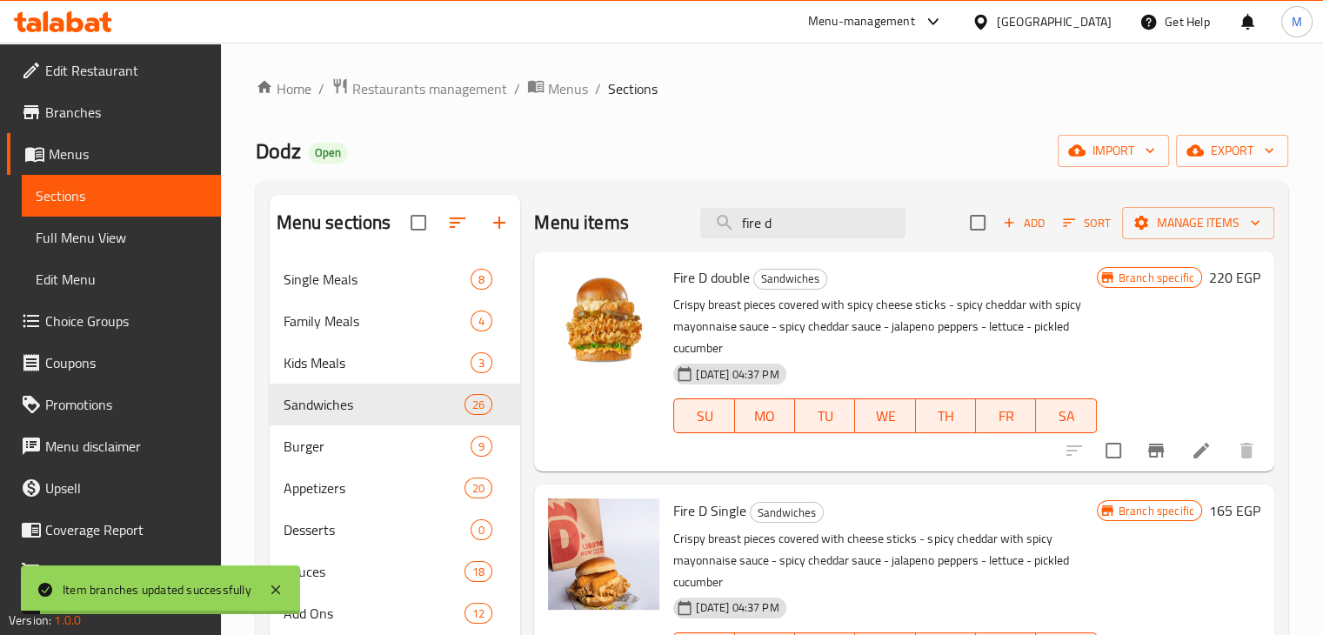
scroll to position [66, 0]
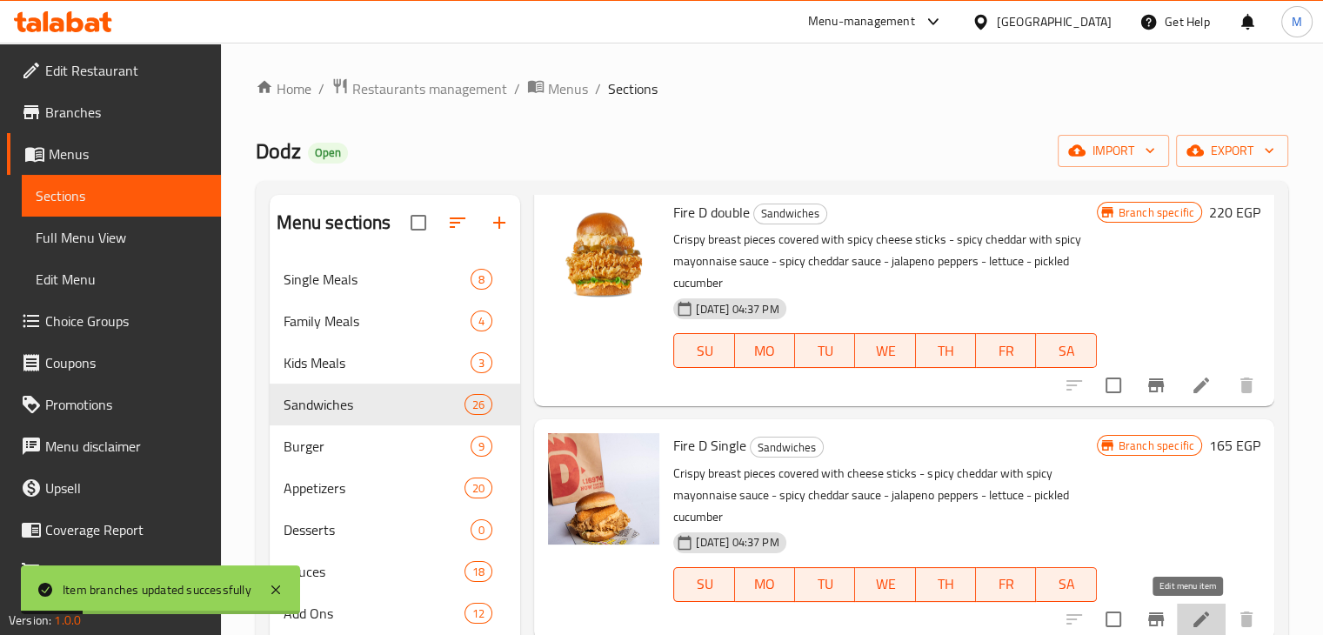
click at [1195, 619] on icon at bounding box center [1201, 619] width 21 height 21
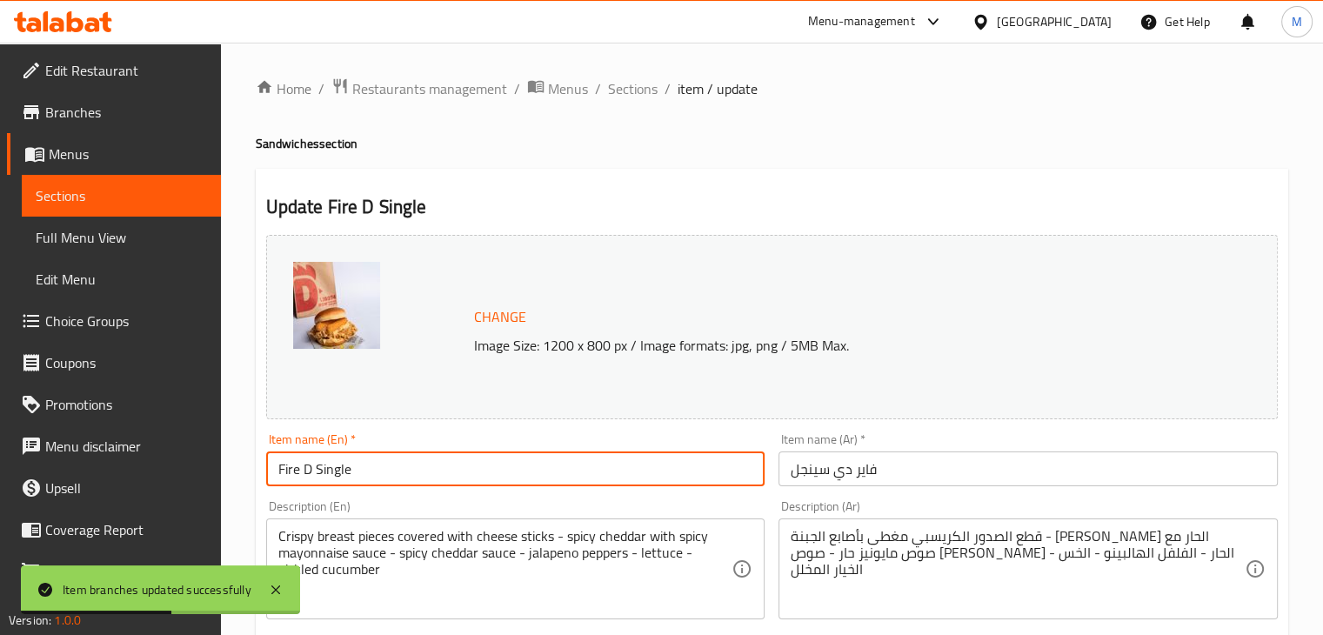
drag, startPoint x: 406, startPoint y: 469, endPoint x: 324, endPoint y: 483, distance: 83.8
click at [324, 483] on input "Fire D Single" at bounding box center [515, 468] width 499 height 35
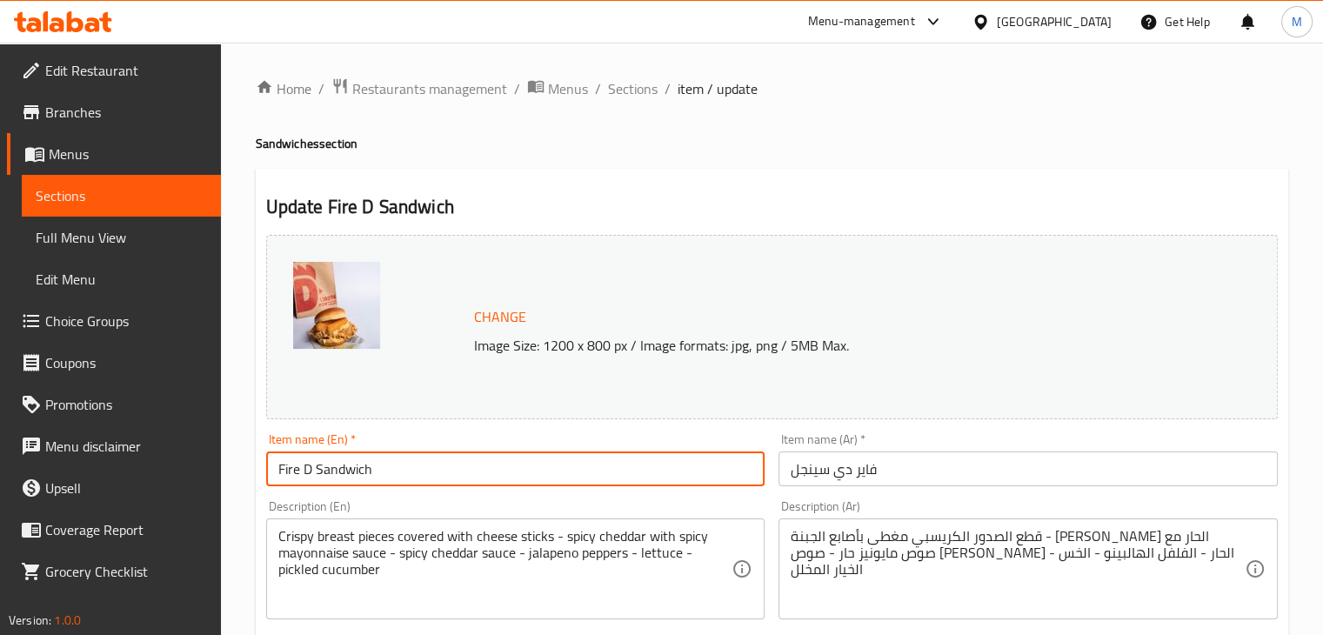
type input "Fire D Sandwich"
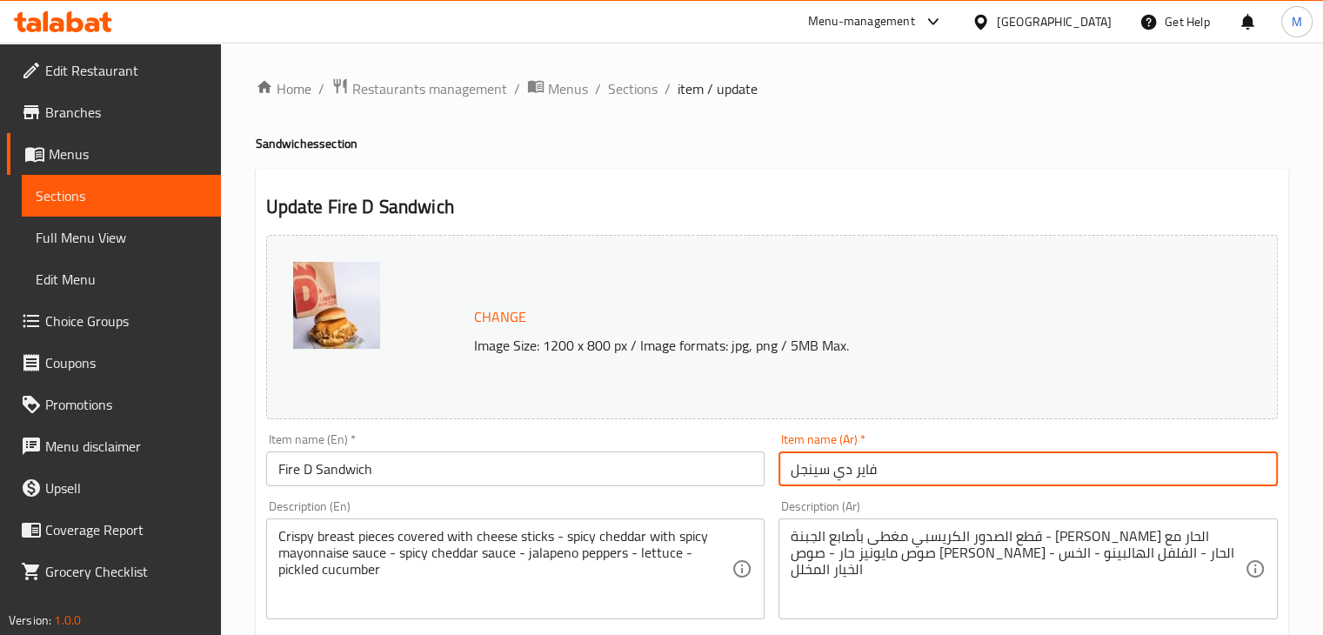
drag, startPoint x: 828, startPoint y: 469, endPoint x: 745, endPoint y: 470, distance: 82.6
click at [745, 470] on div "Change Image Size: 1200 x 800 px / Image formats: jpg, png / 5MB Max. Item name…" at bounding box center [772, 615] width 1026 height 775
type input "[PERSON_NAME]"
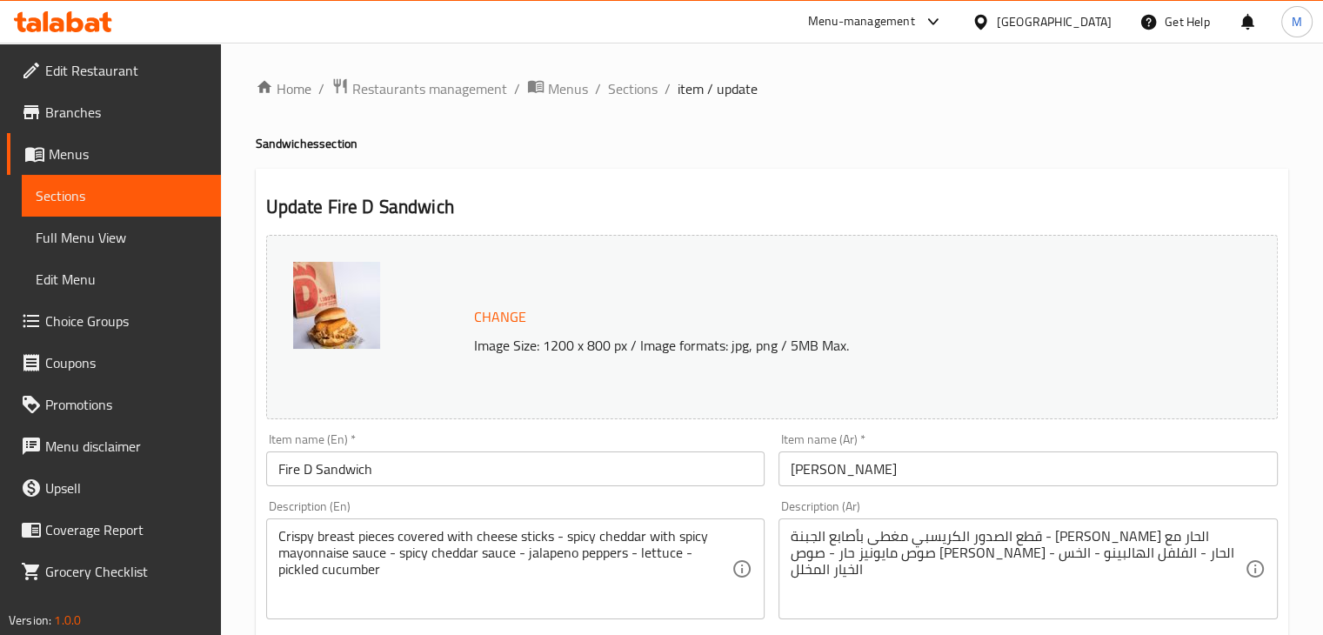
click at [747, 441] on div "Item name (En)   * Fire D Sandwich Item name (En) *" at bounding box center [515, 459] width 499 height 53
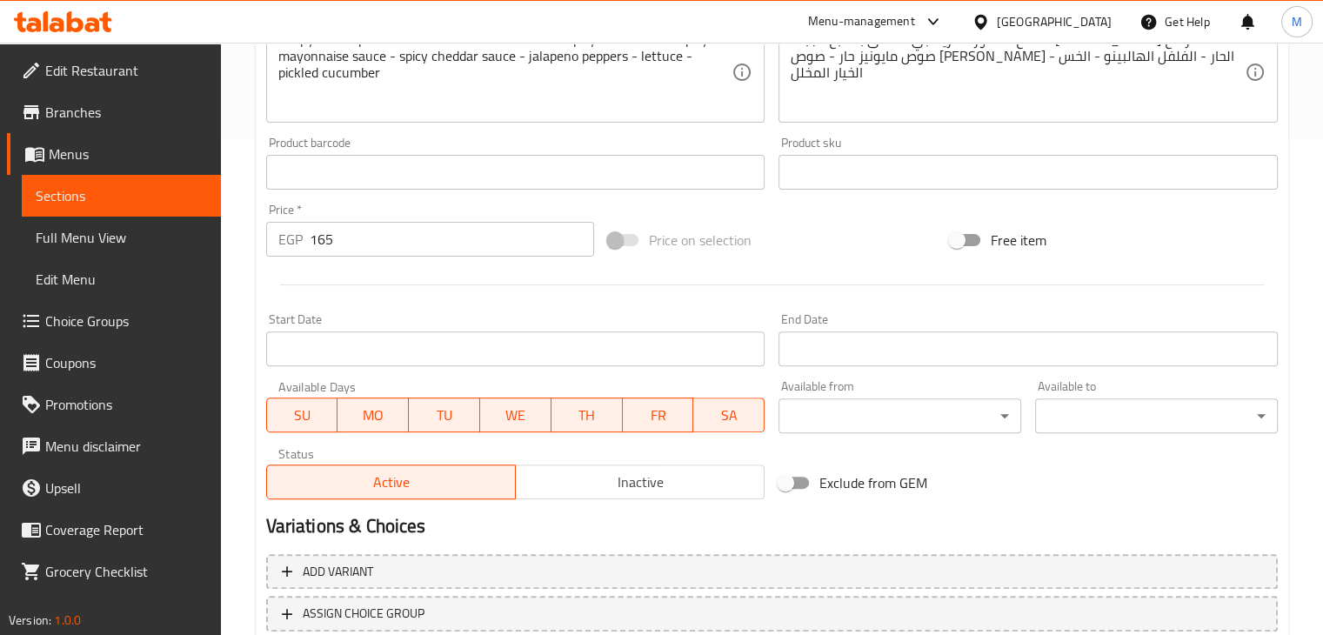
scroll to position [618, 0]
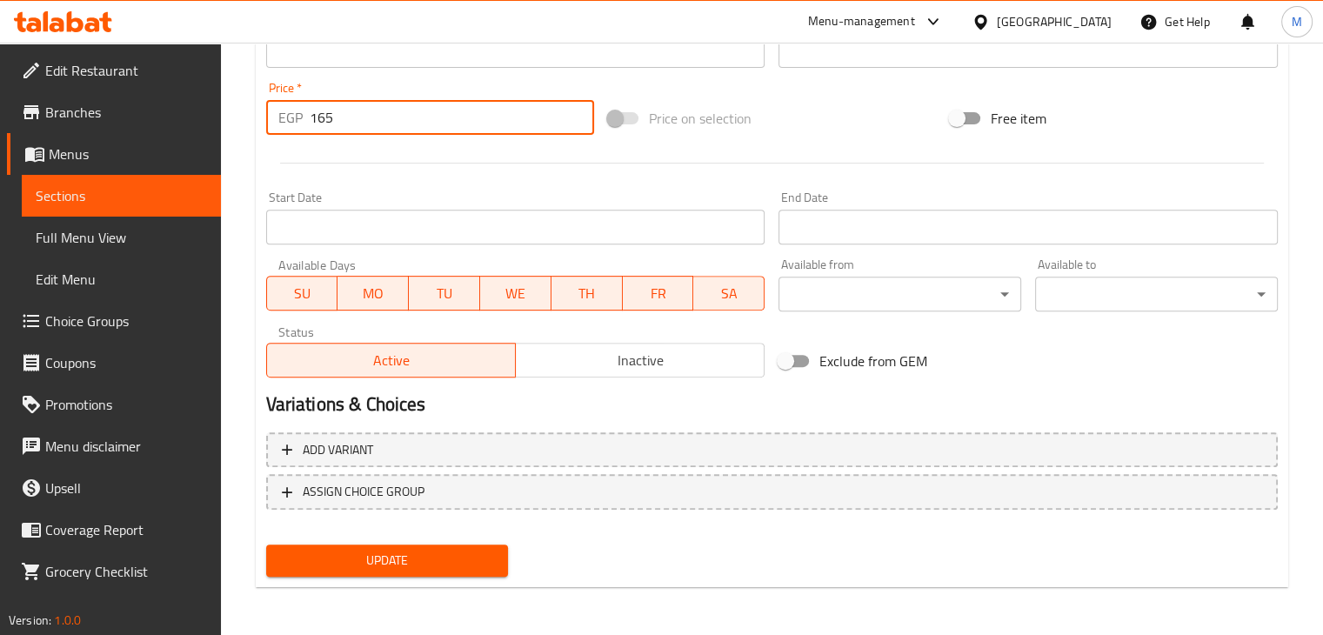
click at [428, 104] on input "165" at bounding box center [452, 117] width 284 height 35
type input "0"
click at [429, 157] on div at bounding box center [772, 163] width 1026 height 43
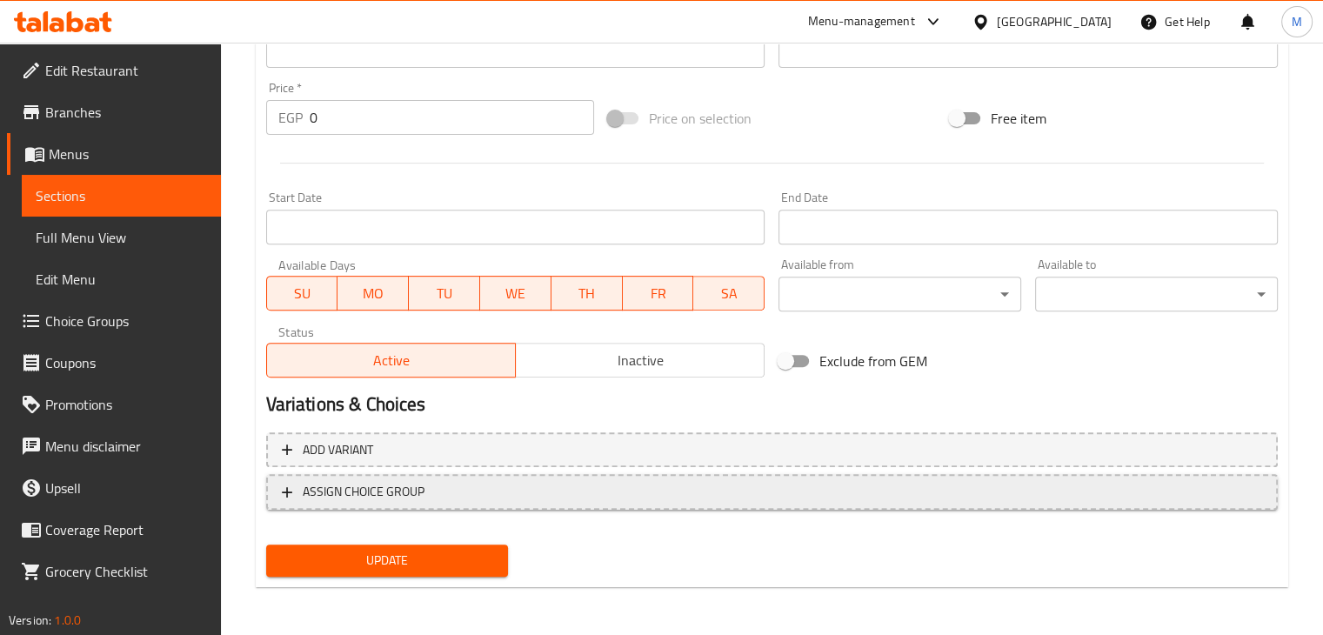
click at [443, 492] on span "ASSIGN CHOICE GROUP" at bounding box center [772, 492] width 980 height 22
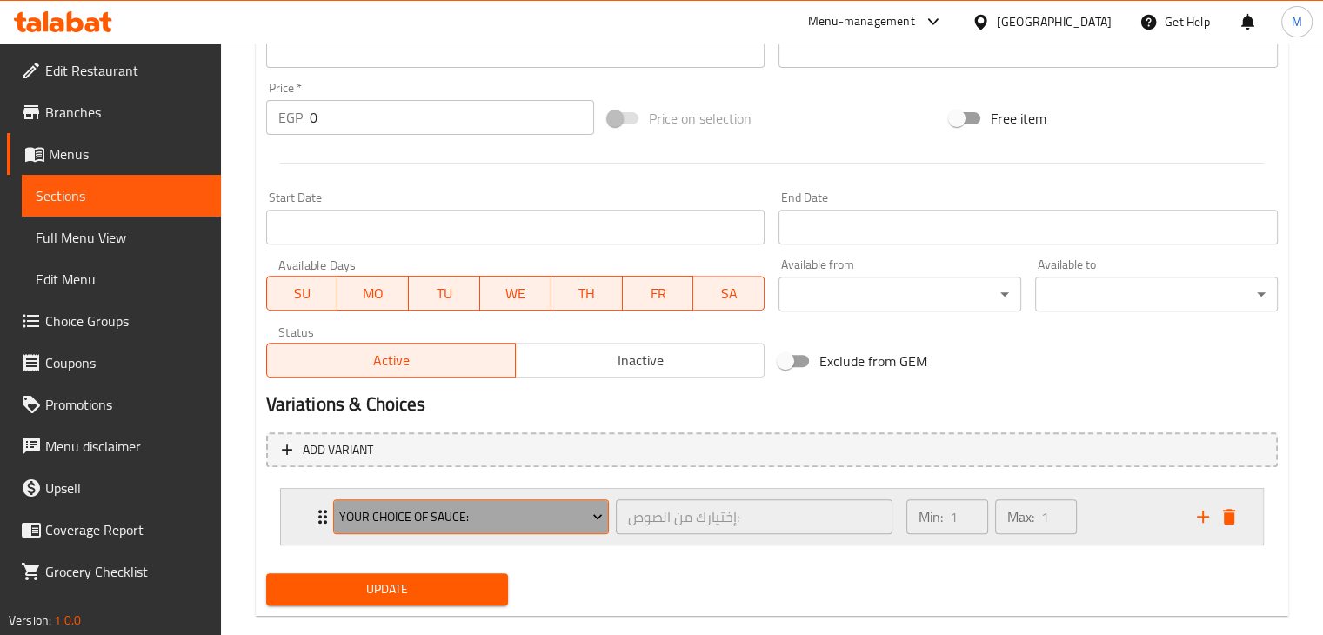
click at [571, 518] on span "Your Choice Of Sauce:" at bounding box center [471, 517] width 264 height 22
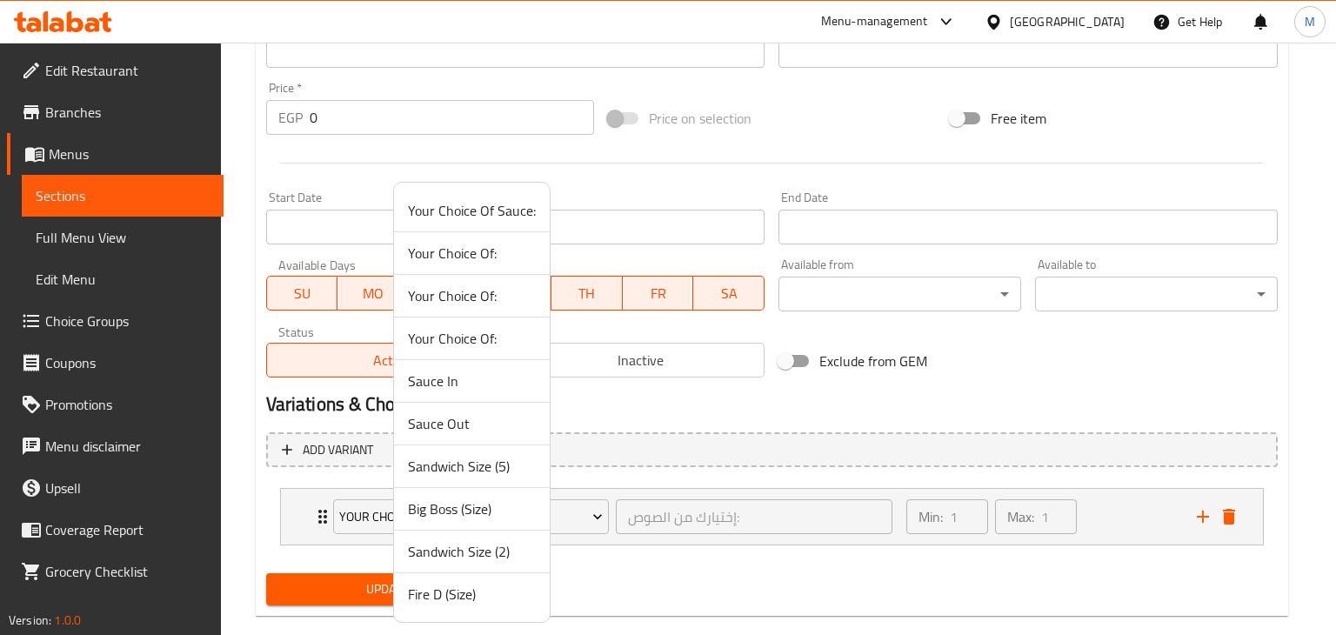
click at [736, 196] on div at bounding box center [668, 317] width 1336 height 635
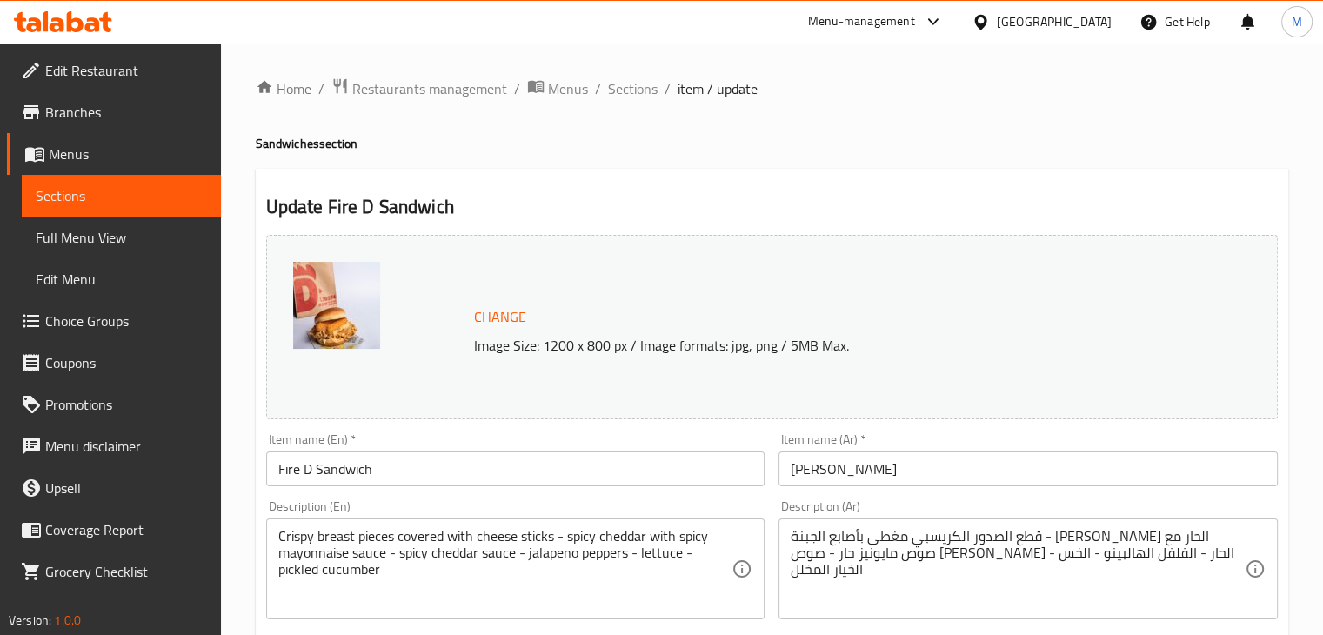
scroll to position [647, 0]
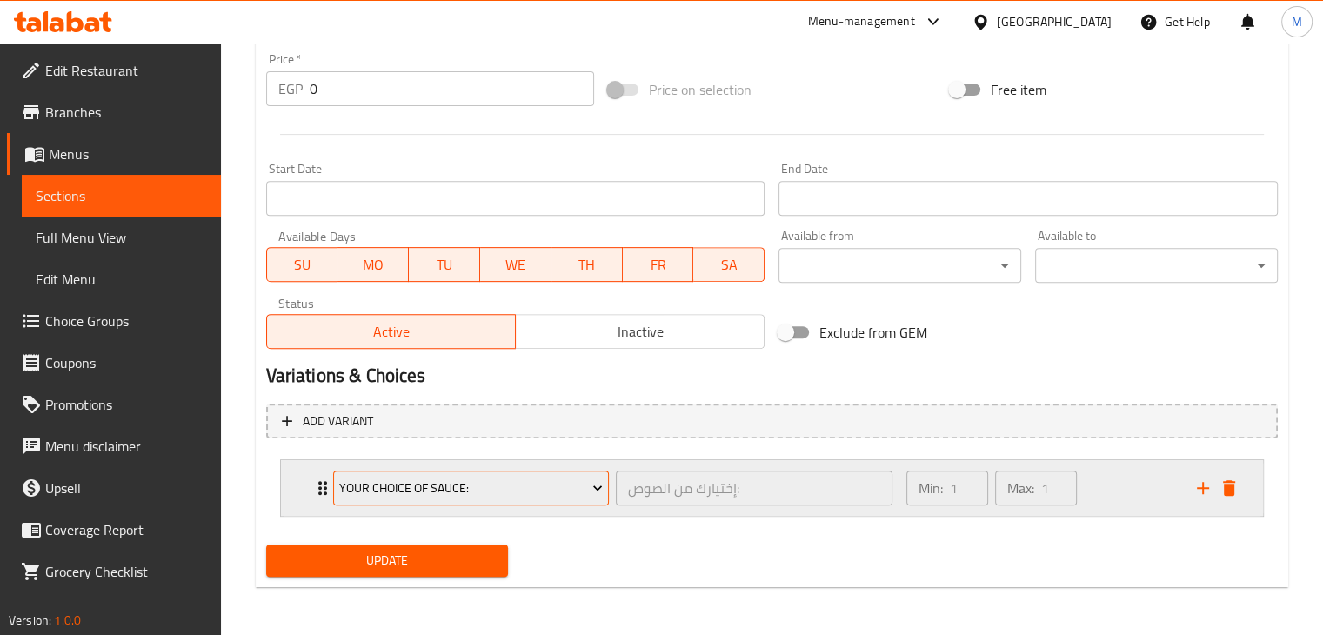
click at [571, 495] on span "Your Choice Of Sauce:" at bounding box center [471, 489] width 264 height 22
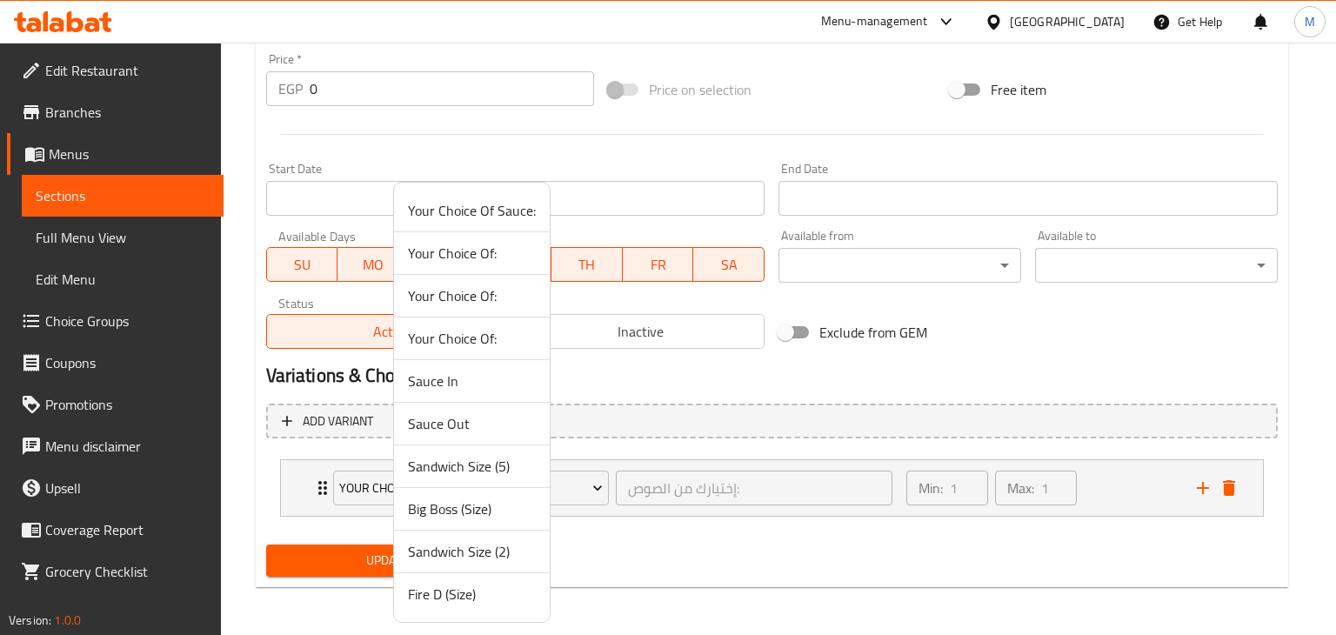
click at [472, 600] on span "Fire D (Size)" at bounding box center [472, 594] width 128 height 21
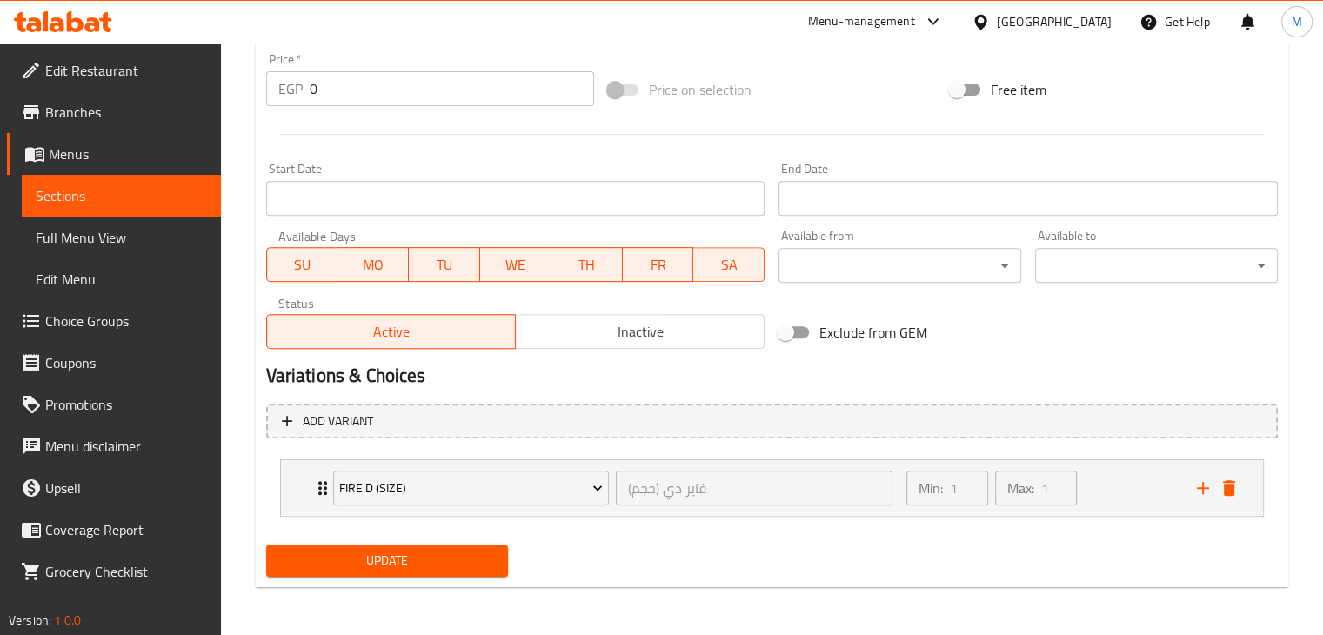
click at [461, 571] on button "Update" at bounding box center [387, 561] width 243 height 32
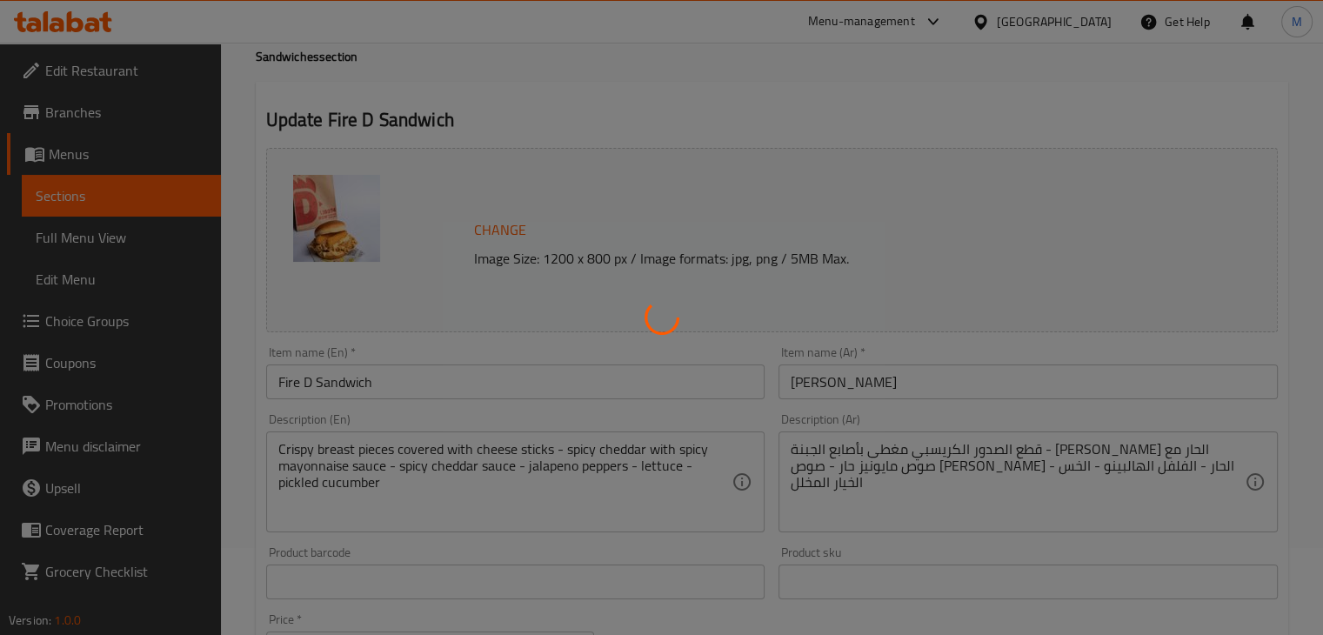
scroll to position [0, 0]
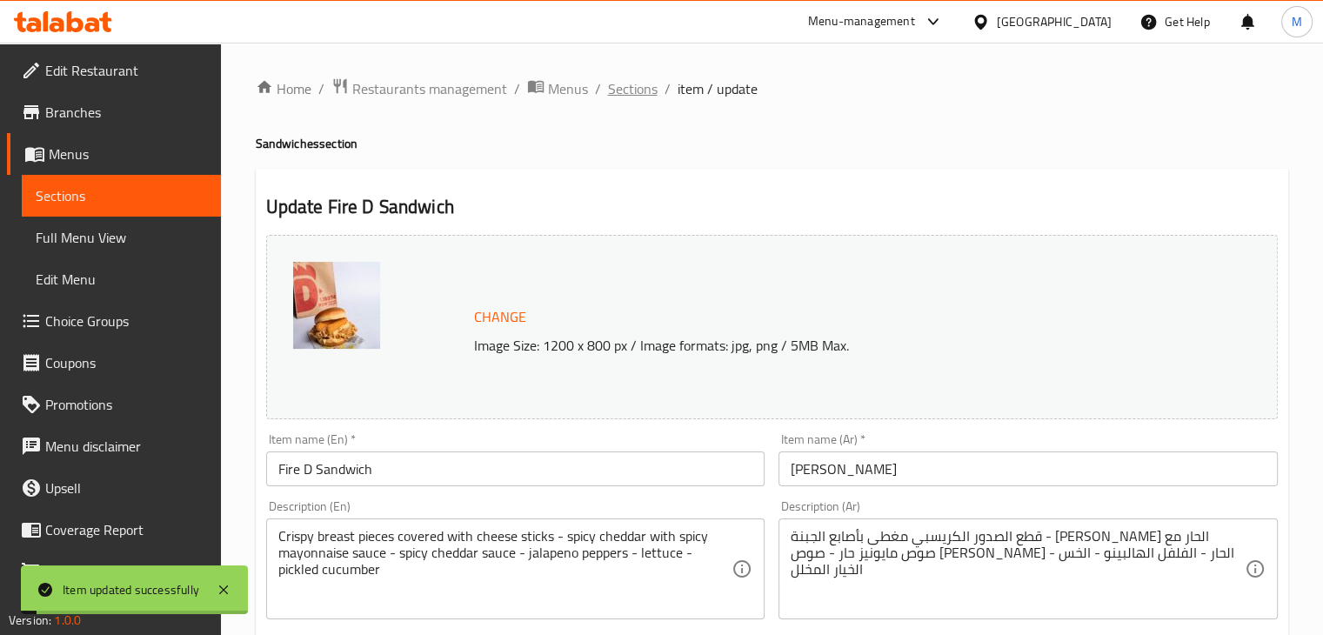
click at [629, 91] on span "Sections" at bounding box center [633, 88] width 50 height 21
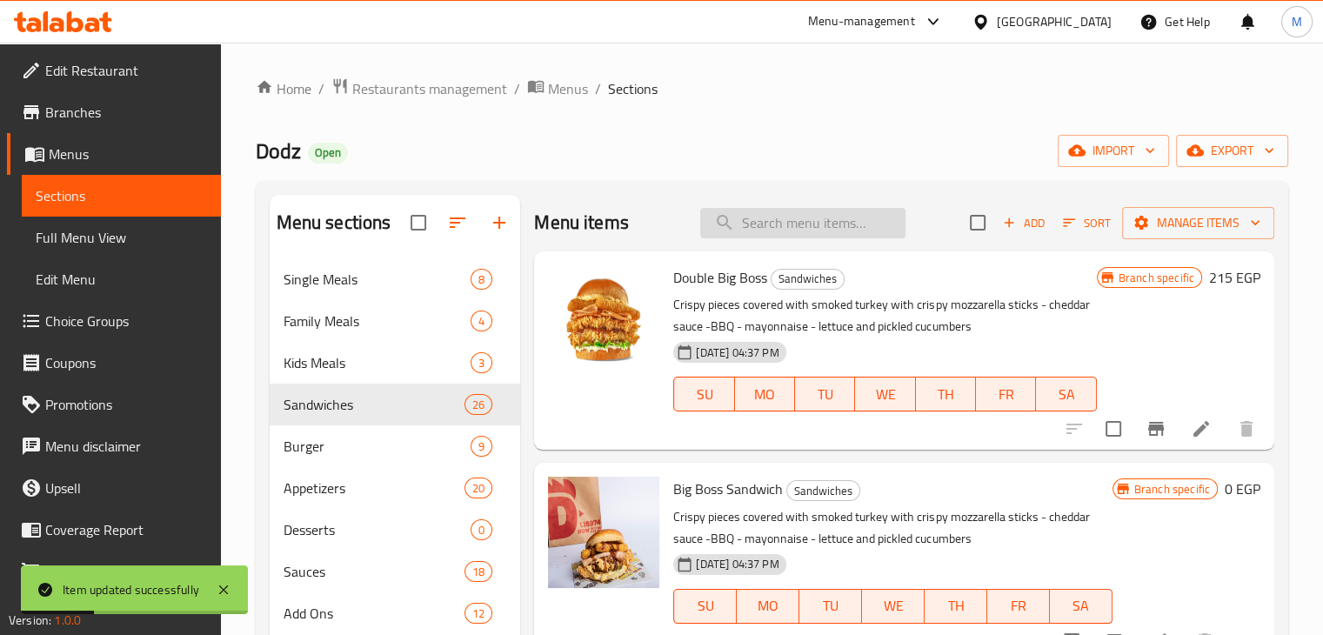
click at [775, 231] on input "search" at bounding box center [802, 223] width 205 height 30
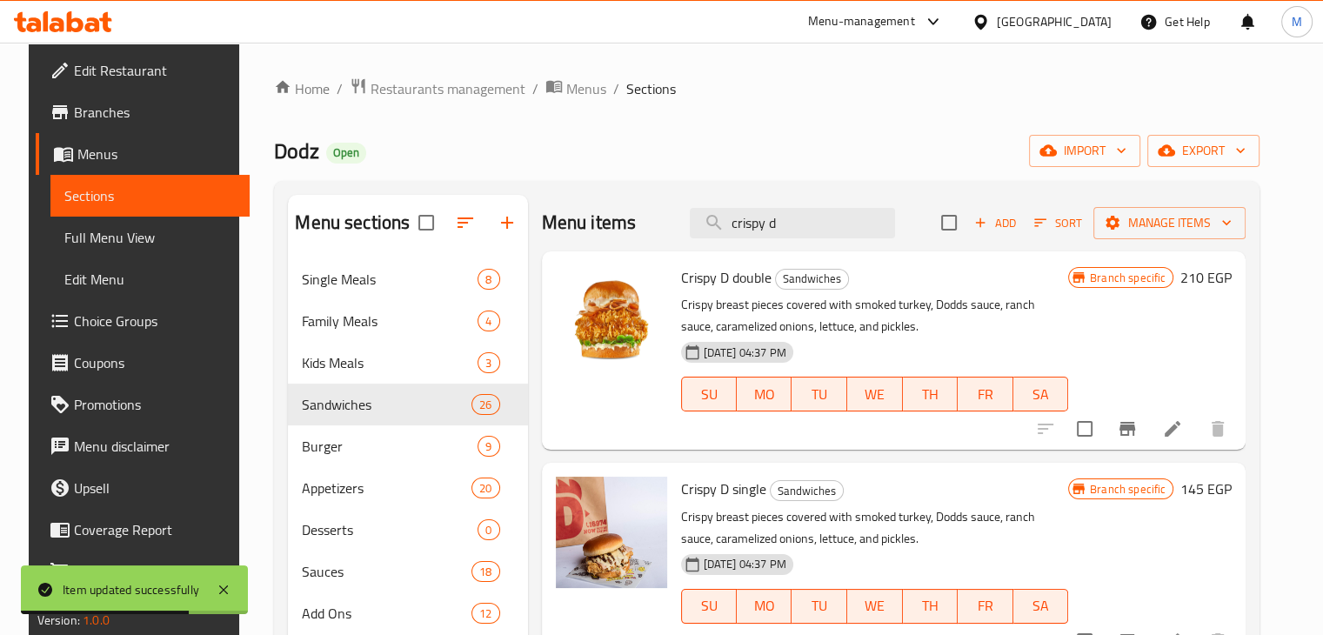
type input "crispy d"
click at [1138, 431] on icon "Branch-specific-item" at bounding box center [1127, 428] width 21 height 21
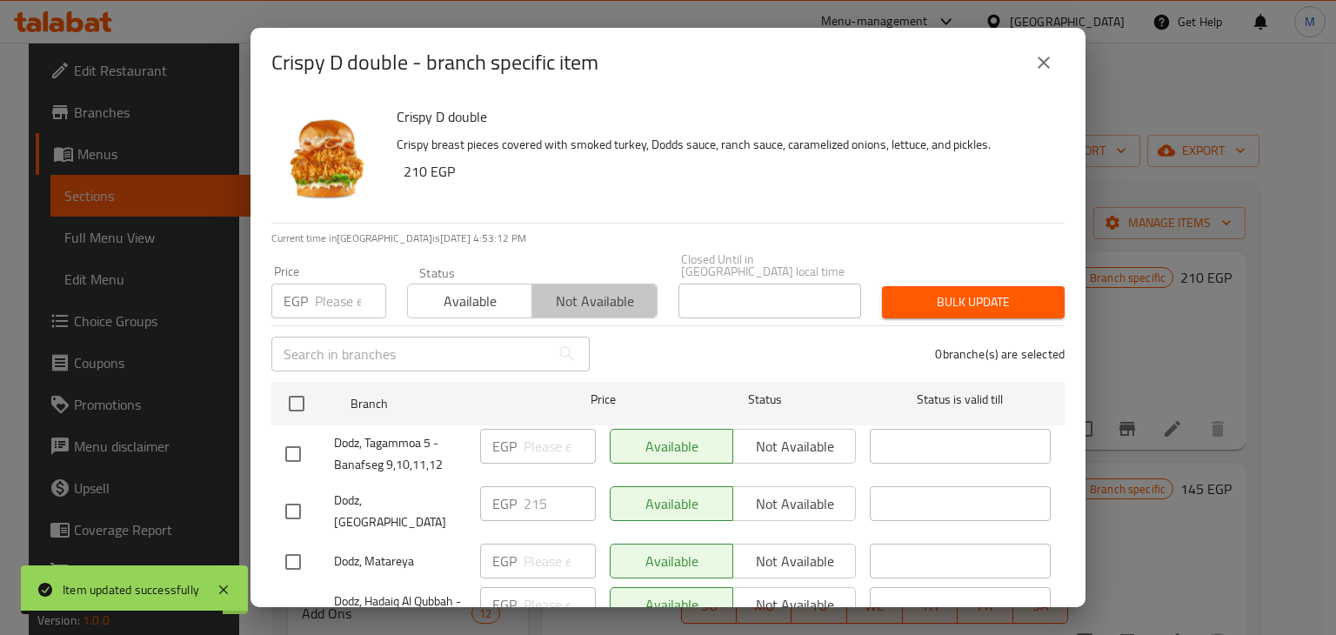
click at [585, 289] on span "Not available" at bounding box center [594, 301] width 110 height 25
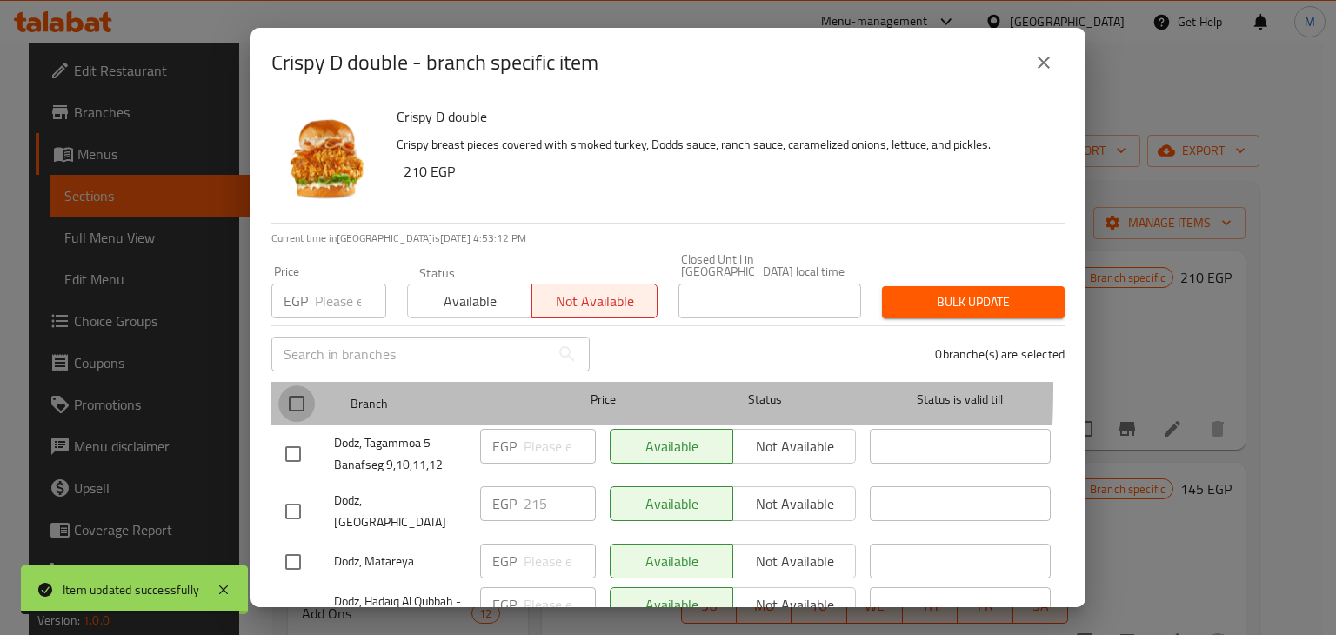
click at [301, 385] on input "checkbox" at bounding box center [296, 403] width 37 height 37
checkbox input "true"
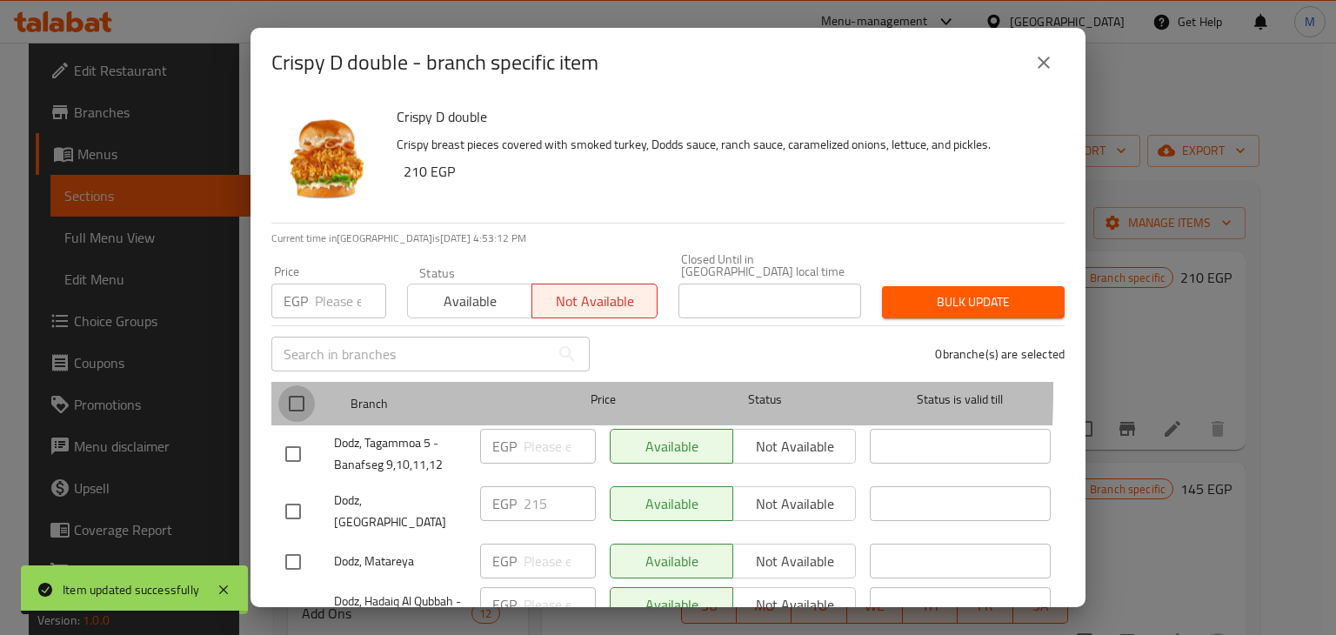
checkbox input "true"
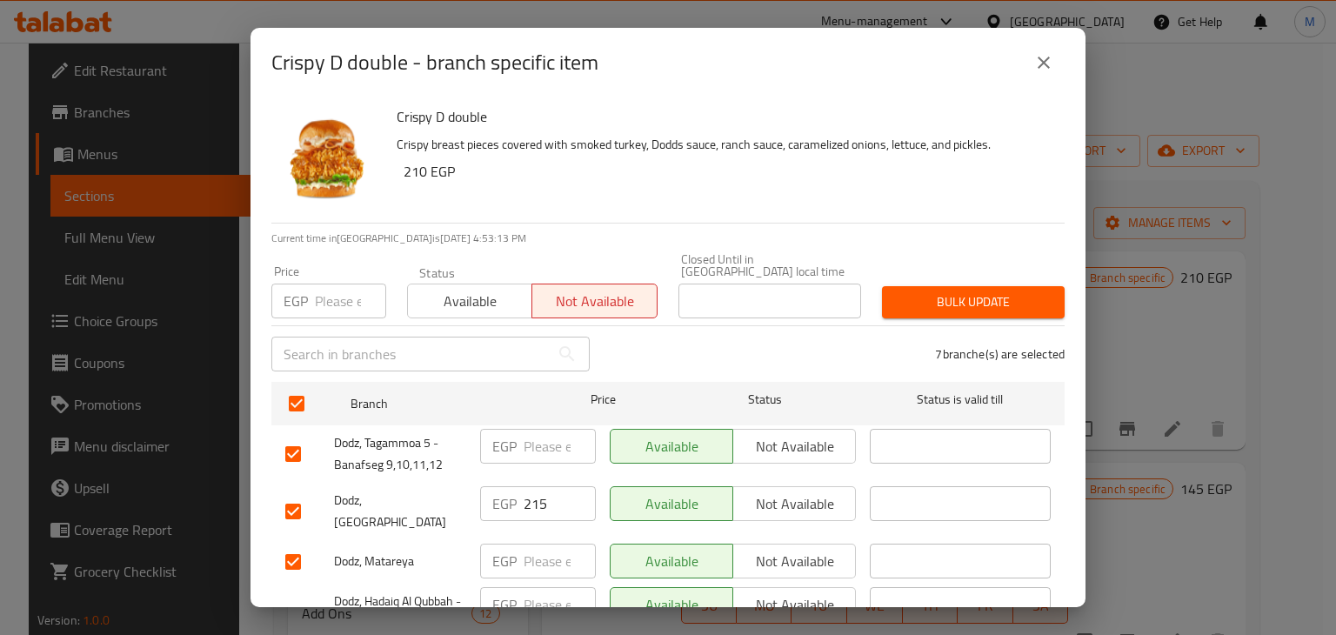
click at [925, 293] on span "Bulk update" at bounding box center [973, 302] width 155 height 22
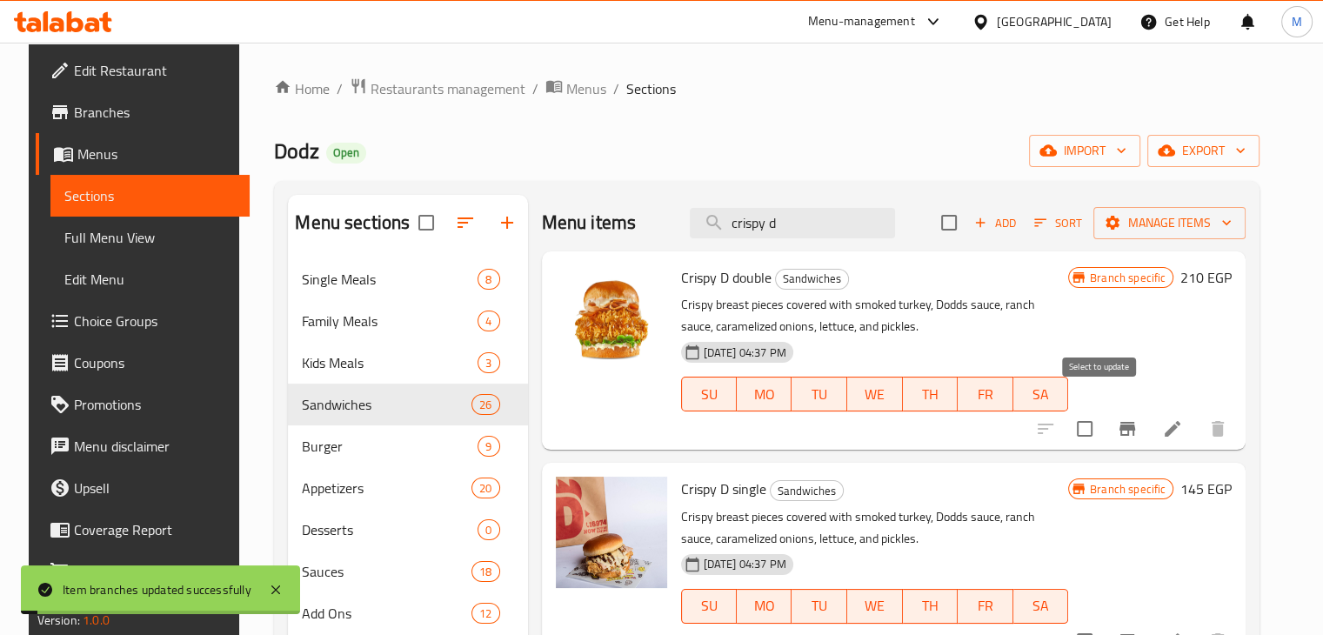
scroll to position [22, 0]
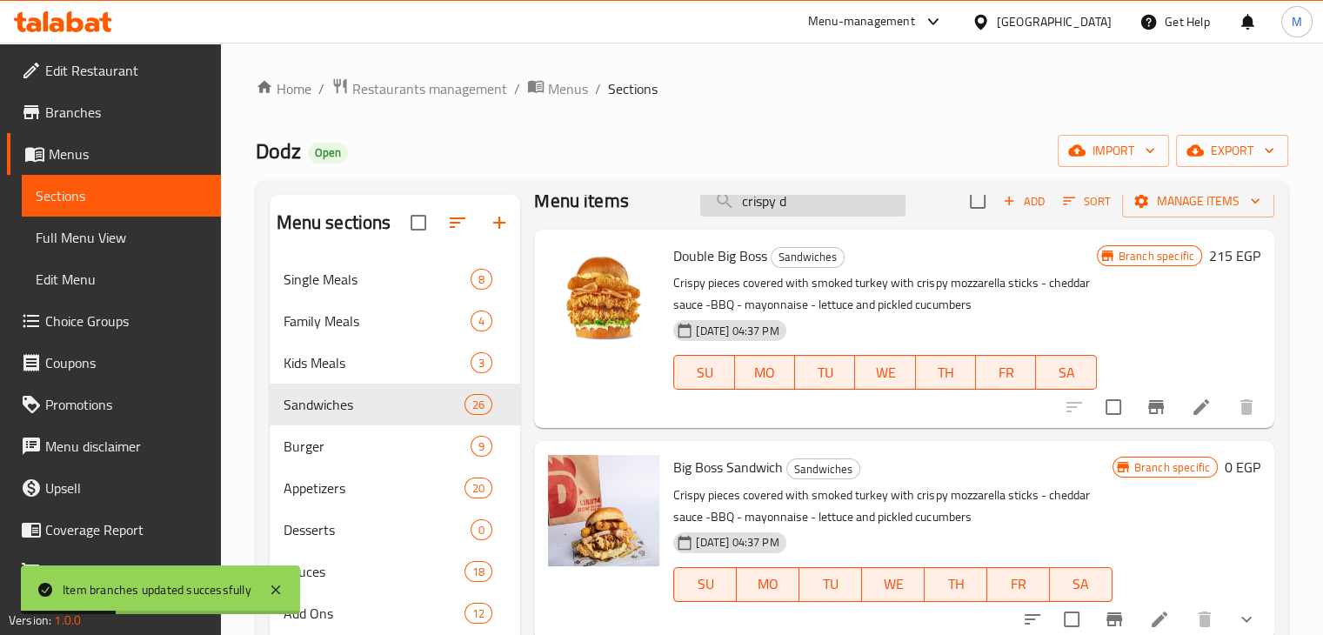
click at [802, 208] on input "crispy d" at bounding box center [802, 201] width 205 height 30
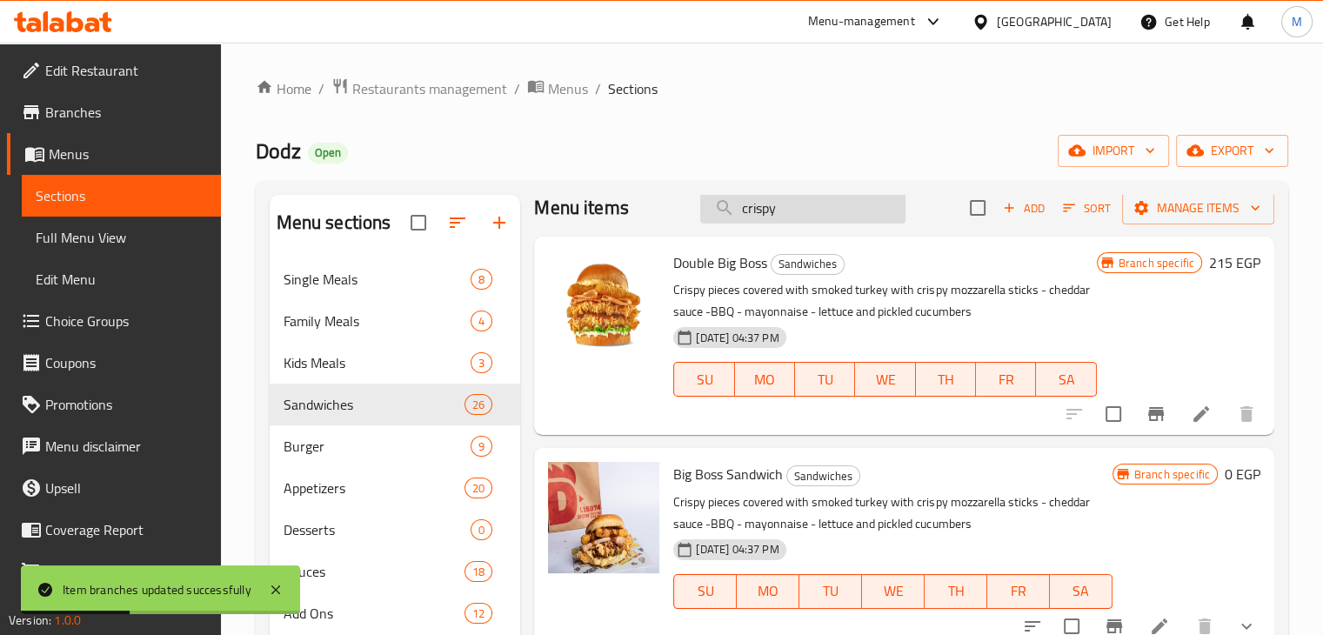
type input "crispy d"
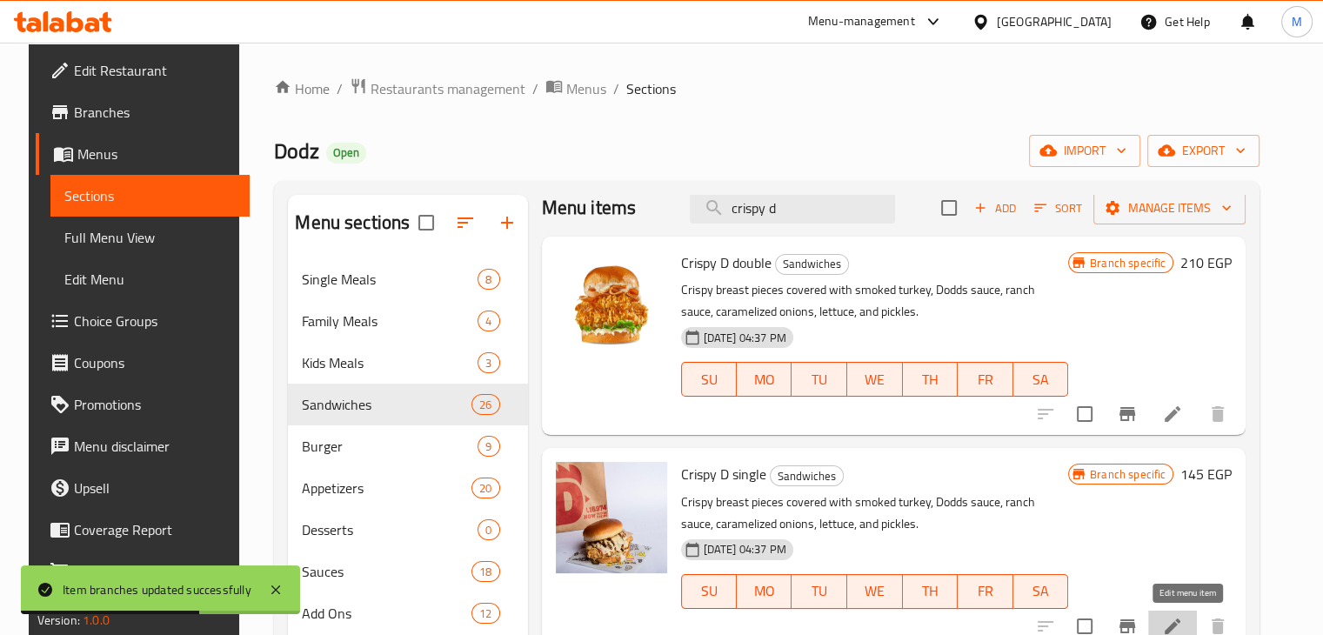
click at [1183, 620] on icon at bounding box center [1172, 626] width 21 height 21
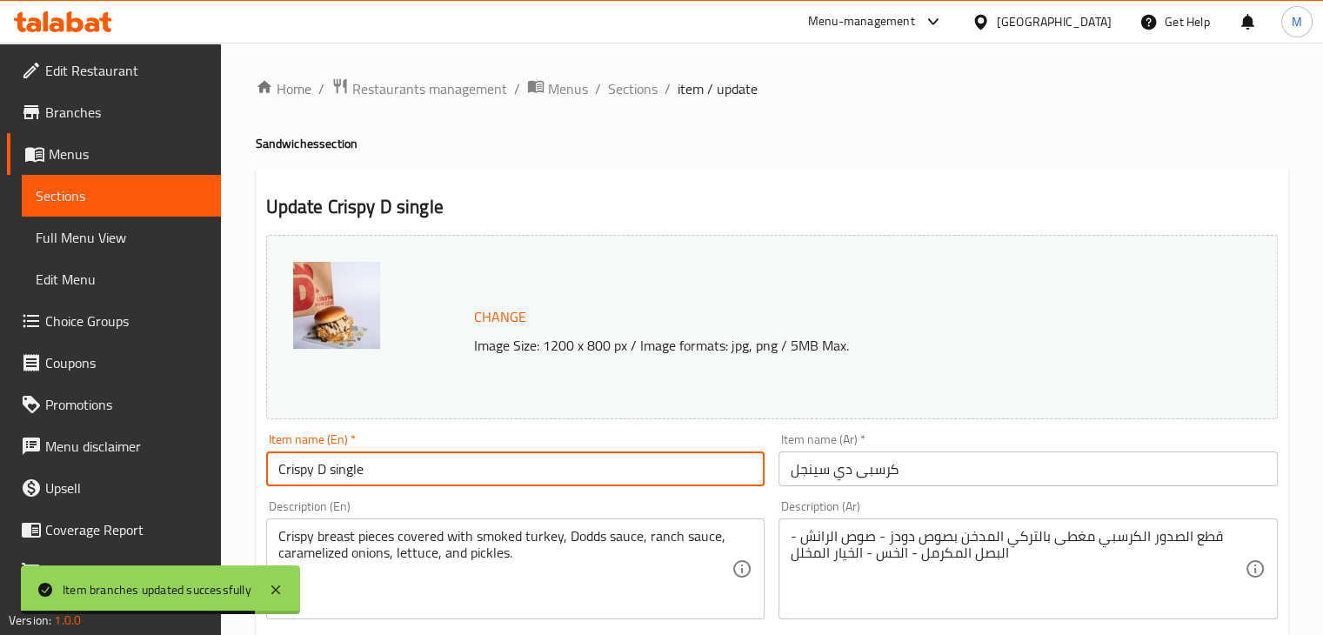
drag, startPoint x: 435, startPoint y: 474, endPoint x: 330, endPoint y: 480, distance: 105.4
click at [330, 480] on input "Crispy D single" at bounding box center [515, 468] width 499 height 35
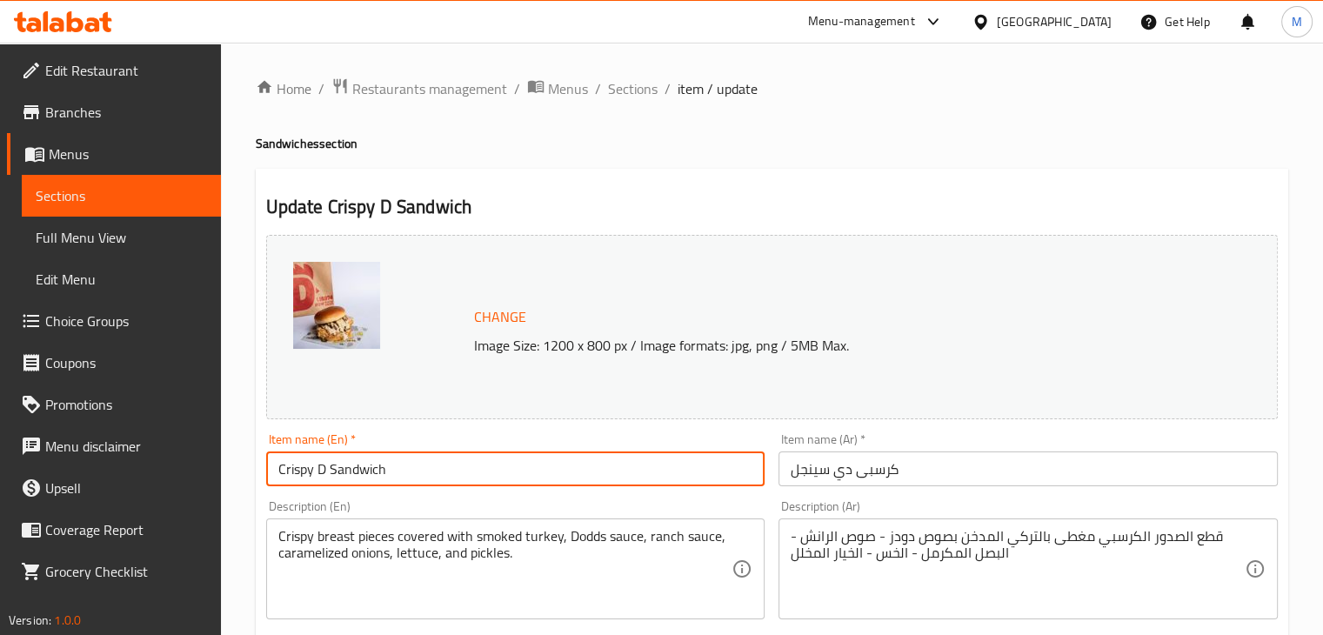
type input "Crispy D Sandwich"
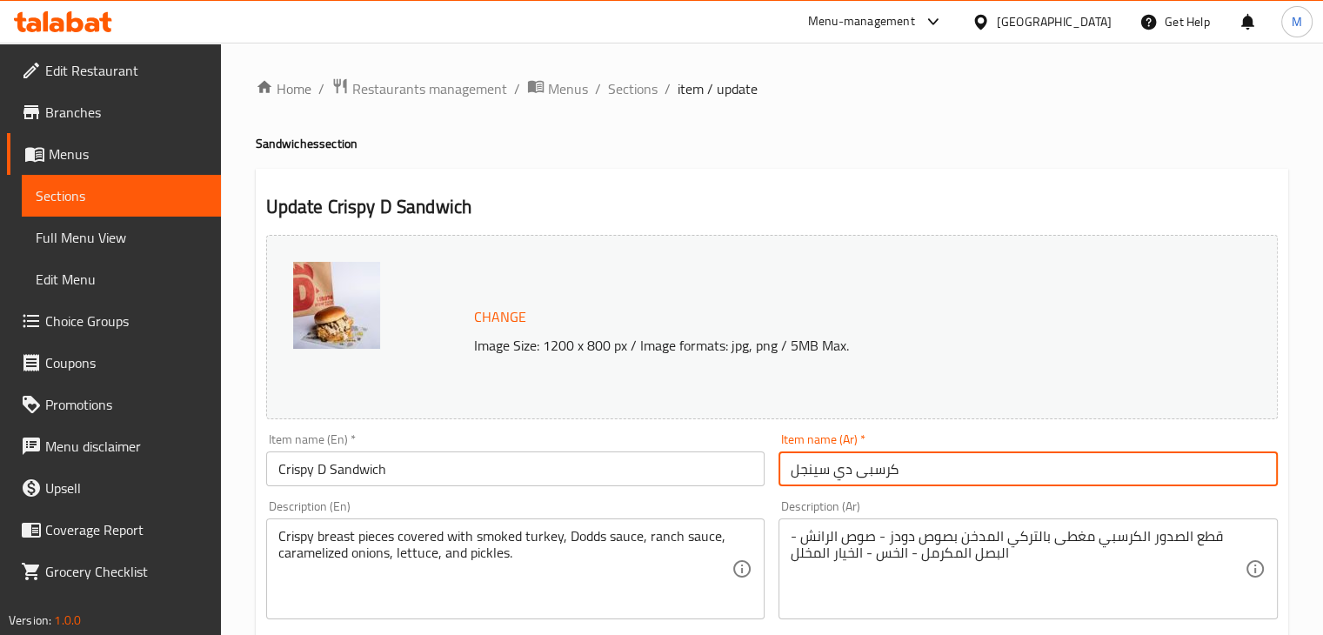
drag, startPoint x: 819, startPoint y: 478, endPoint x: 757, endPoint y: 478, distance: 62.6
click at [757, 478] on div "Change Image Size: 1200 x 800 px / Image formats: jpg, png / 5MB Max. Item name…" at bounding box center [772, 615] width 1026 height 775
type input "كرسبى [PERSON_NAME]"
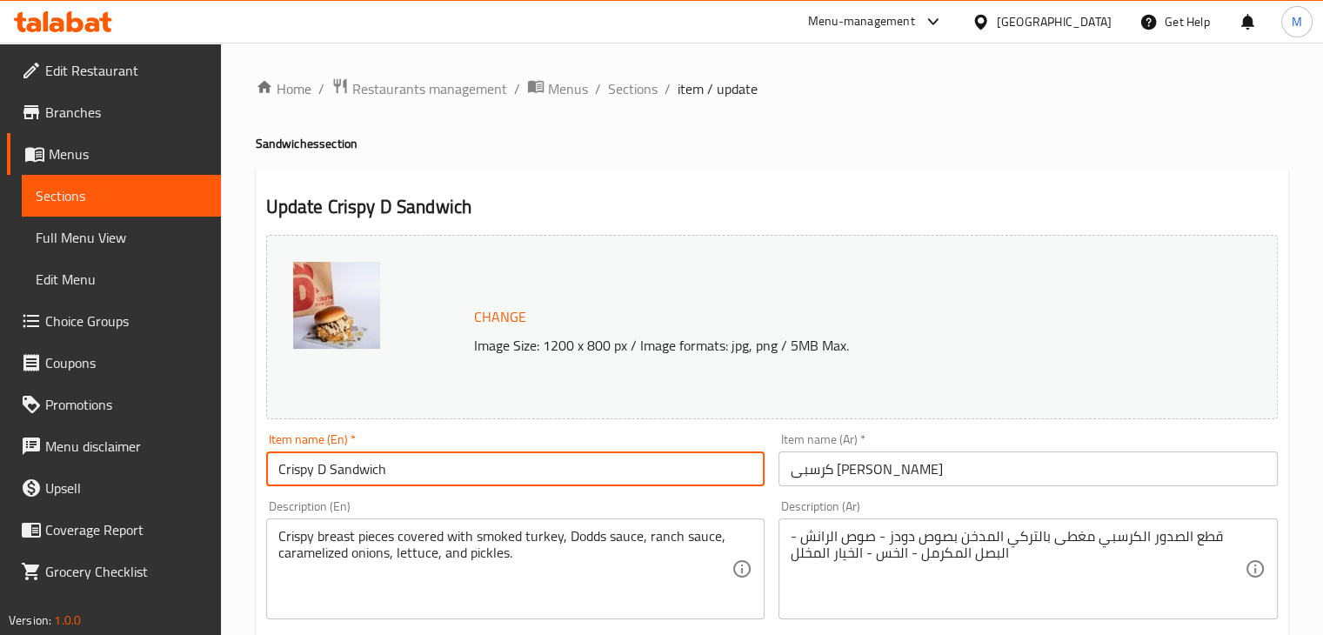
click at [732, 454] on input "Crispy D Sandwich" at bounding box center [515, 468] width 499 height 35
click at [738, 444] on div "Item name (En)   * Crispy D Sandwich Item name (En) *" at bounding box center [515, 459] width 499 height 53
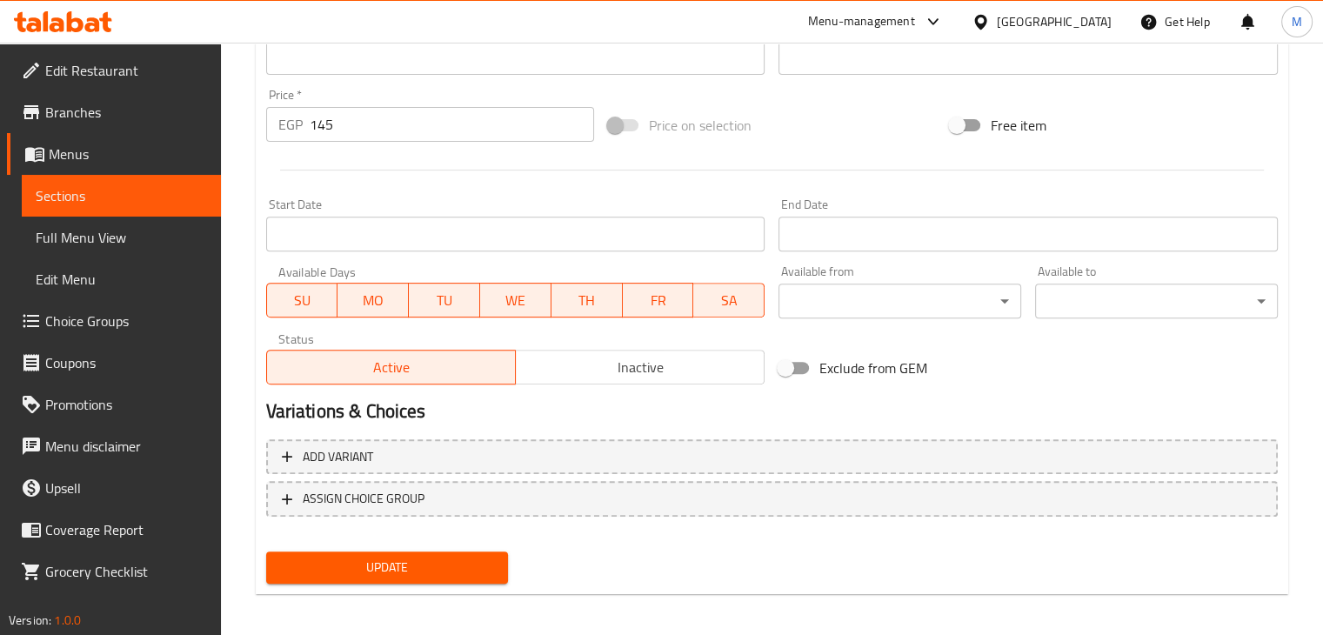
scroll to position [618, 0]
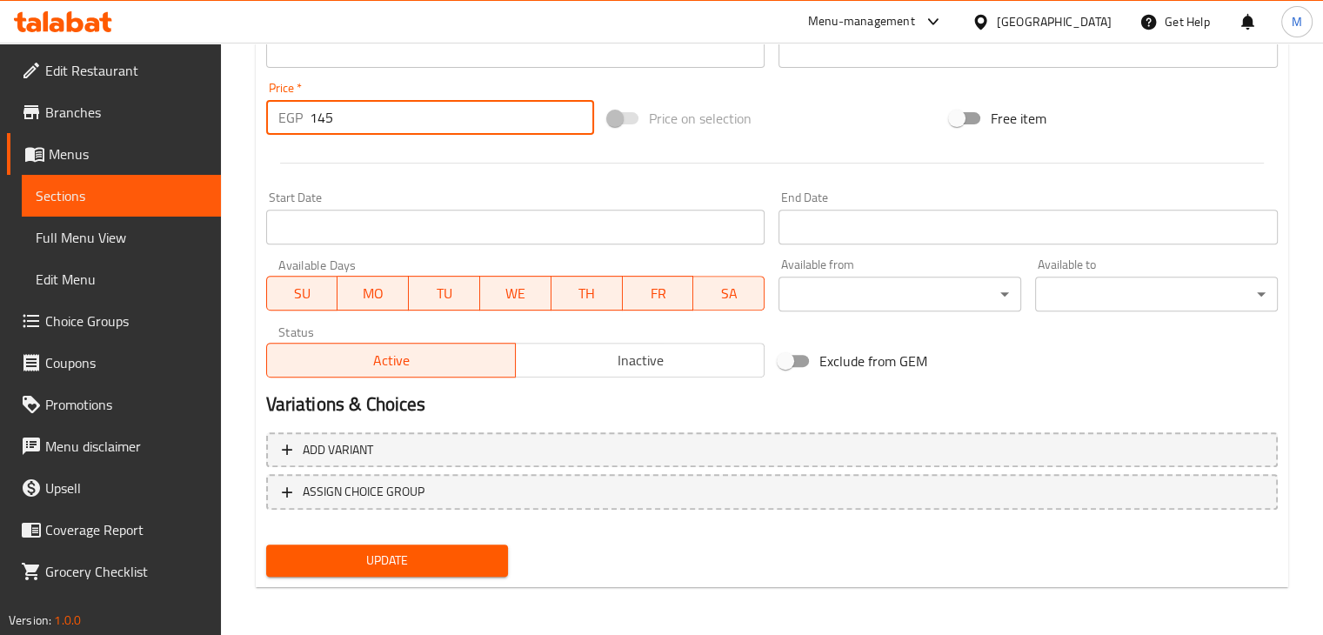
click at [347, 129] on input "145" at bounding box center [452, 117] width 284 height 35
type input "1"
type input "0"
click at [391, 187] on div "Start Date Start Date" at bounding box center [515, 217] width 513 height 67
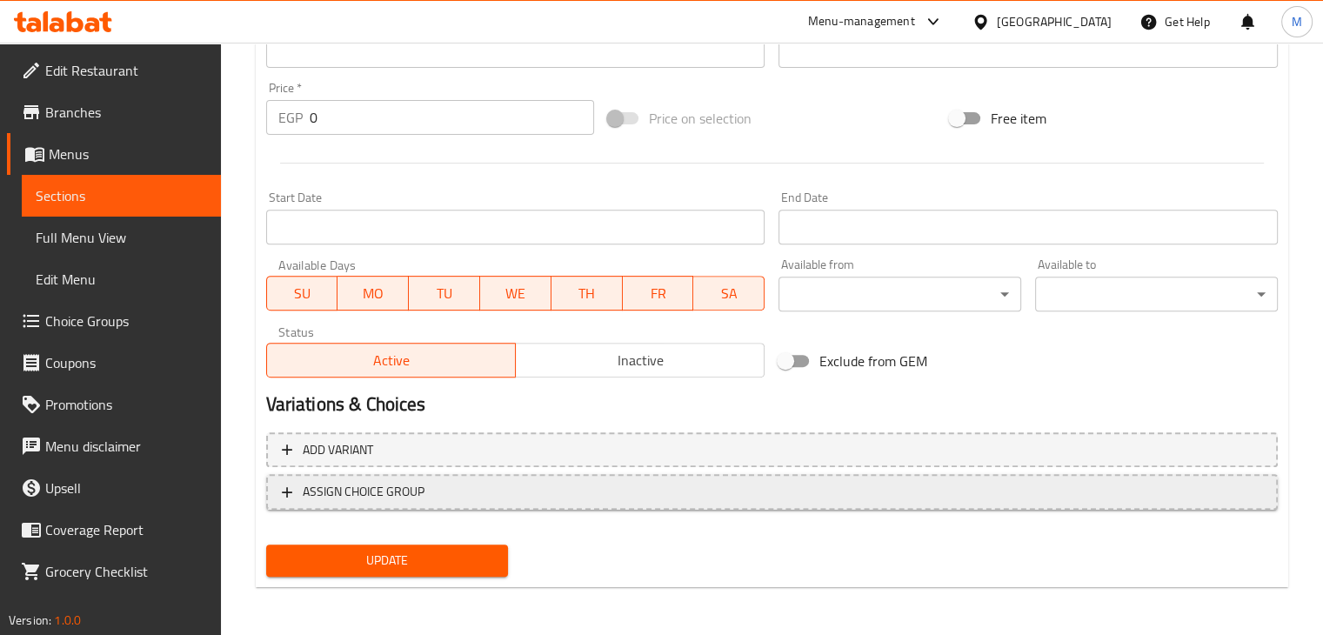
click at [404, 500] on span "ASSIGN CHOICE GROUP" at bounding box center [364, 492] width 122 height 22
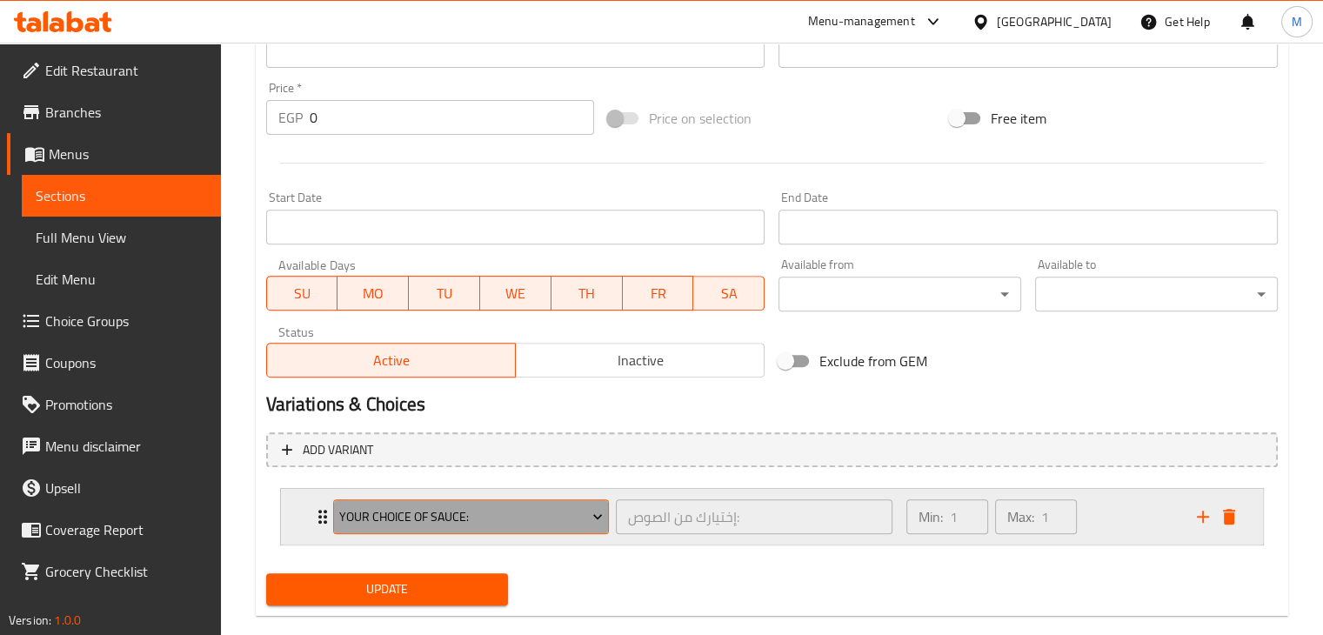
click at [564, 518] on span "Your Choice Of Sauce:" at bounding box center [471, 517] width 264 height 22
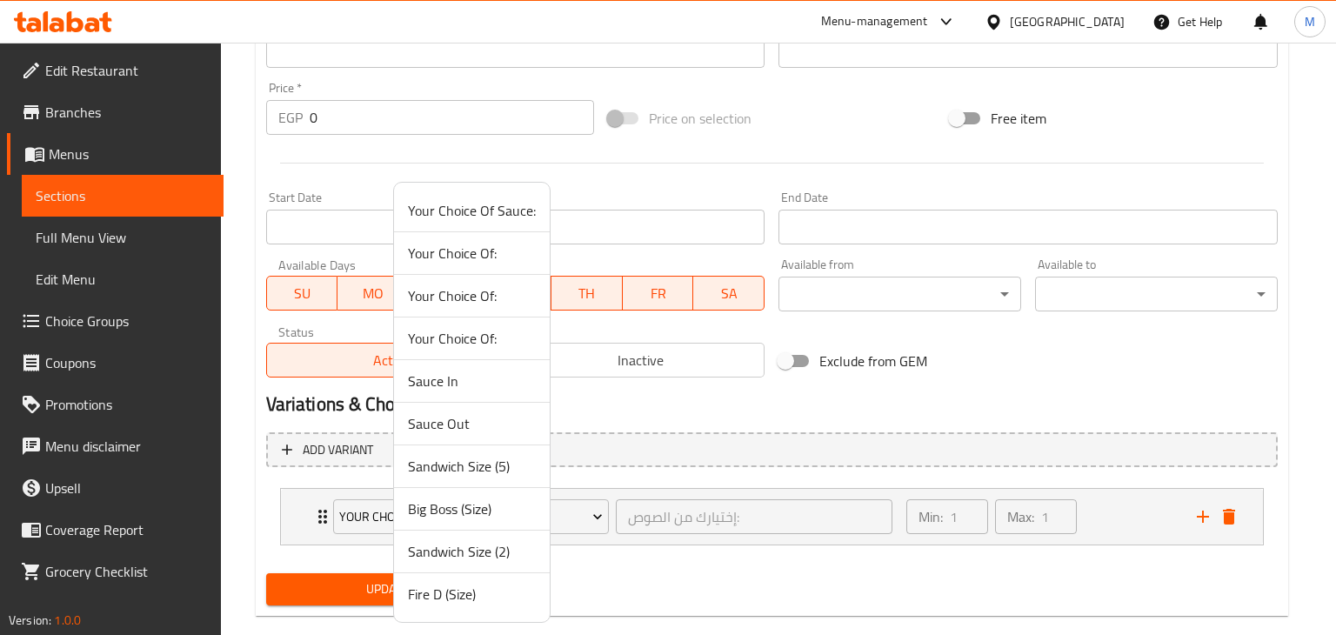
click at [468, 531] on li "Sandwich Size (2)" at bounding box center [472, 552] width 156 height 43
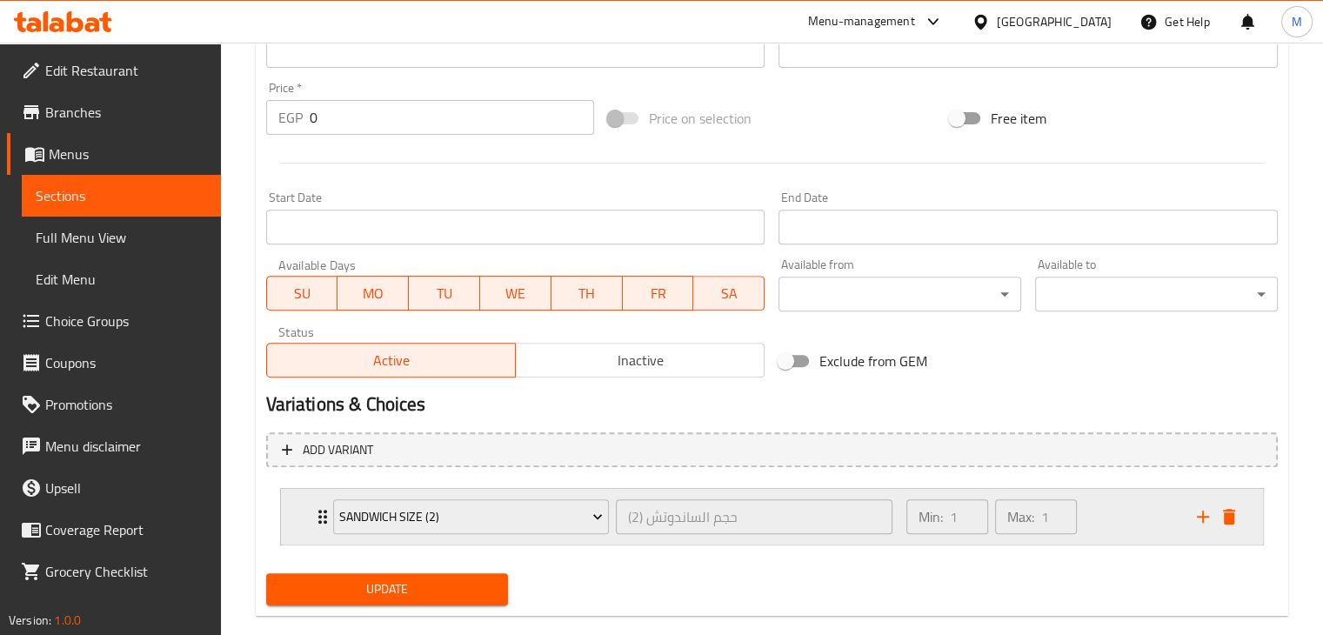
click at [1099, 519] on div "Min: 1 ​ Max: 1 ​" at bounding box center [1041, 517] width 291 height 56
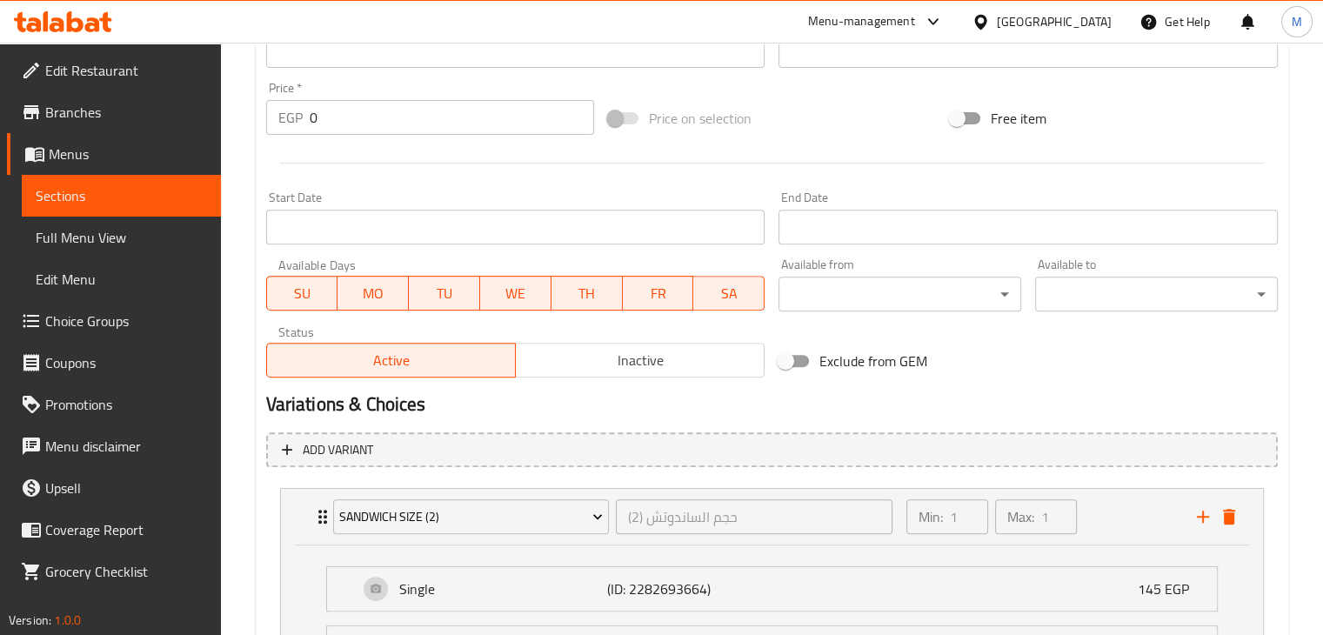
scroll to position [800, 0]
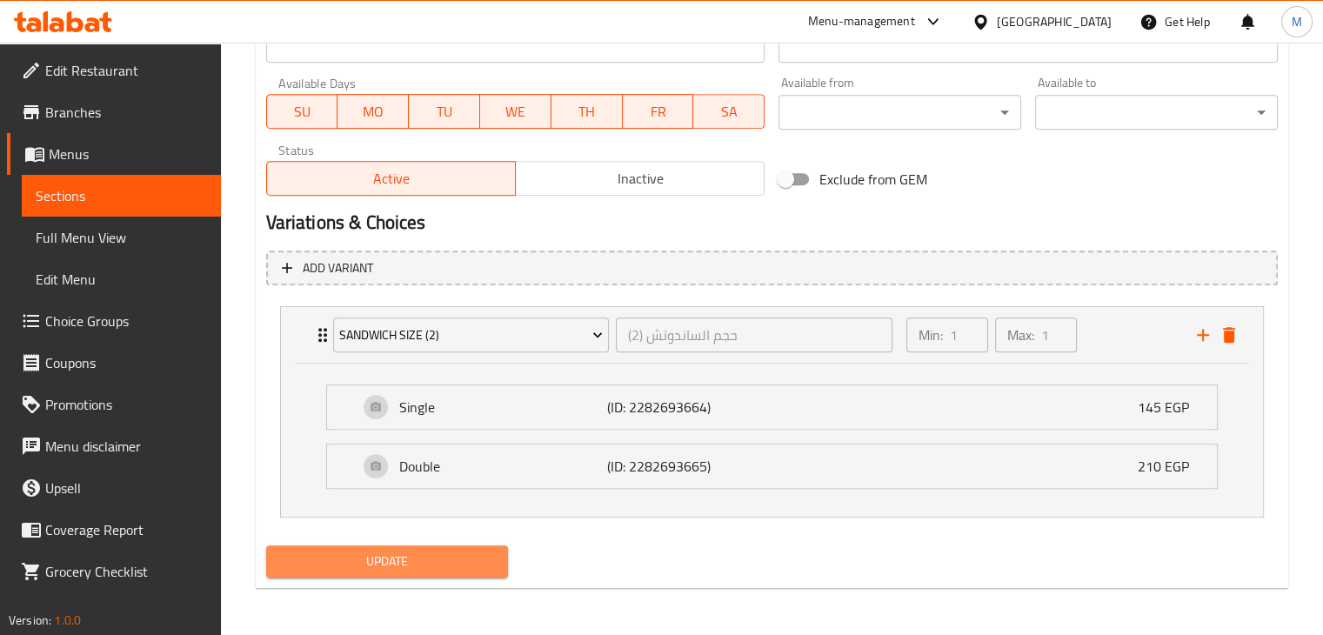
click at [429, 568] on span "Update" at bounding box center [387, 562] width 215 height 22
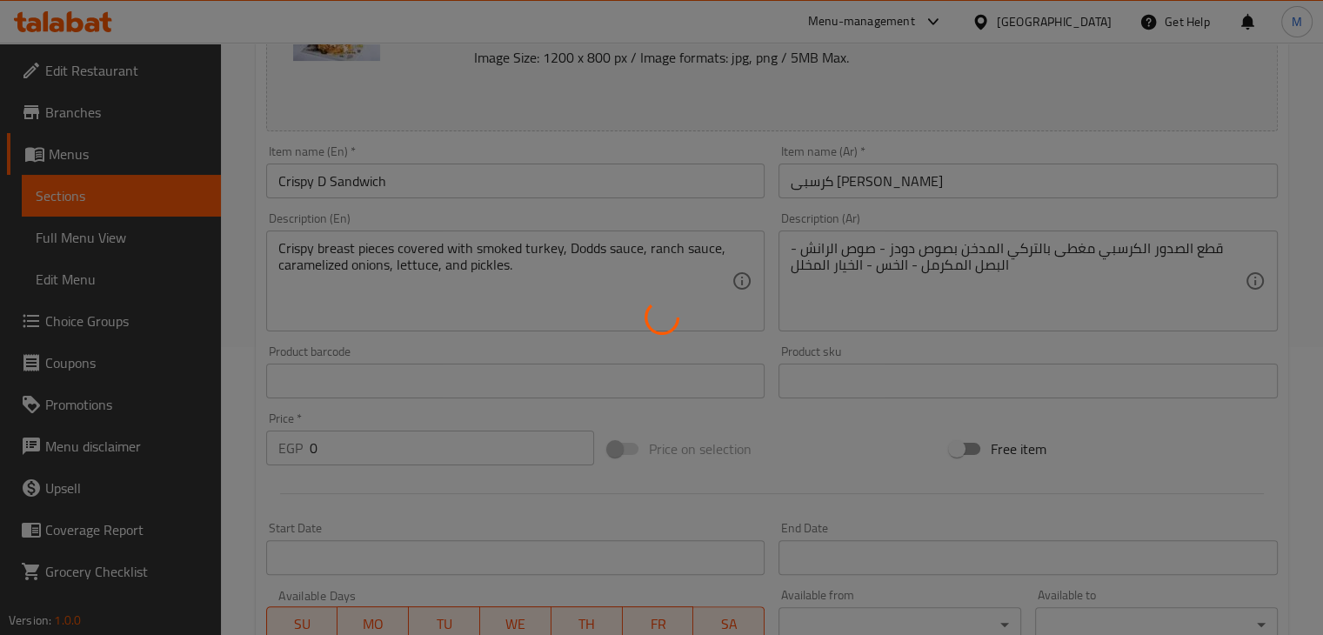
scroll to position [0, 0]
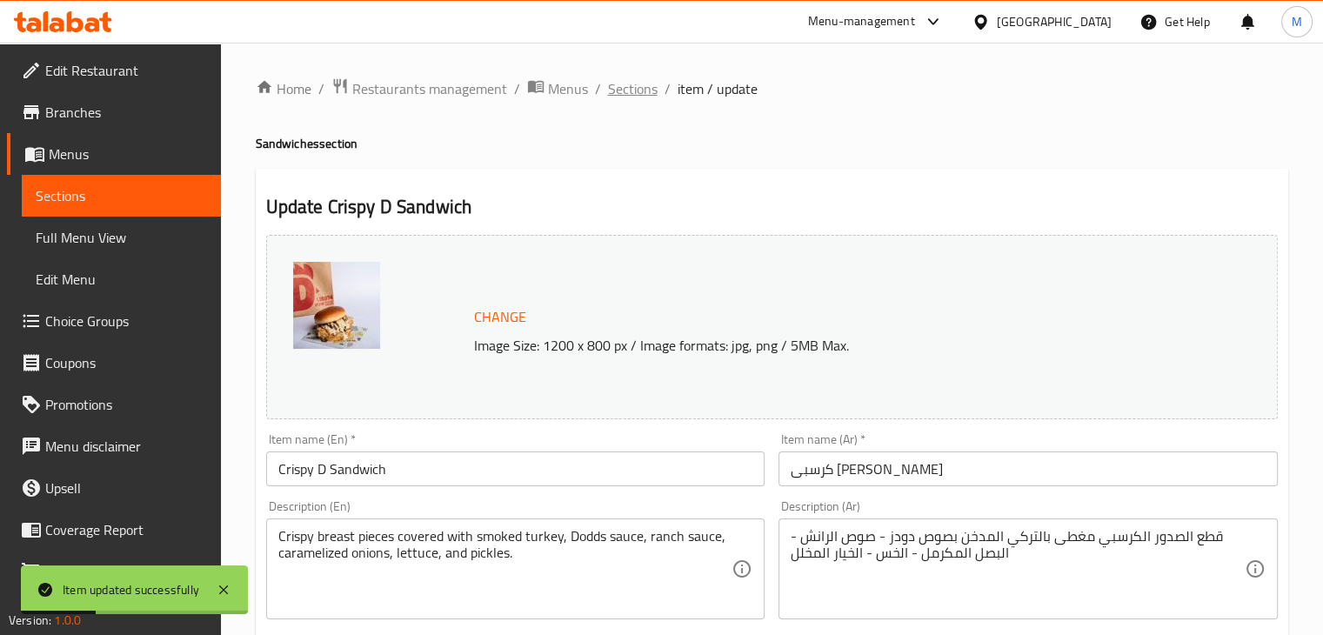
click at [622, 78] on span "Sections" at bounding box center [633, 88] width 50 height 21
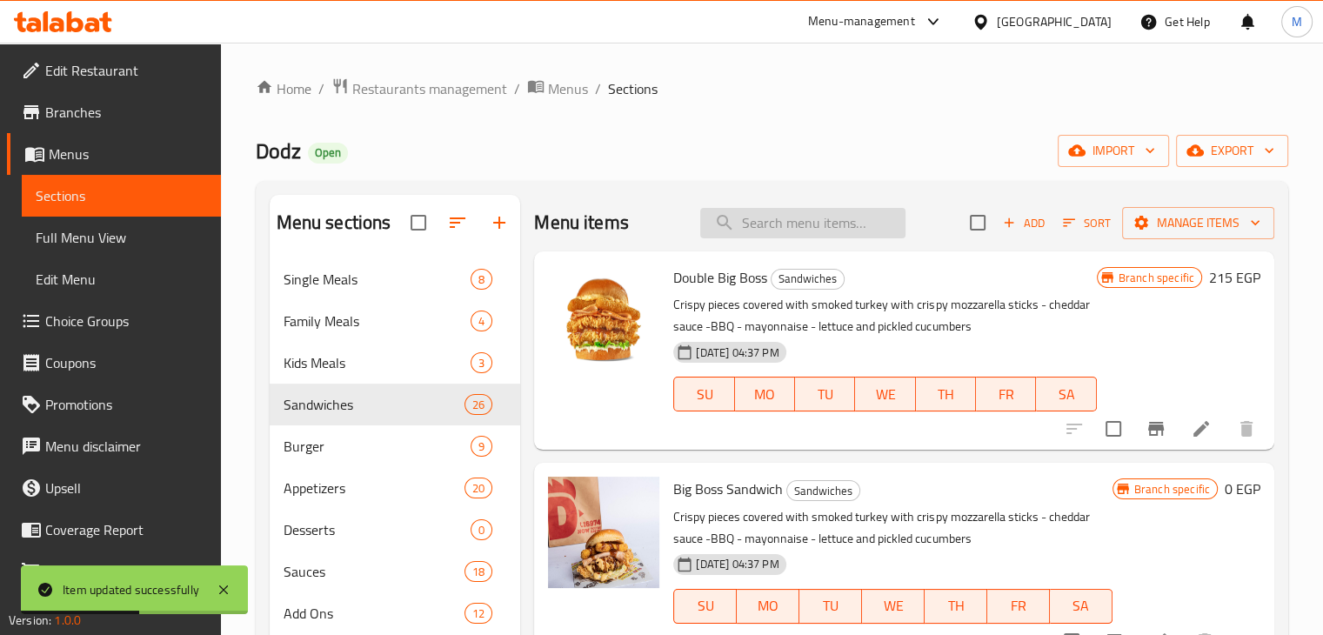
click at [807, 223] on input "search" at bounding box center [802, 223] width 205 height 30
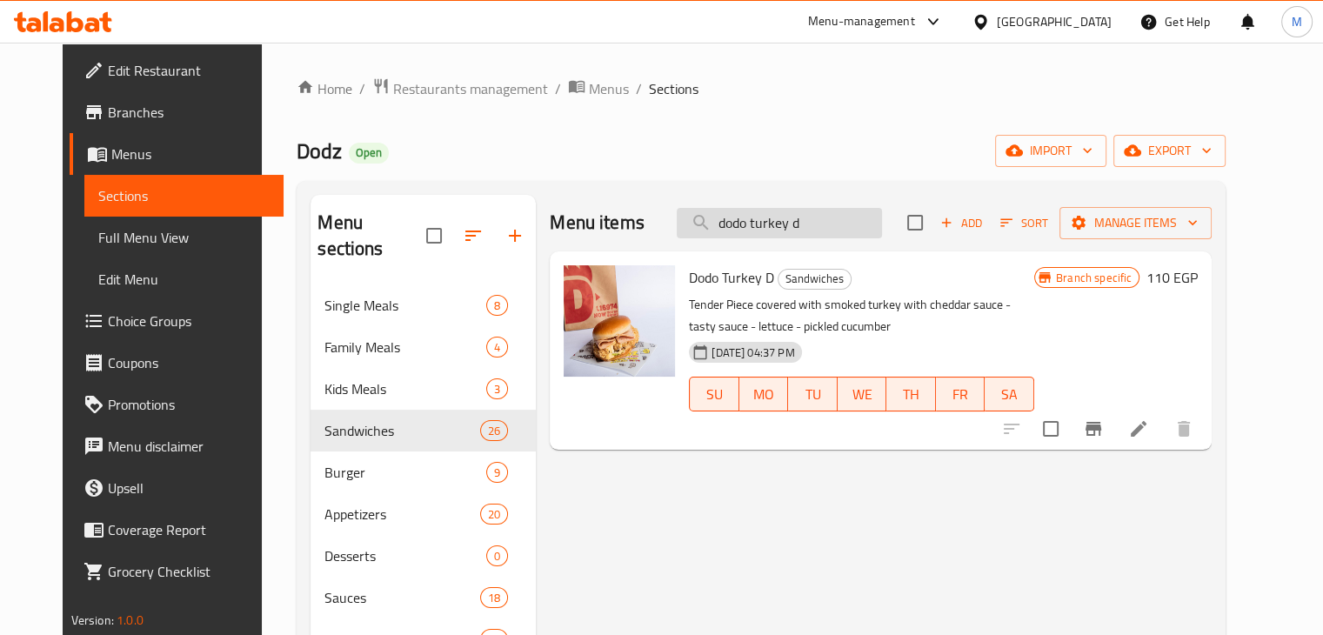
drag, startPoint x: 775, startPoint y: 231, endPoint x: 703, endPoint y: 231, distance: 72.2
click at [703, 231] on input "dodo turkey d" at bounding box center [779, 223] width 205 height 30
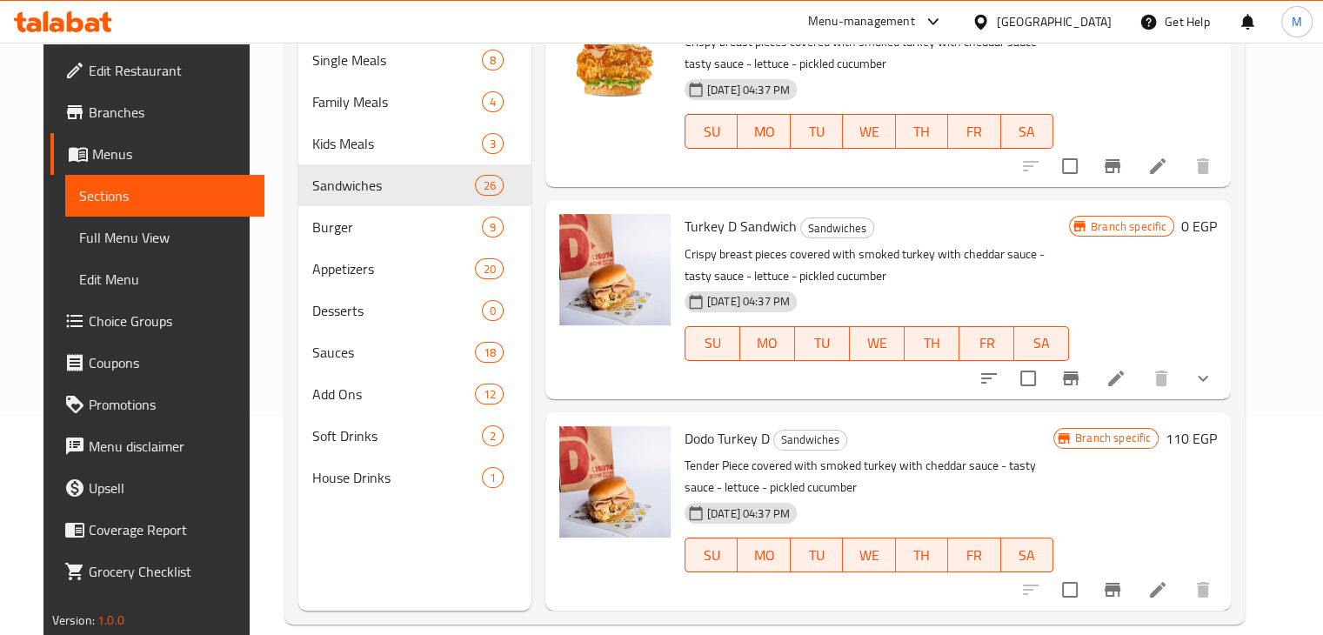
scroll to position [239, 0]
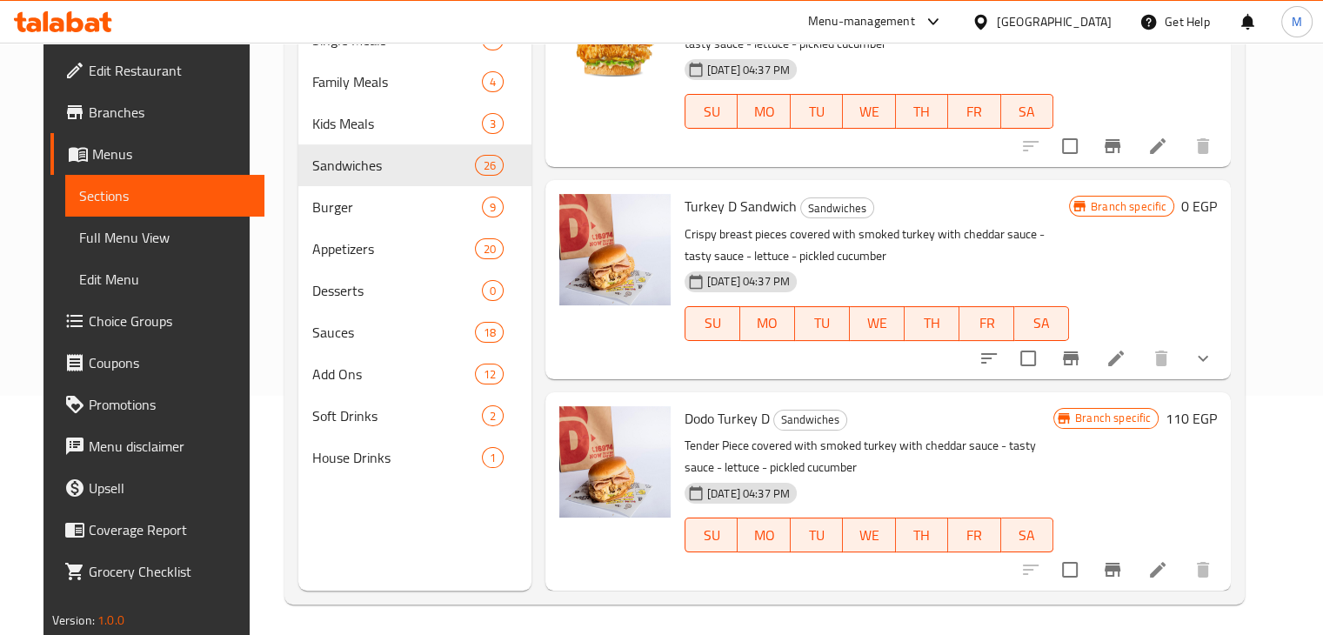
type input "turkey d"
click at [1133, 572] on button "Branch-specific-item" at bounding box center [1113, 570] width 42 height 42
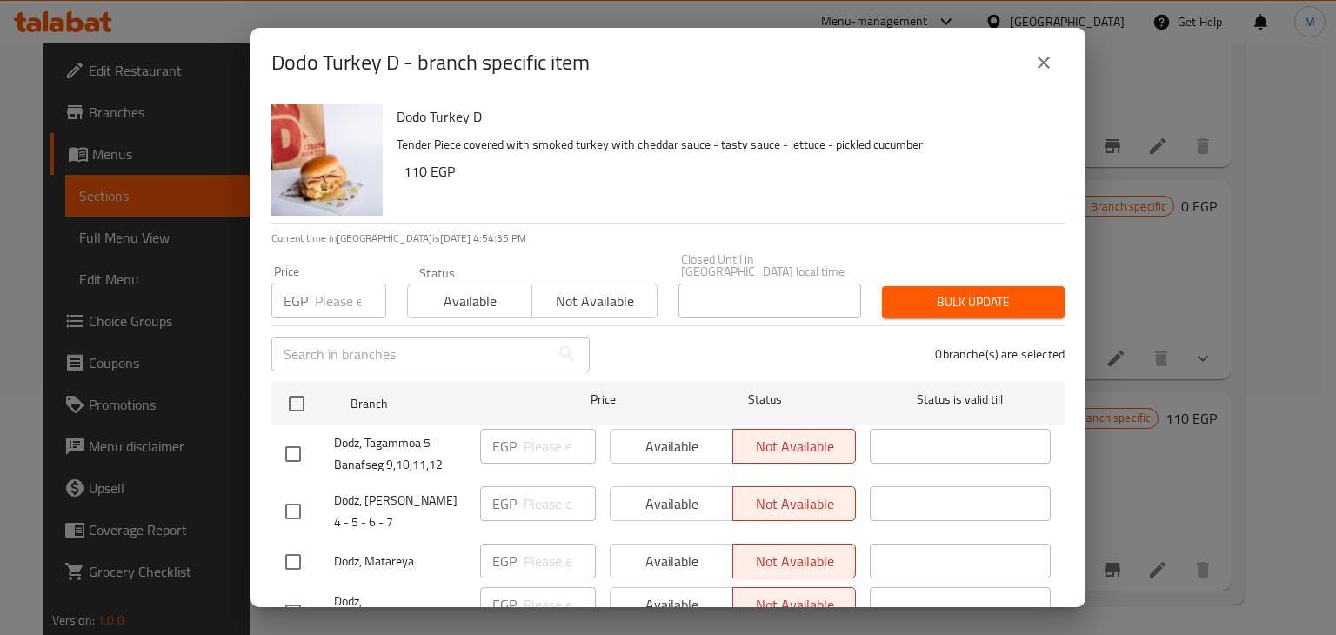
click at [1043, 57] on icon "close" at bounding box center [1043, 62] width 21 height 21
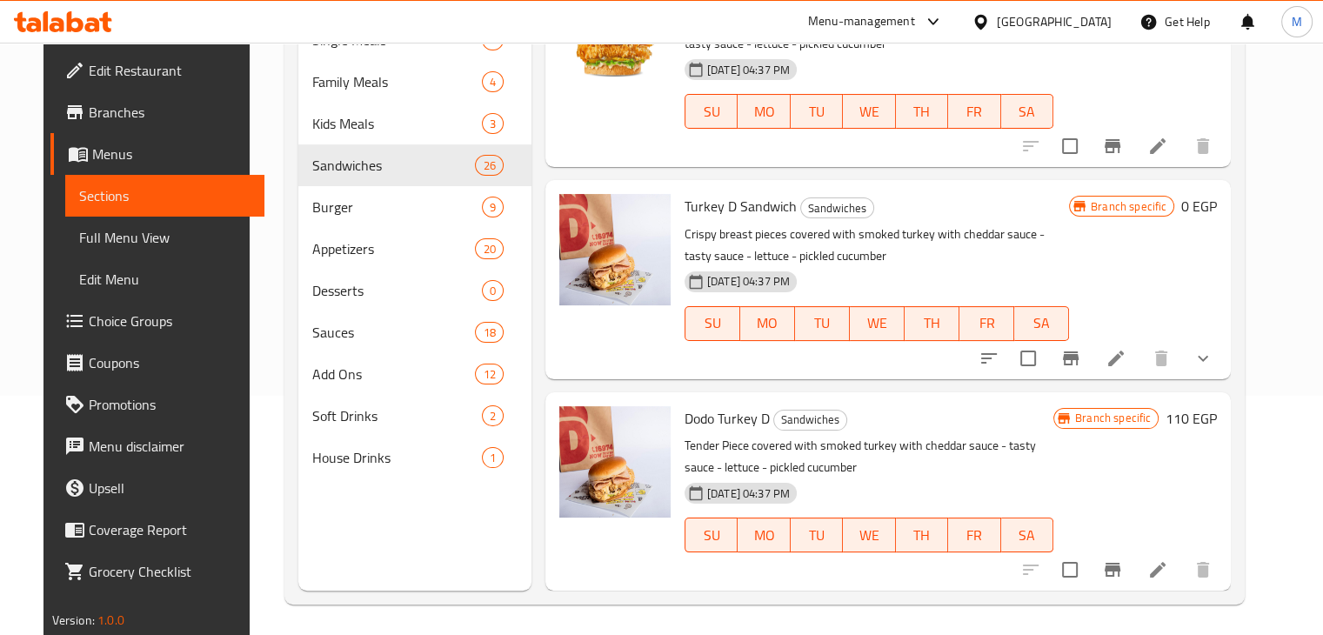
click at [1126, 359] on icon at bounding box center [1116, 358] width 21 height 21
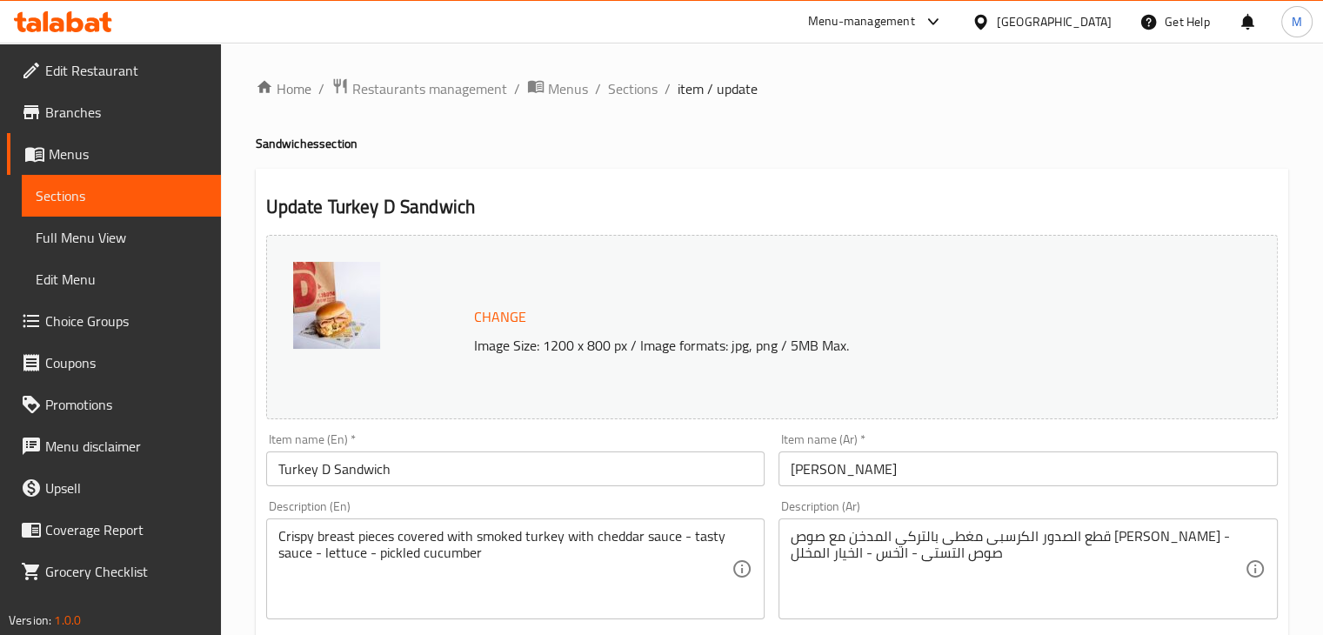
scroll to position [647, 0]
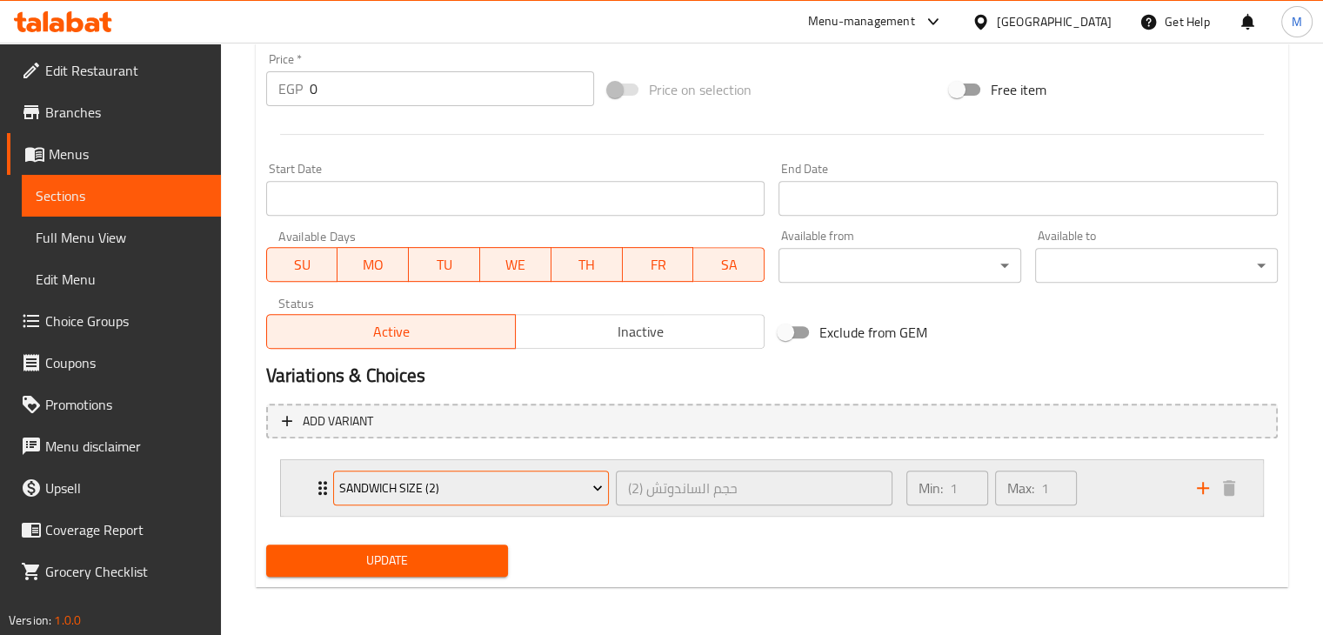
click at [556, 492] on span "Sandwich Size (2)" at bounding box center [471, 489] width 264 height 22
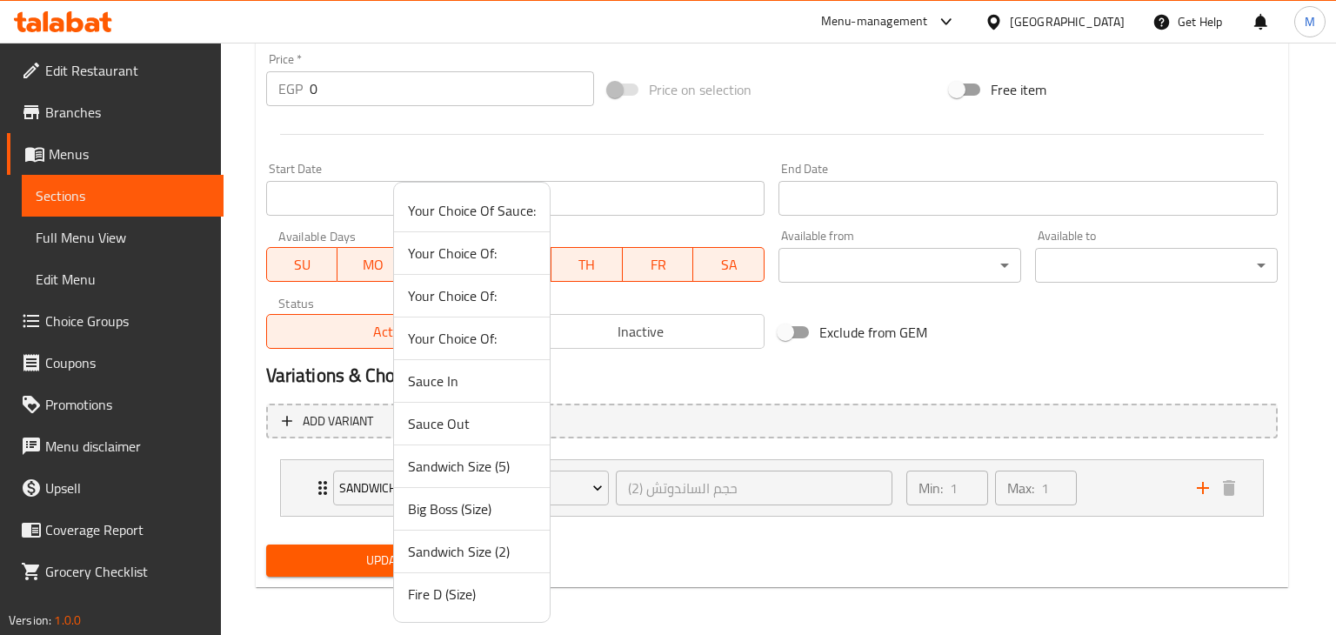
click at [696, 164] on div at bounding box center [668, 317] width 1336 height 635
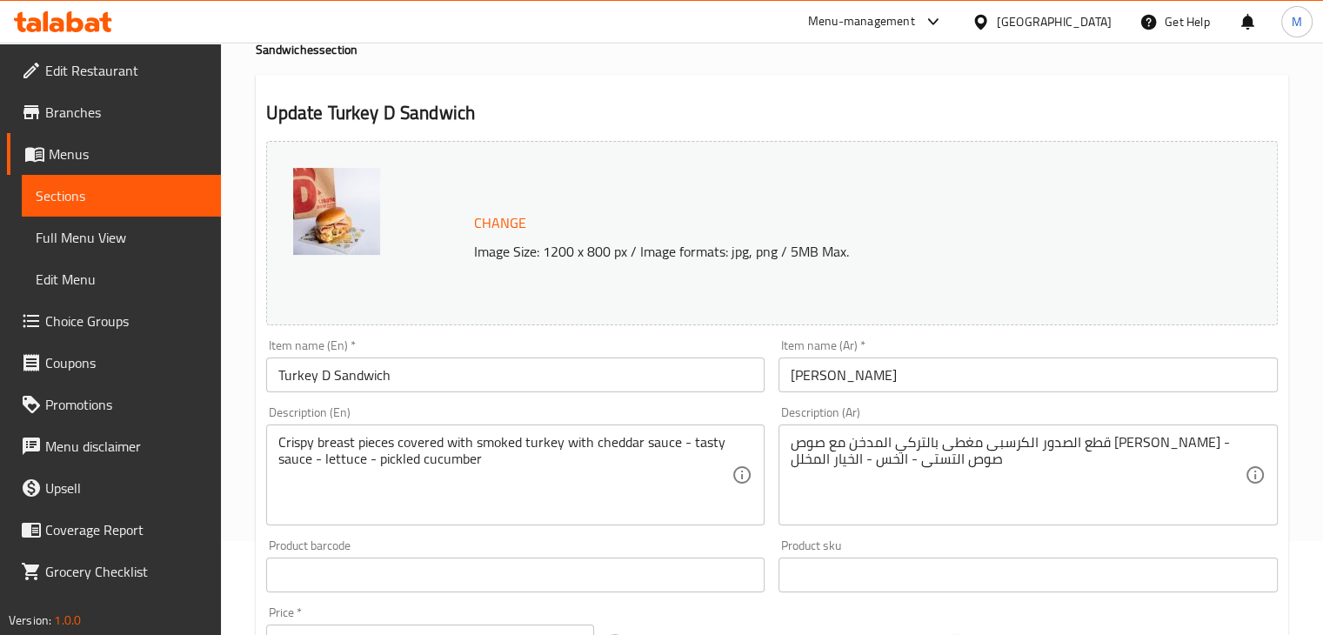
scroll to position [0, 0]
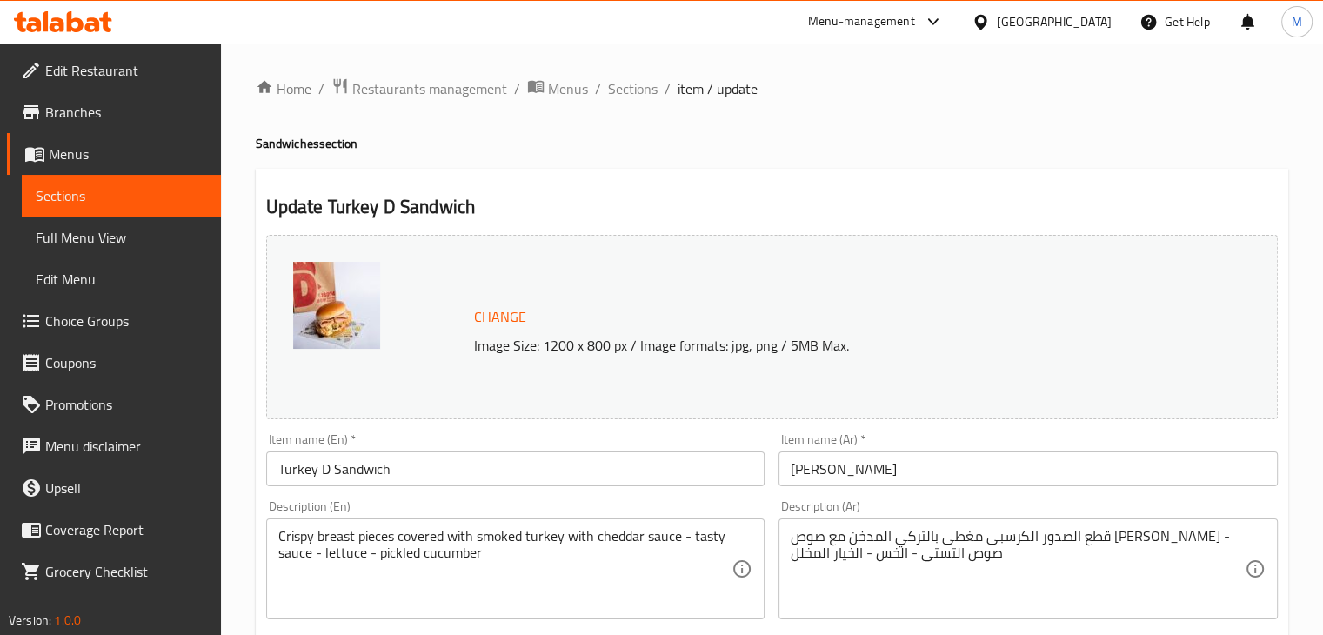
click at [633, 86] on span "Sections" at bounding box center [633, 88] width 50 height 21
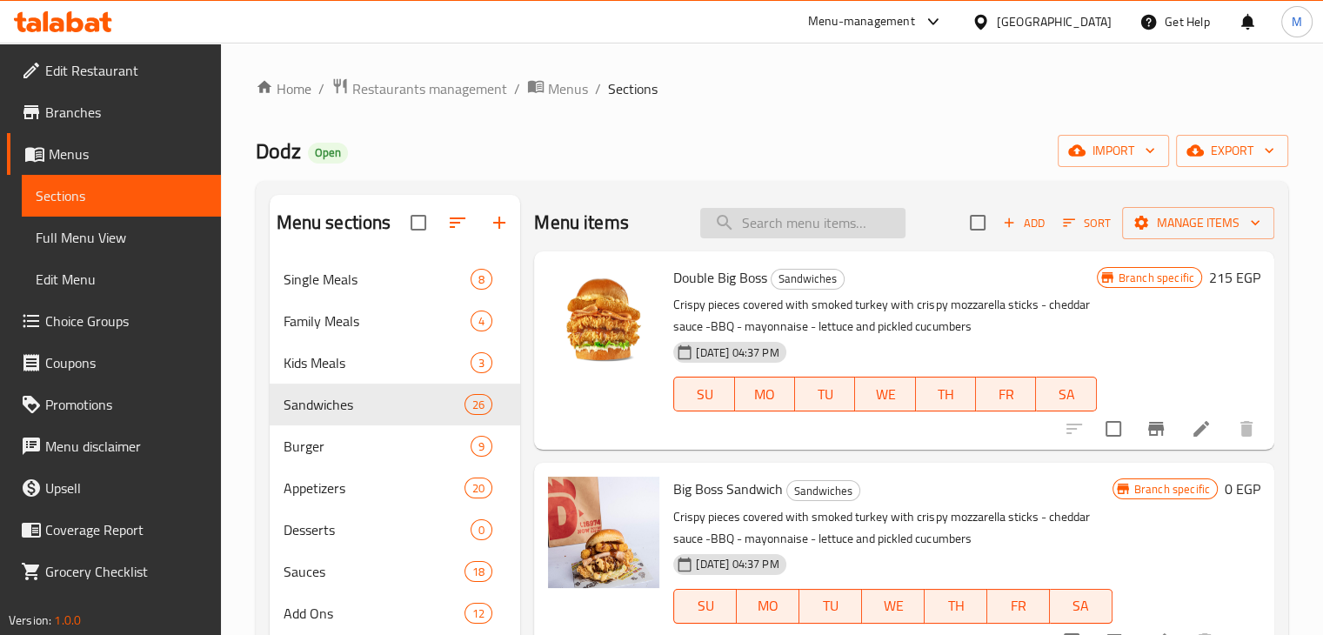
click at [803, 225] on input "search" at bounding box center [802, 223] width 205 height 30
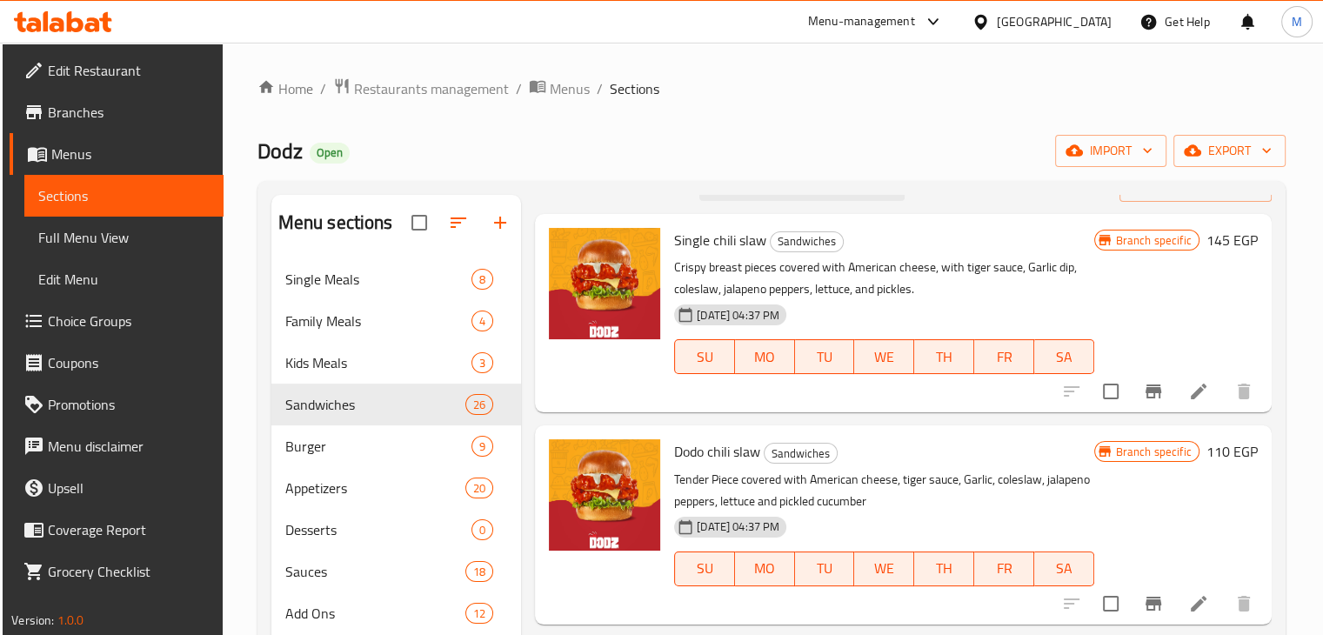
scroll to position [37, 0]
type input "chili sl"
click at [1146, 599] on icon "Branch-specific-item" at bounding box center [1154, 605] width 16 height 14
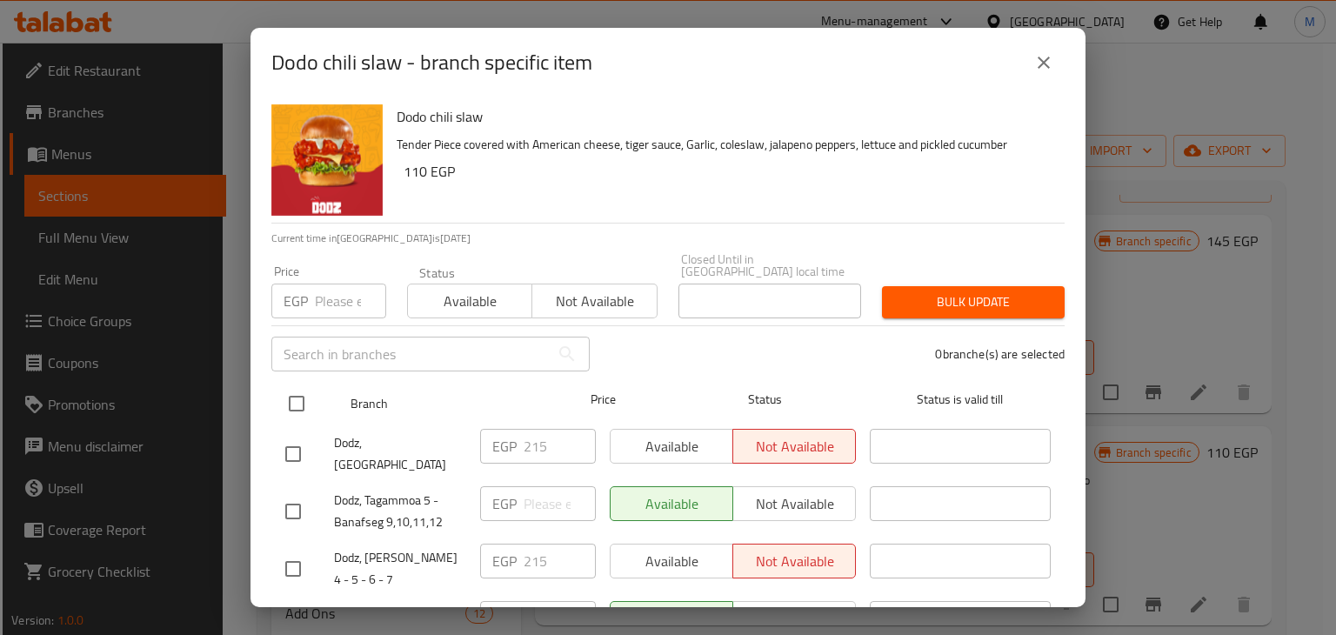
click at [303, 394] on input "checkbox" at bounding box center [296, 403] width 37 height 37
checkbox input "true"
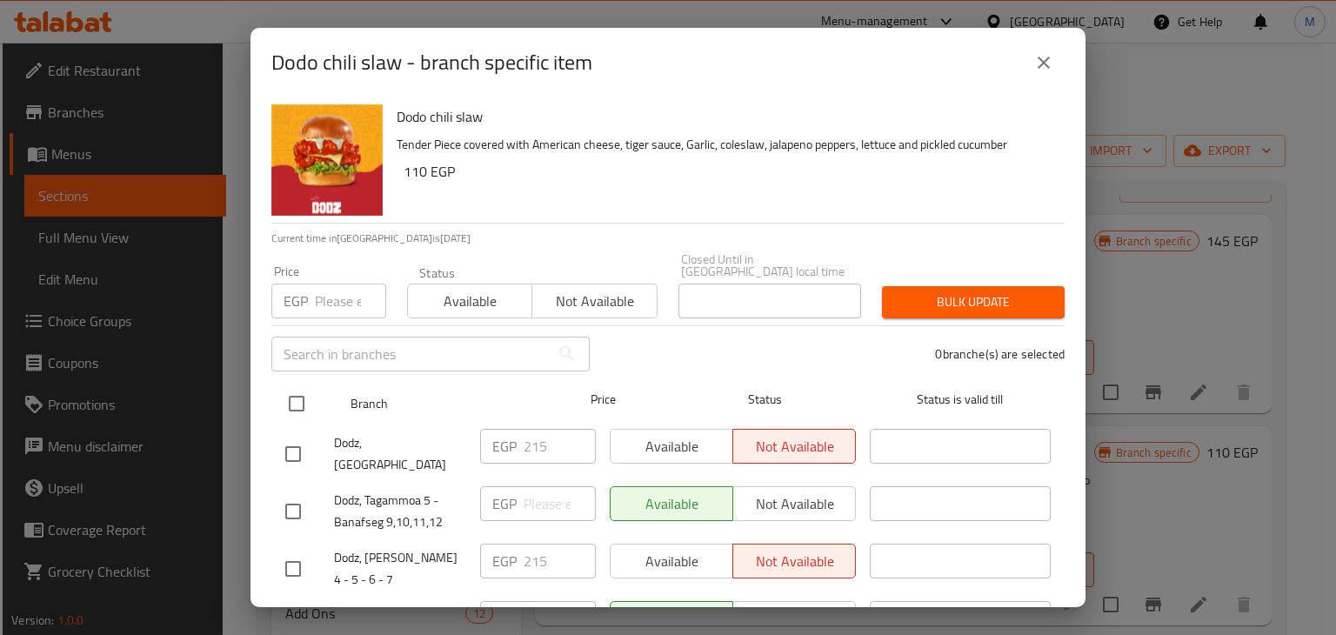
checkbox input "true"
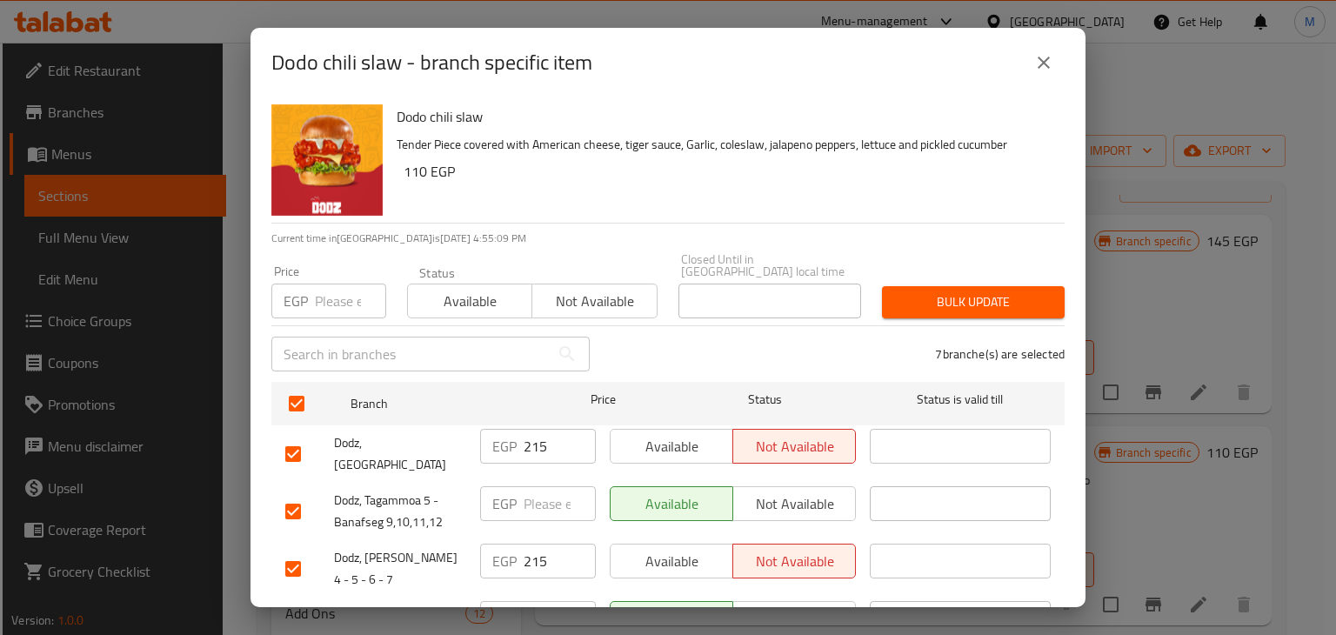
click at [612, 269] on div "Available Not available" at bounding box center [532, 292] width 251 height 52
click at [586, 289] on span "Not available" at bounding box center [594, 301] width 110 height 25
click at [987, 291] on span "Bulk update" at bounding box center [973, 302] width 155 height 22
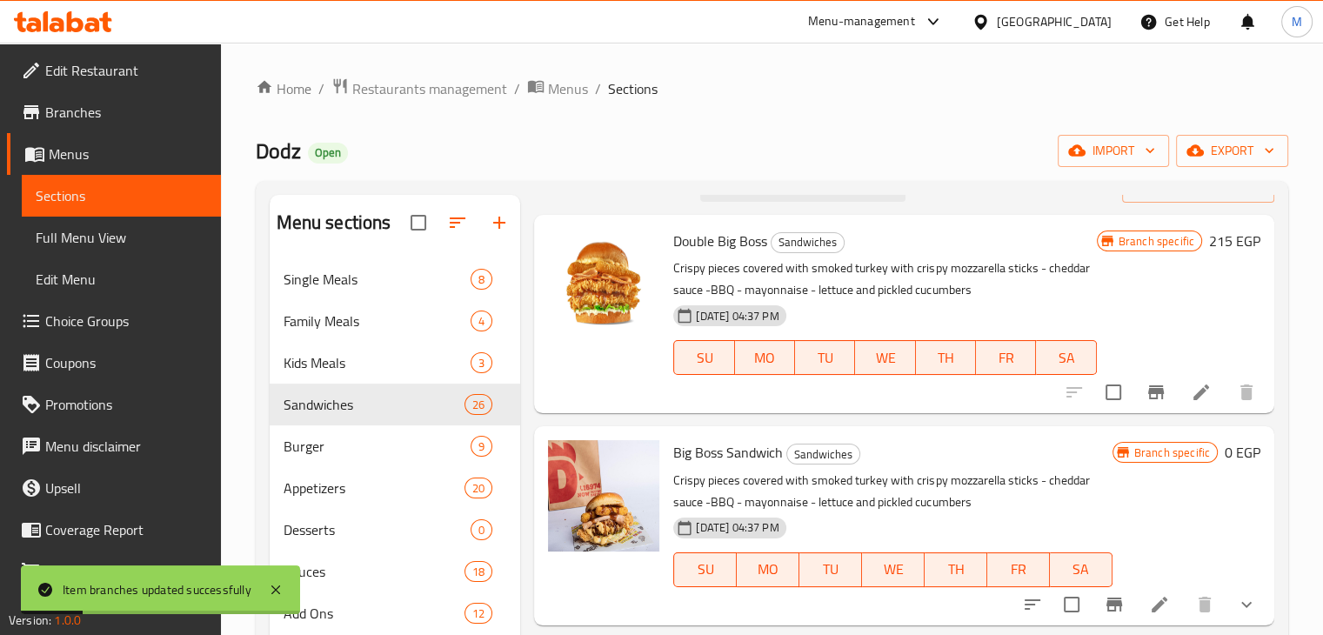
scroll to position [0, 0]
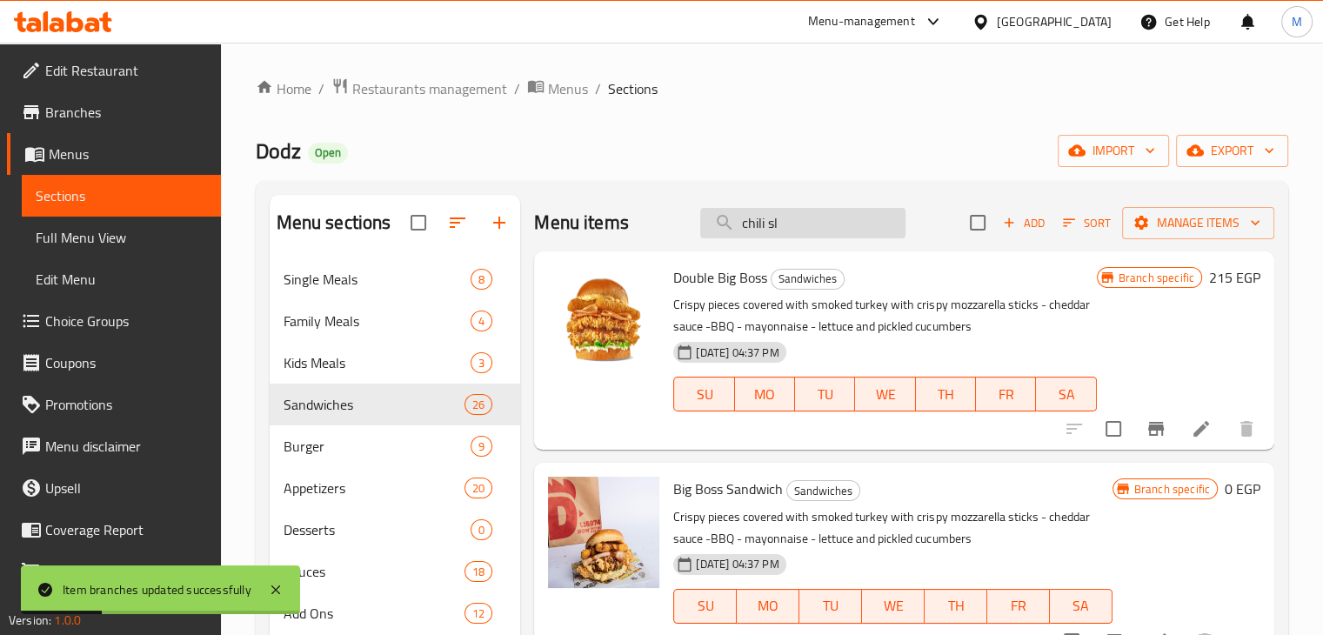
click at [784, 217] on input "chili sl" at bounding box center [802, 223] width 205 height 30
type input "chili sl"
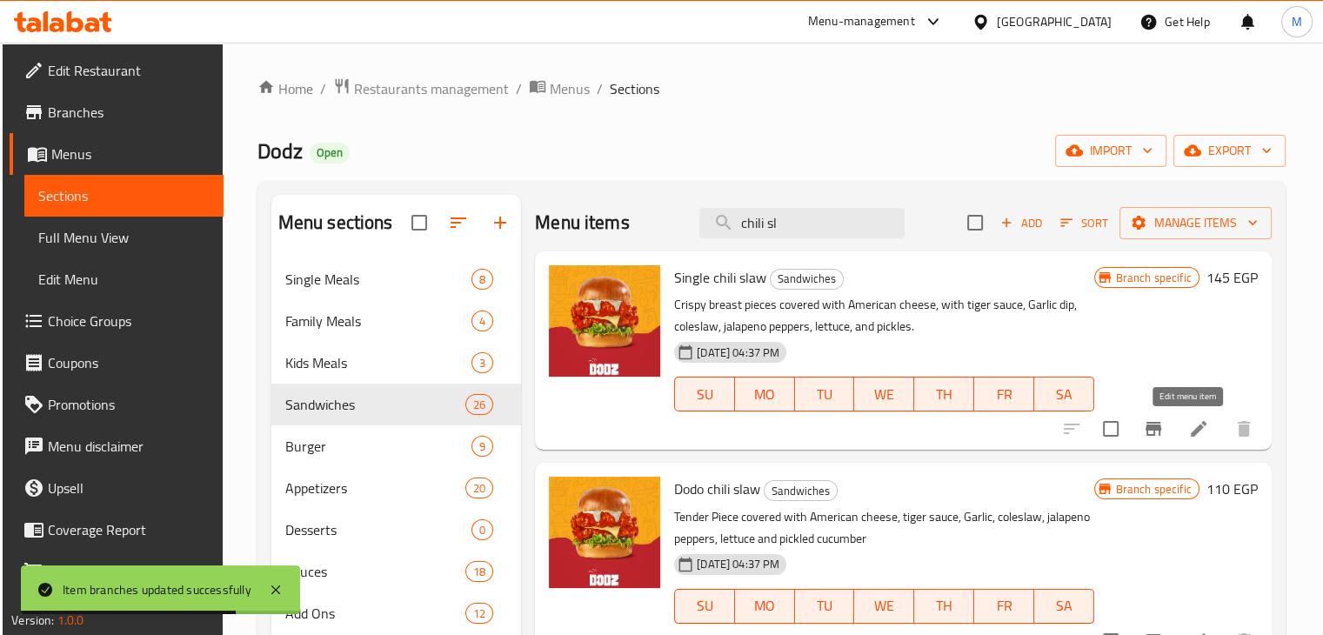
click at [1188, 430] on icon at bounding box center [1198, 428] width 21 height 21
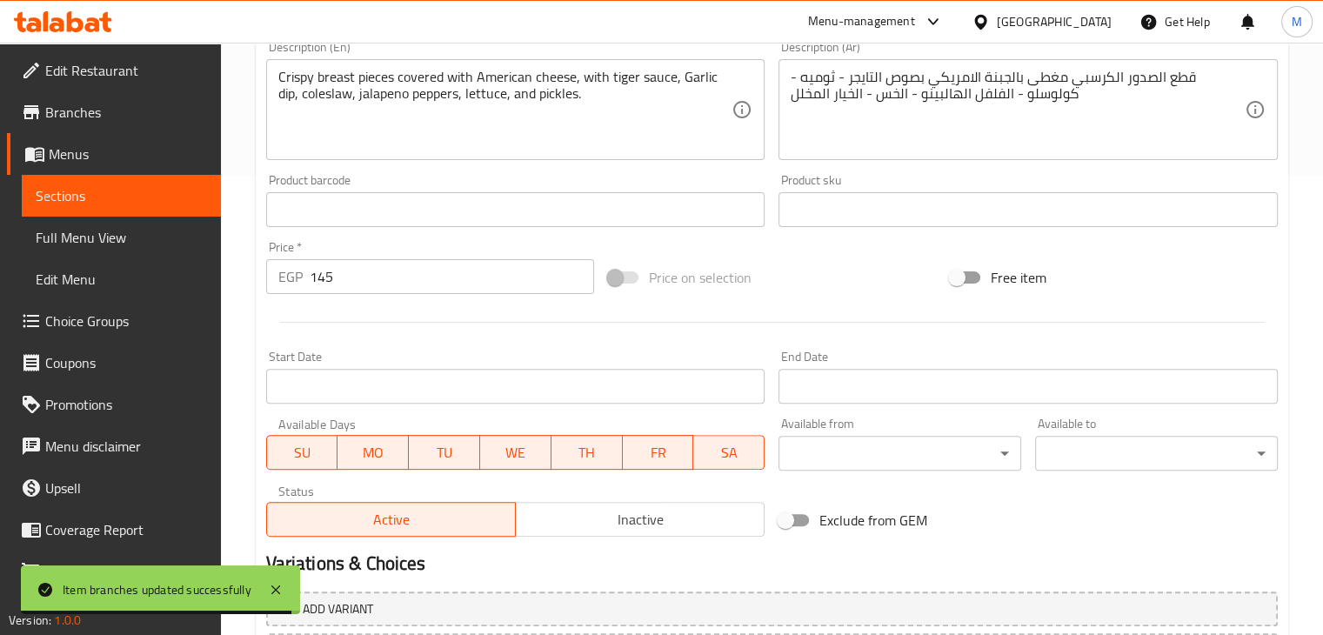
scroll to position [469, 0]
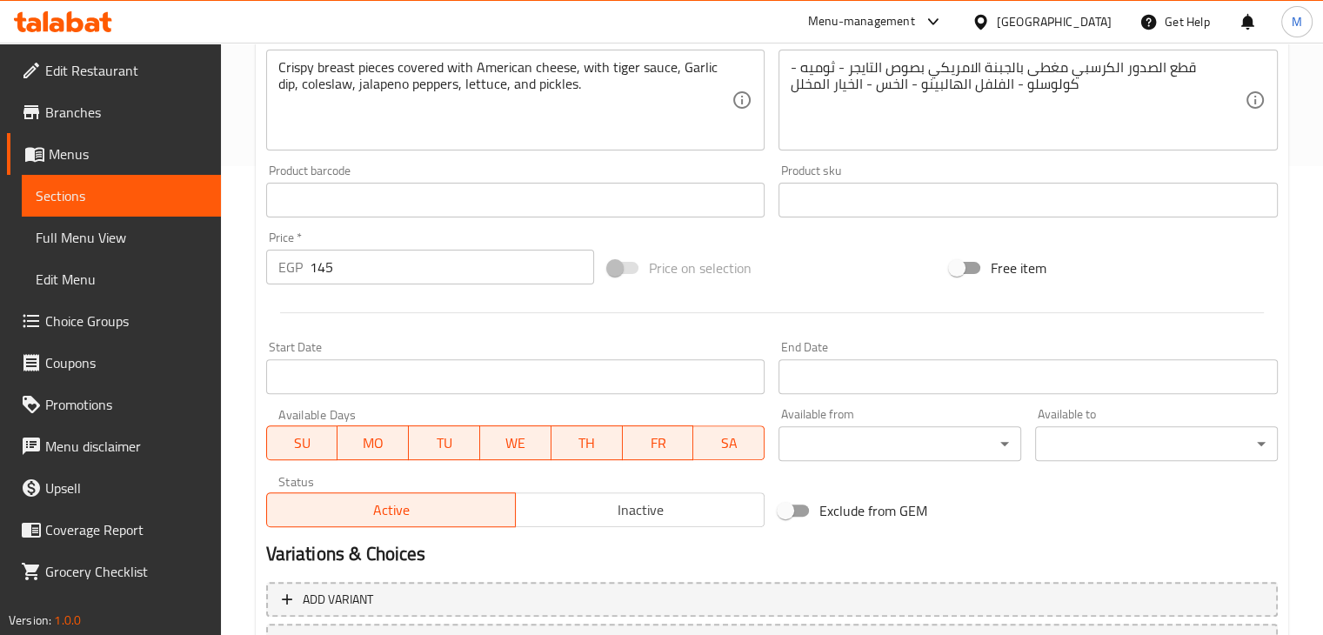
click at [445, 289] on div "Price   * EGP 145 Price *" at bounding box center [430, 257] width 342 height 67
click at [442, 276] on input "145" at bounding box center [452, 267] width 284 height 35
type input "0"
click at [400, 243] on div "Price   * EGP 0 Price *" at bounding box center [430, 257] width 328 height 53
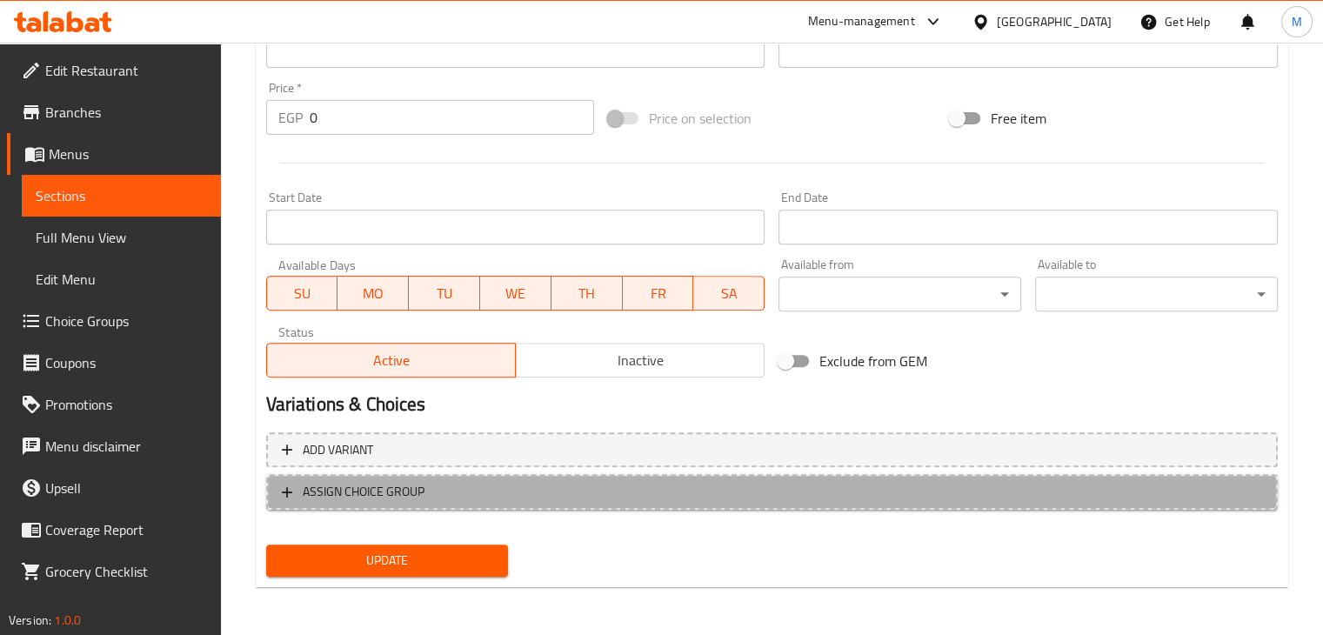
click at [464, 489] on span "ASSIGN CHOICE GROUP" at bounding box center [772, 492] width 980 height 22
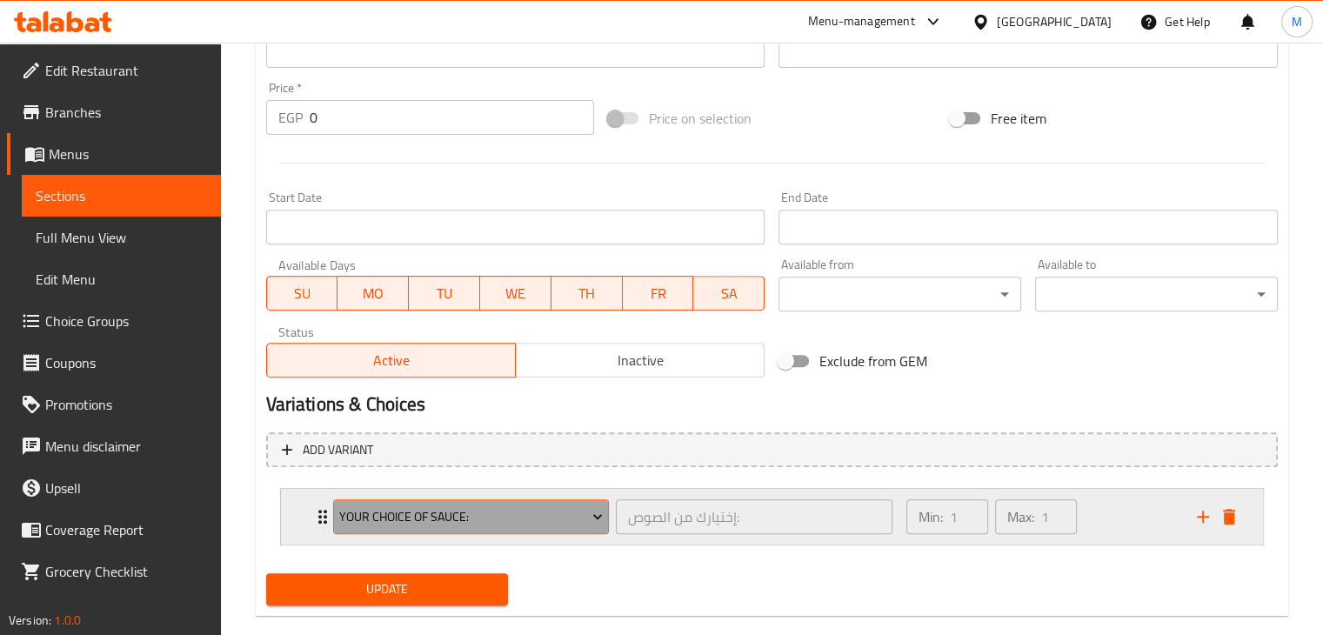
click at [546, 507] on span "Your Choice Of Sauce:" at bounding box center [471, 517] width 264 height 22
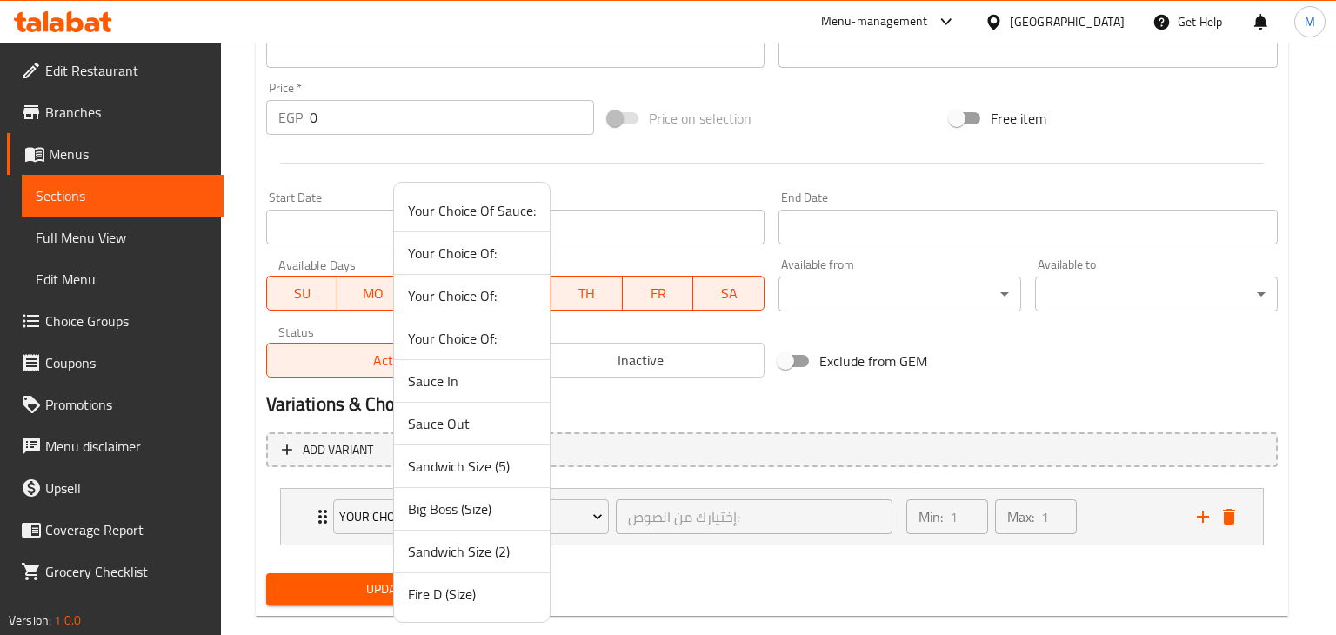
click at [474, 469] on span "Sandwich Size (5)" at bounding box center [472, 466] width 128 height 21
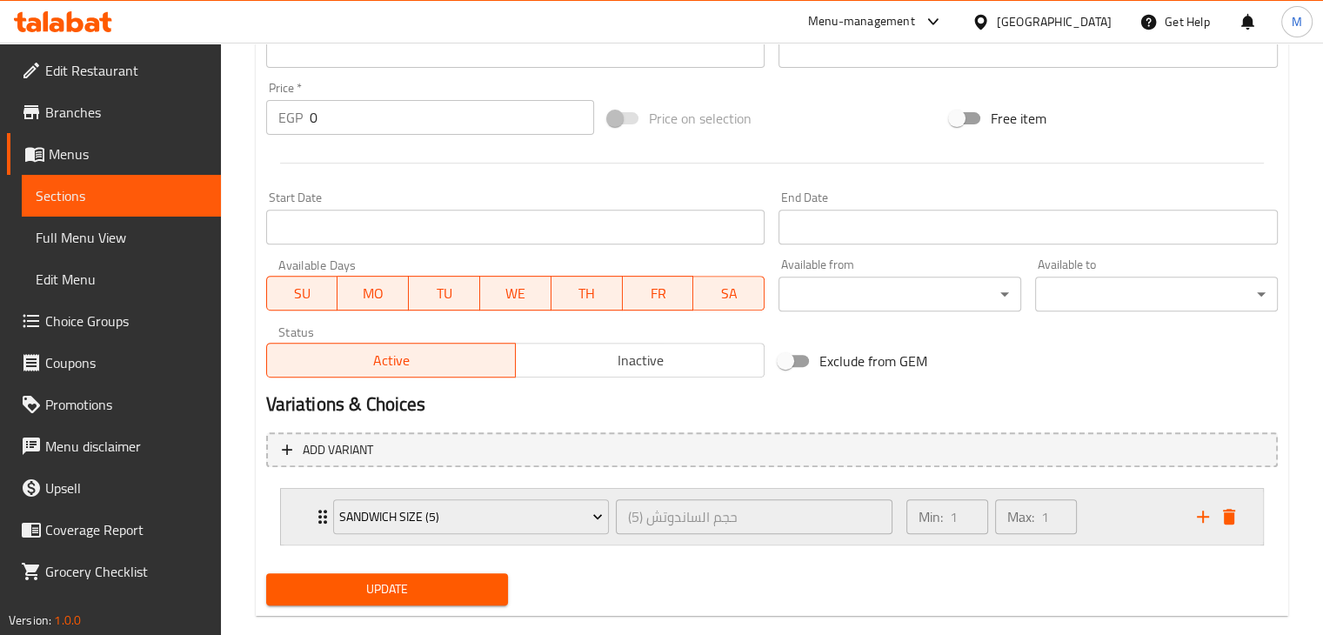
click at [1120, 523] on div "Min: 1 ​ Max: 1 ​" at bounding box center [1041, 517] width 291 height 56
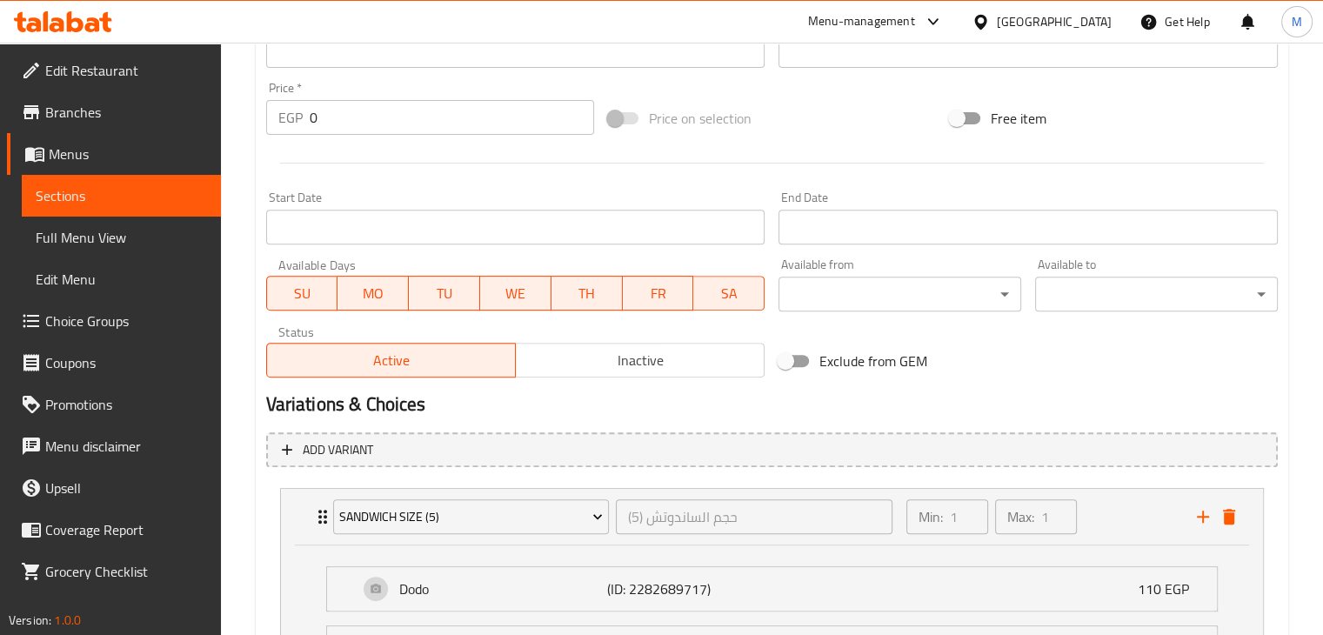
scroll to position [800, 0]
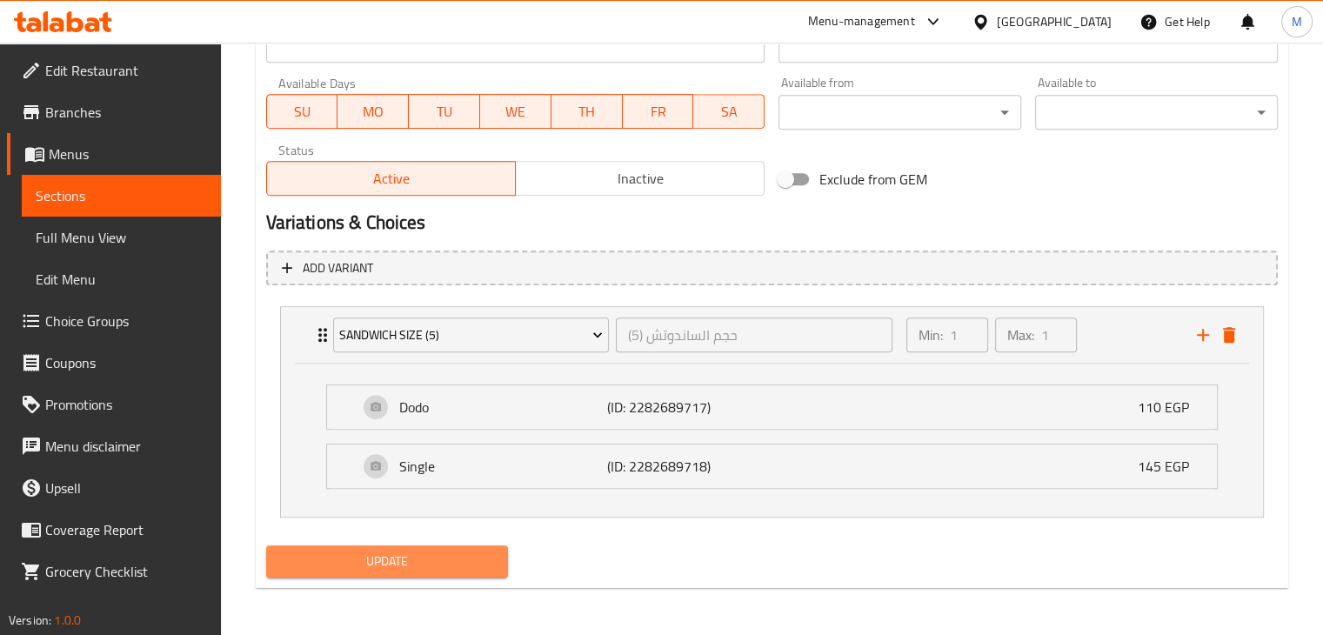
click at [467, 561] on span "Update" at bounding box center [387, 562] width 215 height 22
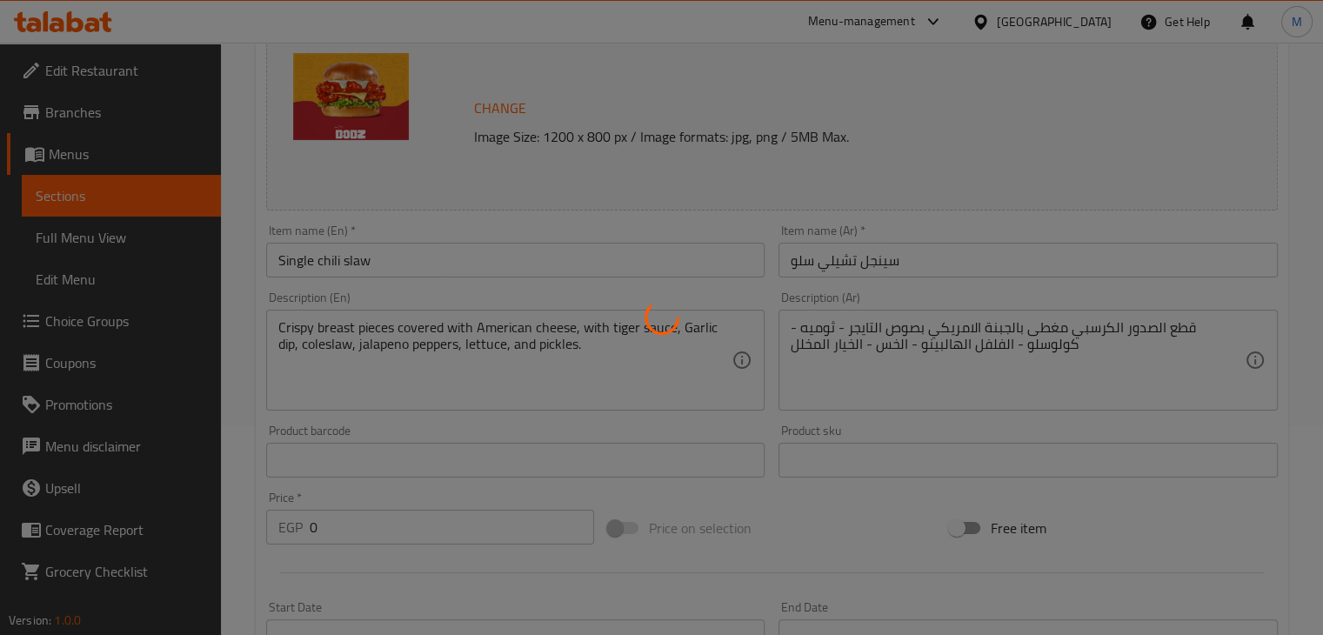
scroll to position [0, 0]
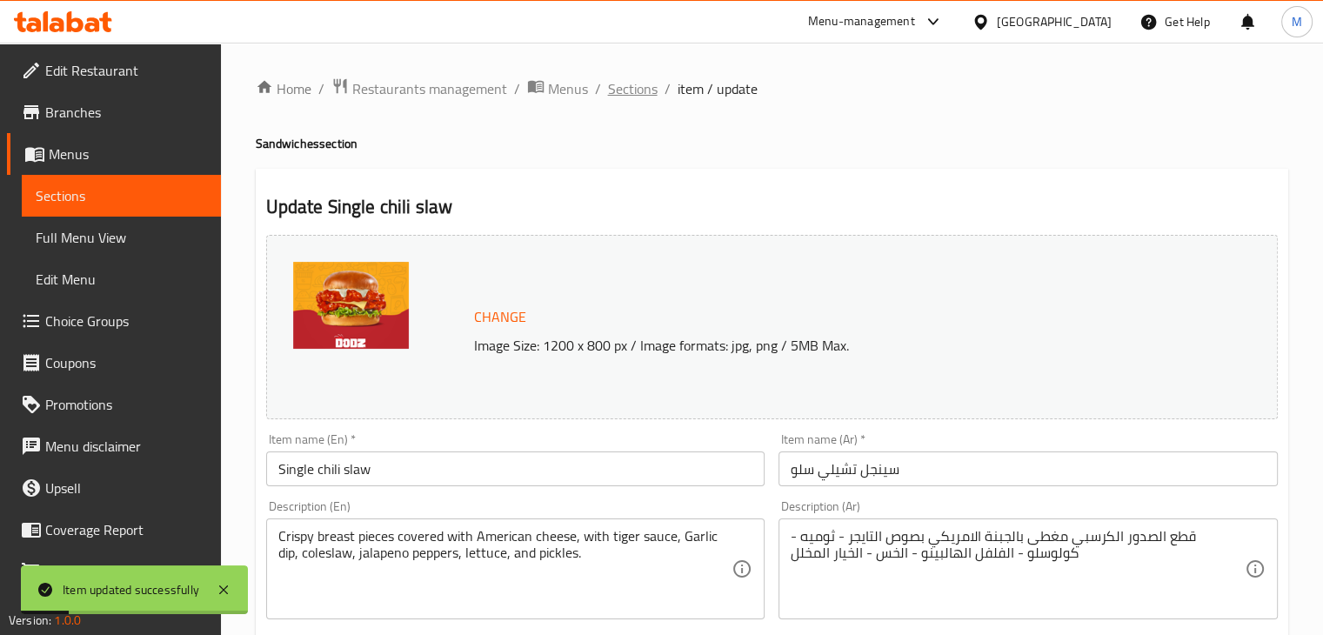
click at [638, 84] on span "Sections" at bounding box center [633, 88] width 50 height 21
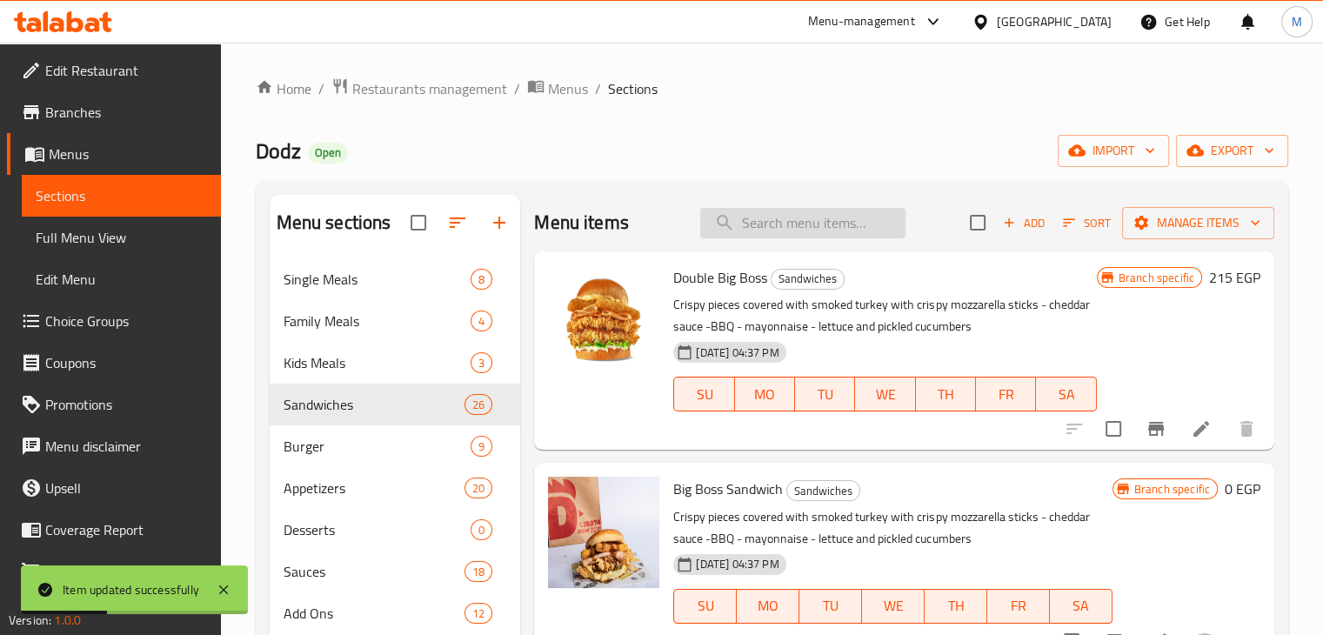
click at [778, 221] on input "search" at bounding box center [802, 223] width 205 height 30
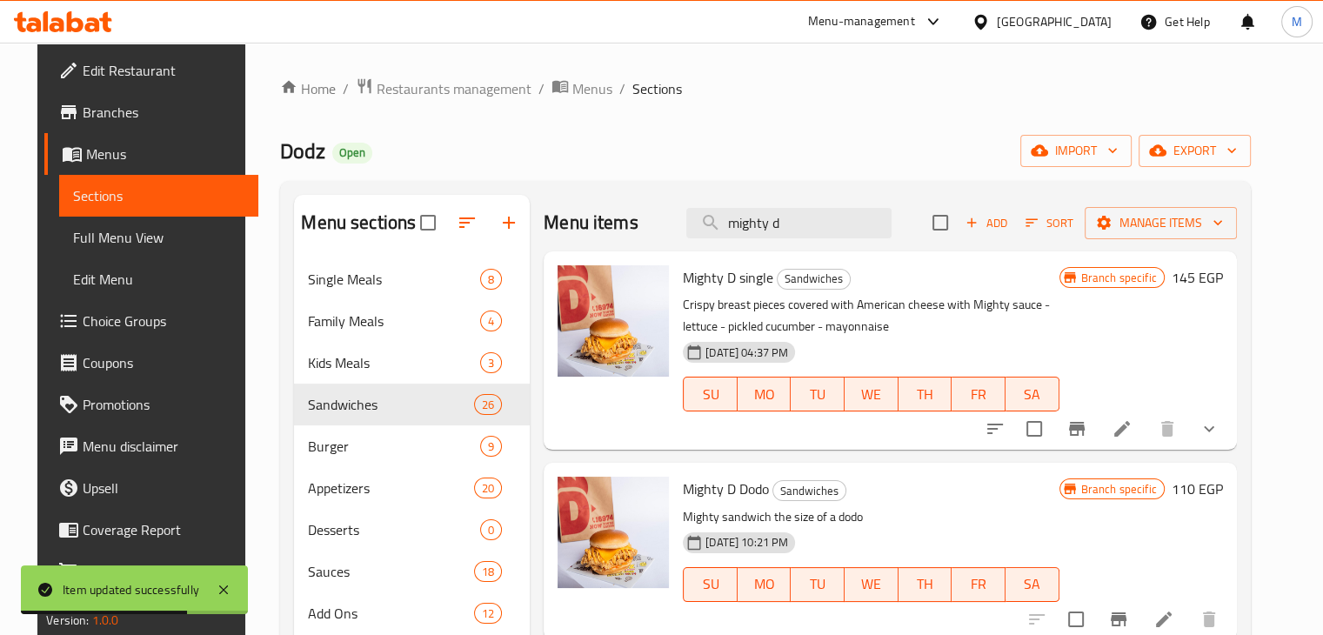
scroll to position [22, 0]
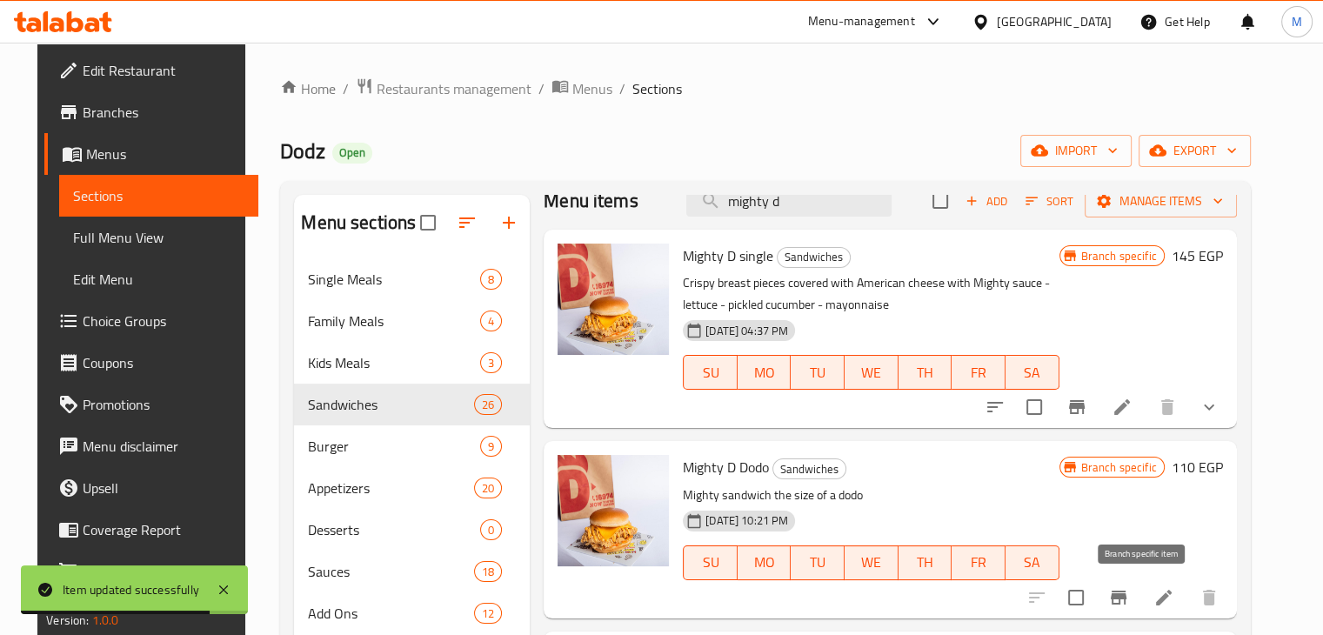
type input "mighty d"
click at [1126, 596] on icon "Branch-specific-item" at bounding box center [1119, 598] width 16 height 14
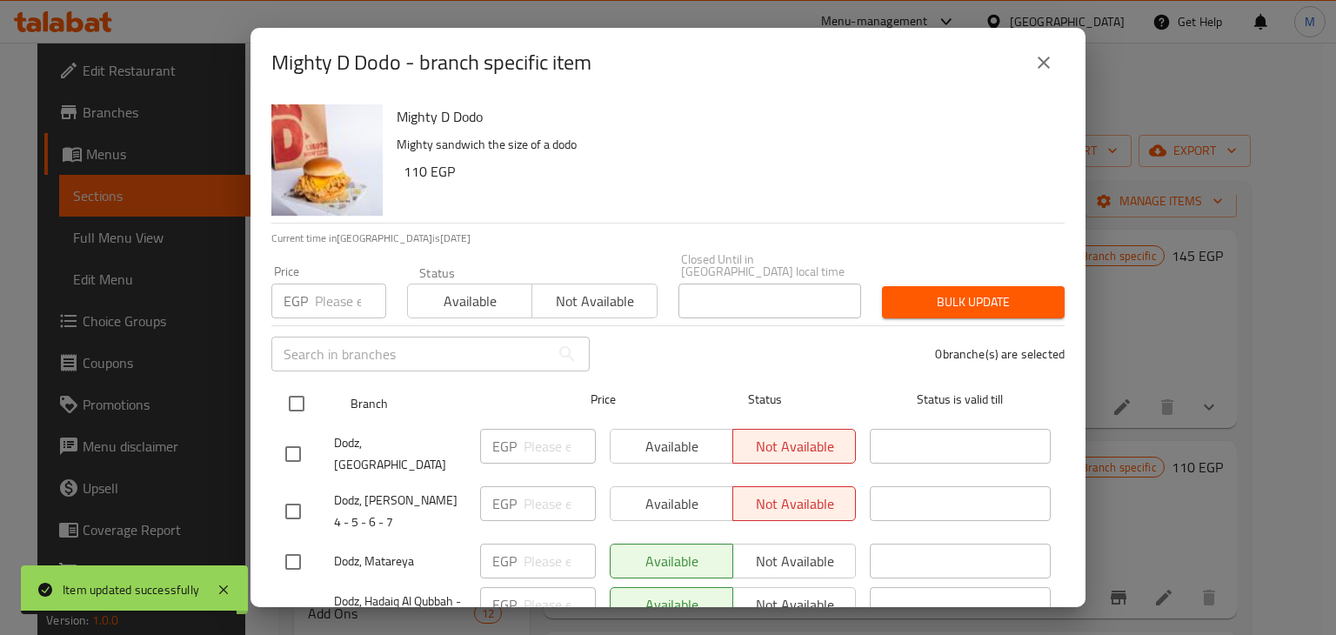
click at [294, 391] on input "checkbox" at bounding box center [296, 403] width 37 height 37
checkbox input "true"
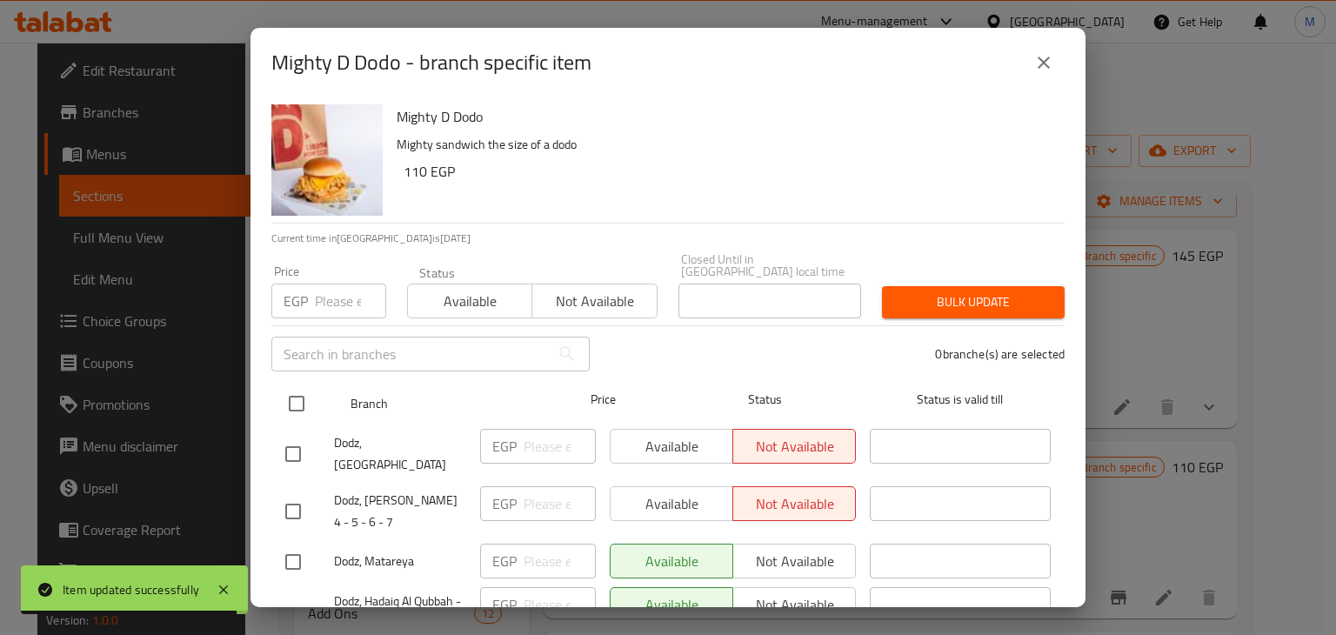
checkbox input "true"
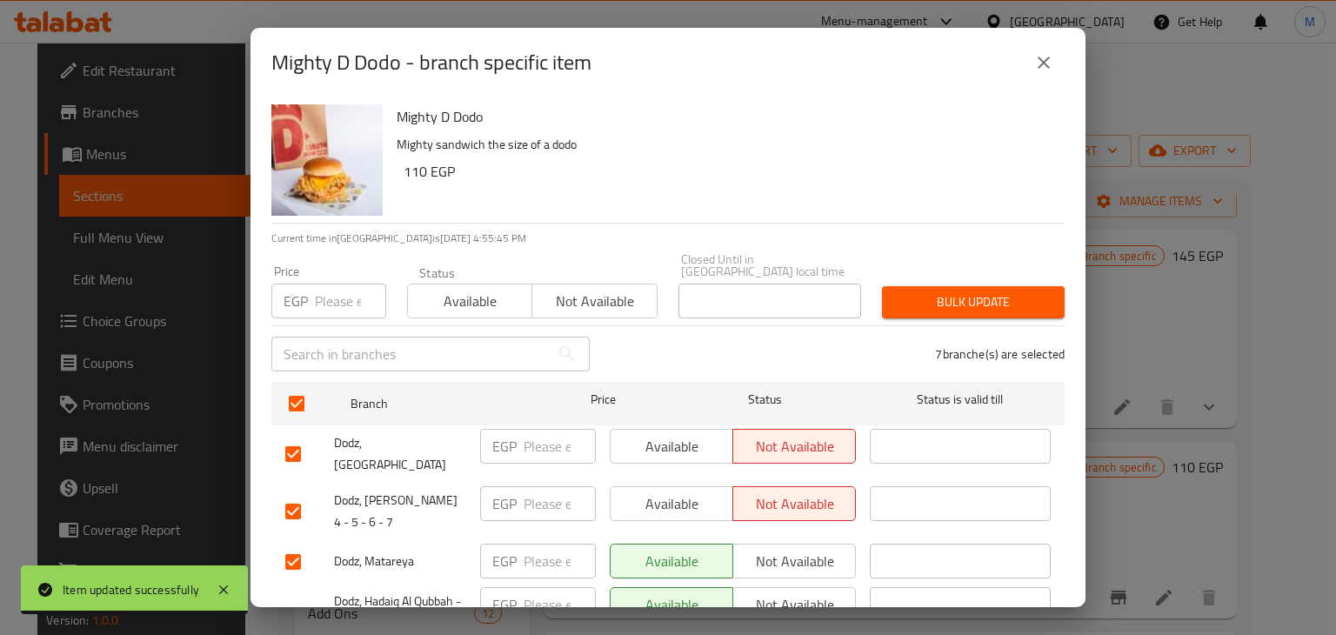
click at [574, 289] on span "Not available" at bounding box center [594, 301] width 110 height 25
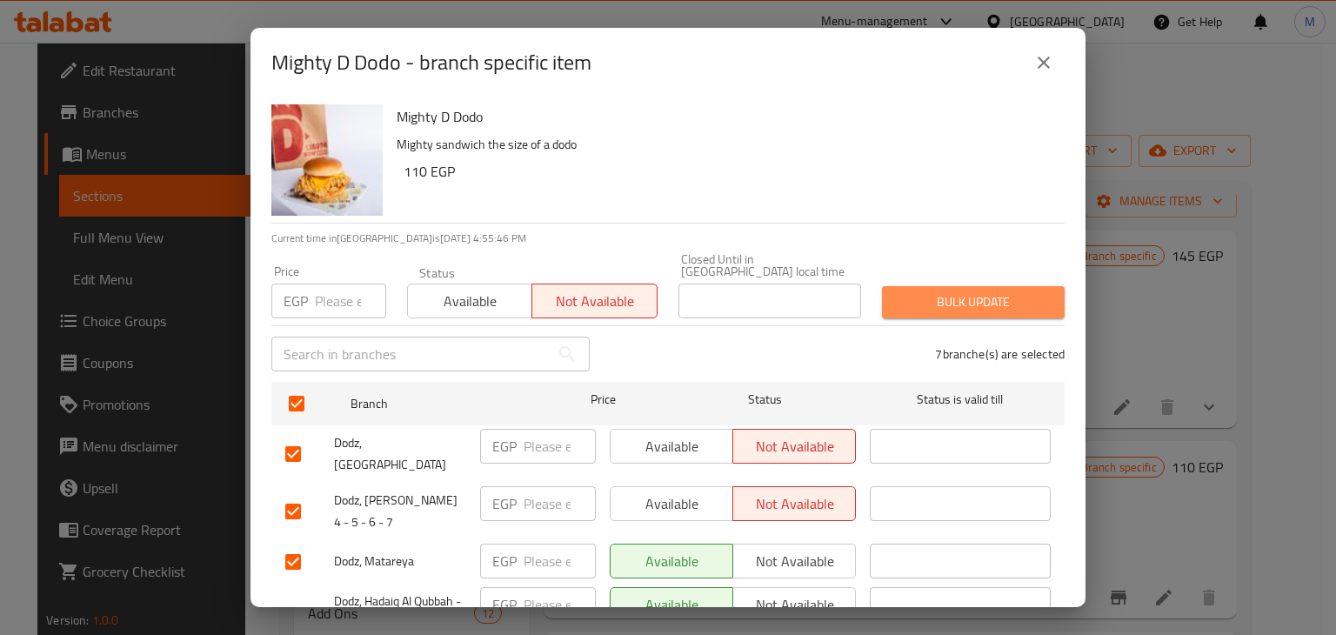
click at [1002, 292] on span "Bulk update" at bounding box center [973, 302] width 155 height 22
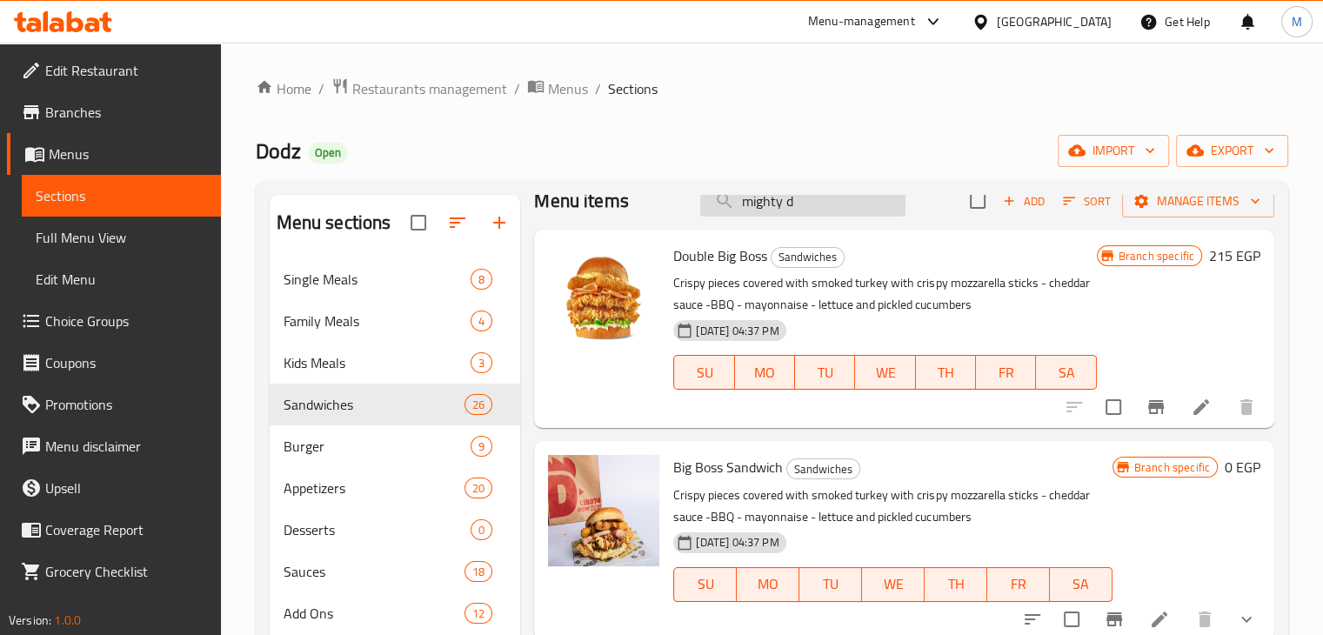
click at [814, 212] on input "mighty d" at bounding box center [802, 201] width 205 height 30
click at [827, 210] on input "mighty d" at bounding box center [802, 201] width 205 height 30
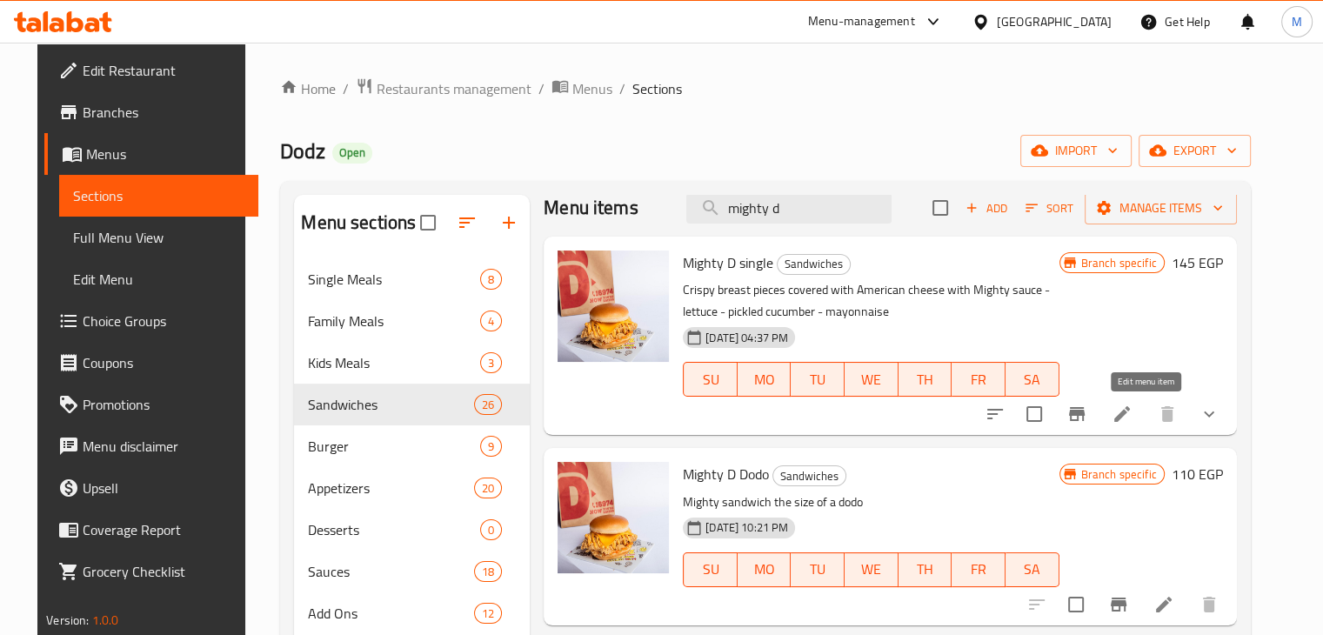
type input "mighty d"
click at [1133, 418] on icon at bounding box center [1122, 414] width 21 height 21
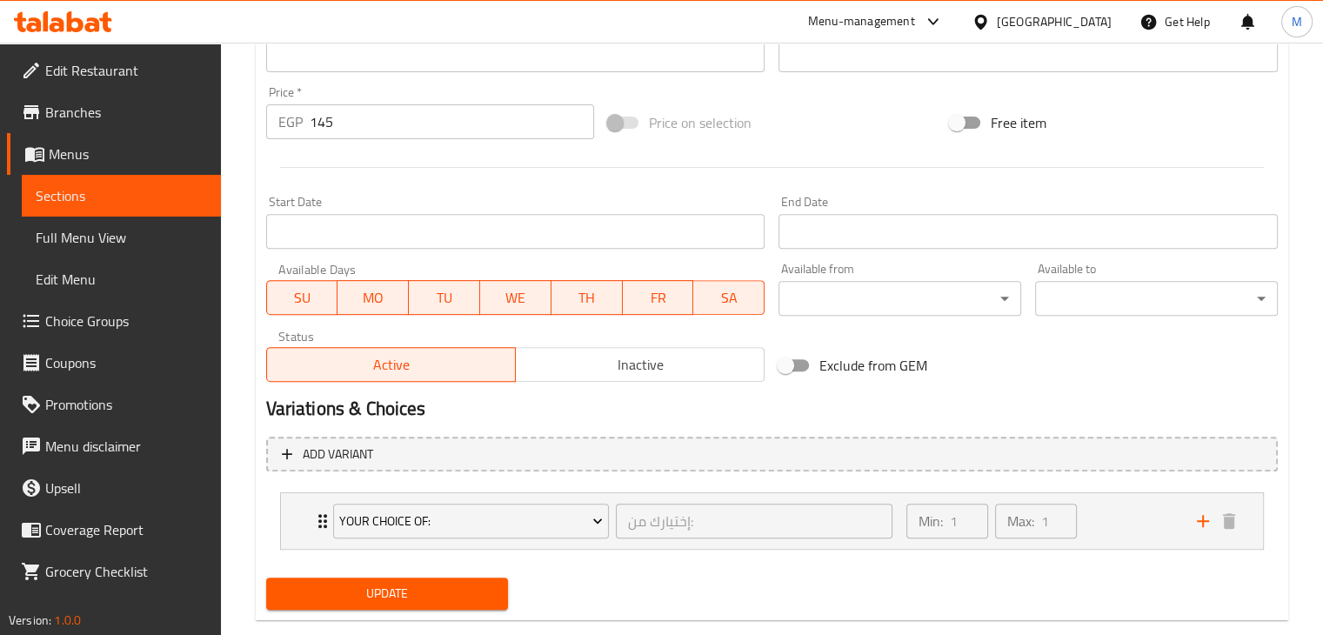
scroll to position [647, 0]
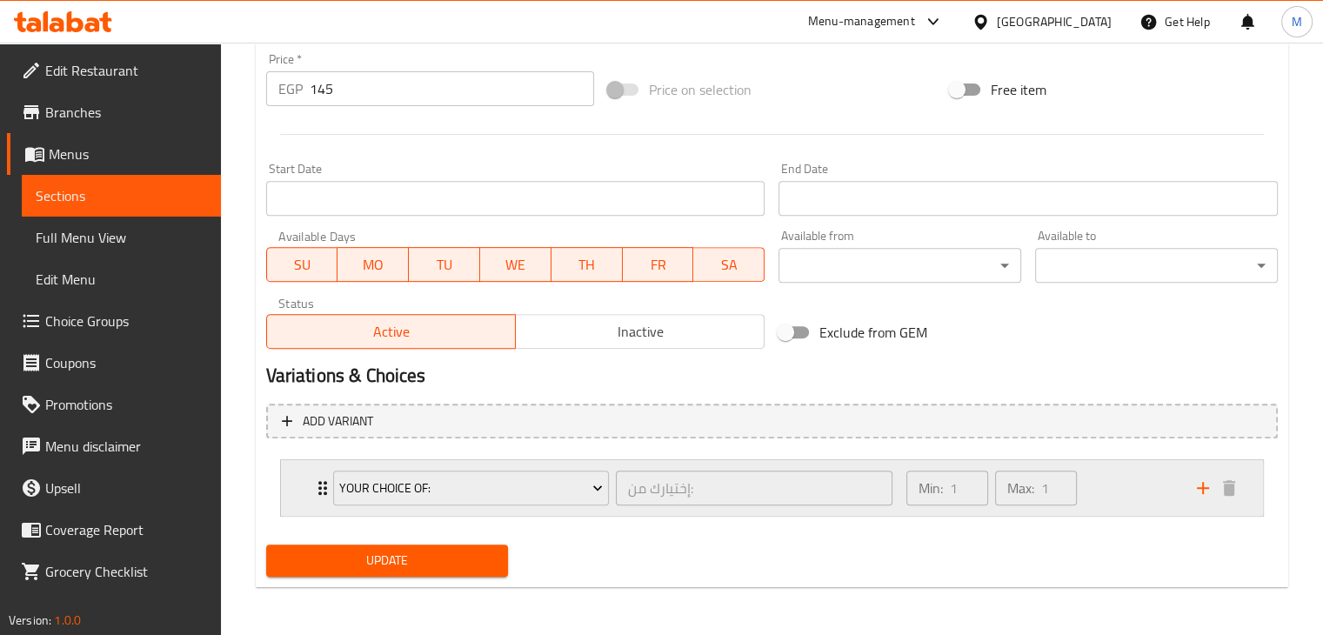
click at [1097, 474] on div "Min: 1 ​ Max: 1 ​" at bounding box center [1041, 488] width 291 height 56
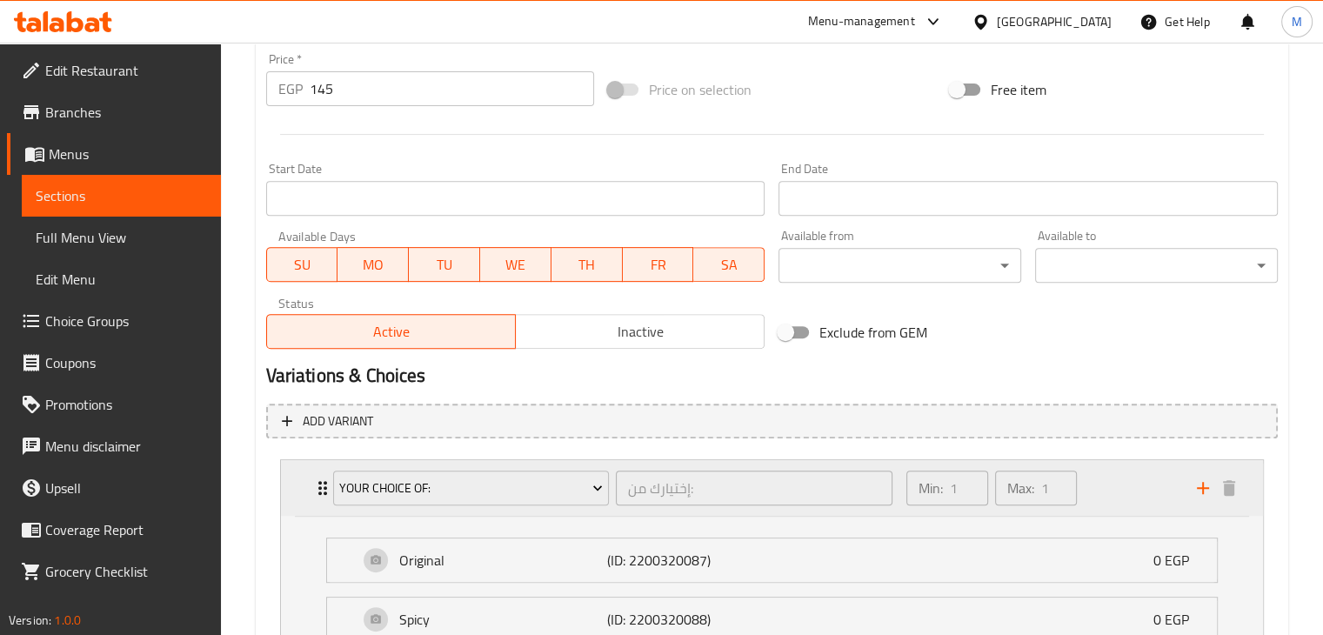
scroll to position [800, 0]
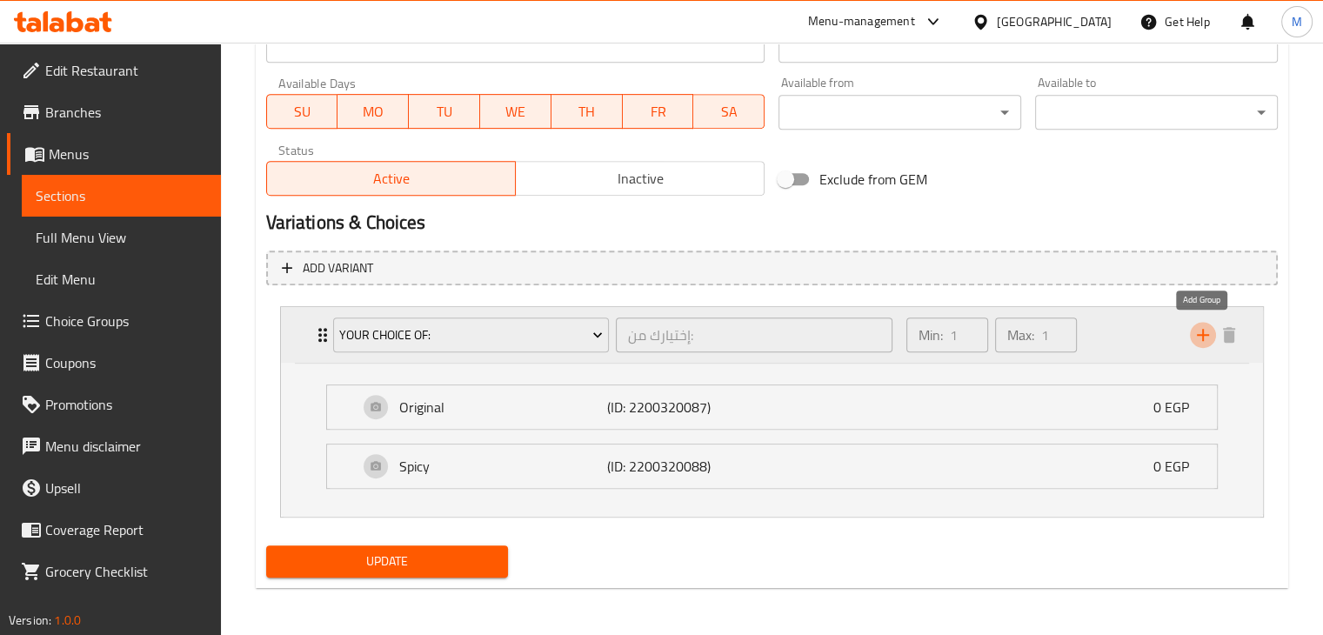
click at [1203, 333] on icon "add" at bounding box center [1203, 335] width 12 height 12
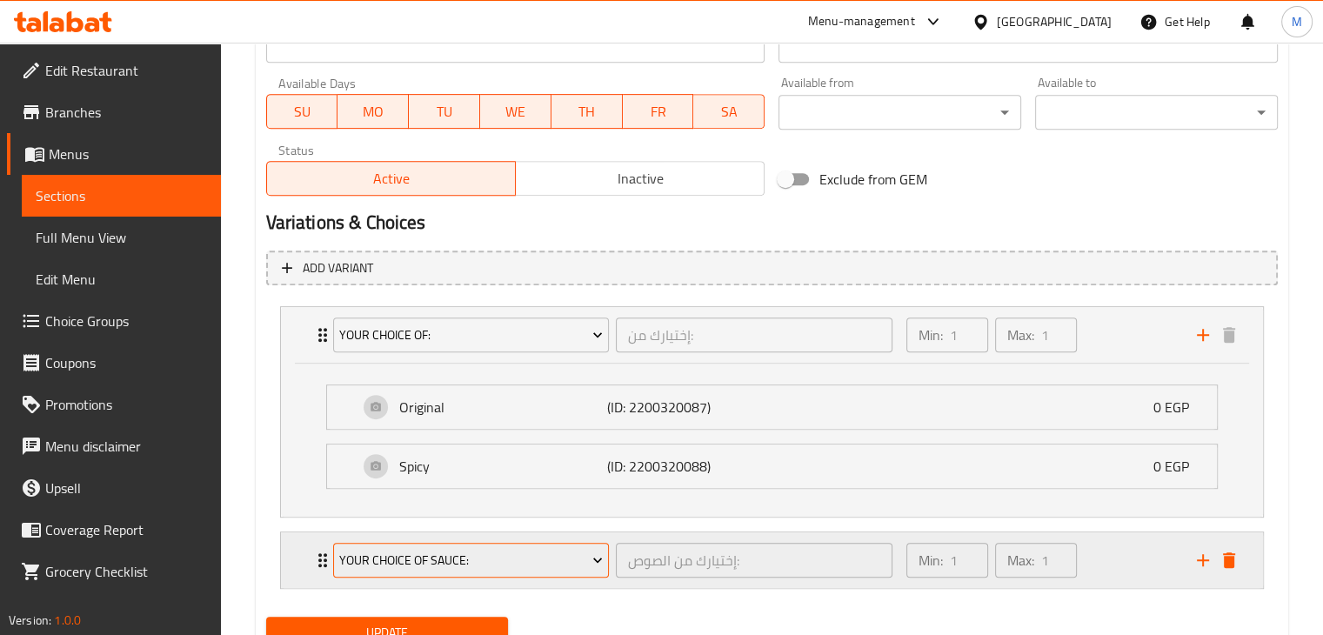
click at [560, 561] on span "Your Choice Of Sauce:" at bounding box center [471, 561] width 264 height 22
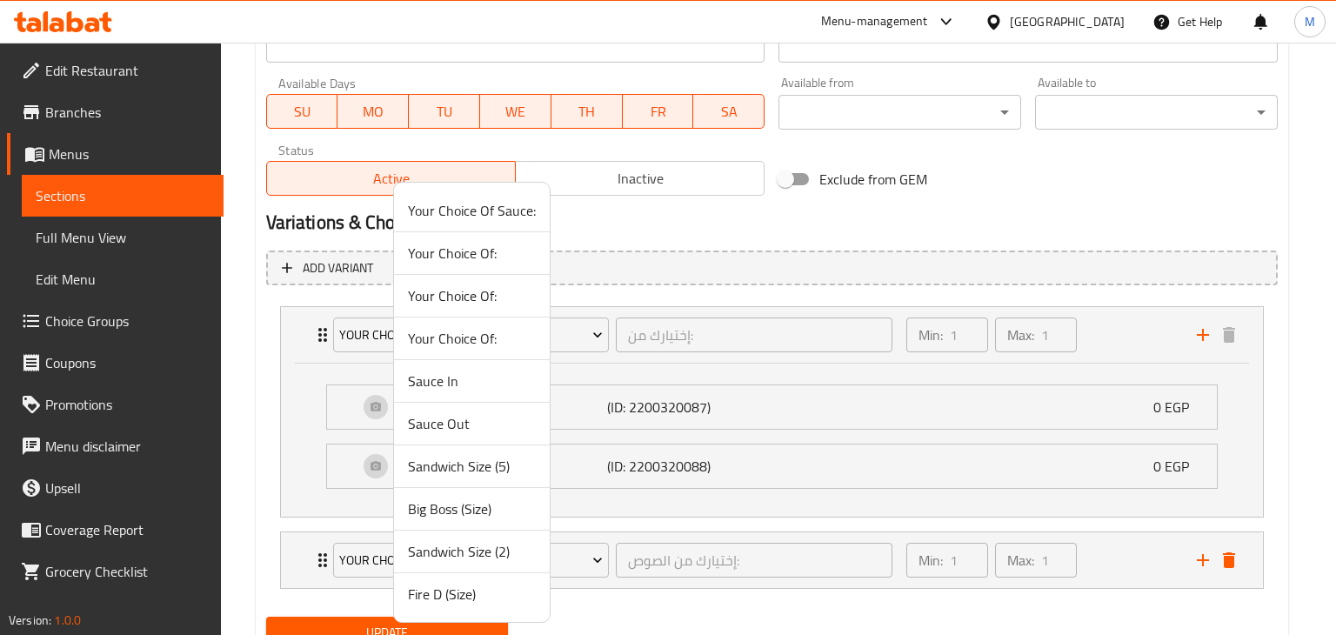
click at [480, 465] on span "Sandwich Size (5)" at bounding box center [472, 466] width 128 height 21
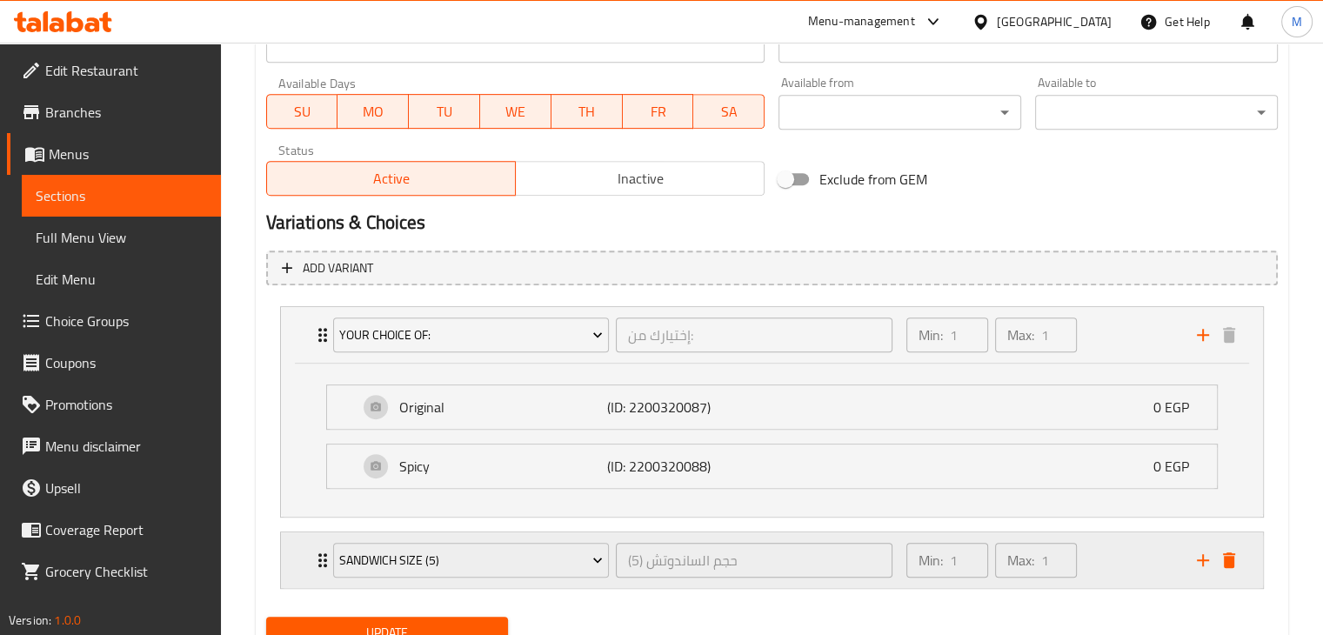
click at [1100, 578] on div "Min: 1 ​ Max: 1 ​" at bounding box center [1041, 560] width 291 height 56
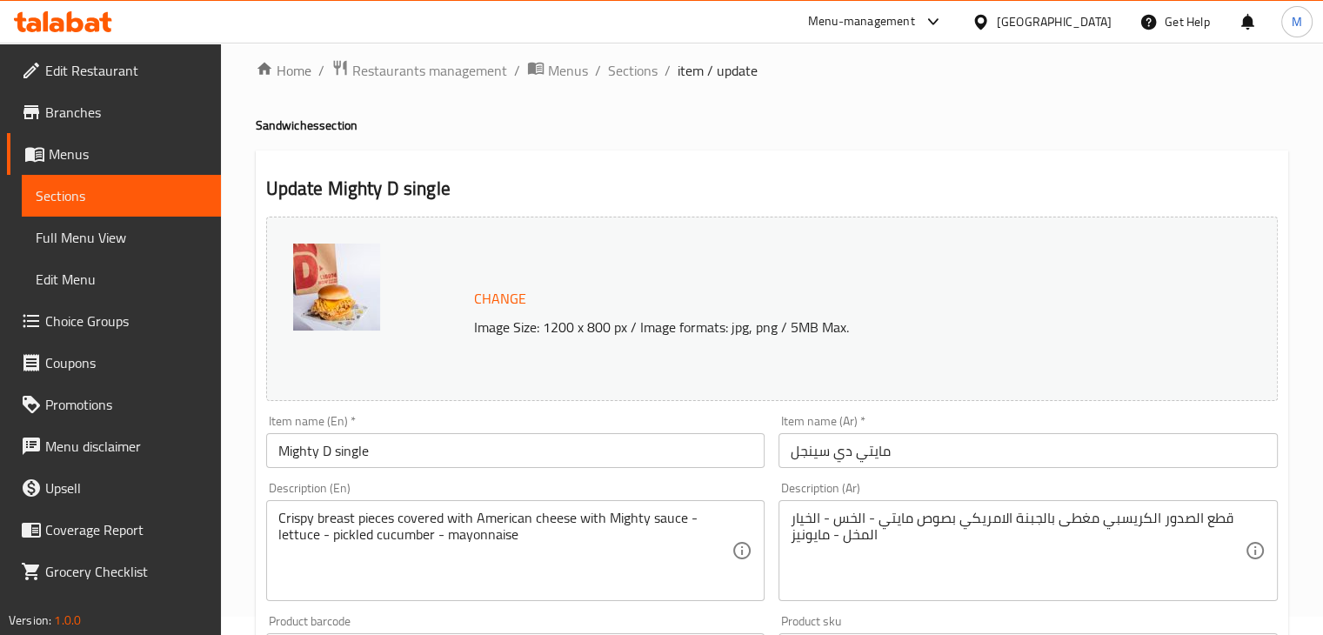
scroll to position [0, 0]
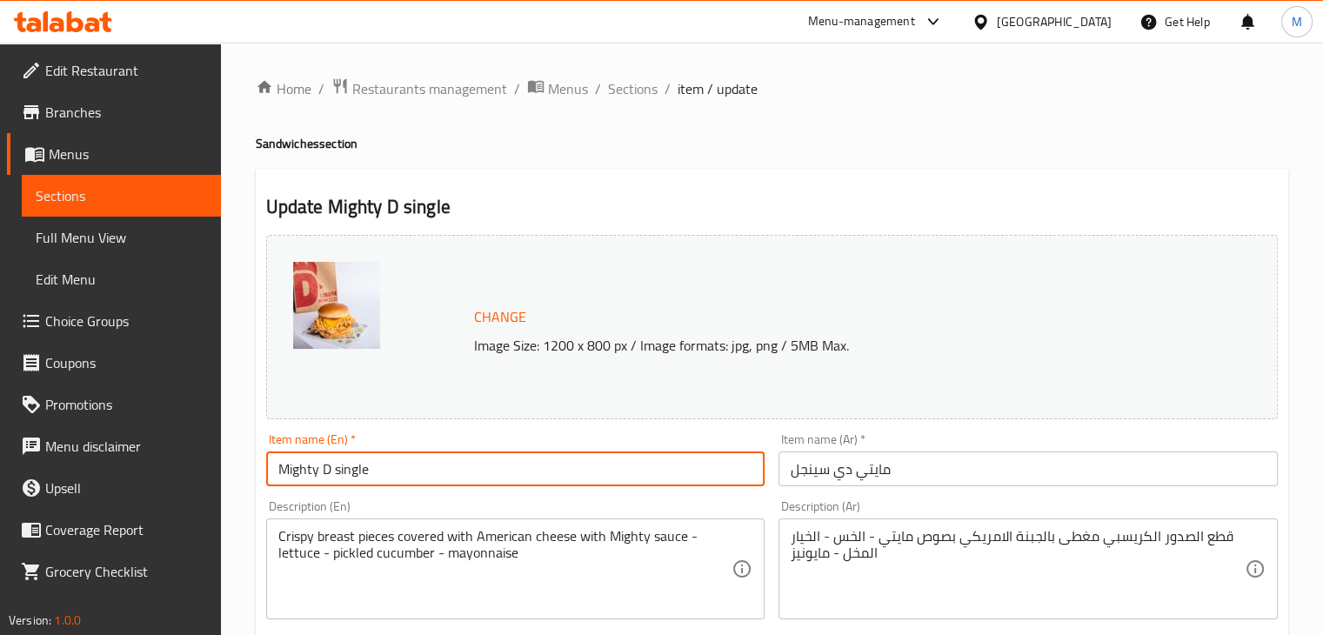
drag, startPoint x: 386, startPoint y: 472, endPoint x: 336, endPoint y: 474, distance: 50.5
click at [336, 474] on input "Mighty D single" at bounding box center [515, 468] width 499 height 35
type input "Mighty D Sandwich"
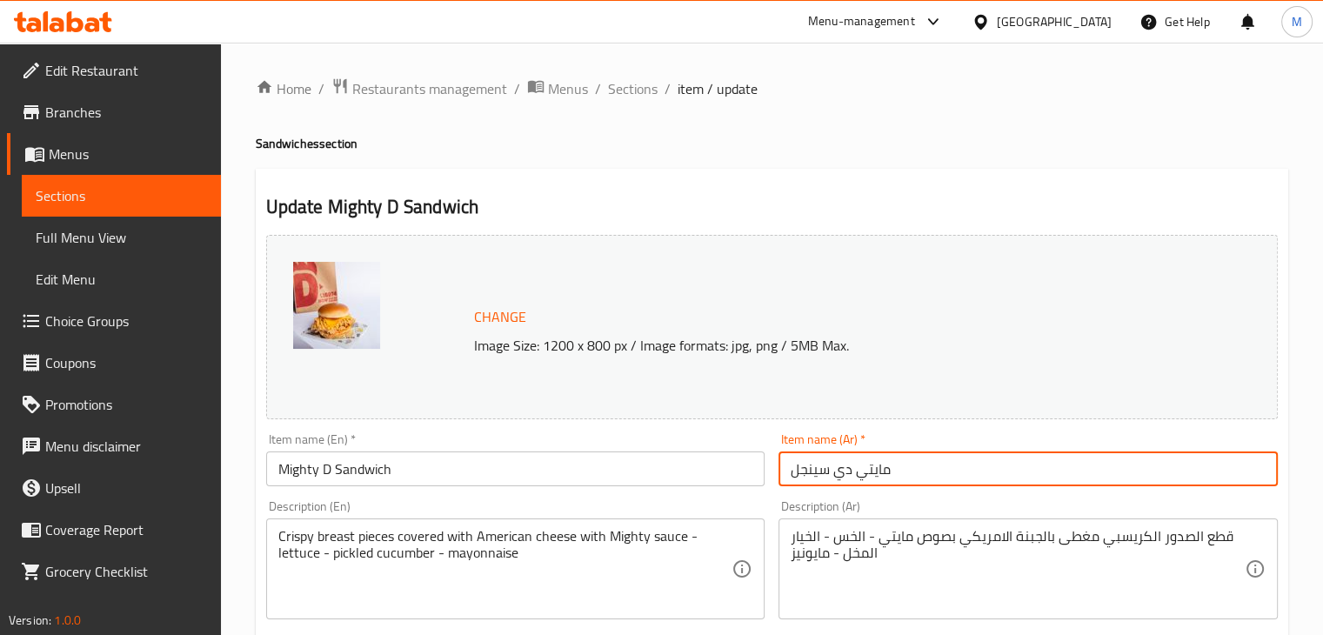
drag, startPoint x: 828, startPoint y: 468, endPoint x: 778, endPoint y: 477, distance: 51.2
click at [778, 477] on input "مايتي دي سينجل" at bounding box center [1027, 468] width 499 height 35
type input "[PERSON_NAME]"
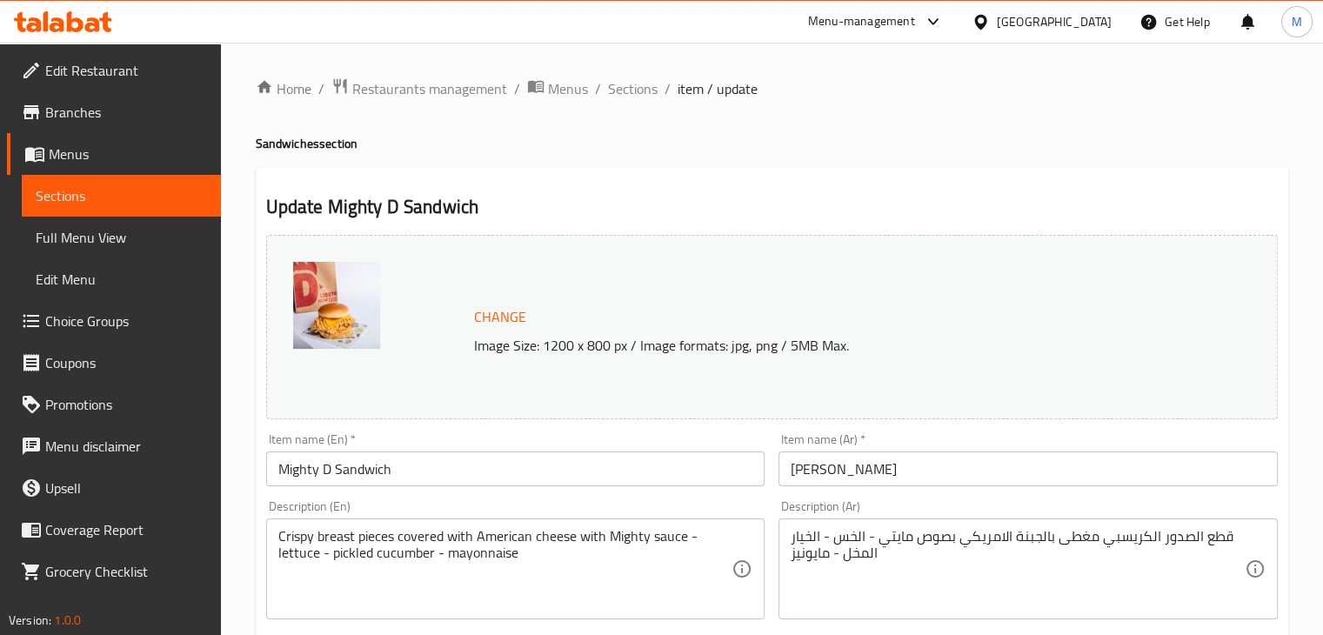
click at [688, 435] on div "Item name (En)   * Mighty D Sandwich Item name (En) *" at bounding box center [515, 459] width 499 height 53
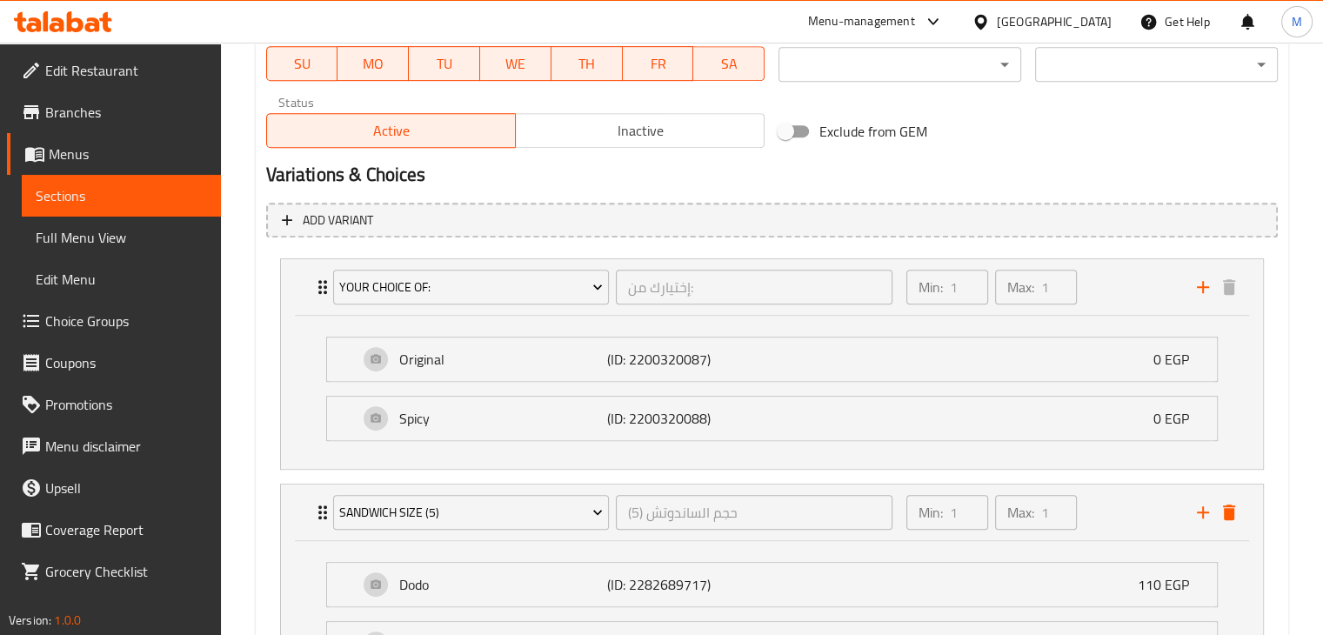
scroll to position [1025, 0]
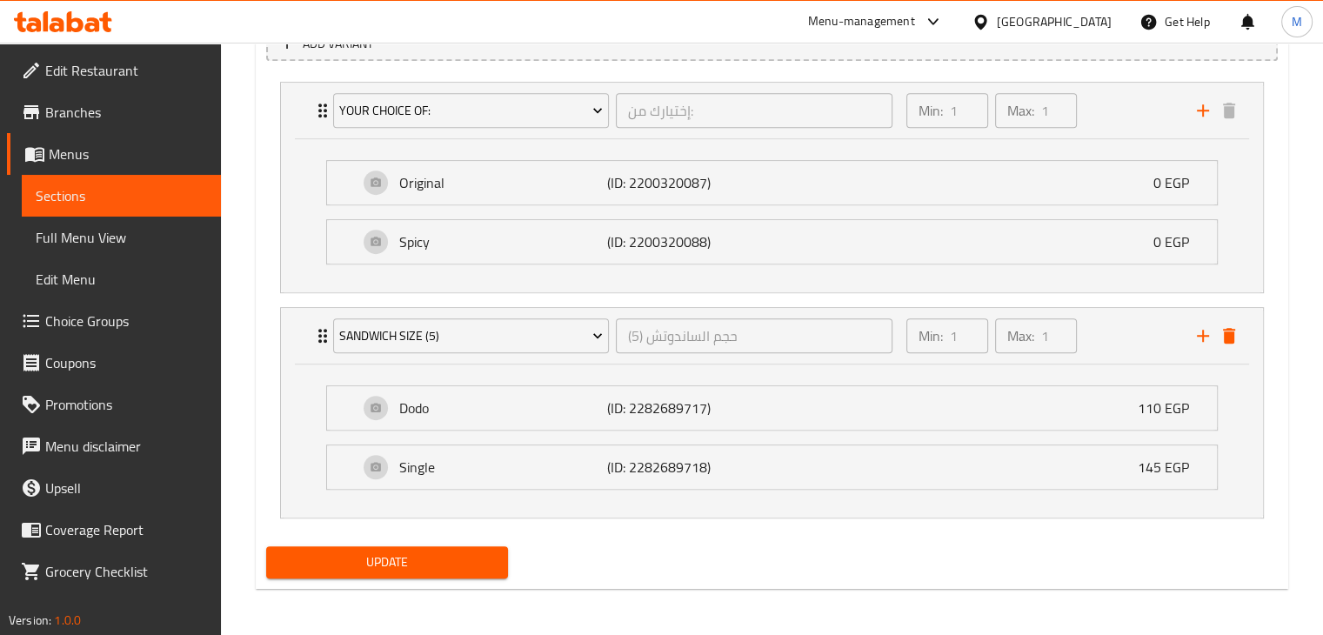
click at [424, 559] on span "Update" at bounding box center [387, 562] width 215 height 22
click at [409, 558] on span "Update" at bounding box center [387, 562] width 215 height 22
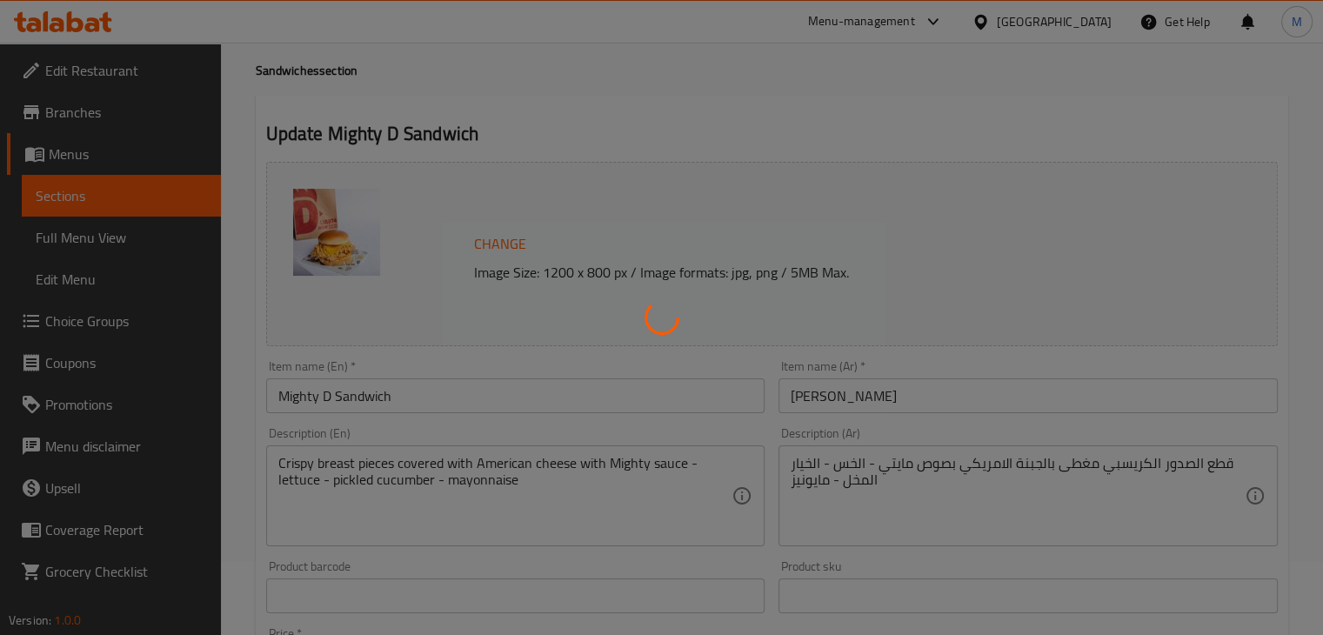
scroll to position [0, 0]
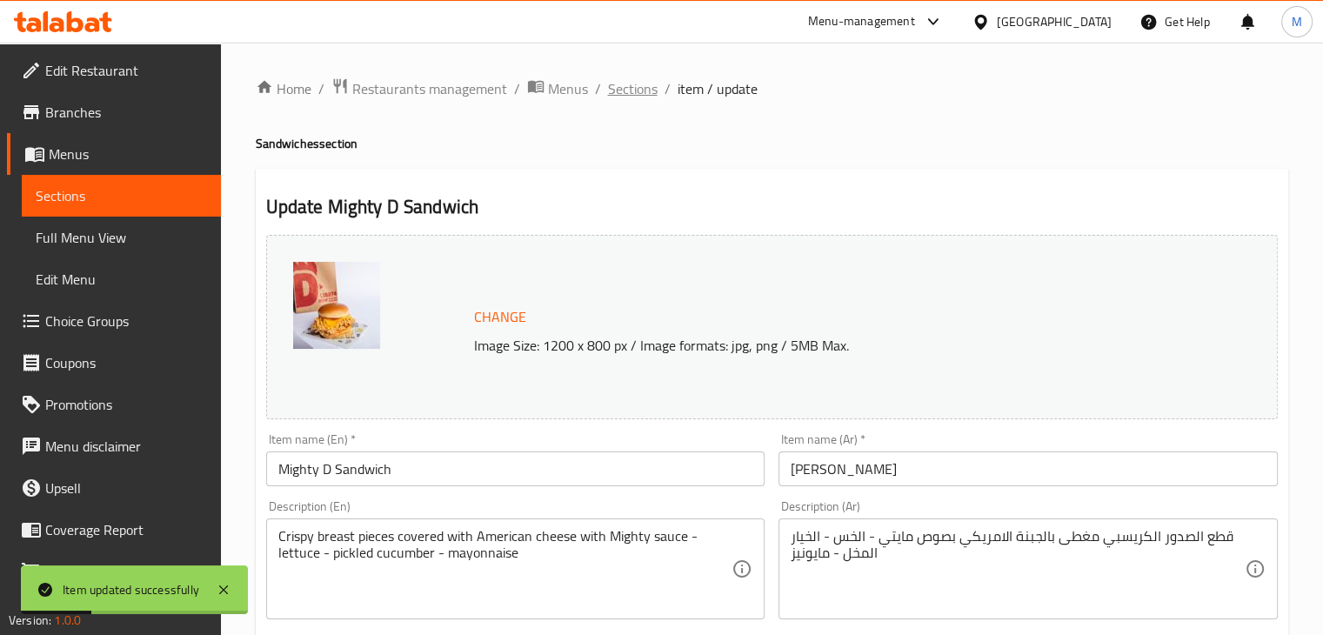
click at [638, 87] on span "Sections" at bounding box center [633, 88] width 50 height 21
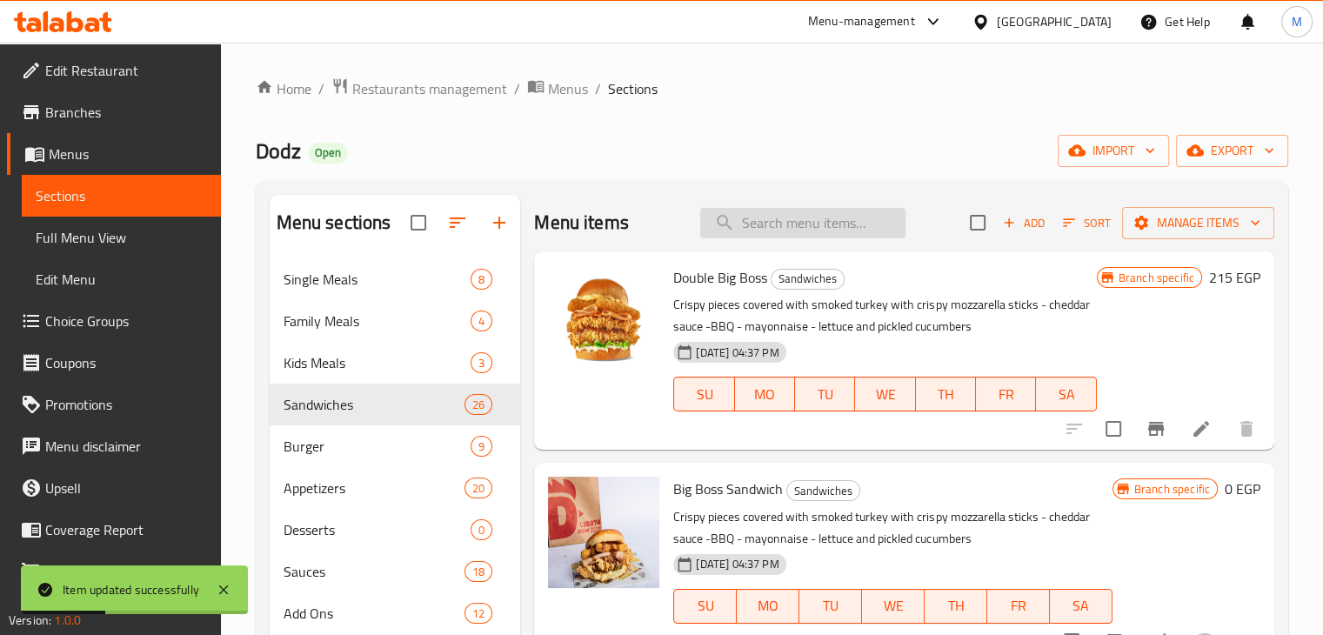
click at [747, 219] on input "search" at bounding box center [802, 223] width 205 height 30
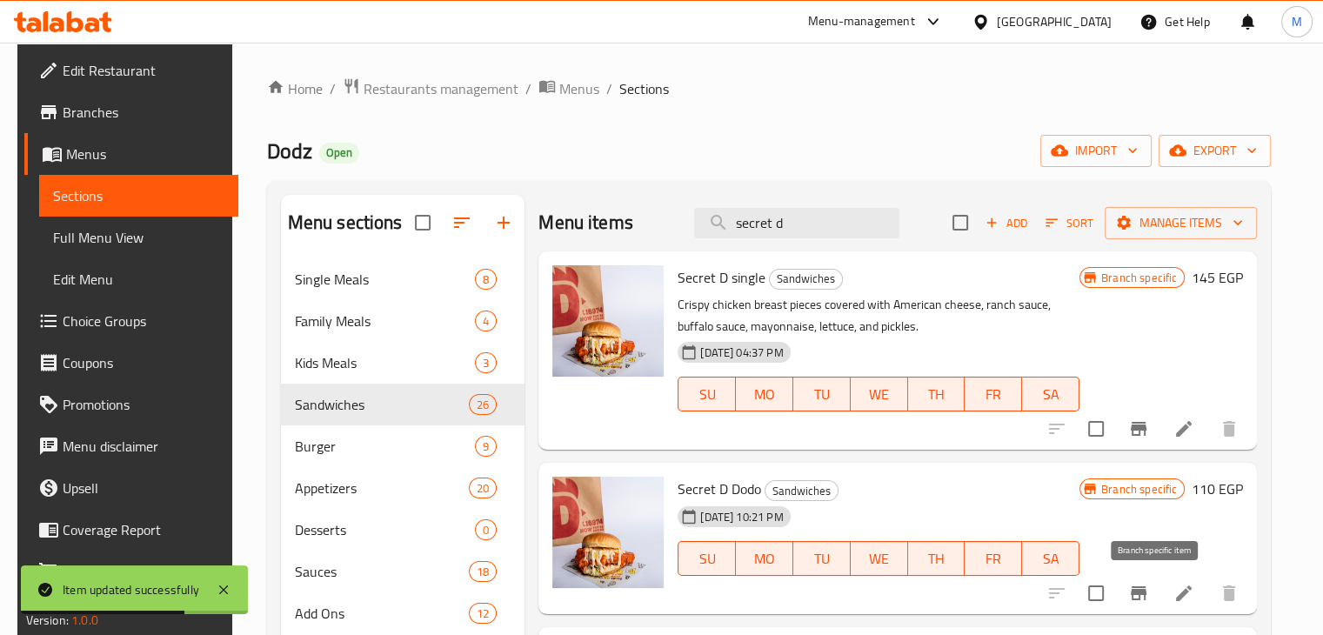
type input "secret d"
click at [1149, 596] on icon "Branch-specific-item" at bounding box center [1138, 593] width 21 height 21
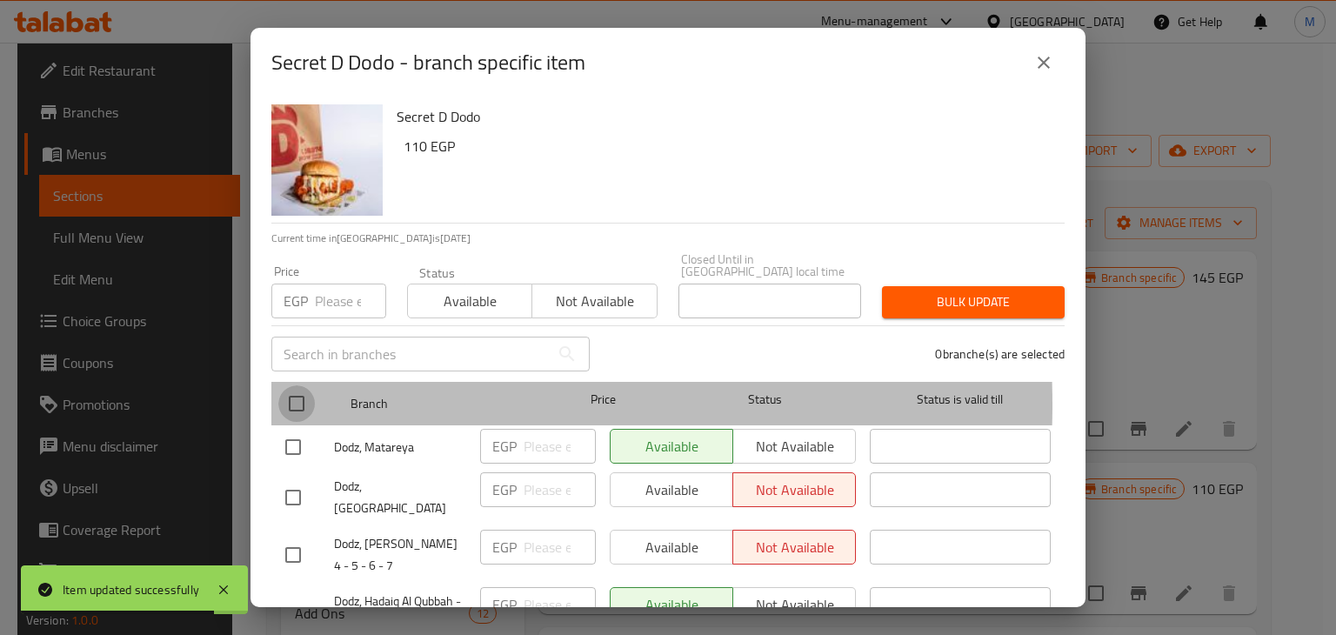
click at [304, 392] on input "checkbox" at bounding box center [296, 403] width 37 height 37
checkbox input "true"
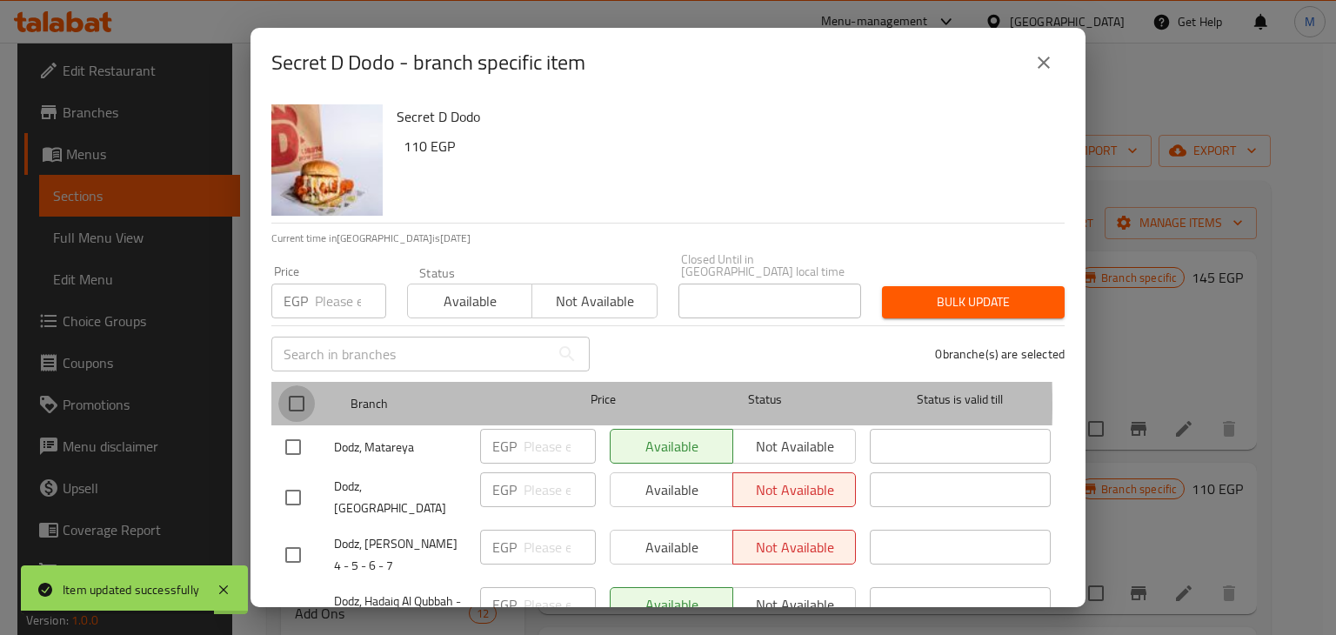
checkbox input "true"
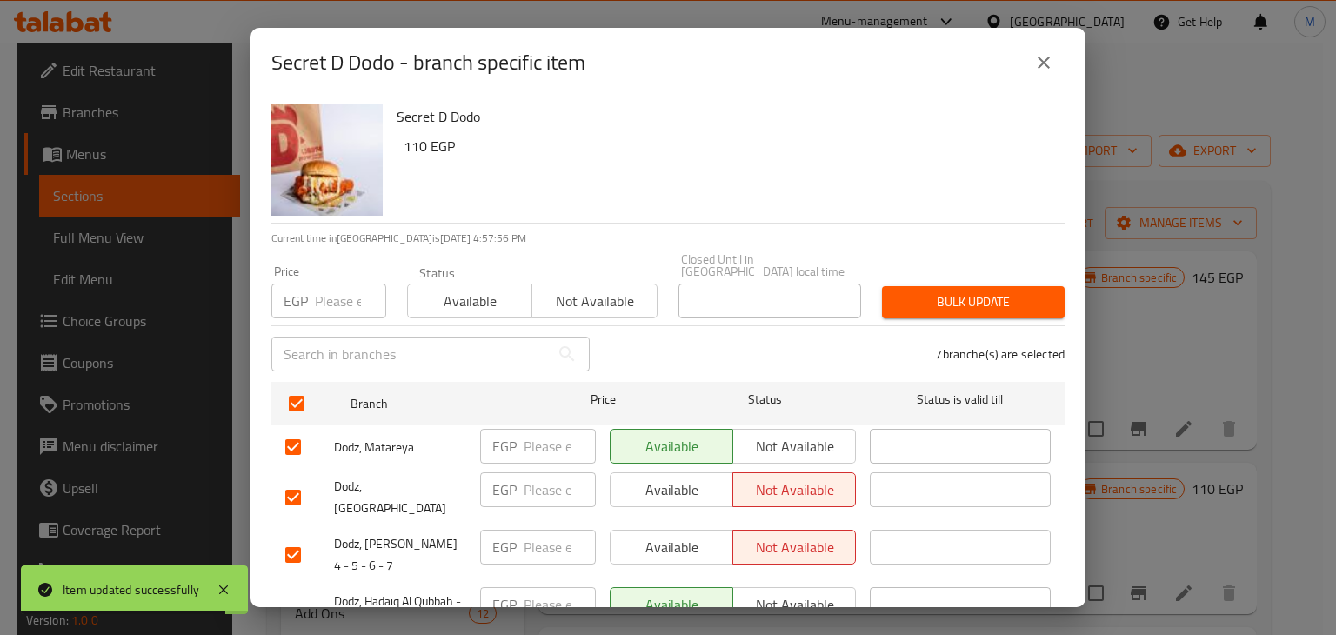
click at [606, 300] on span "Not available" at bounding box center [594, 301] width 110 height 25
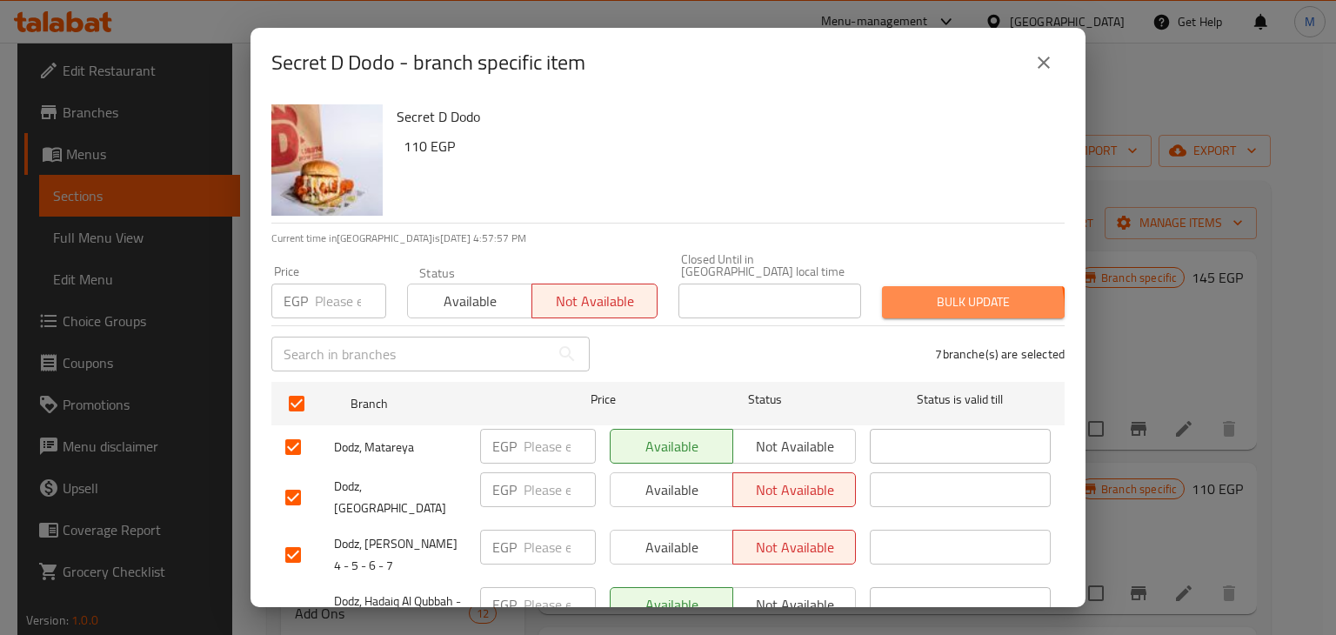
click at [940, 298] on span "Bulk update" at bounding box center [973, 302] width 155 height 22
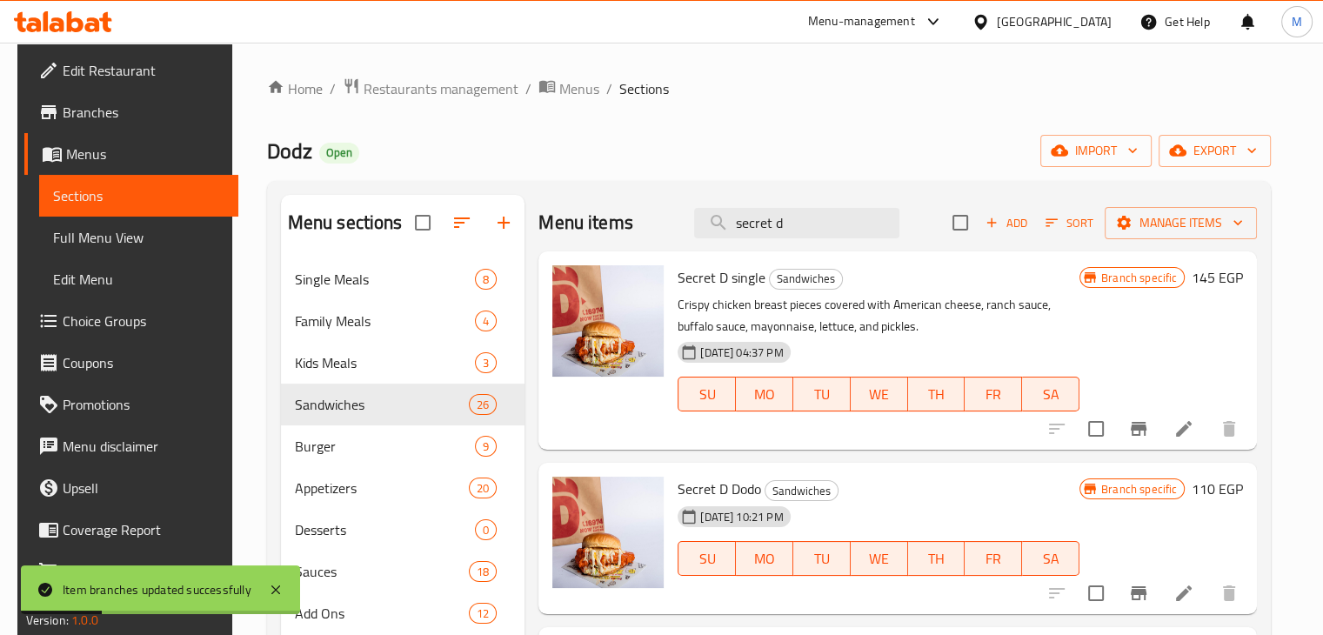
click at [1181, 434] on li at bounding box center [1183, 428] width 49 height 31
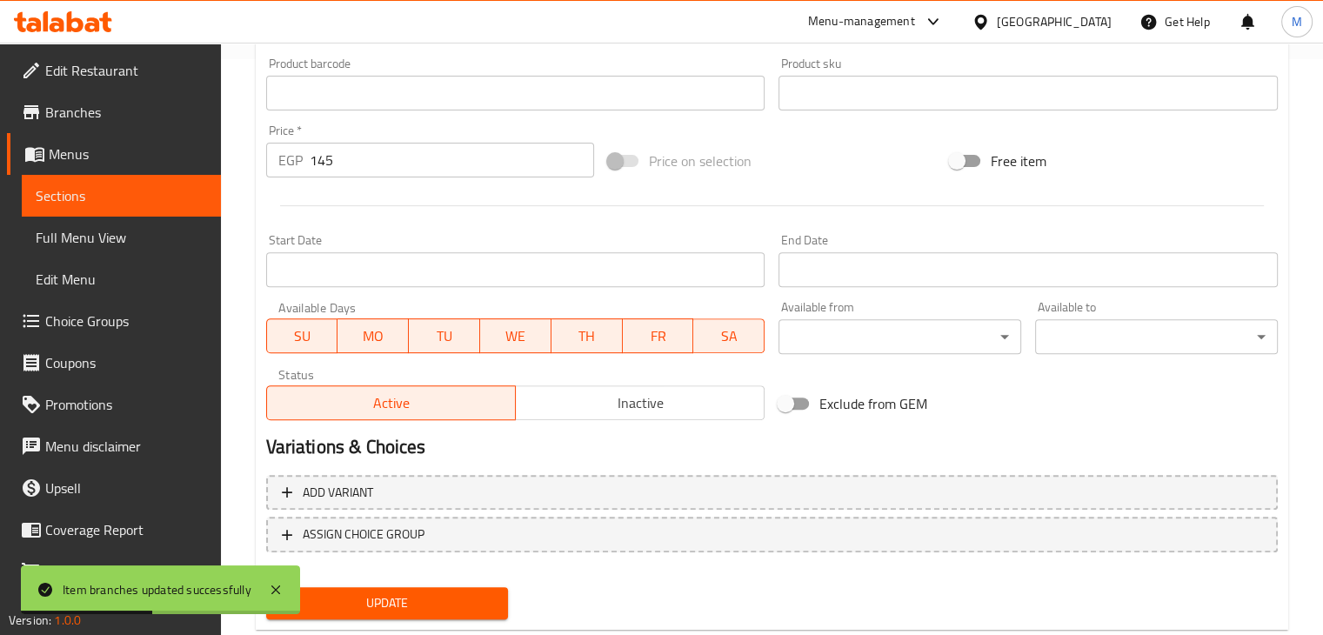
scroll to position [618, 0]
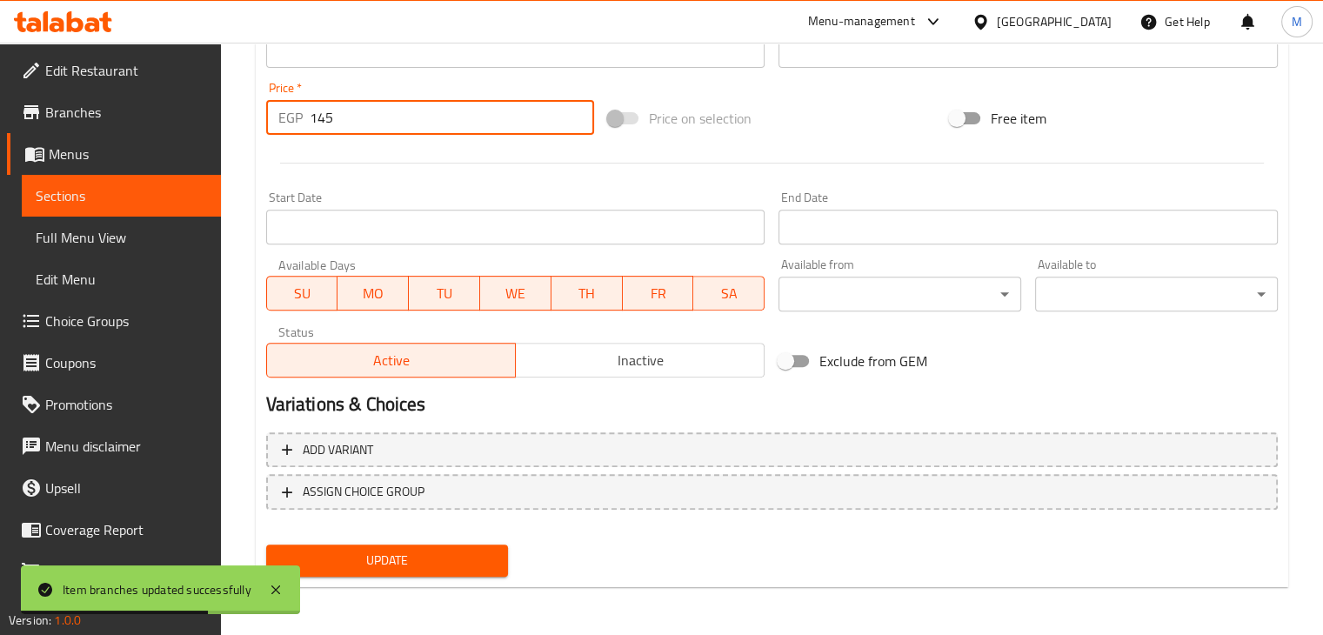
click at [396, 126] on input "145" at bounding box center [452, 117] width 284 height 35
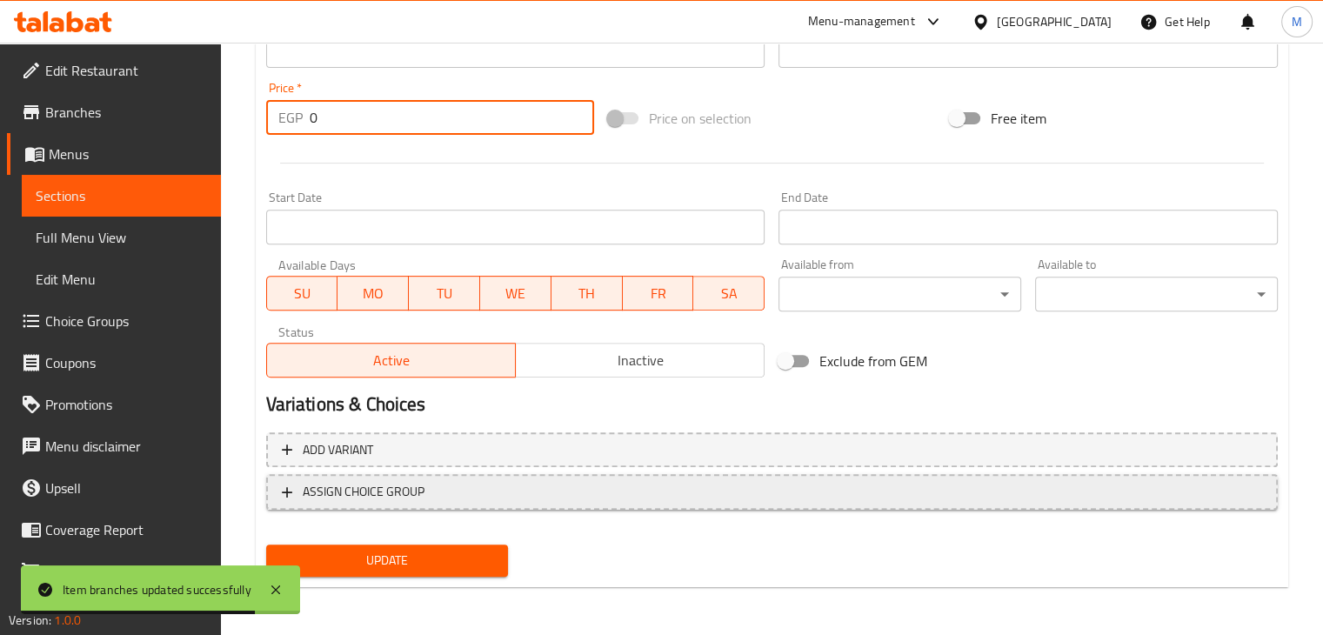
type input "0"
click at [407, 501] on span "ASSIGN CHOICE GROUP" at bounding box center [364, 492] width 122 height 22
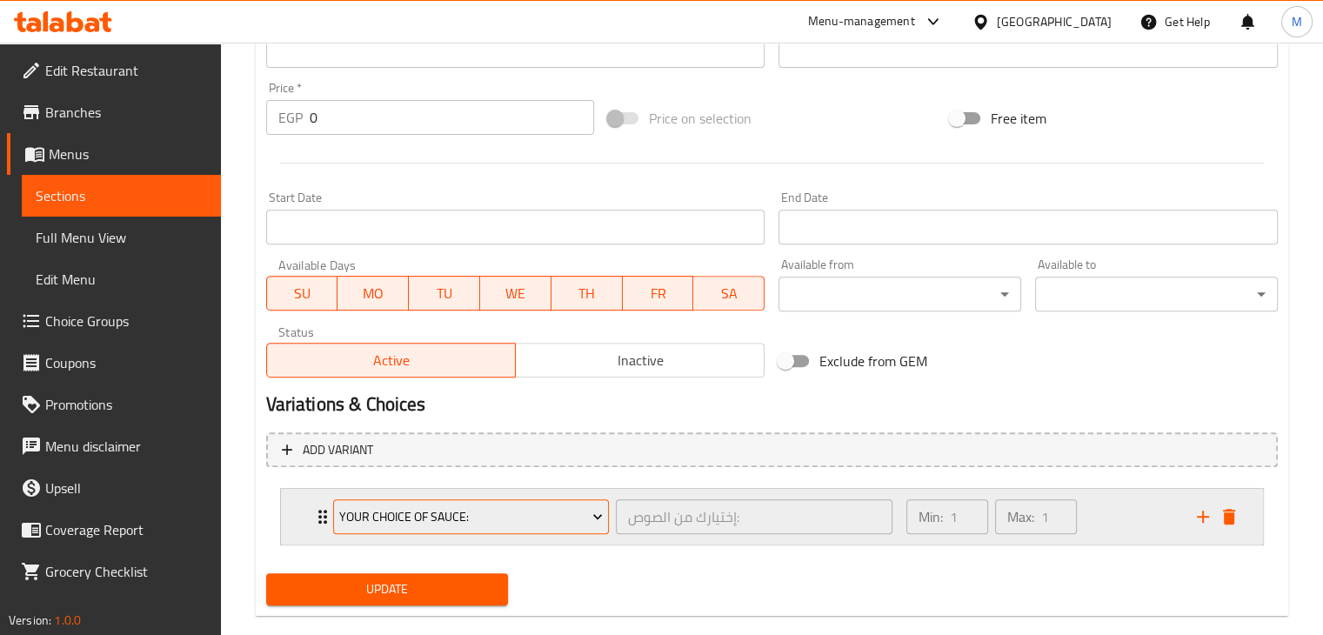
click at [523, 524] on span "Your Choice Of Sauce:" at bounding box center [471, 517] width 264 height 22
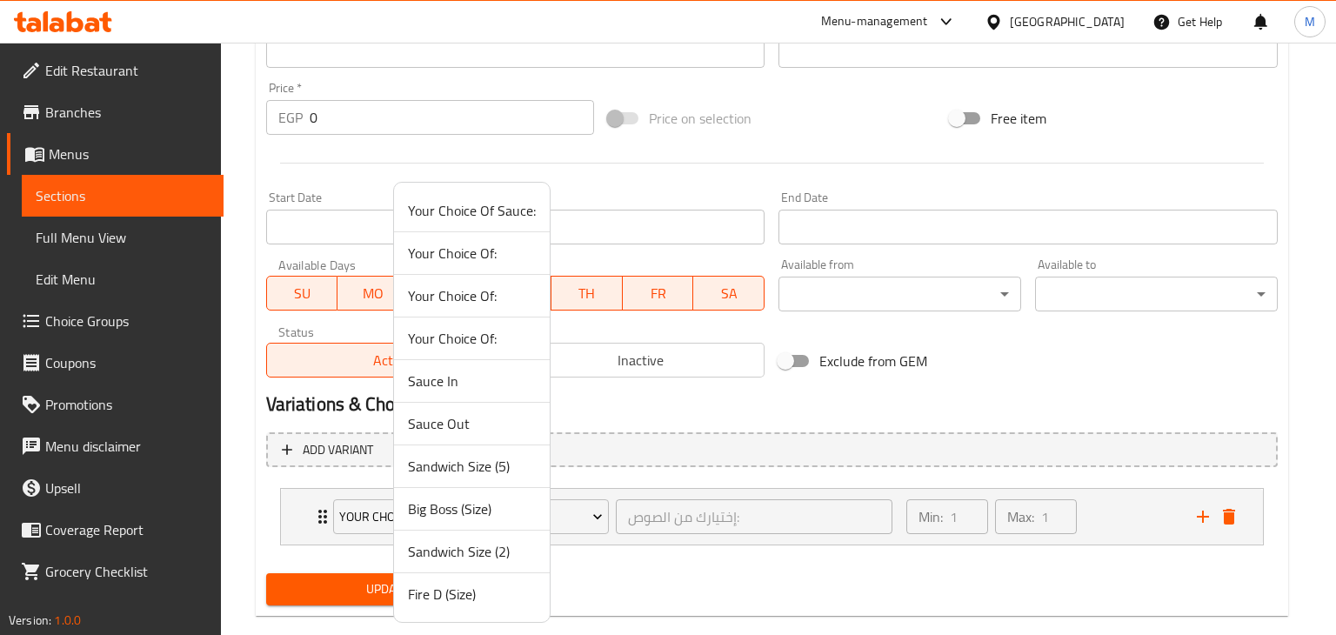
click at [484, 465] on span "Sandwich Size (5)" at bounding box center [472, 466] width 128 height 21
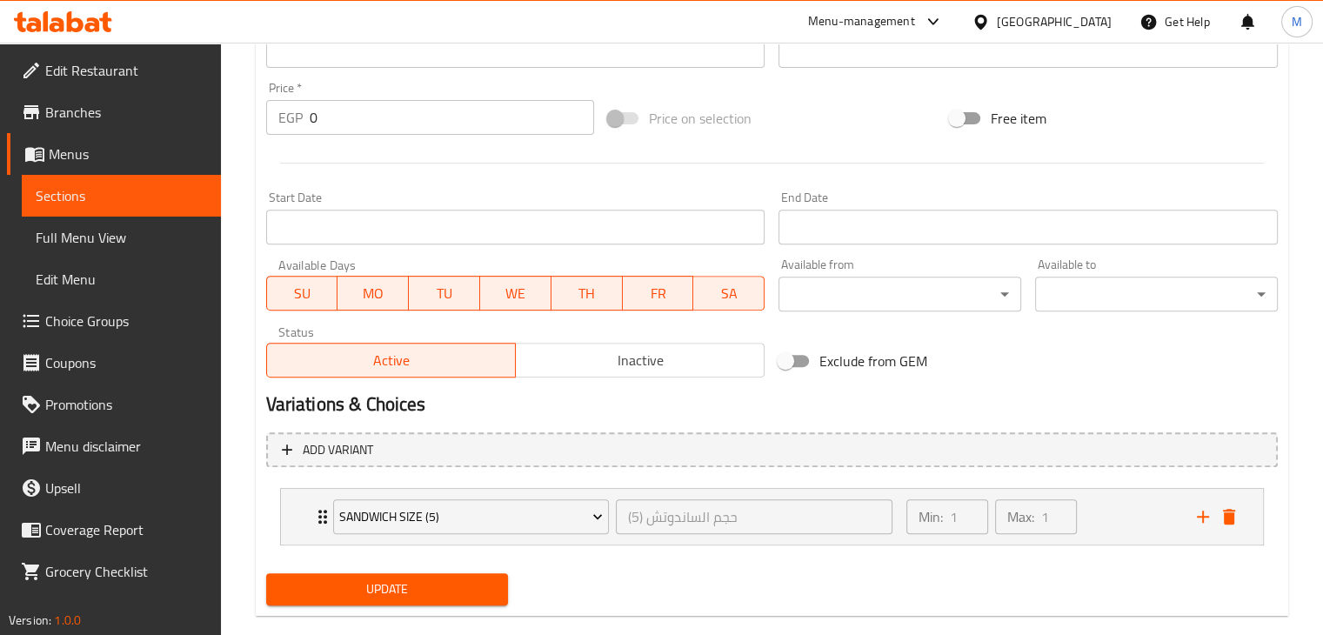
click at [384, 573] on button "Update" at bounding box center [387, 589] width 243 height 32
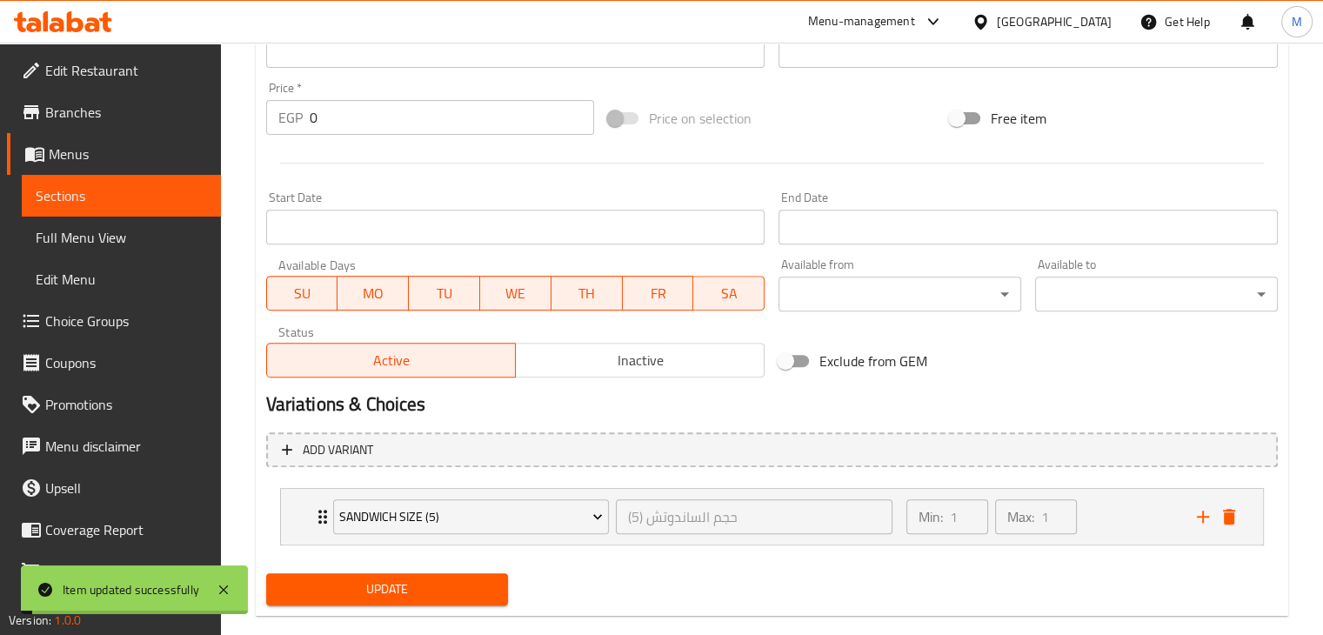
scroll to position [0, 0]
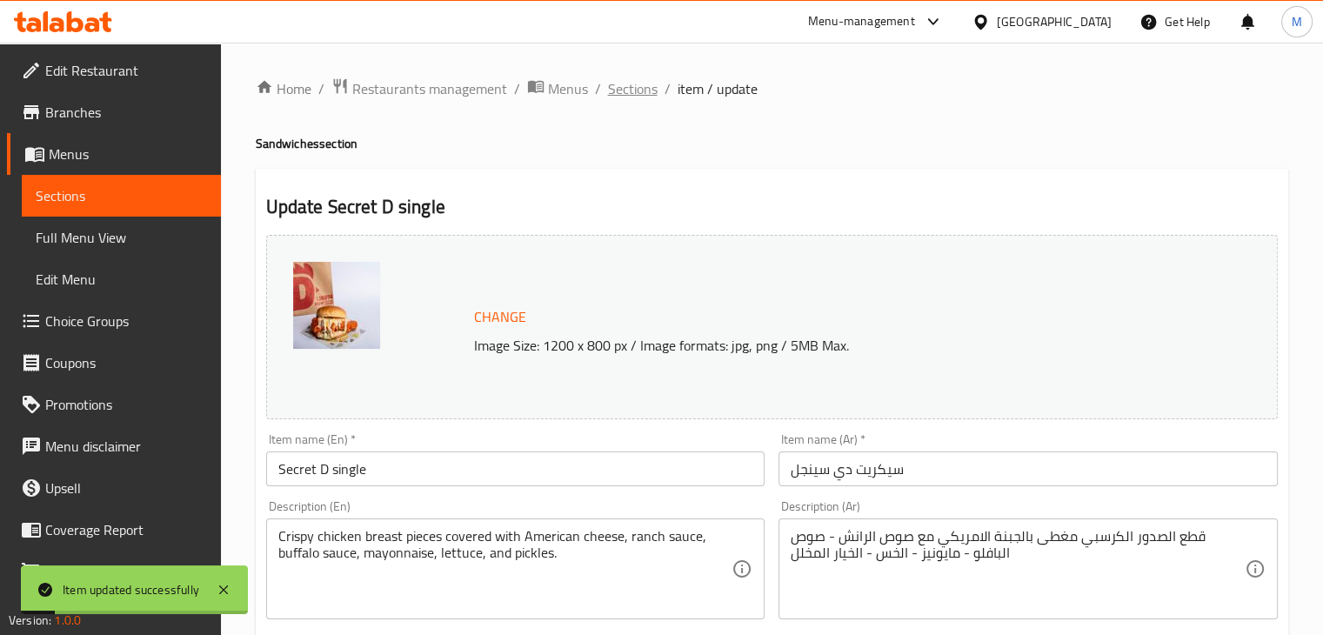
click at [626, 93] on span "Sections" at bounding box center [633, 88] width 50 height 21
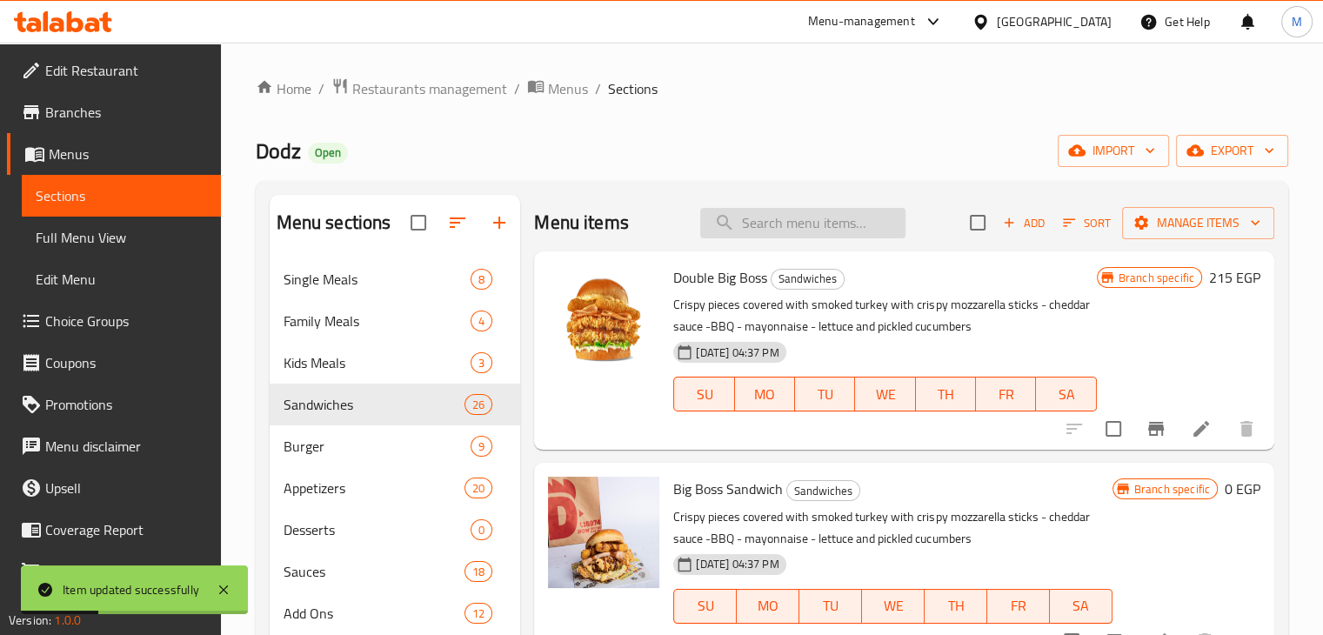
click at [775, 220] on input "search" at bounding box center [802, 223] width 205 height 30
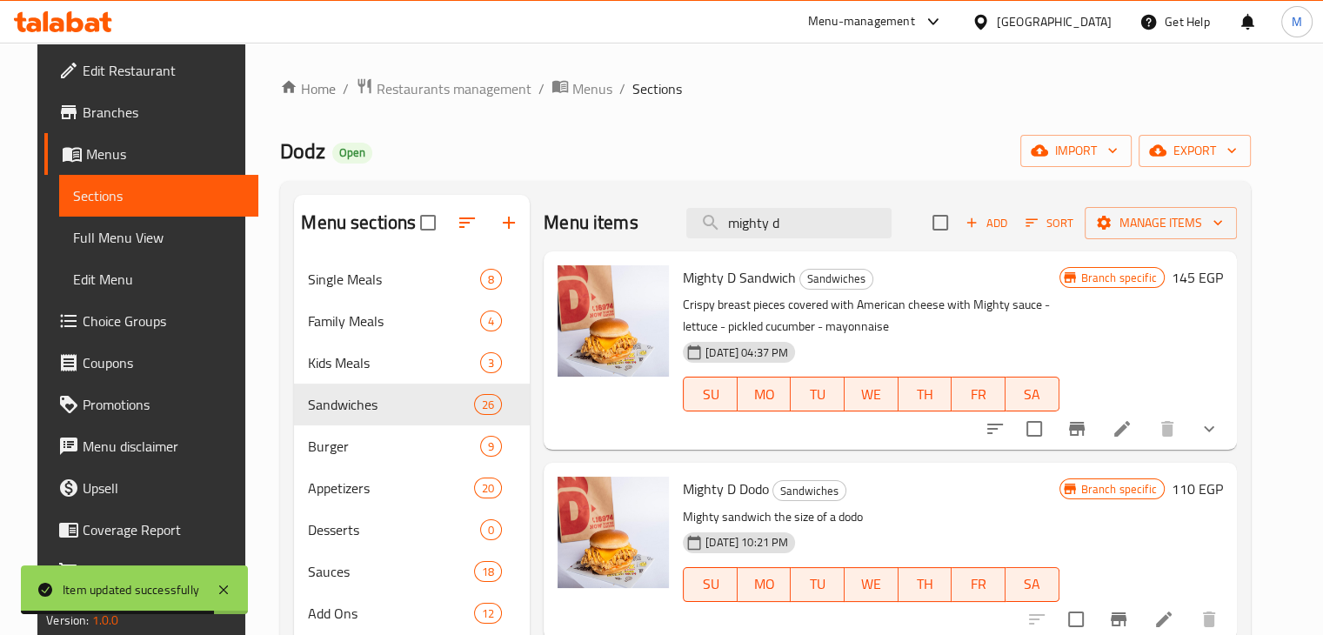
scroll to position [22, 0]
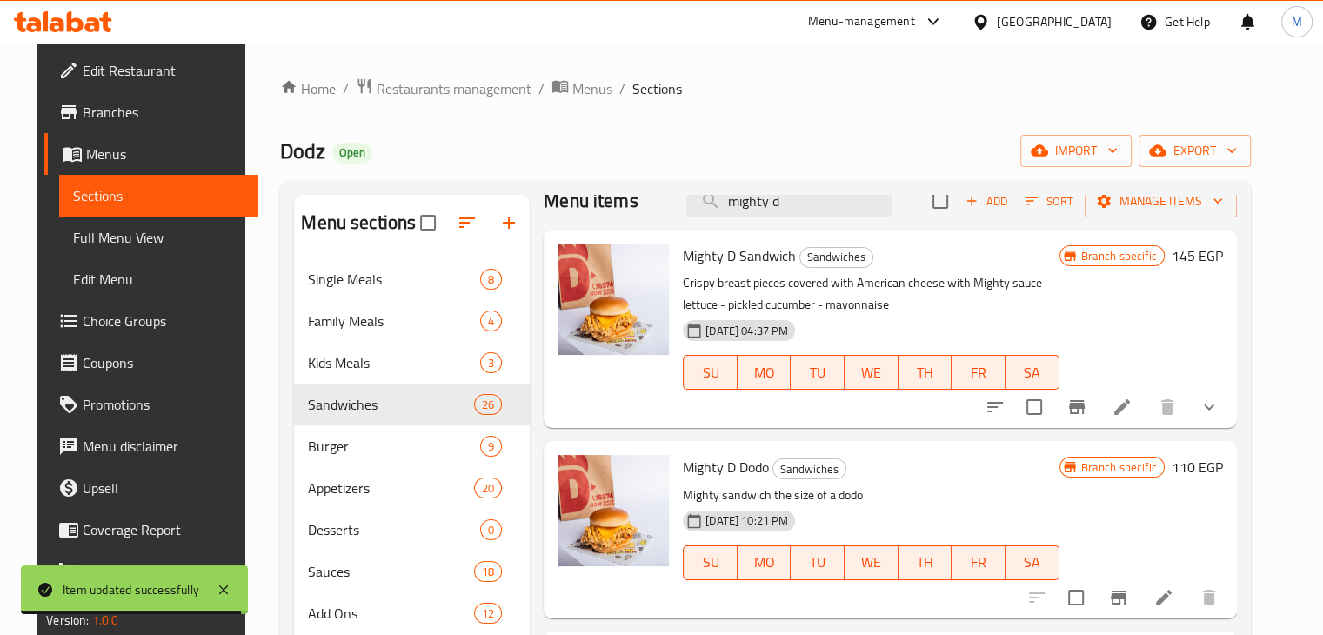
type input "mighty d"
